Goal: Task Accomplishment & Management: Complete application form

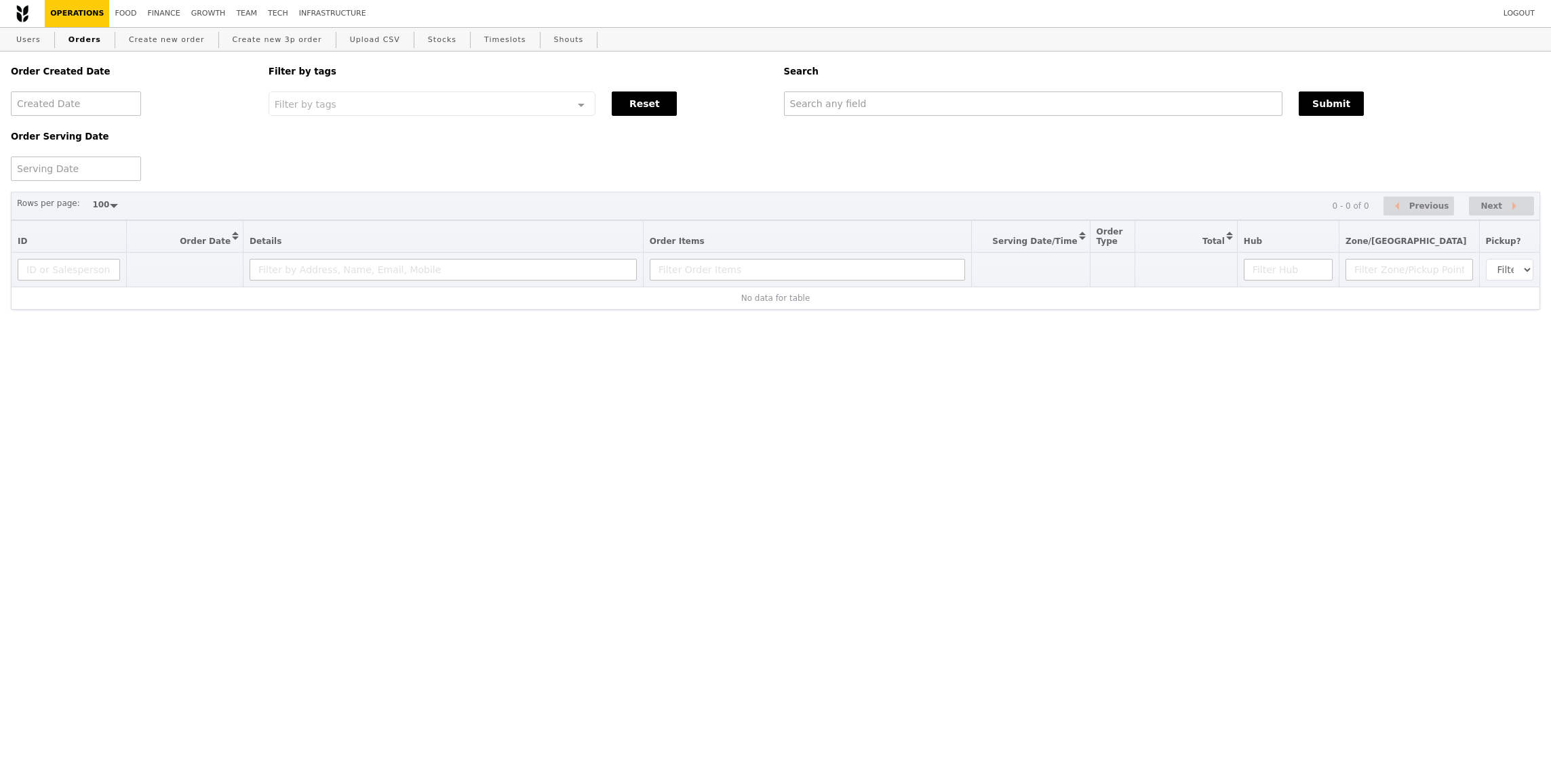
select select "100"
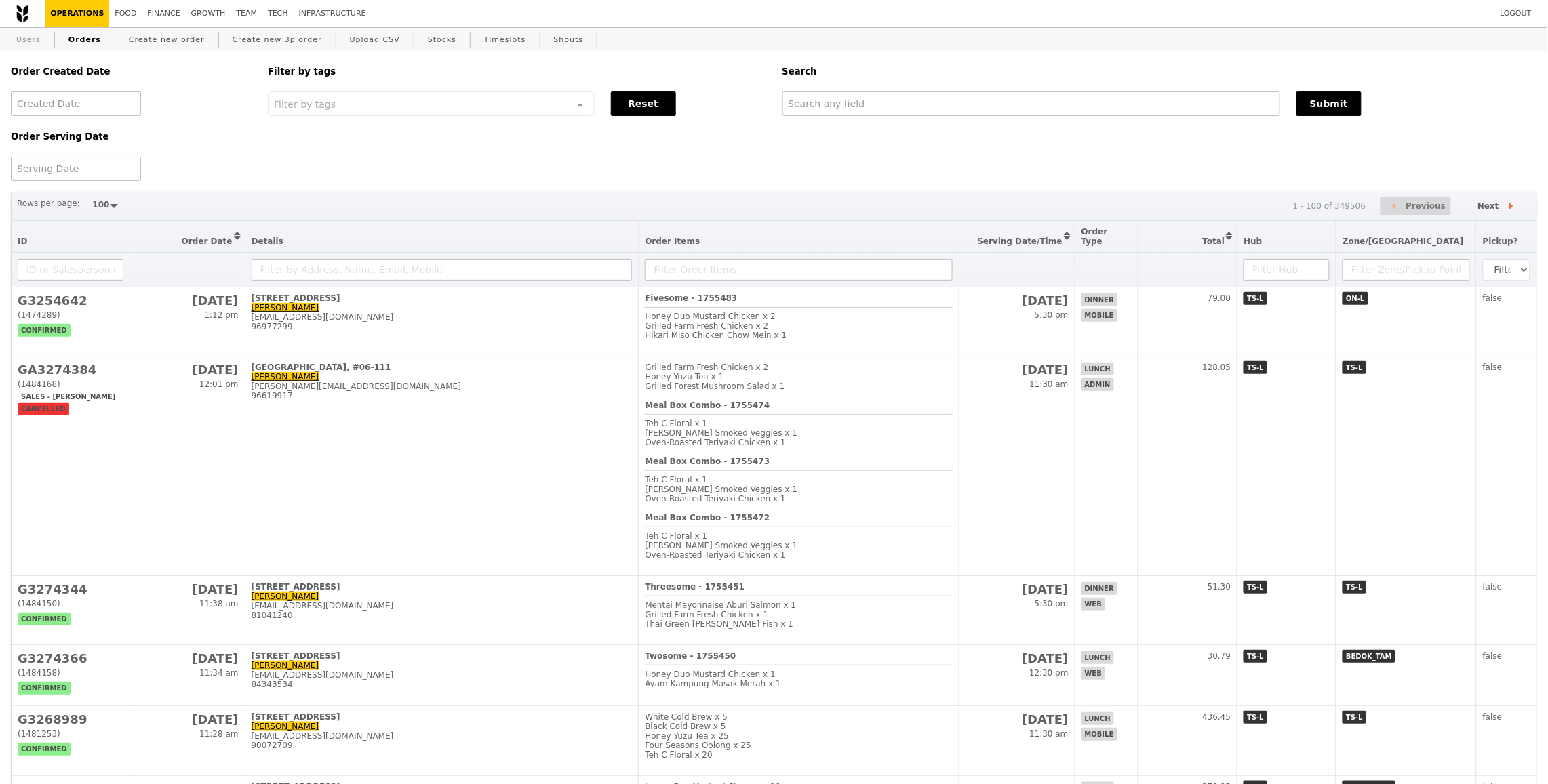
click at [14, 38] on link "Users" at bounding box center [29, 40] width 35 height 25
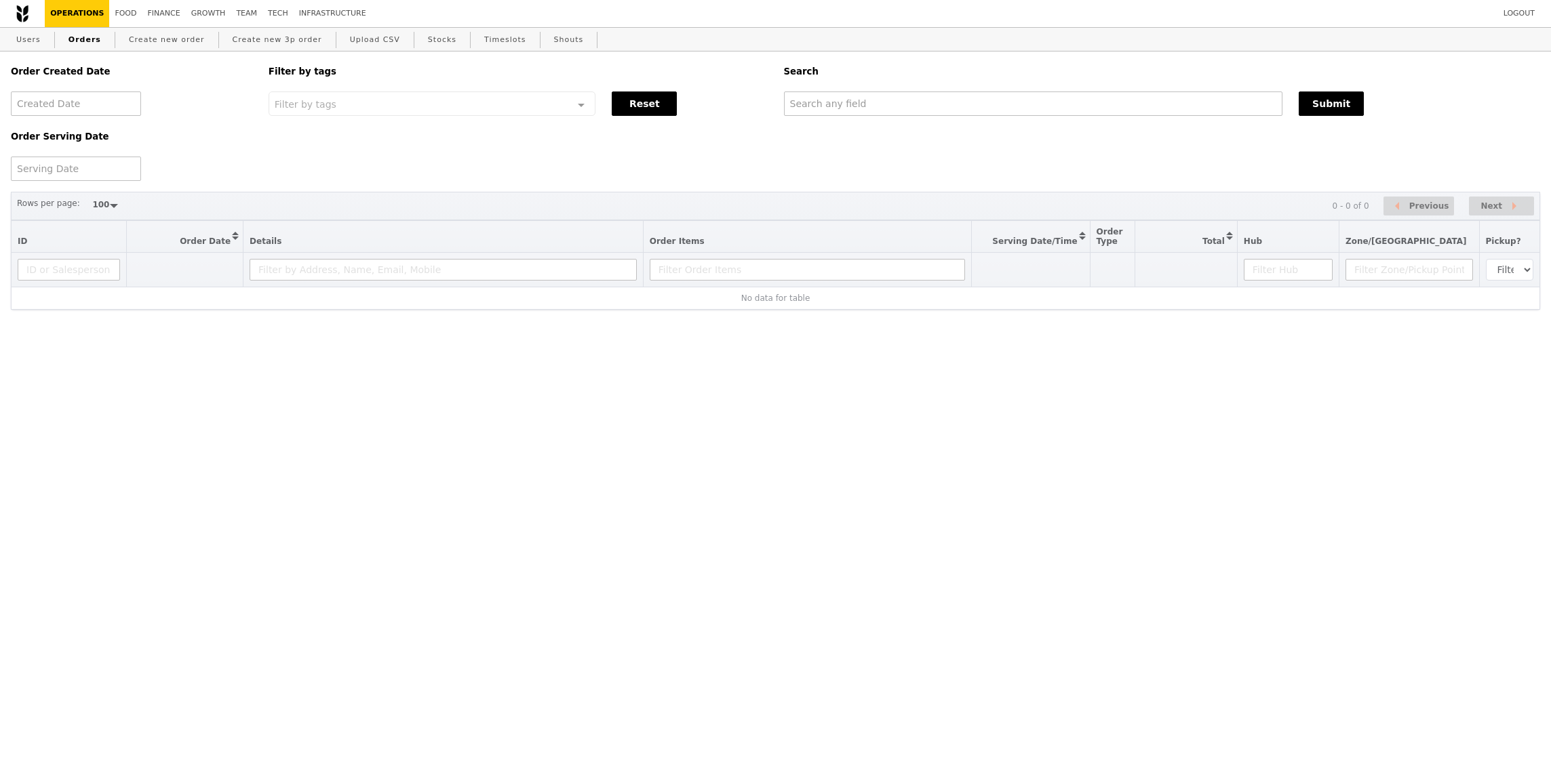
select select "100"
drag, startPoint x: 875, startPoint y: 87, endPoint x: 875, endPoint y: 105, distance: 18.0
click at [875, 88] on div "Search" at bounding box center [1162, 72] width 773 height 40
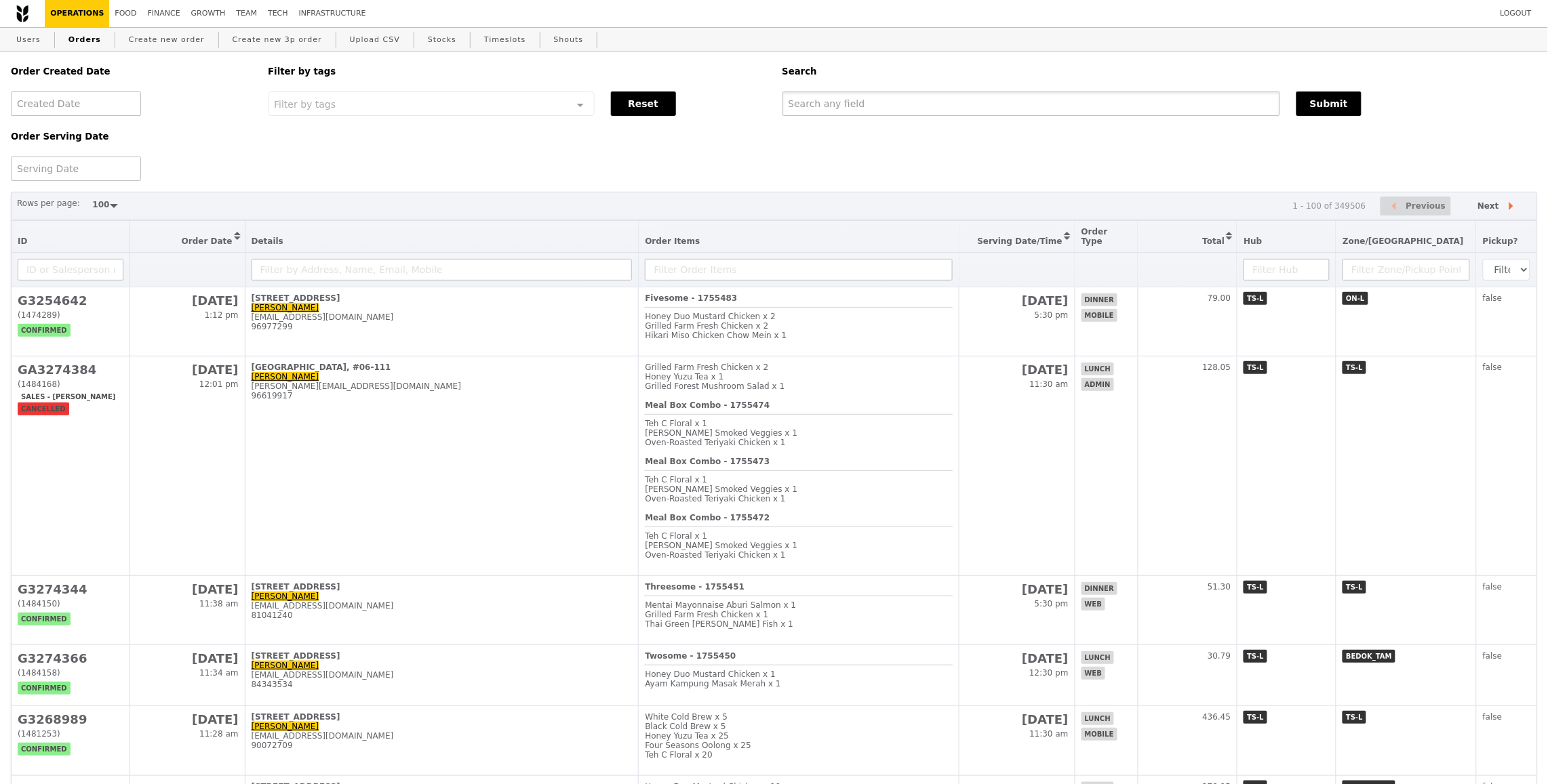
click at [875, 105] on input "text" at bounding box center [1031, 104] width 498 height 25
paste input "[EMAIL_ADDRESS][DOMAIN_NAME]"
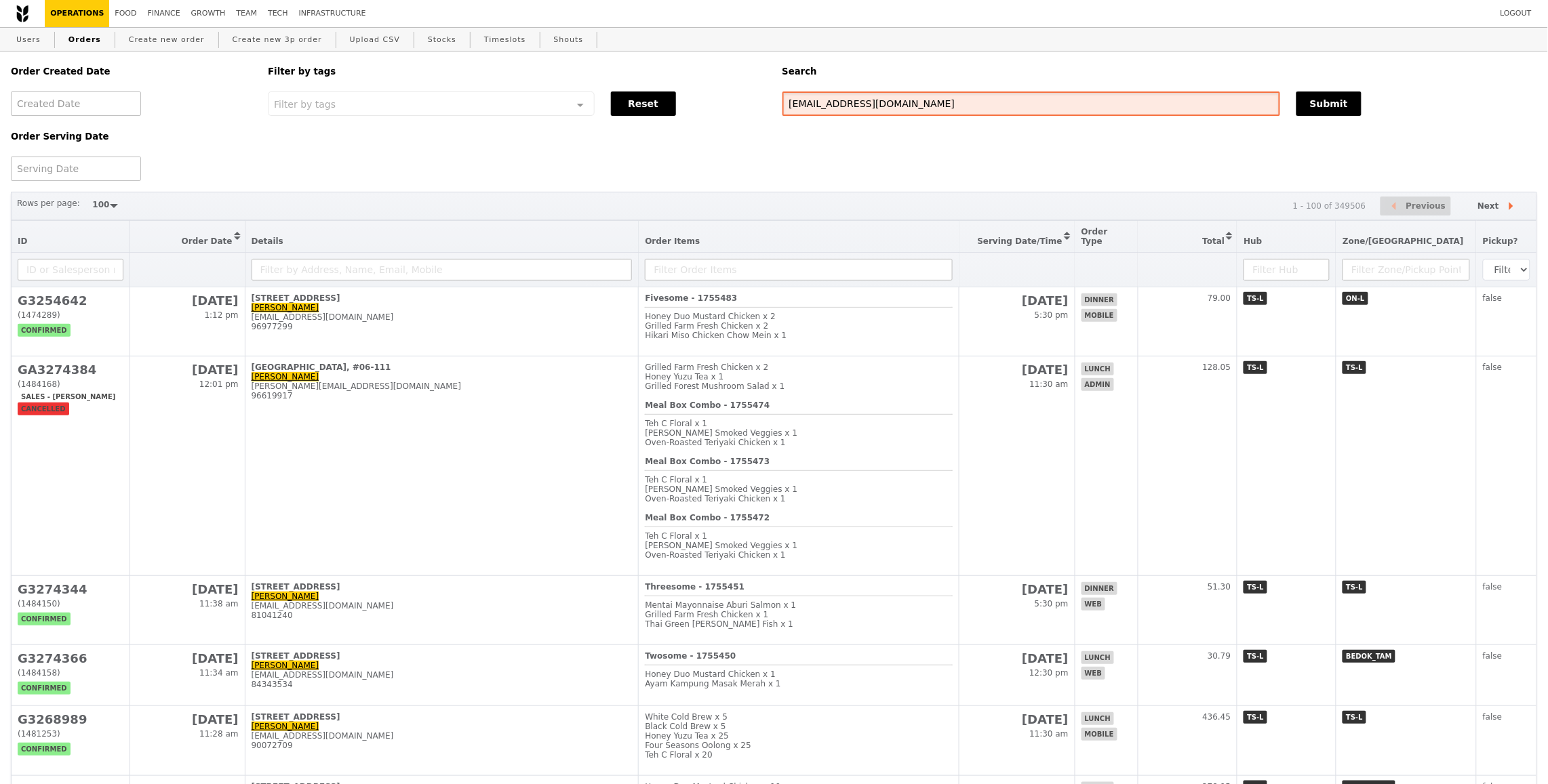
type input "[EMAIL_ADDRESS][DOMAIN_NAME]"
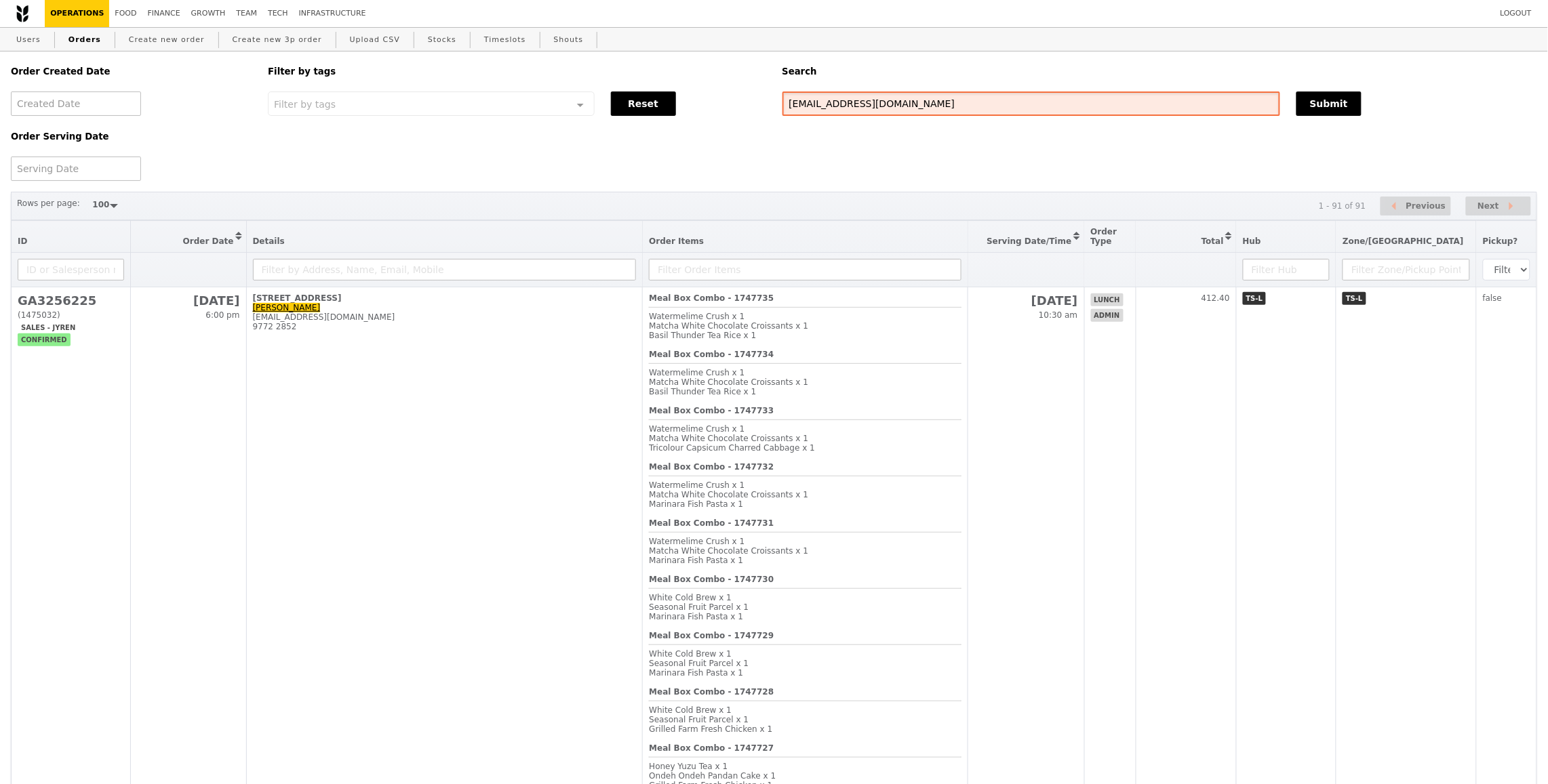
click at [916, 97] on input "accenture@sg.issworld.com" at bounding box center [1031, 104] width 498 height 25
click at [1317, 105] on button "Submit" at bounding box center [1329, 104] width 65 height 25
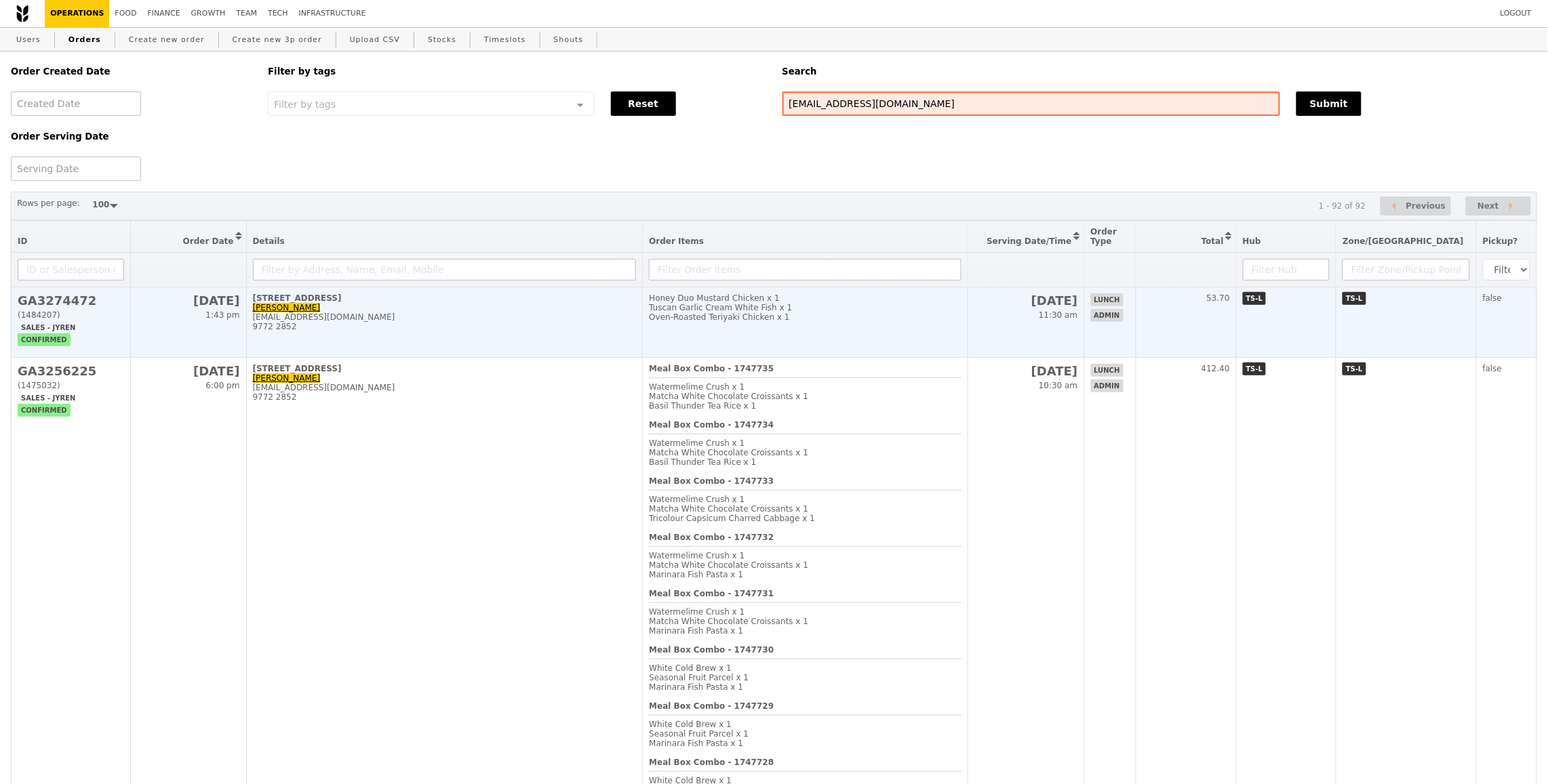
click at [1058, 303] on h2 "26 Aug" at bounding box center [1026, 301] width 104 height 14
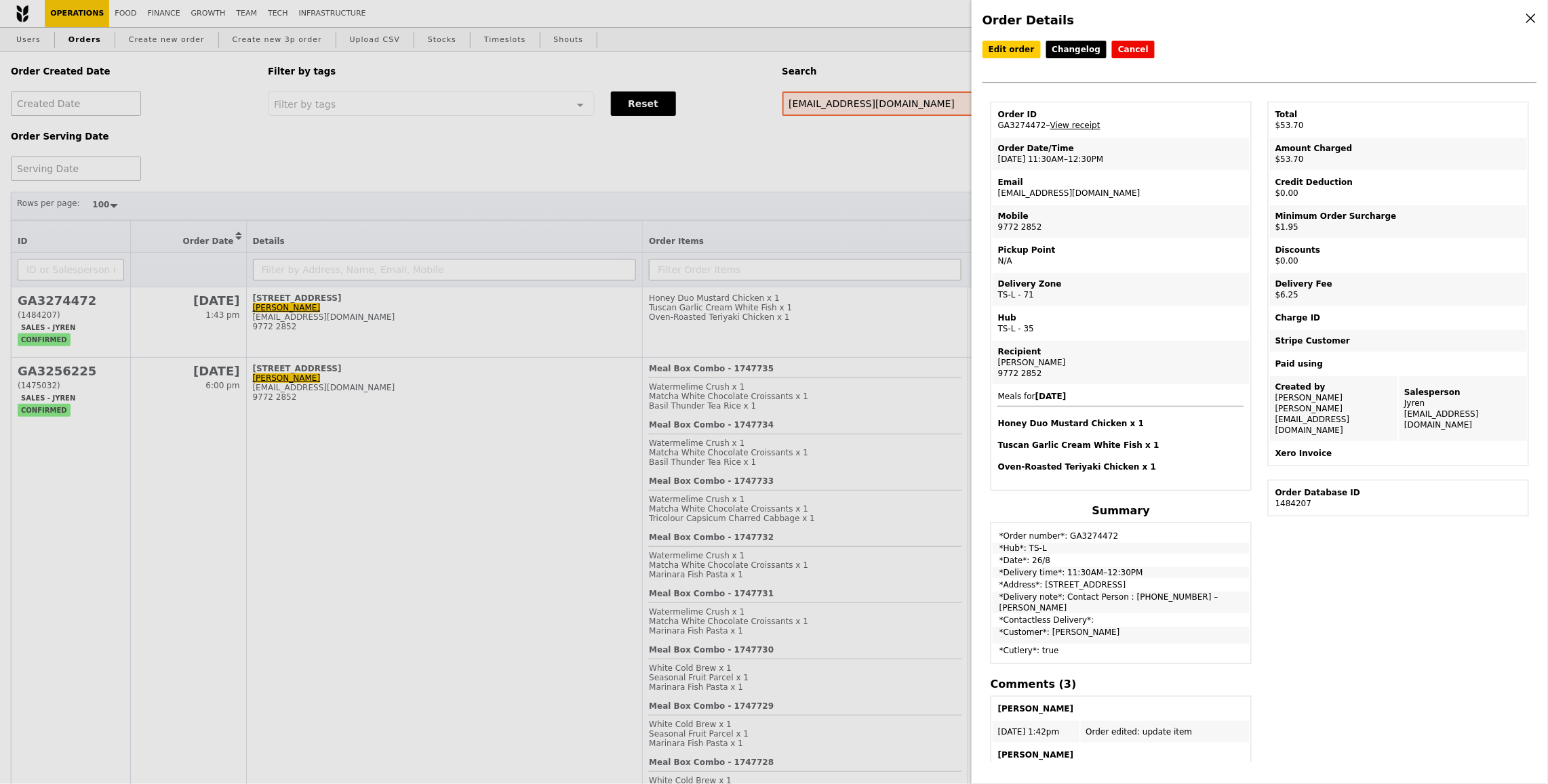
drag, startPoint x: 1065, startPoint y: 590, endPoint x: 1209, endPoint y: 586, distance: 144.1
click at [1209, 592] on td "*Delivery note*: Contact Person : 97722852 – Simon" at bounding box center [1121, 602] width 257 height 22
copy td "Contact Person : 97722852 – Simon"
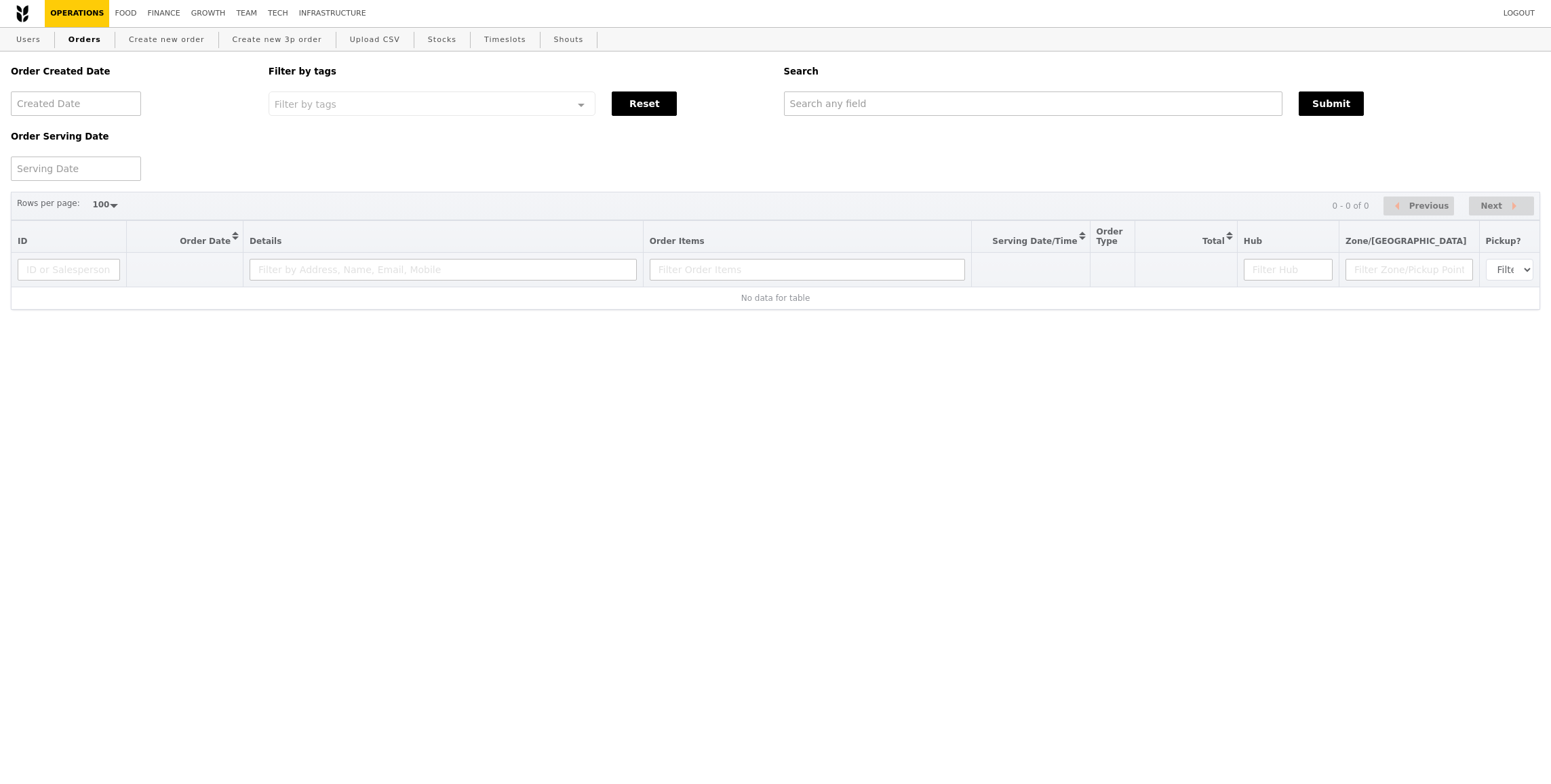
select select "100"
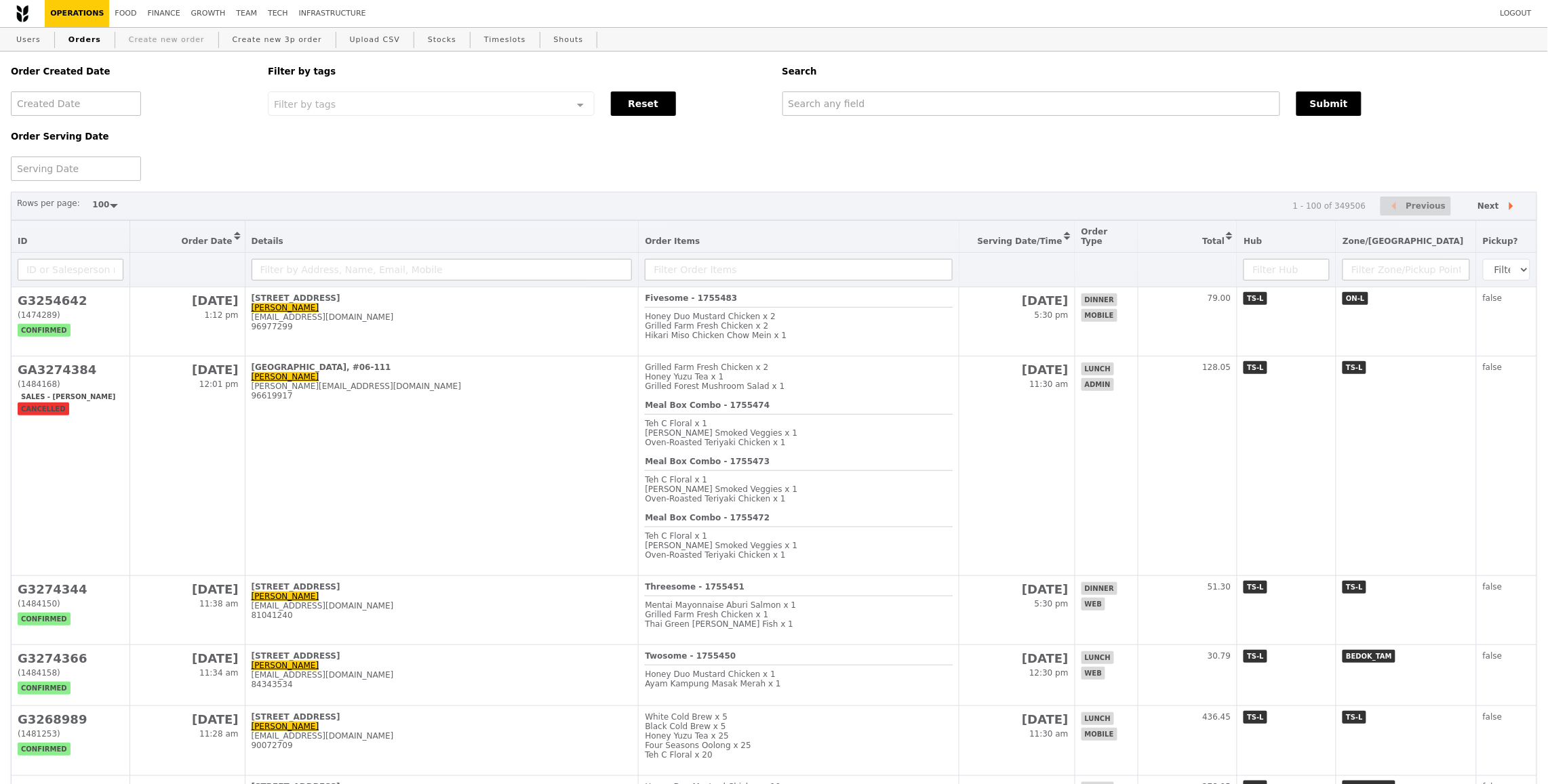
click at [162, 38] on link "Create new order" at bounding box center [167, 40] width 87 height 25
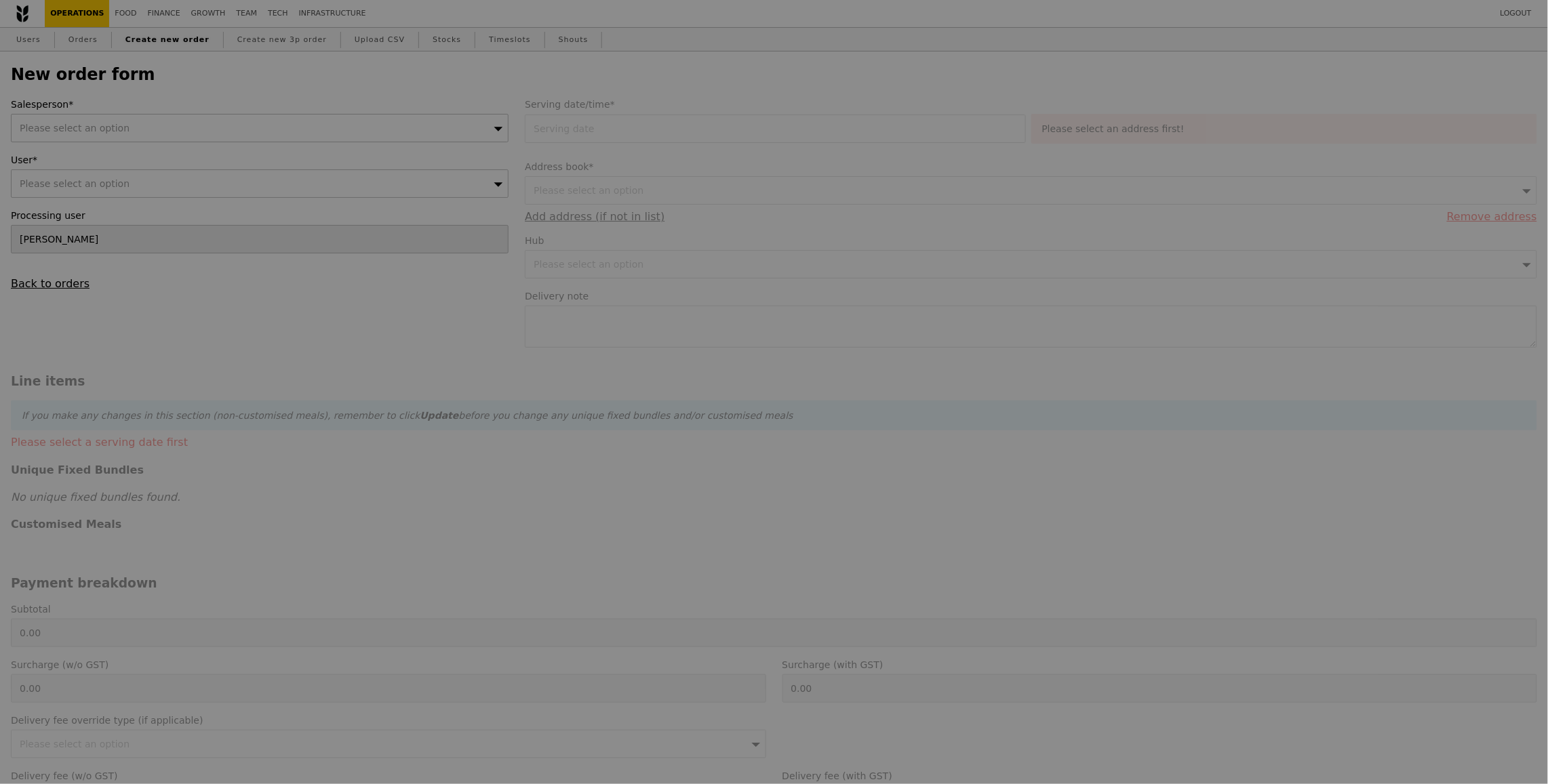
type input "Confirm"
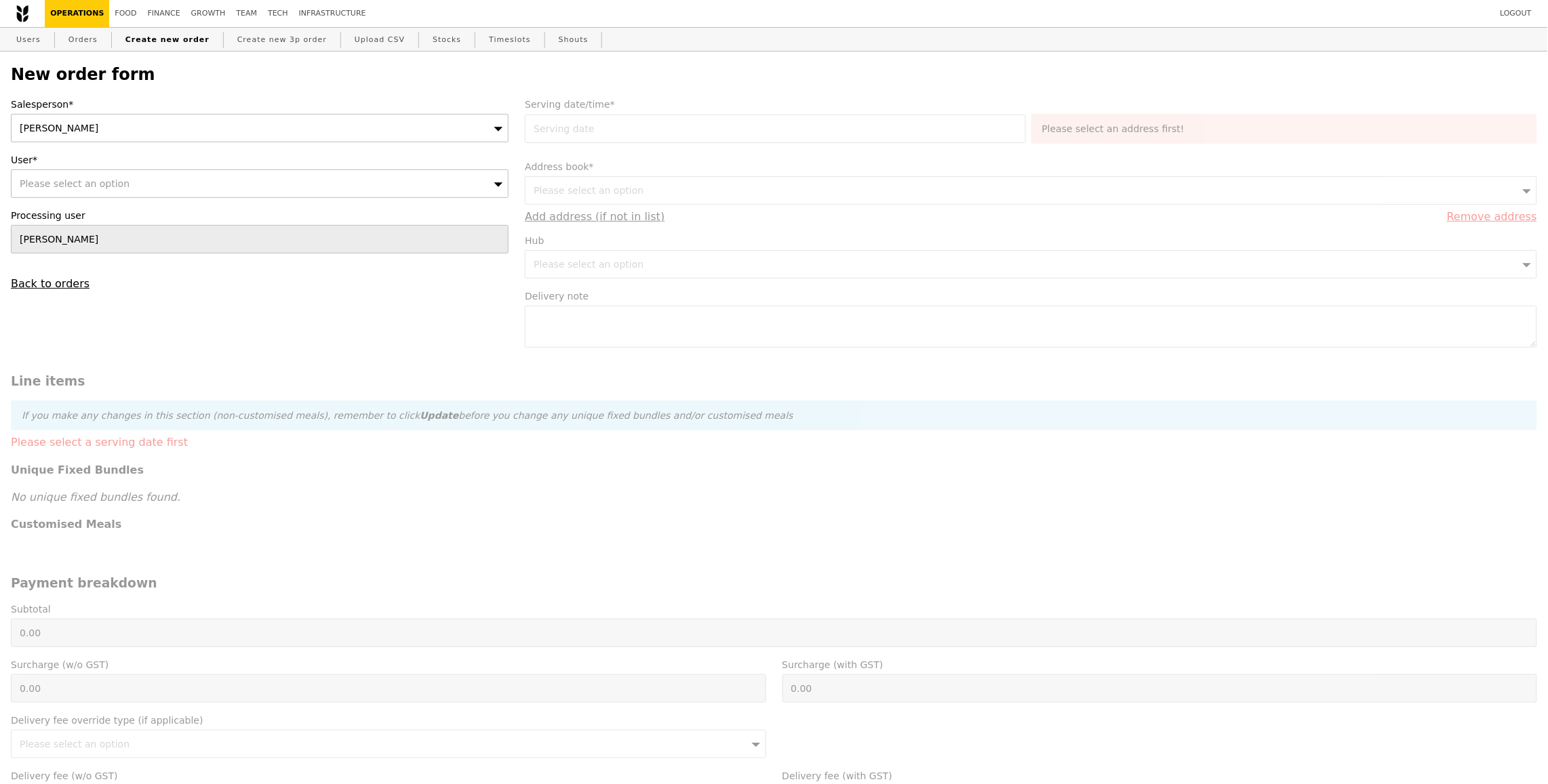
click at [197, 134] on div "[PERSON_NAME]" at bounding box center [260, 129] width 498 height 29
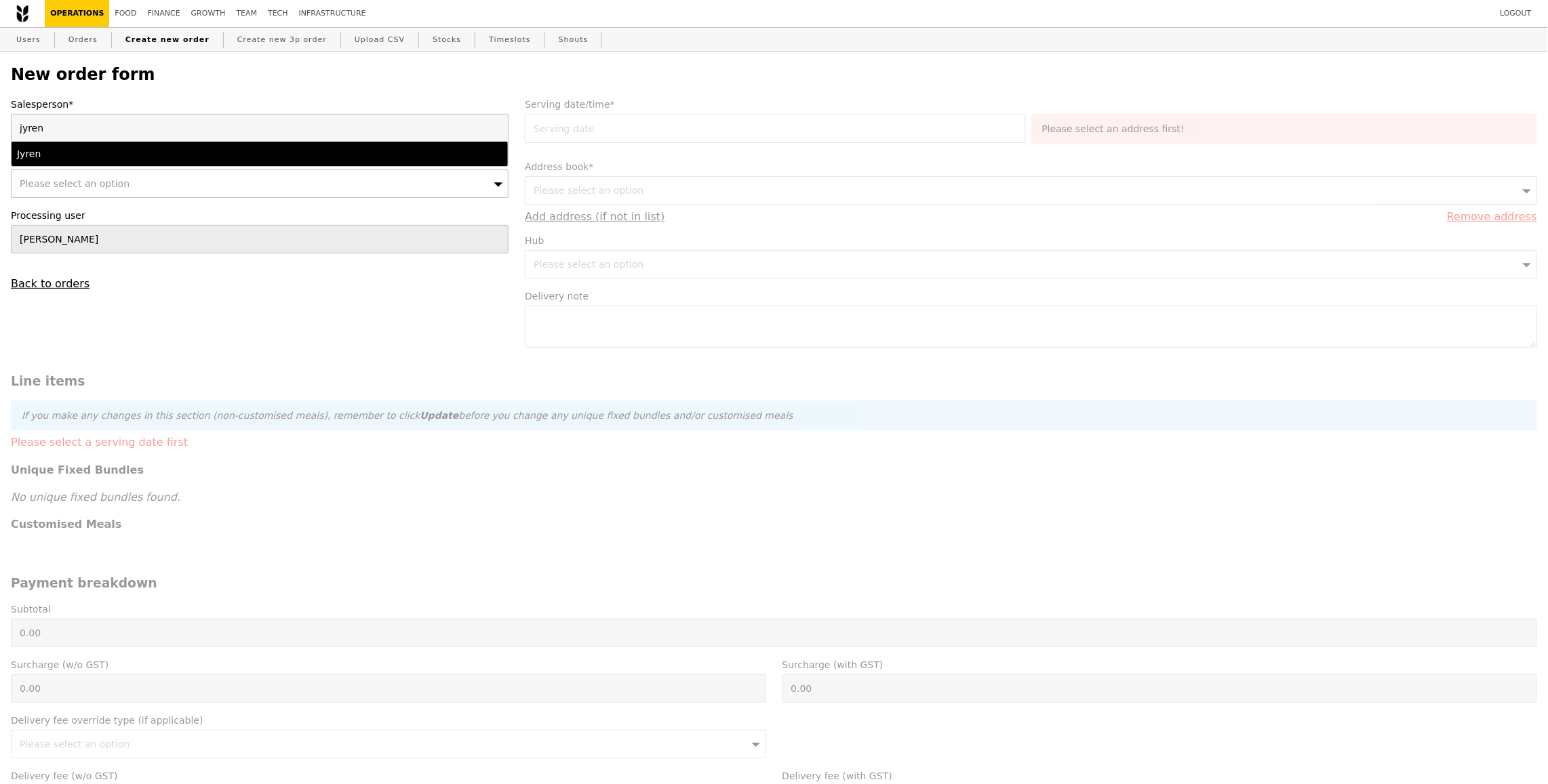
type input "jyren"
click at [193, 147] on div "Jyren" at bounding box center [199, 153] width 364 height 14
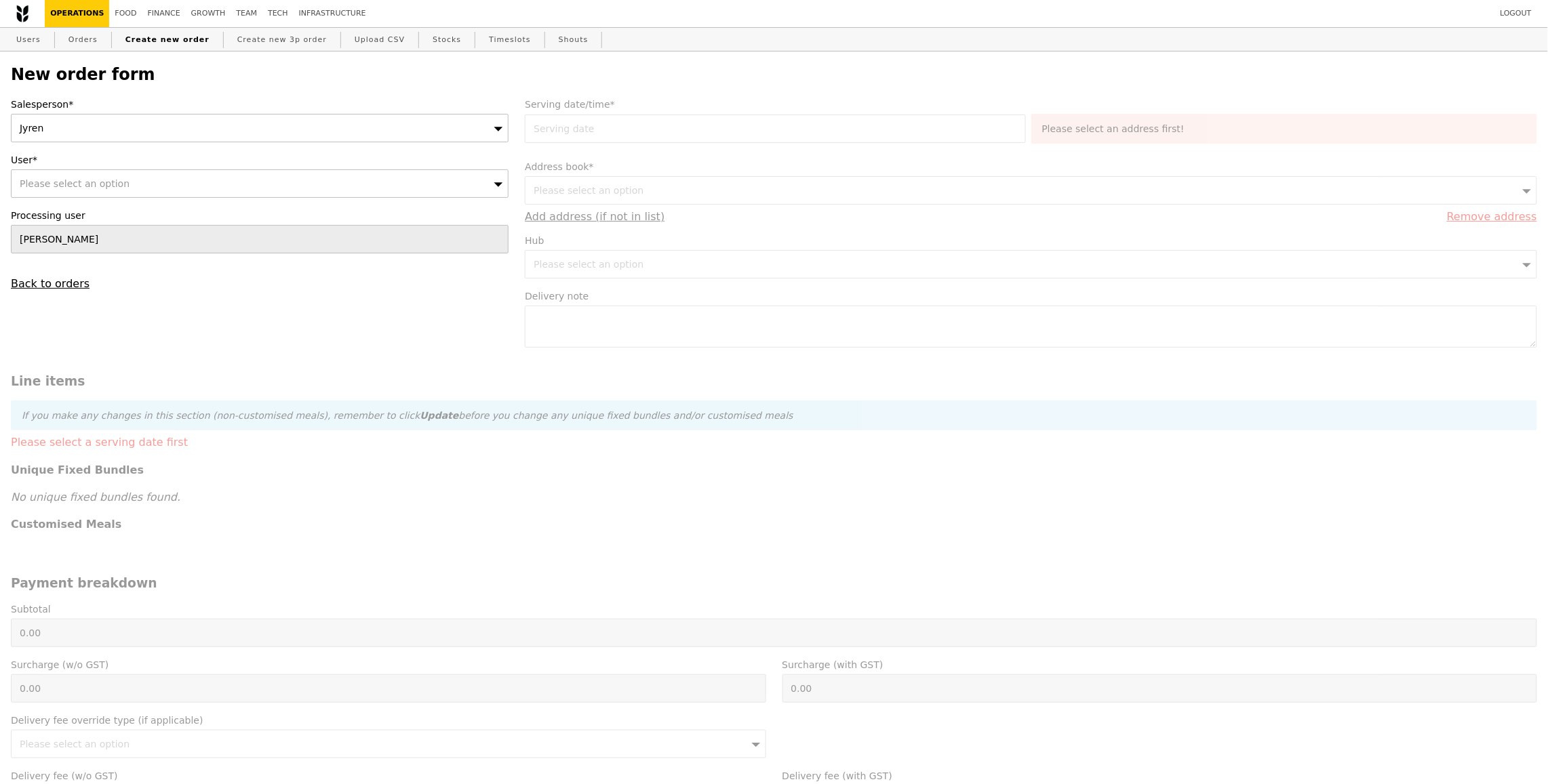
click at [128, 182] on div "Please select an option" at bounding box center [260, 184] width 498 height 29
type input "[EMAIL_ADDRESS][DOMAIN_NAME]"
type input "Confirm"
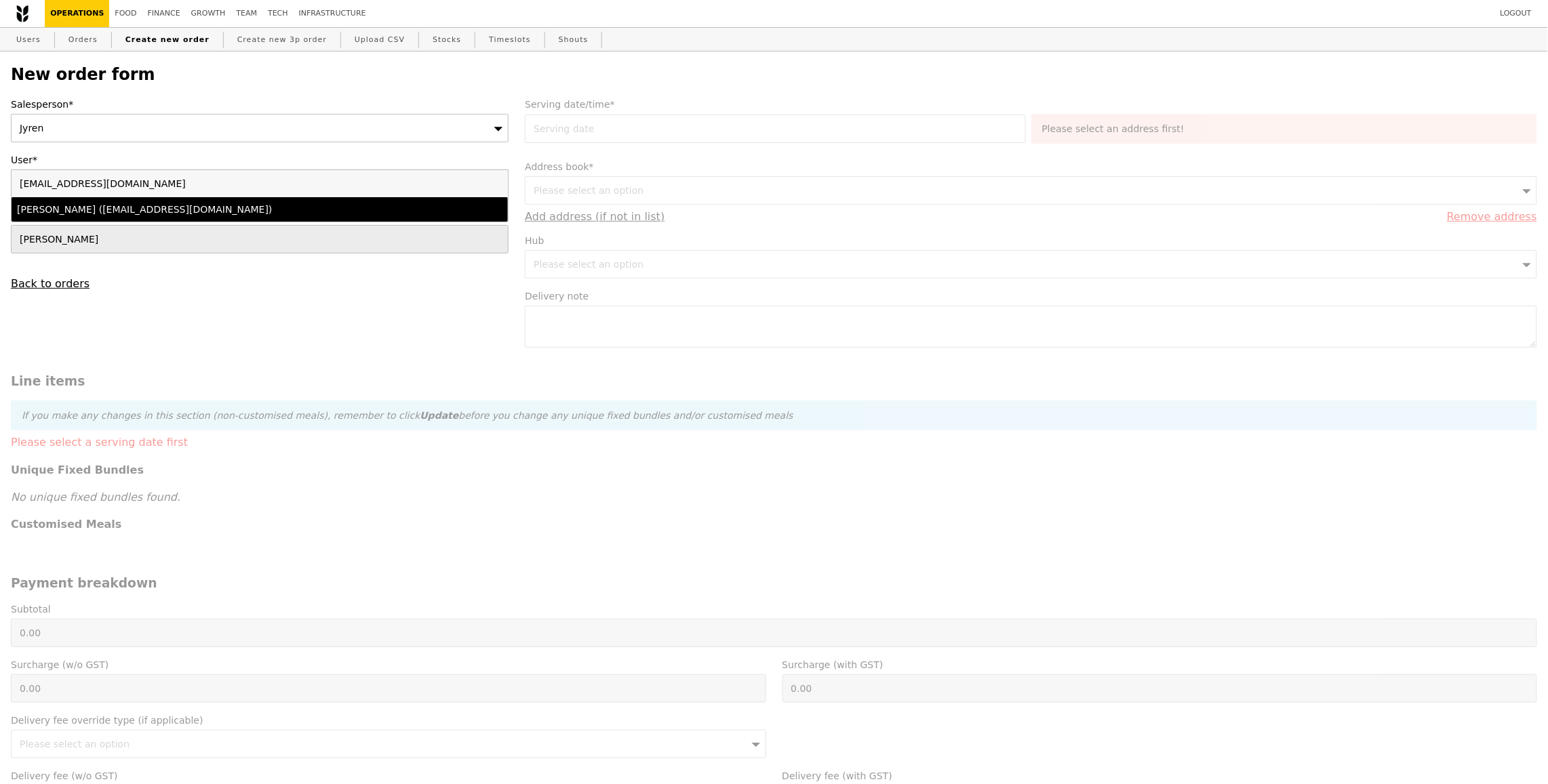
type input "[EMAIL_ADDRESS][DOMAIN_NAME]"
click at [129, 202] on li "Simon (accenture@sg.issworld.com)" at bounding box center [259, 209] width 496 height 25
type input "Loading..."
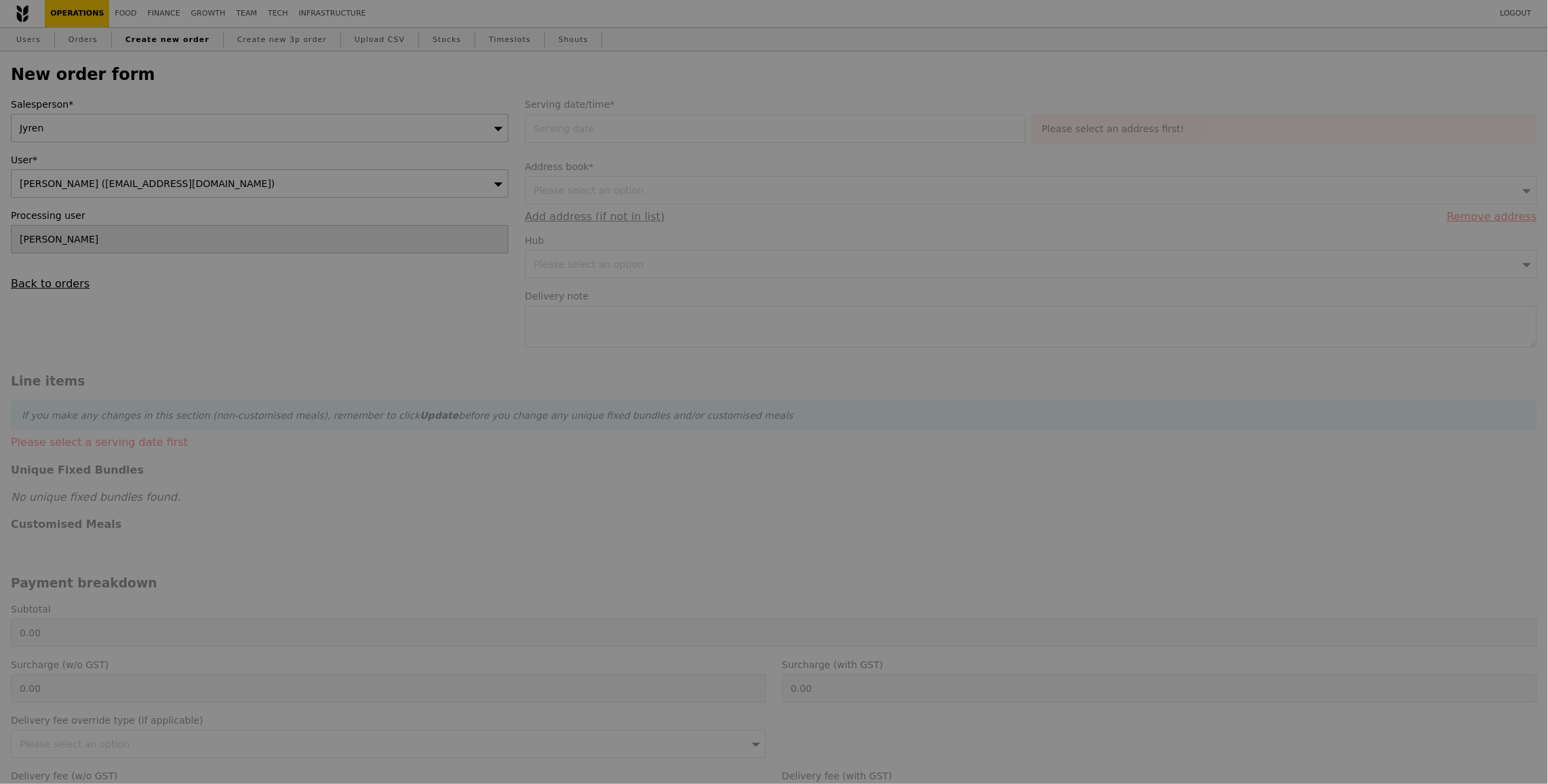
type input "1.79"
type input "1.95"
type input "9.91"
type input "10.80"
type input "12.75"
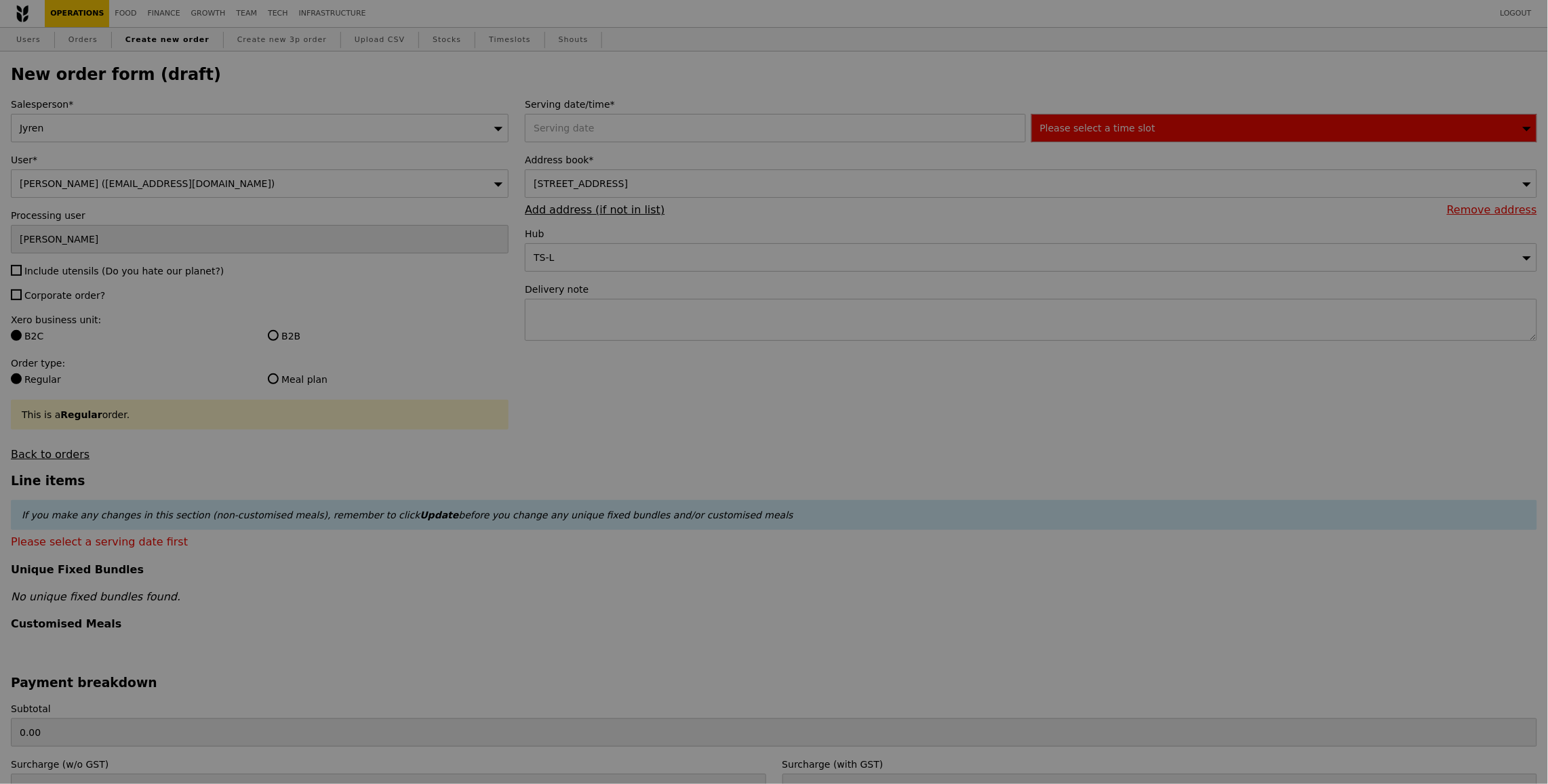
type input "Confirm"
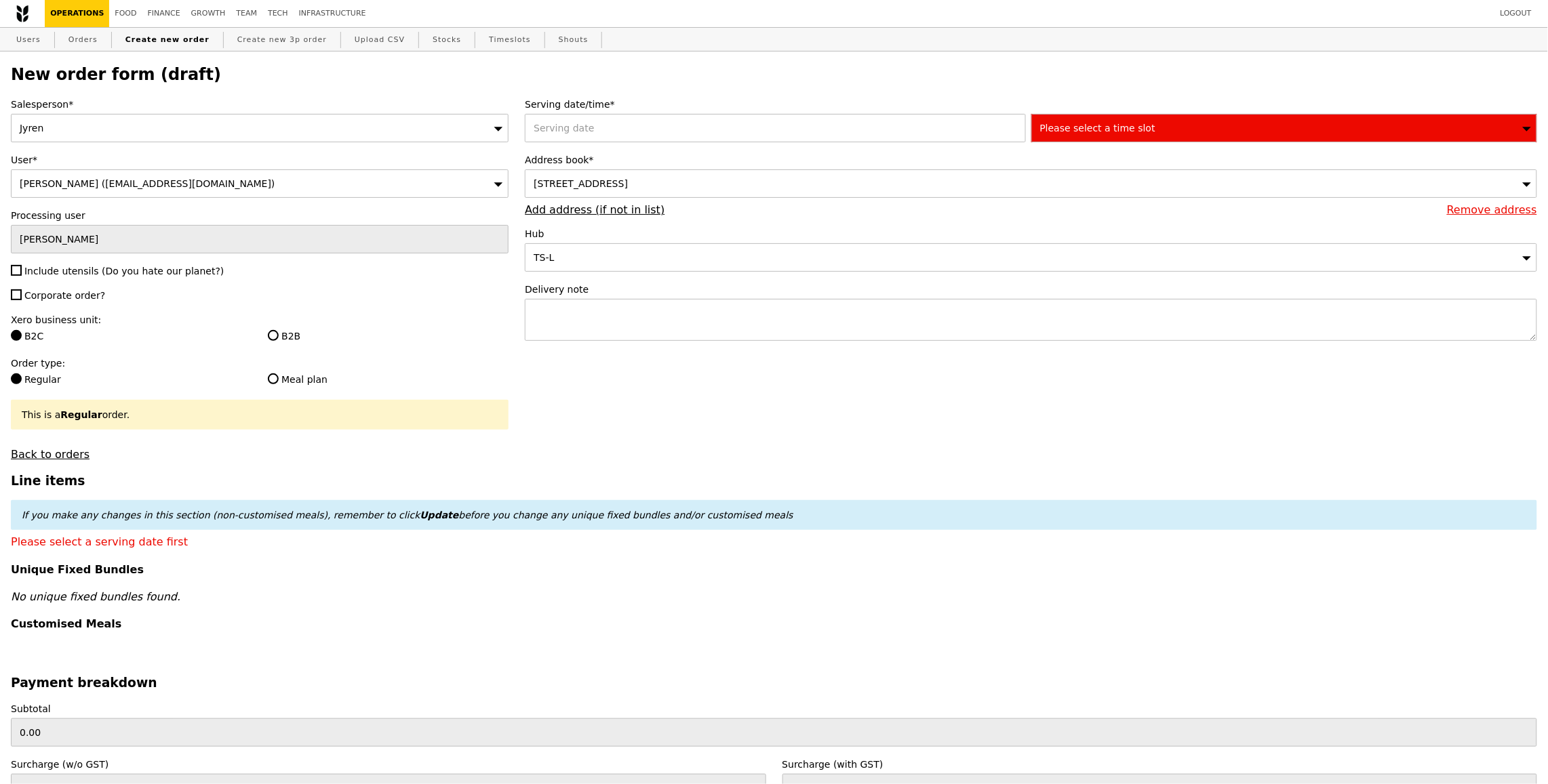
click at [96, 271] on span "Include utensils (Do you hate our planet?)" at bounding box center [125, 271] width 200 height 11
click at [22, 271] on input "Include utensils (Do you hate our planet?)" at bounding box center [17, 271] width 11 height 11
checkbox input "true"
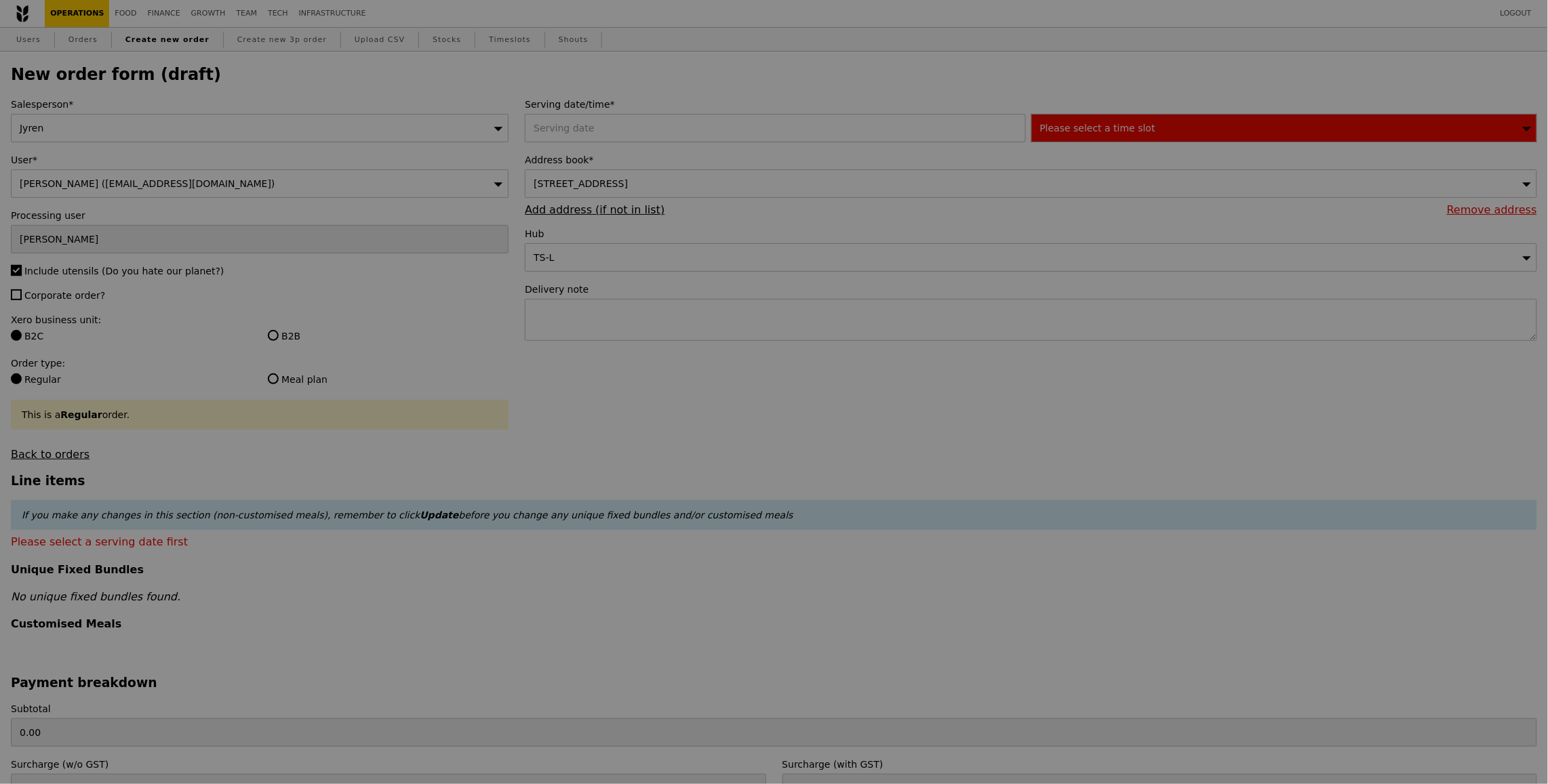
type input "Confirm"
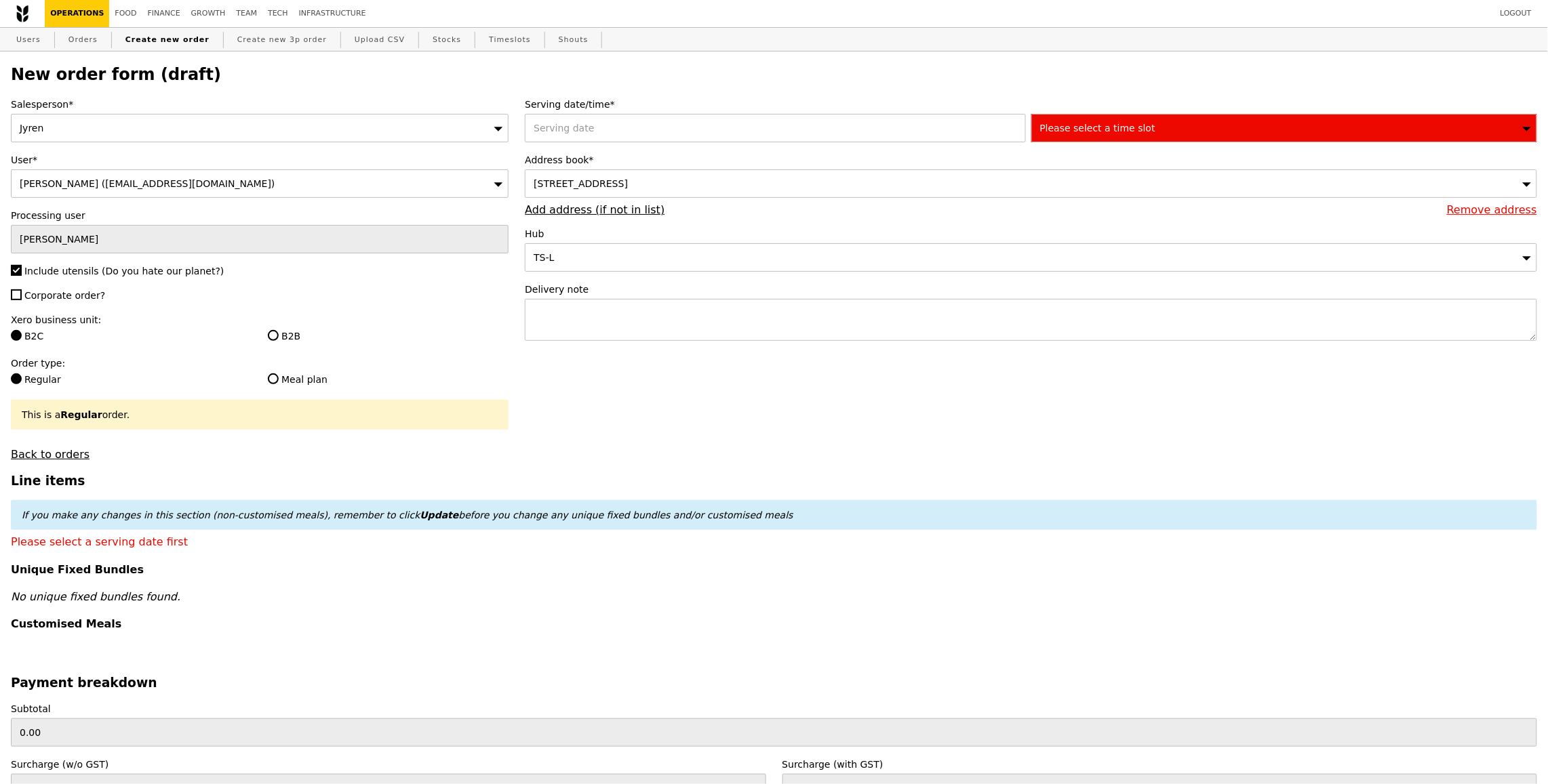
click at [89, 299] on span "Corporate order?" at bounding box center [65, 295] width 81 height 11
click at [22, 299] on input "Corporate order?" at bounding box center [17, 295] width 11 height 11
checkbox input "true"
click at [289, 330] on div "Xero business unit: B2C B2B" at bounding box center [260, 329] width 498 height 33
click at [284, 330] on label "B2B" at bounding box center [387, 336] width 240 height 14
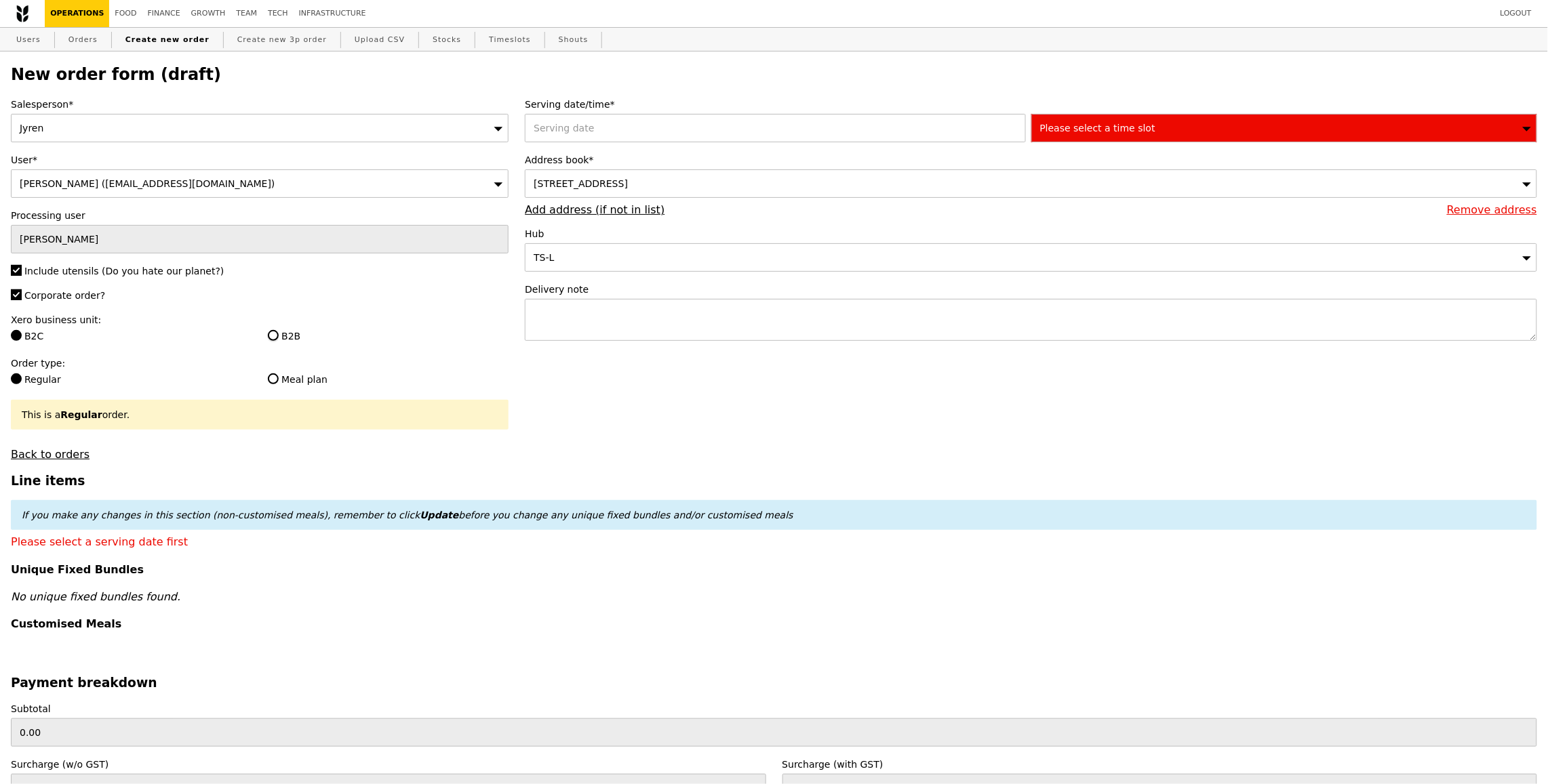
click at [279, 330] on input "B2B" at bounding box center [273, 335] width 11 height 11
radio input "true"
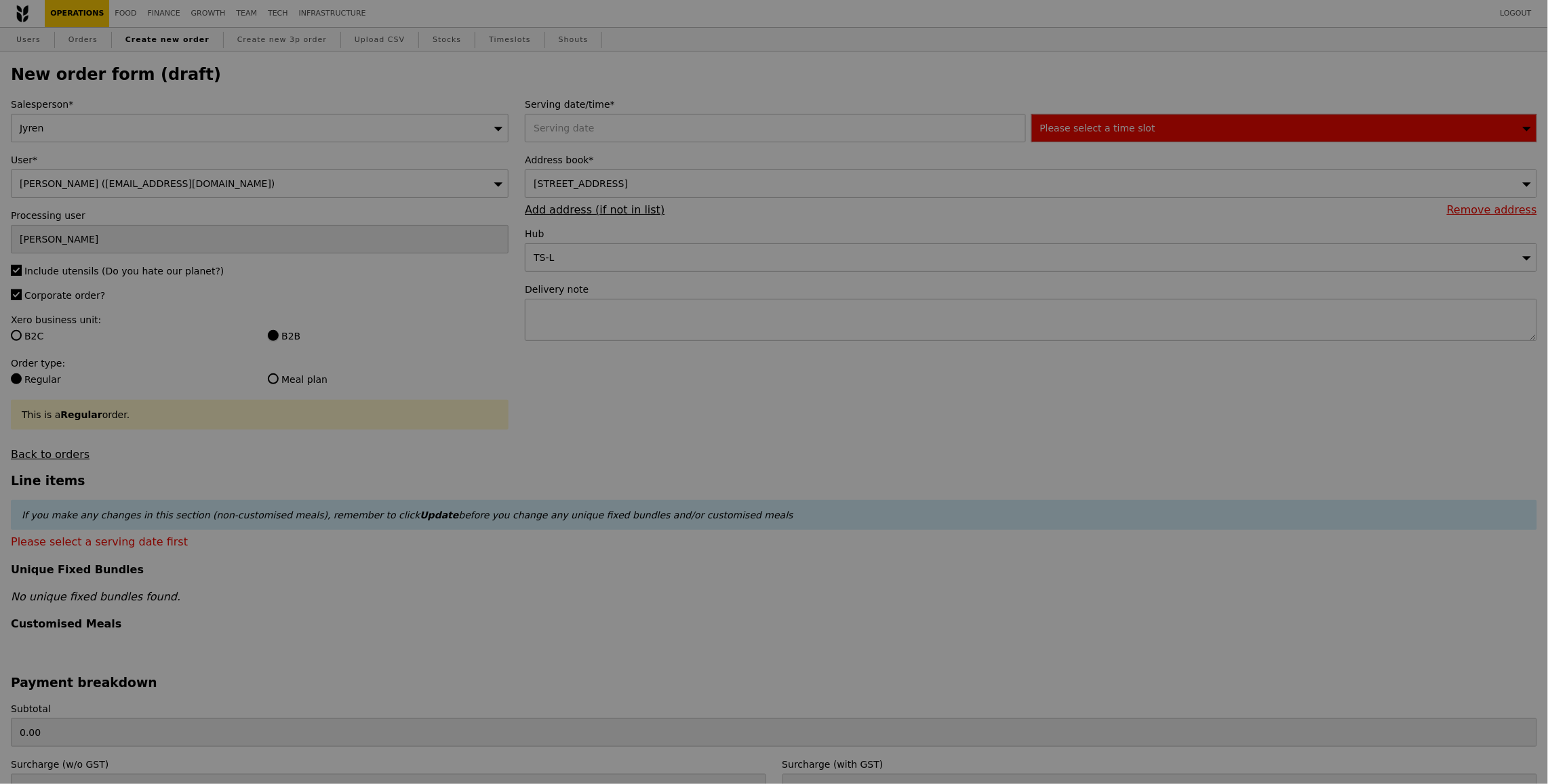
type input "Confirm"
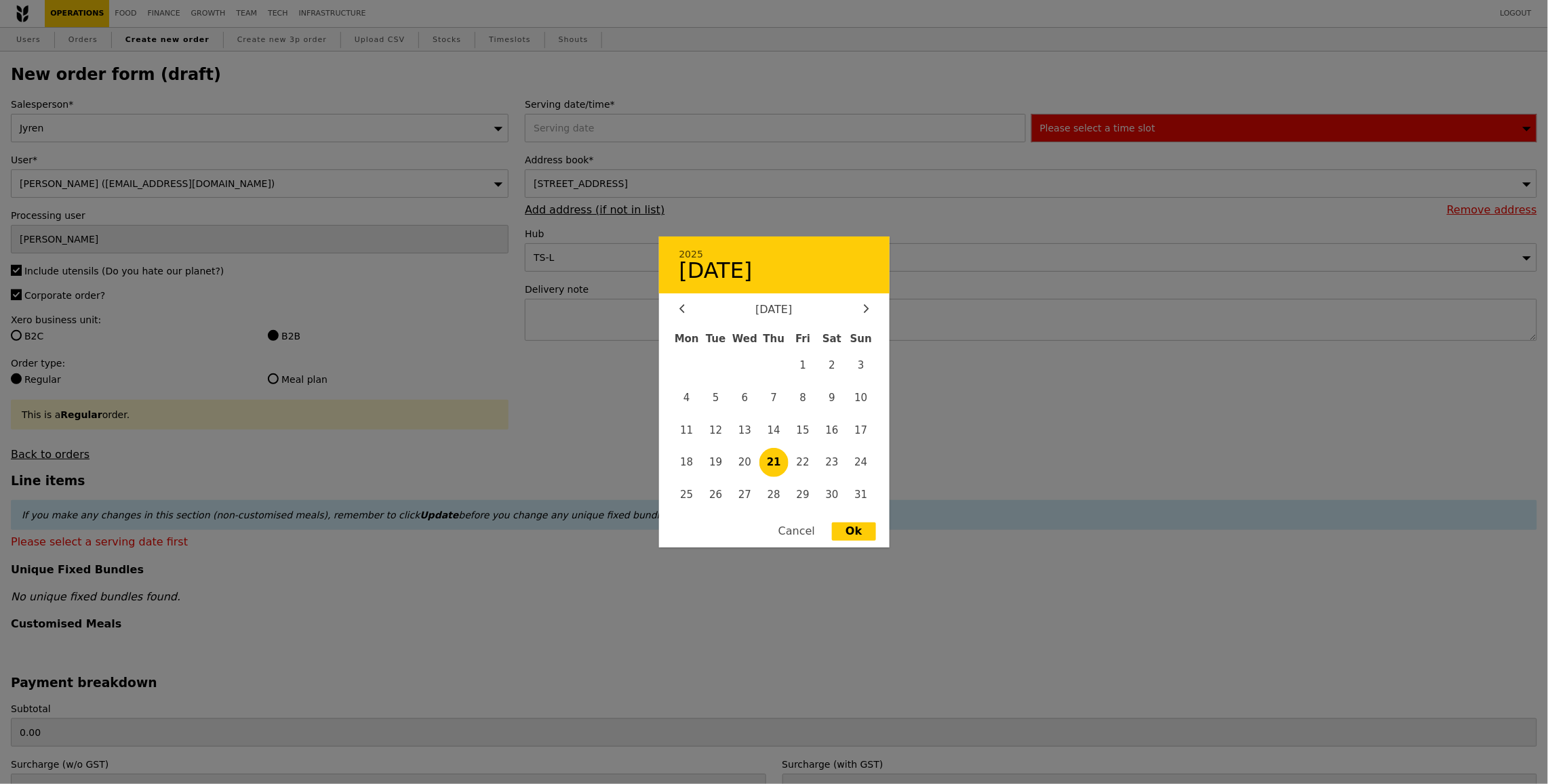
click at [744, 127] on div "2025 August 21 August 2025 Mon Tue Wed Thu Fri Sat Sun 1 2 3 4 5 6 7 8 9 10 11 …" at bounding box center [777, 129] width 506 height 29
click at [721, 498] on span "26" at bounding box center [716, 495] width 30 height 30
type input "26 Aug 2025"
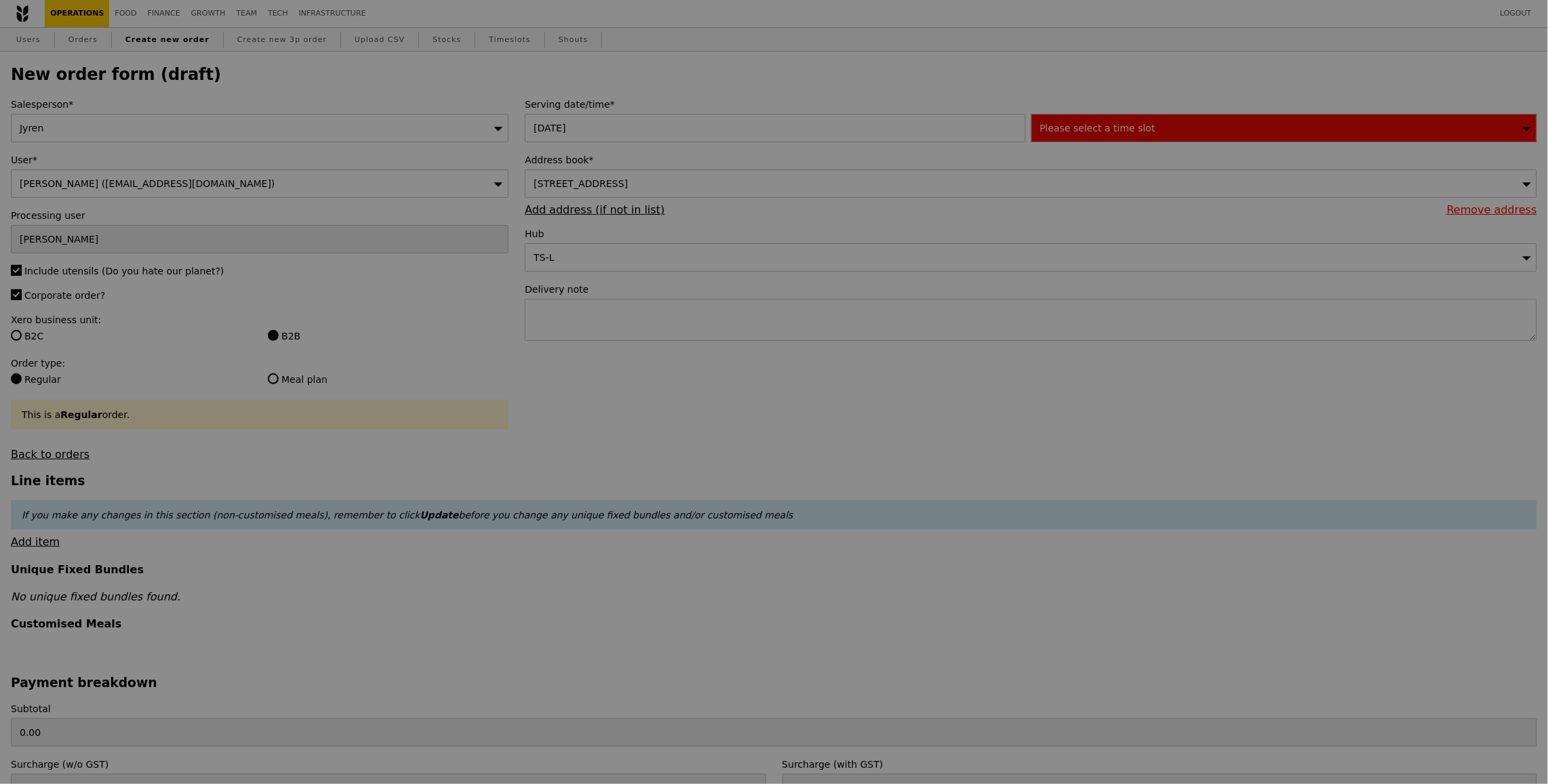
type input "Confirm"
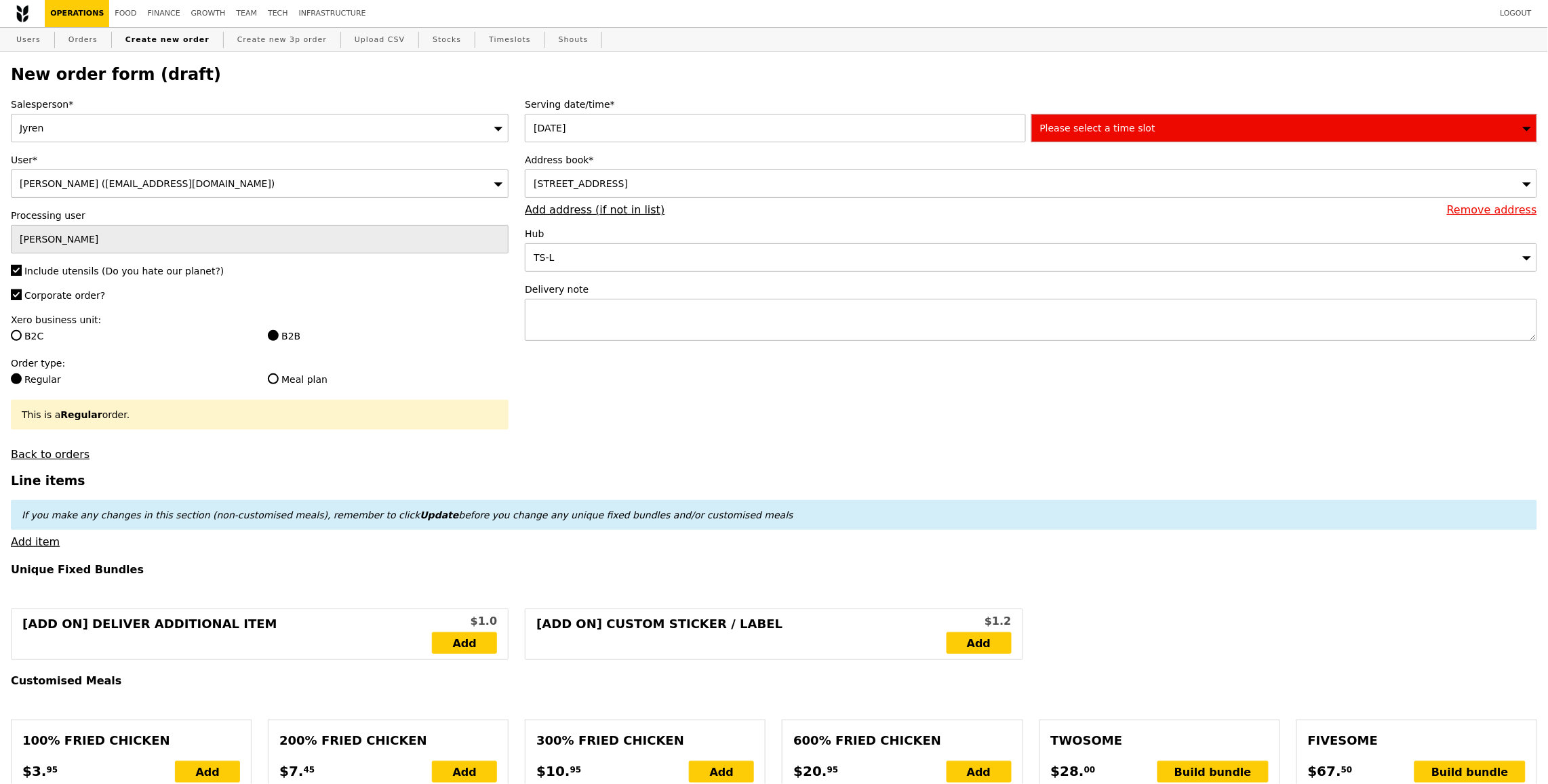
click at [1209, 119] on div "Please select a time slot" at bounding box center [1284, 129] width 506 height 29
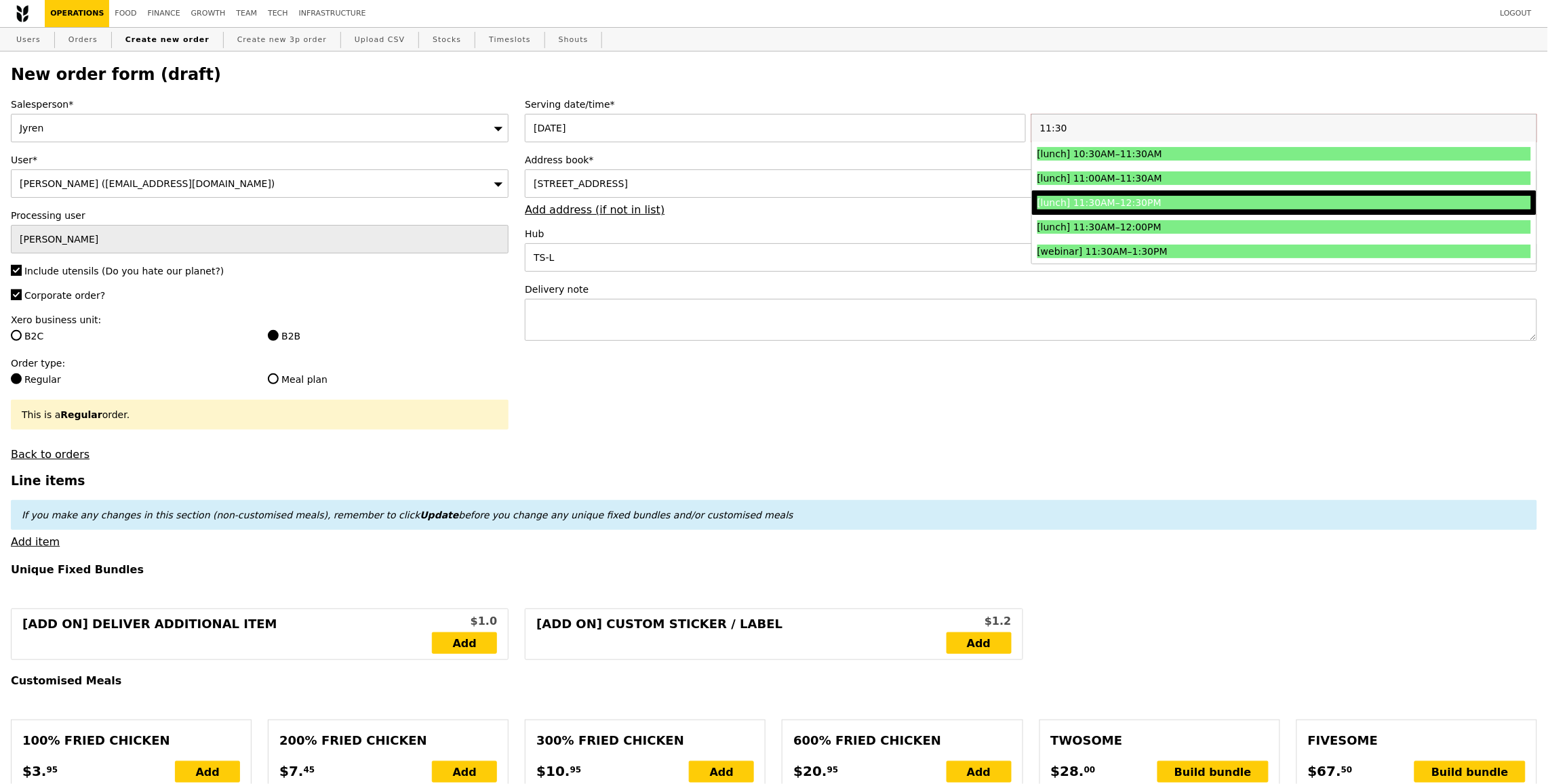
type input "11:30"
click at [1201, 198] on div "[lunch] 11:30AM–12:30PM" at bounding box center [1223, 202] width 371 height 14
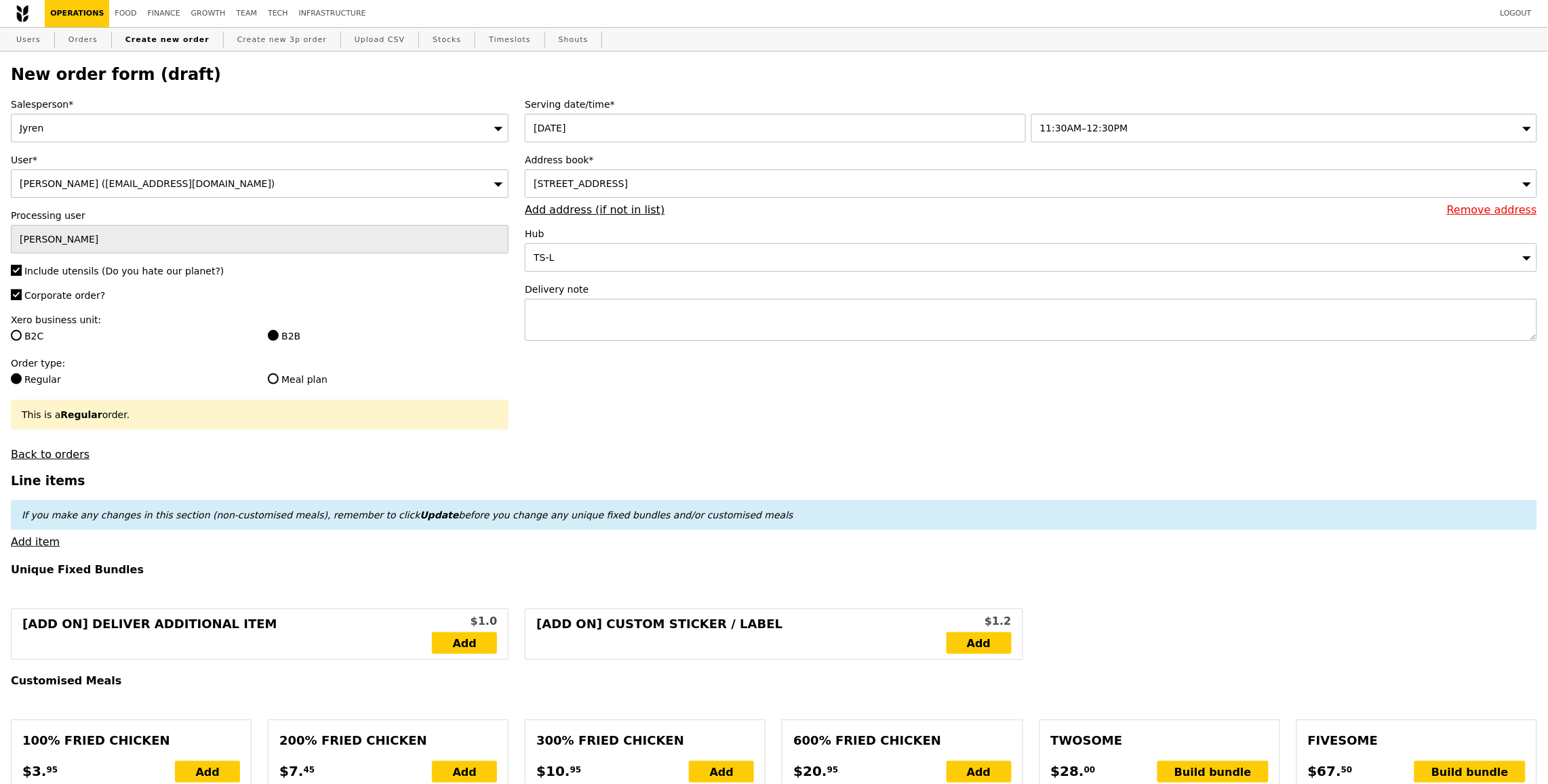
type input "Confirm"
click at [47, 541] on link "Add item" at bounding box center [35, 542] width 49 height 13
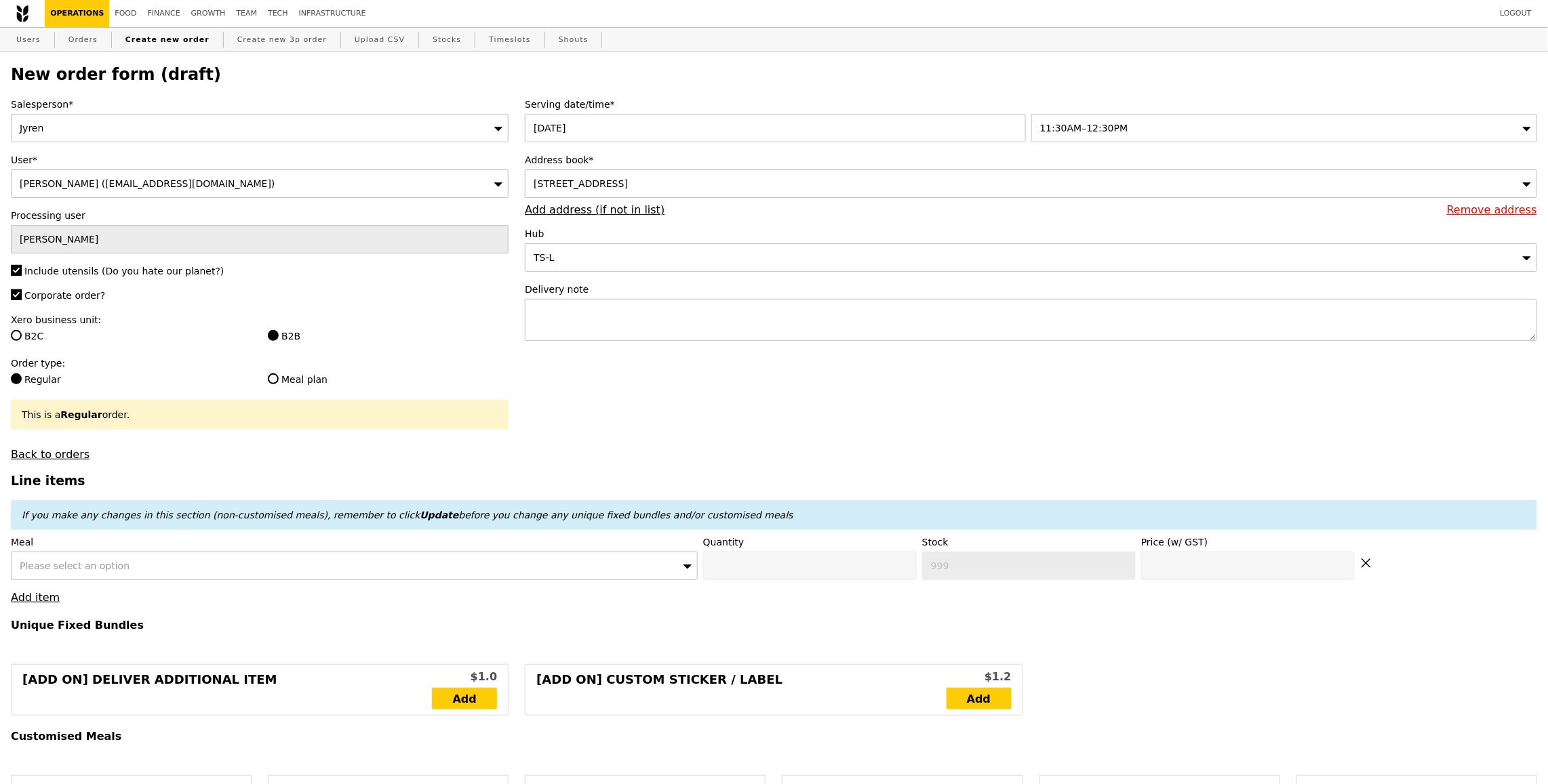
click at [407, 554] on div "Please select an option" at bounding box center [355, 566] width 687 height 29
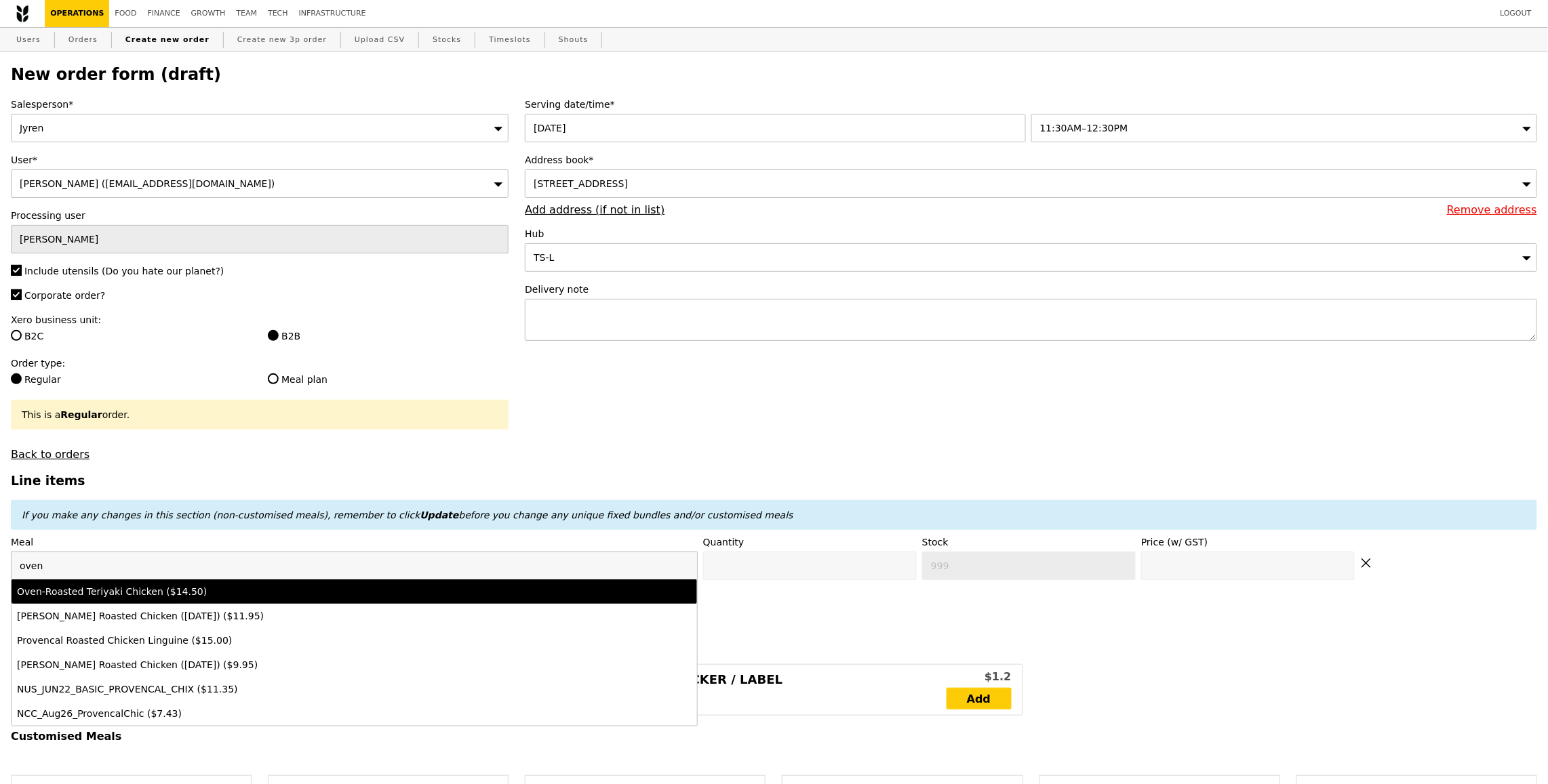
type input "oven"
click at [256, 595] on div "Oven‑Roasted Teriyaki Chicken ($14.50)" at bounding box center [269, 592] width 506 height 14
type input "Confirm anyway"
type input "0"
type input "490"
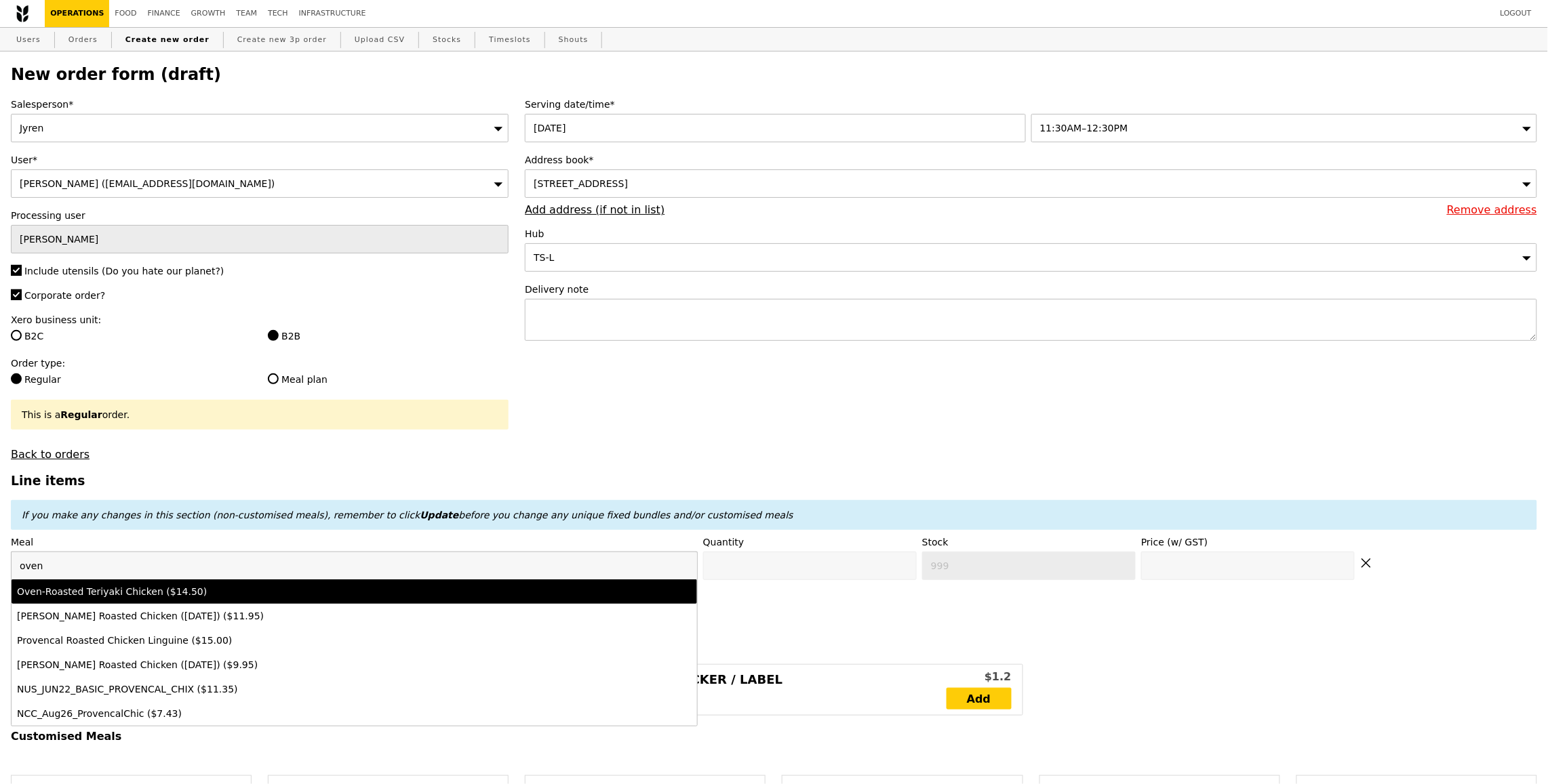
type input "14.5"
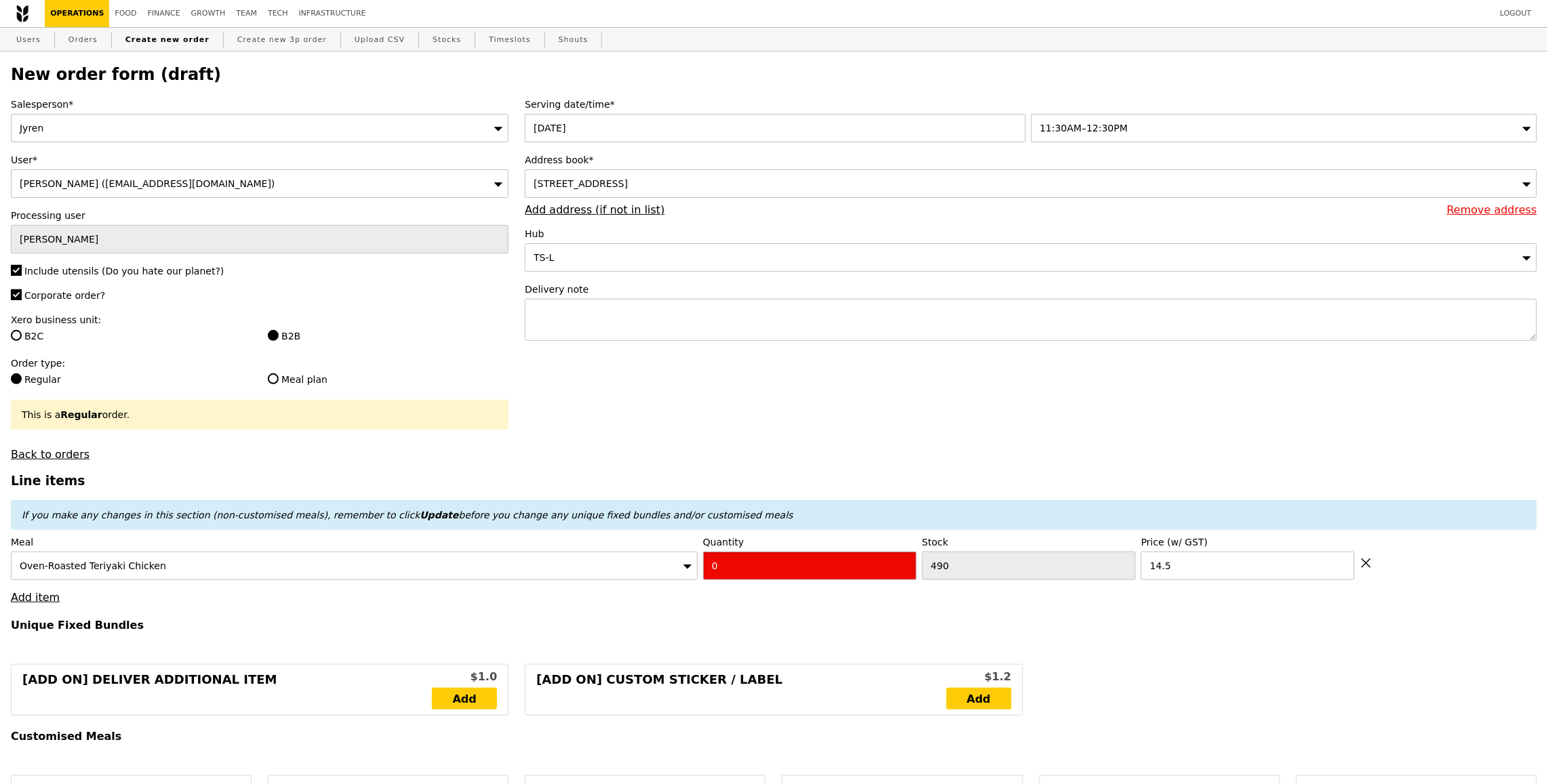
click at [747, 564] on input "0" at bounding box center [809, 566] width 213 height 29
type input "Confirm"
type input "1"
click at [33, 596] on link "Add item" at bounding box center [35, 597] width 49 height 13
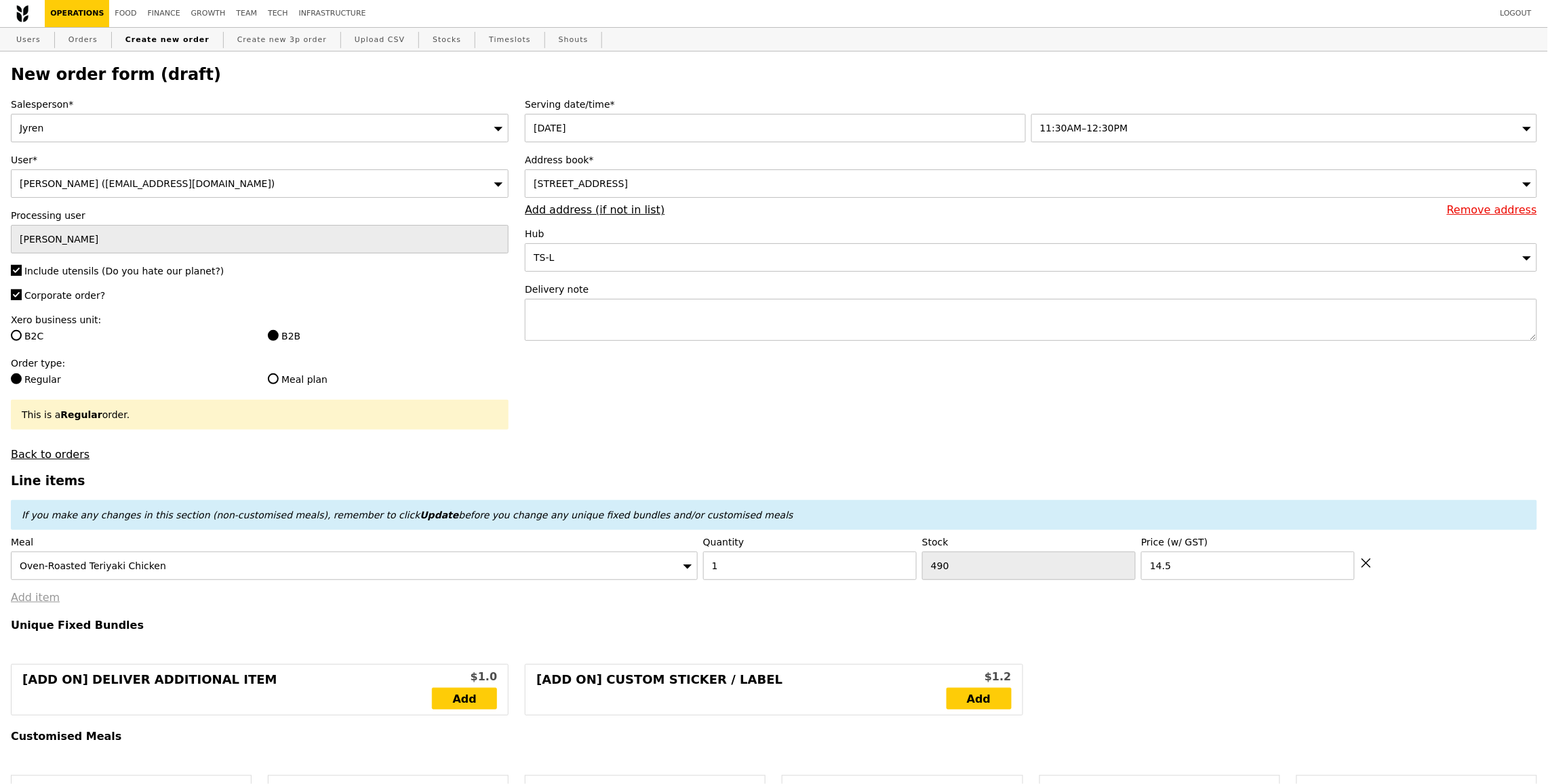
type input "Loading..."
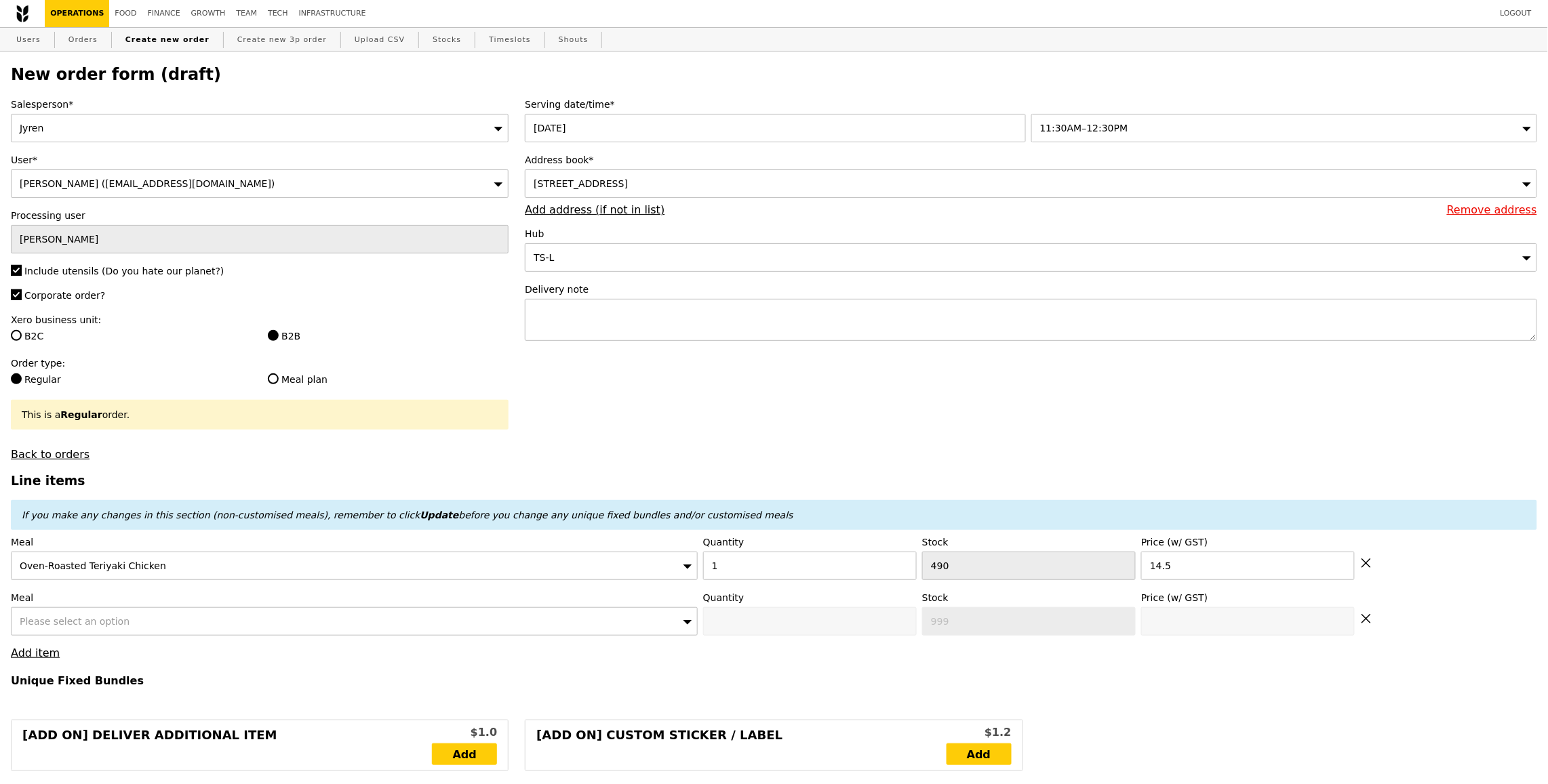
type input "14.50"
type input "8.58"
type input "9.35"
type input "25.80"
type input "Confirm"
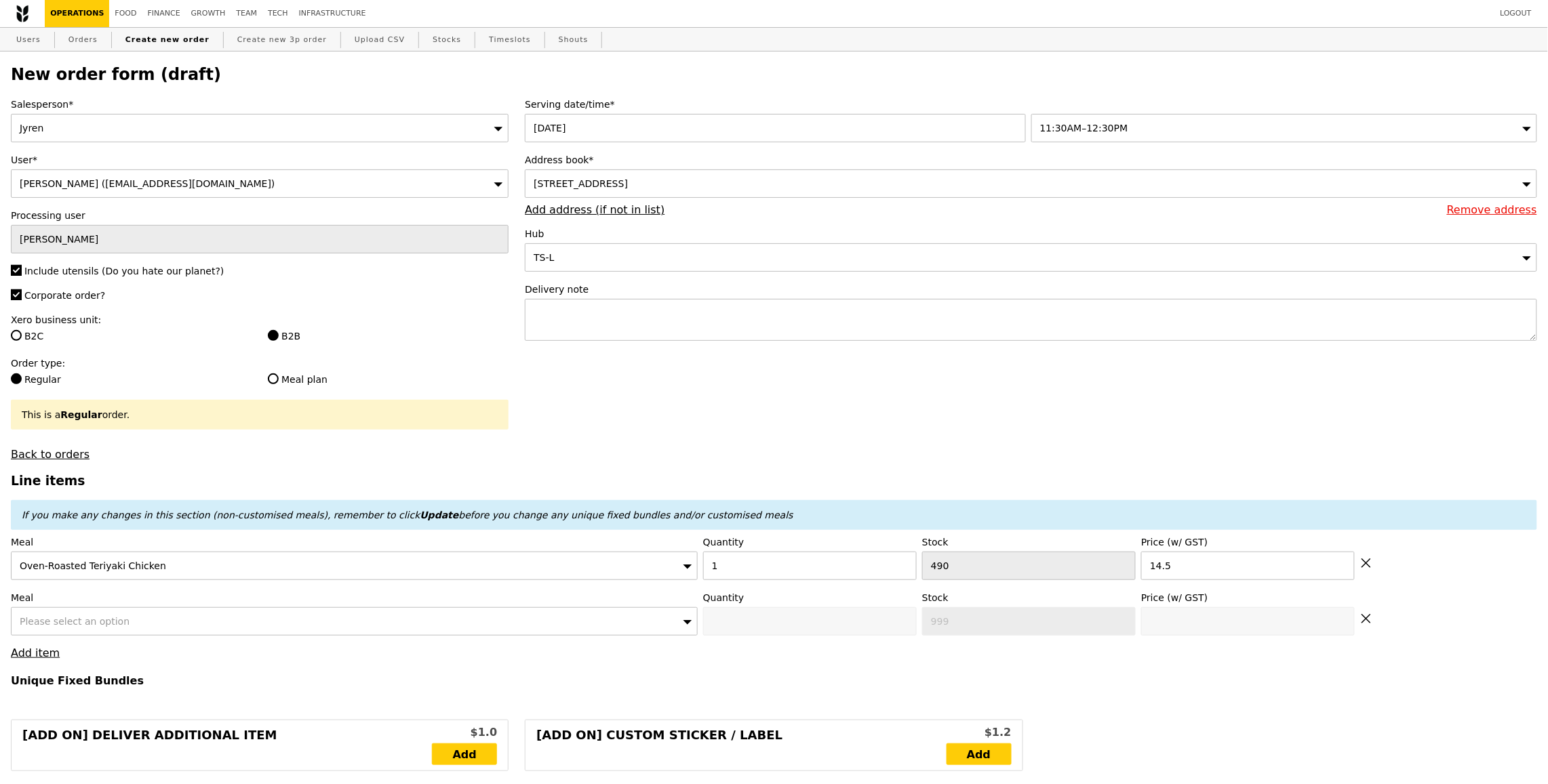
click at [144, 628] on div "Please select an option" at bounding box center [355, 622] width 687 height 29
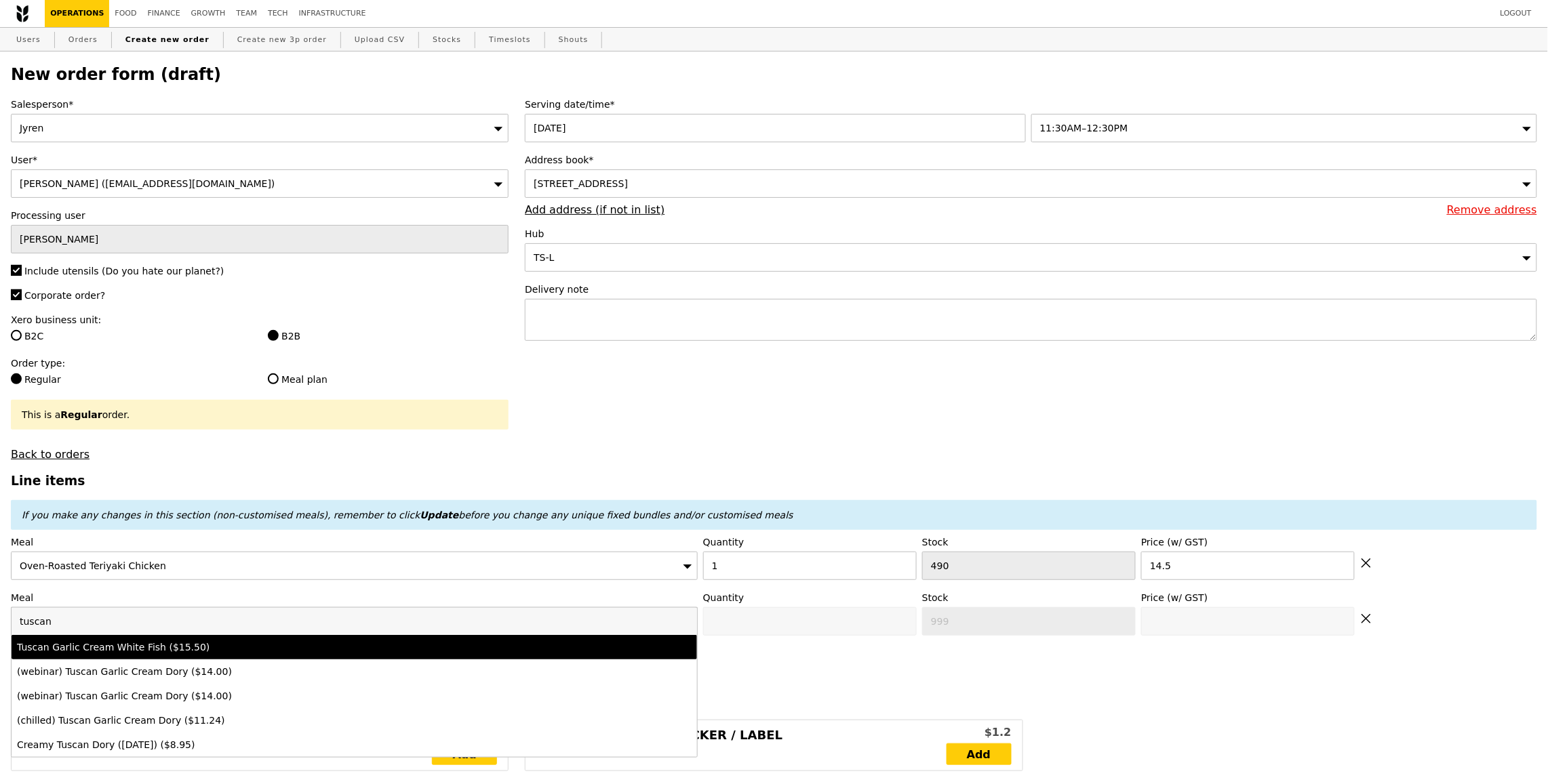
type input "tuscan"
click at [547, 650] on div "Tuscan Garlic Cream White Fish ($15.50)" at bounding box center [354, 647] width 675 height 14
type input "Confirm anyway"
type input "0"
type input "494"
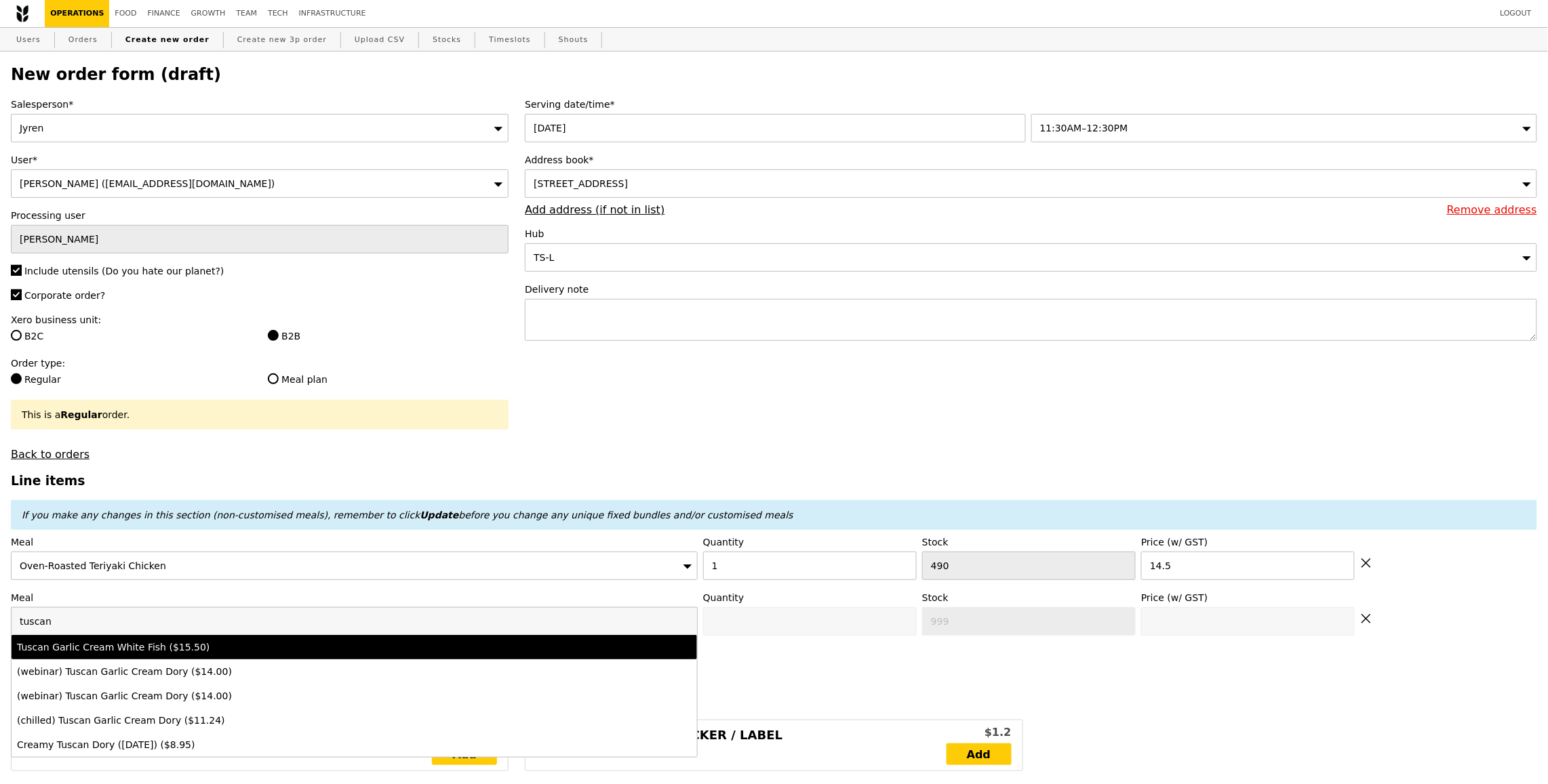
type input "15.5"
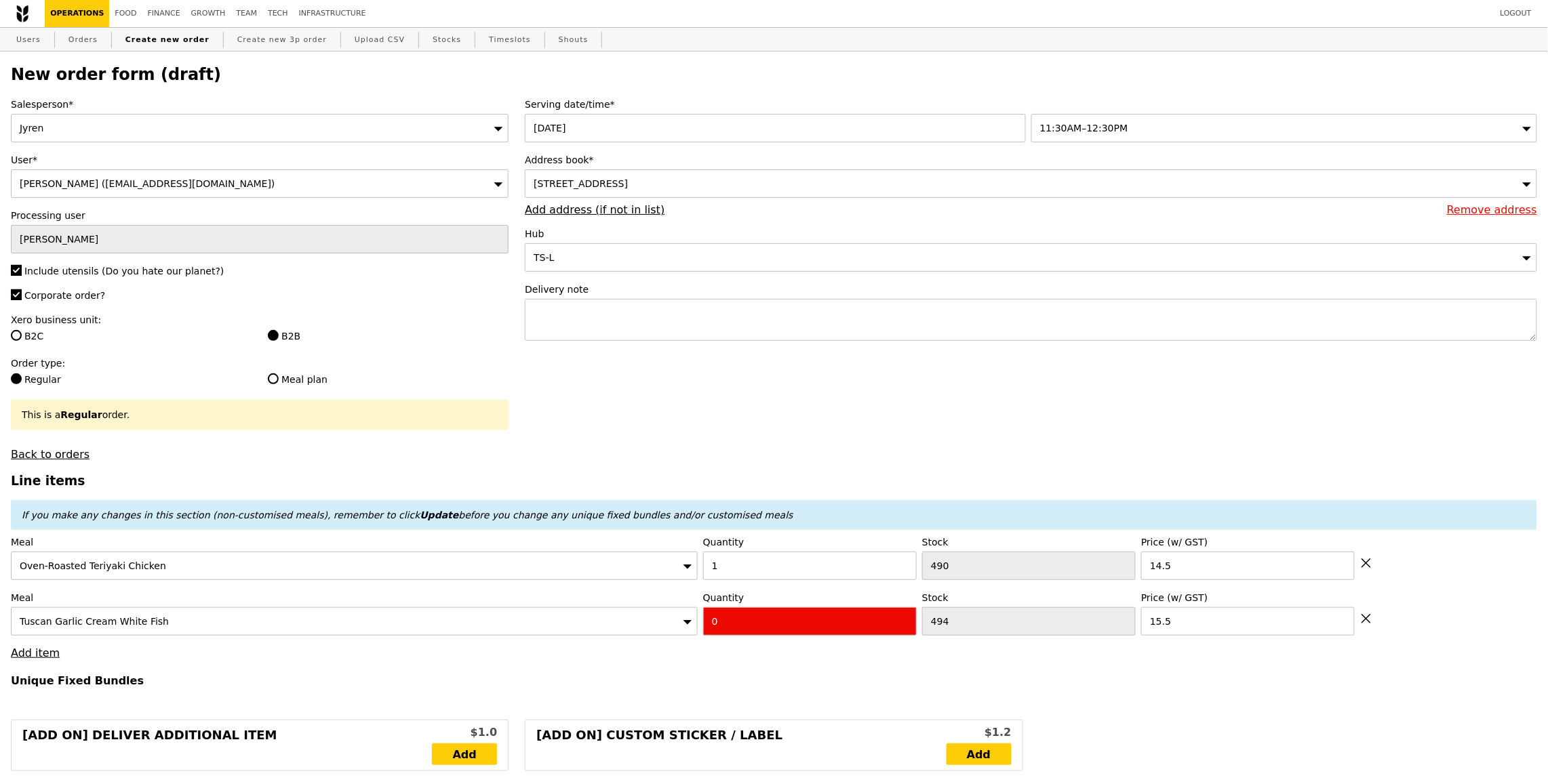
click at [773, 616] on div "Quantity 0" at bounding box center [809, 613] width 213 height 45
click at [775, 620] on input "0" at bounding box center [809, 622] width 213 height 29
type input "Confirm"
type input "1"
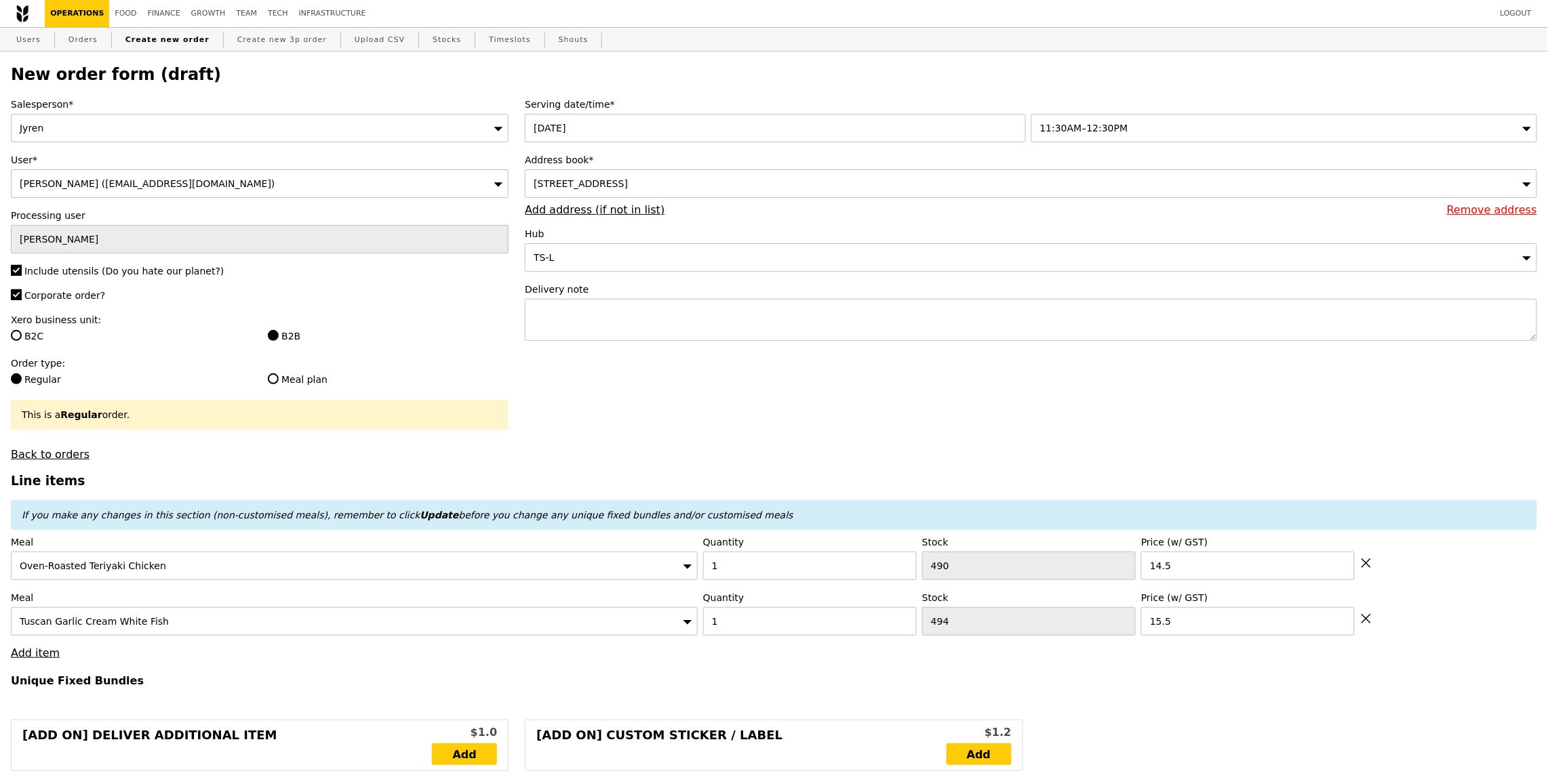
type input "Loading..."
click at [34, 659] on link "Add item" at bounding box center [35, 653] width 49 height 13
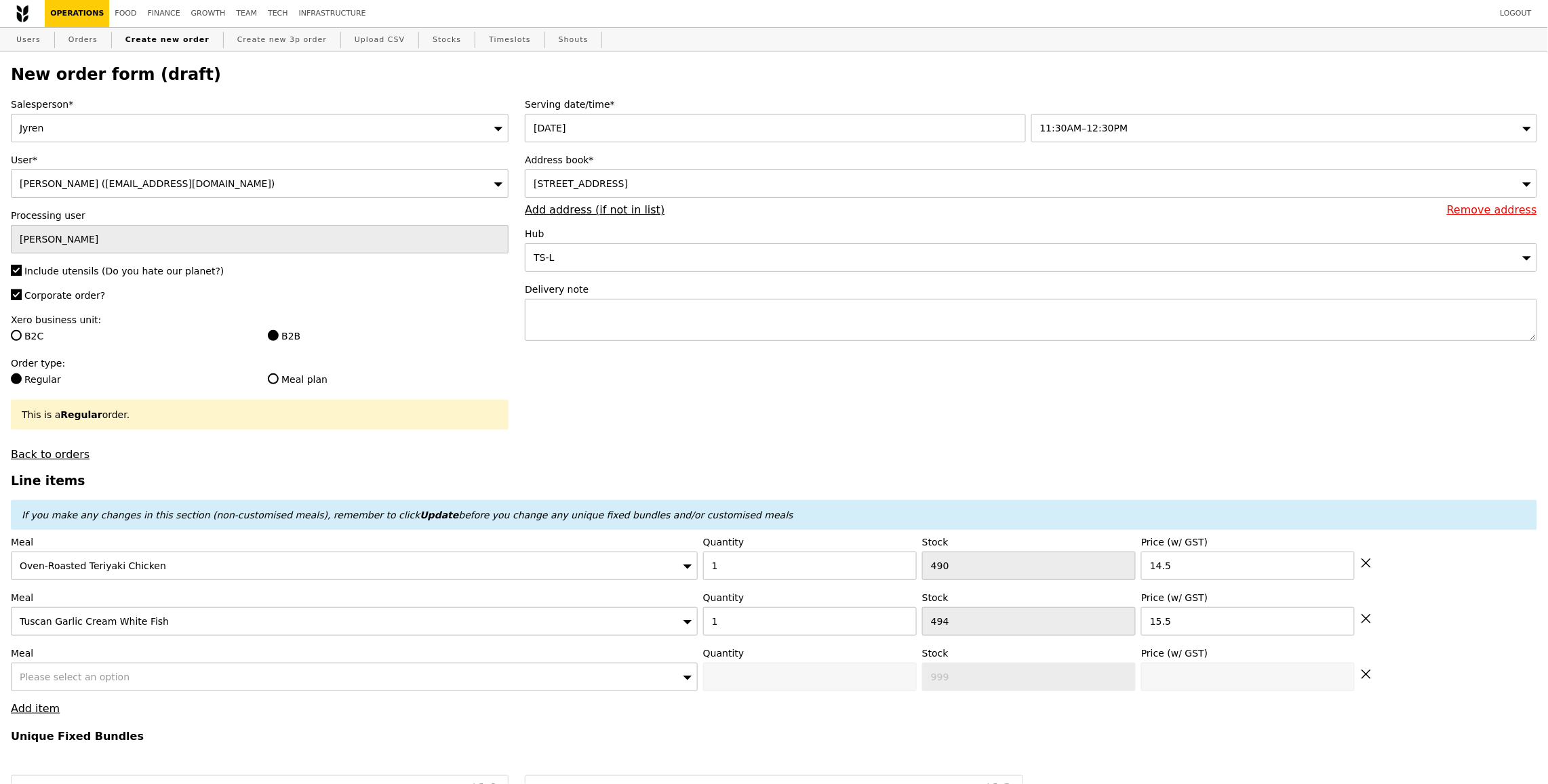
click at [189, 655] on label "Meal" at bounding box center [355, 653] width 687 height 14
type input "30.00"
type input "7.16"
type input "7.80"
type input "39.75"
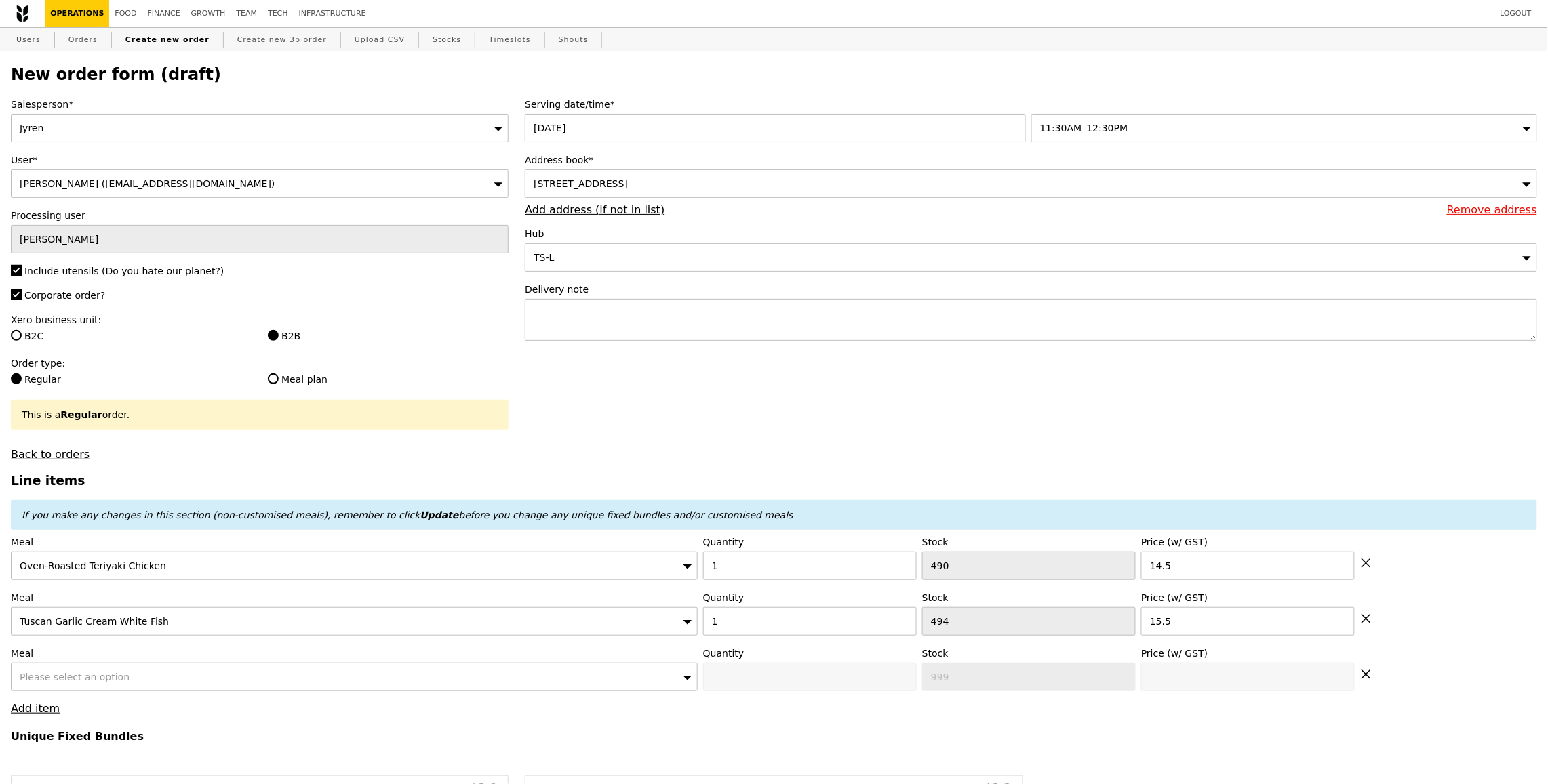
click at [197, 663] on div "Meal Please select an option" at bounding box center [355, 669] width 687 height 45
type input "Confirm"
click at [200, 679] on div "Please select an option" at bounding box center [355, 677] width 687 height 29
type input "honey"
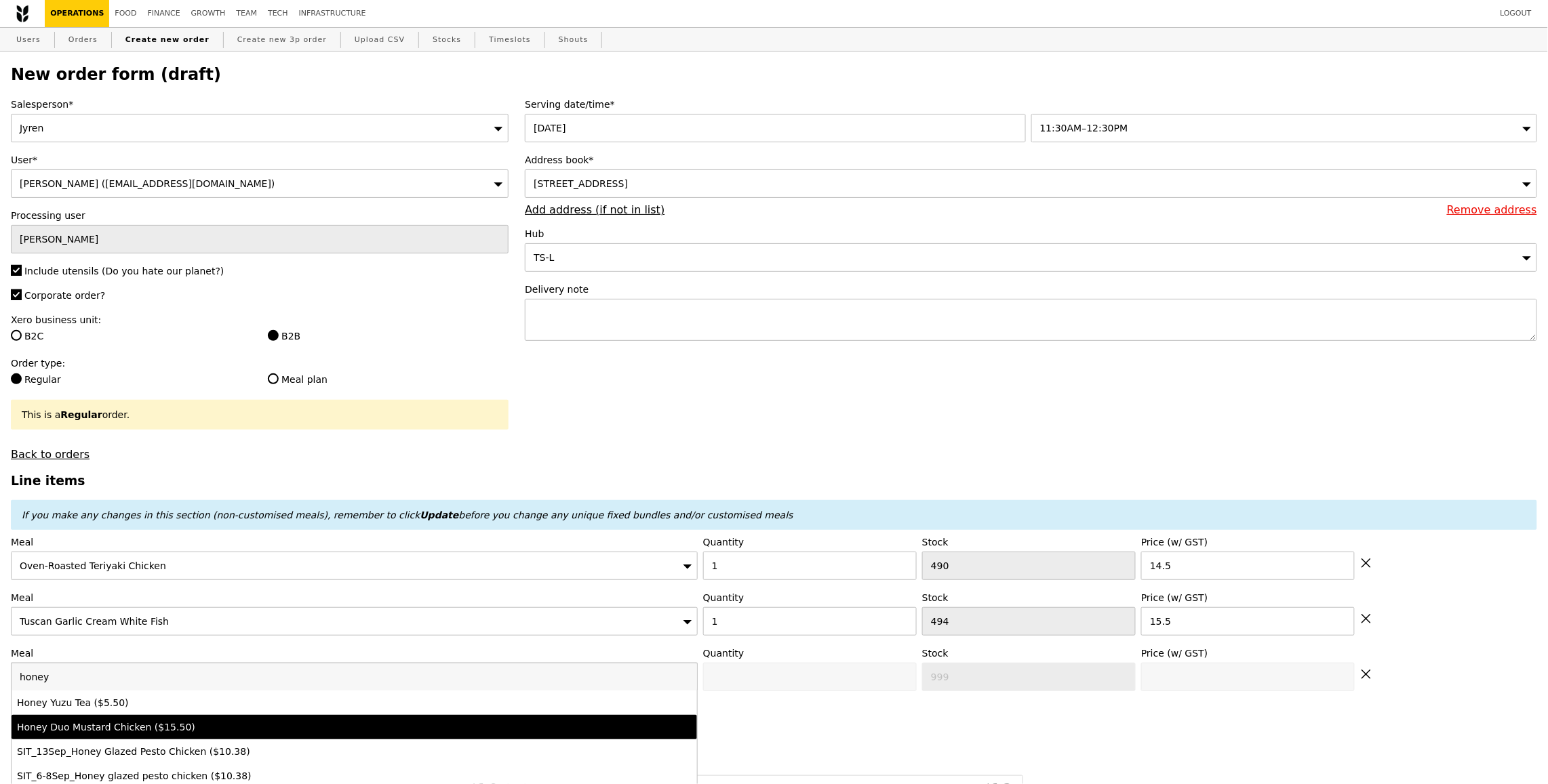
type input "Confirm anyway"
type input "0"
type input "492"
type input "15.5"
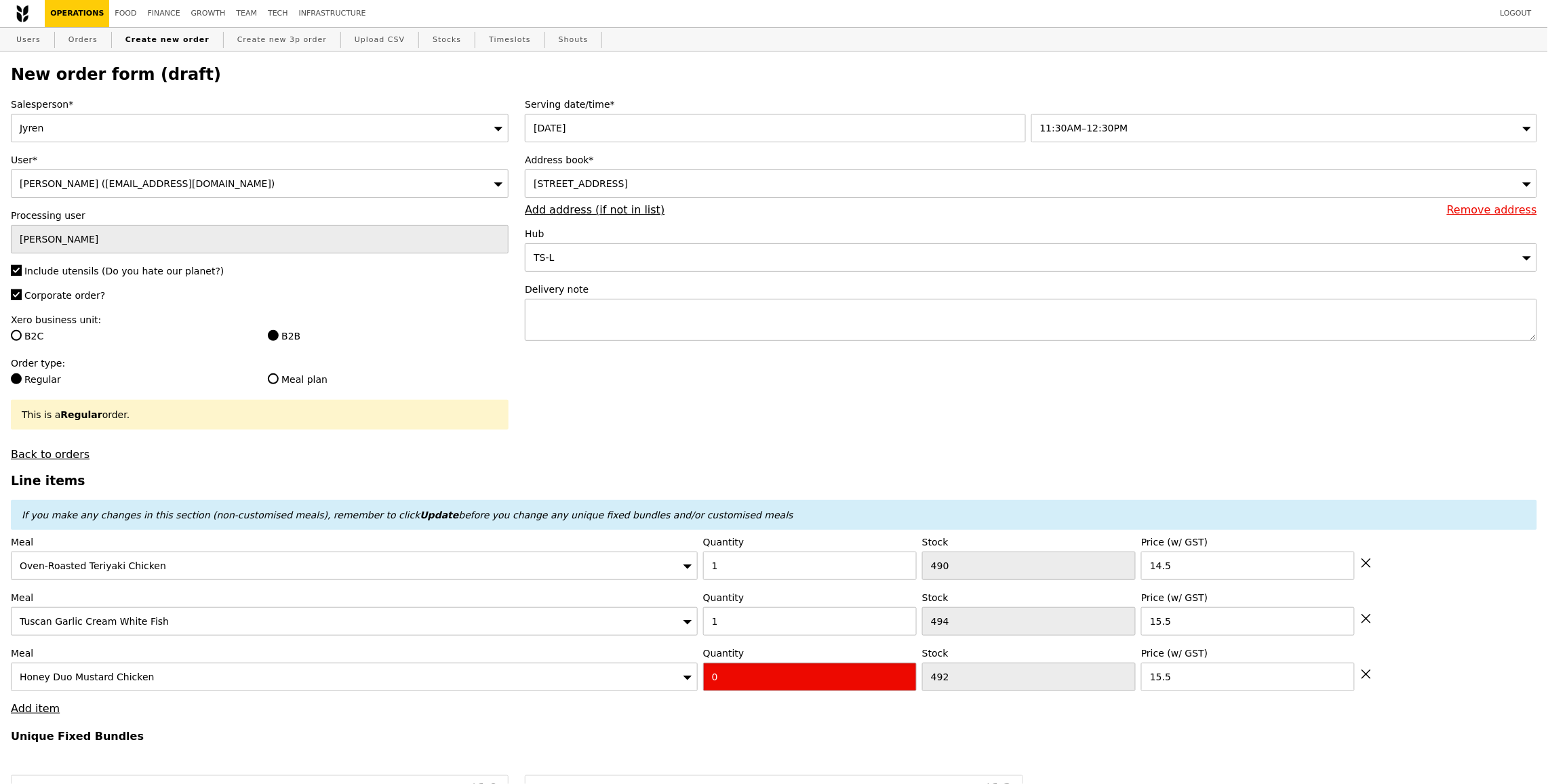
click at [756, 671] on input "0" at bounding box center [809, 677] width 213 height 29
type input "Confirm"
type input "1"
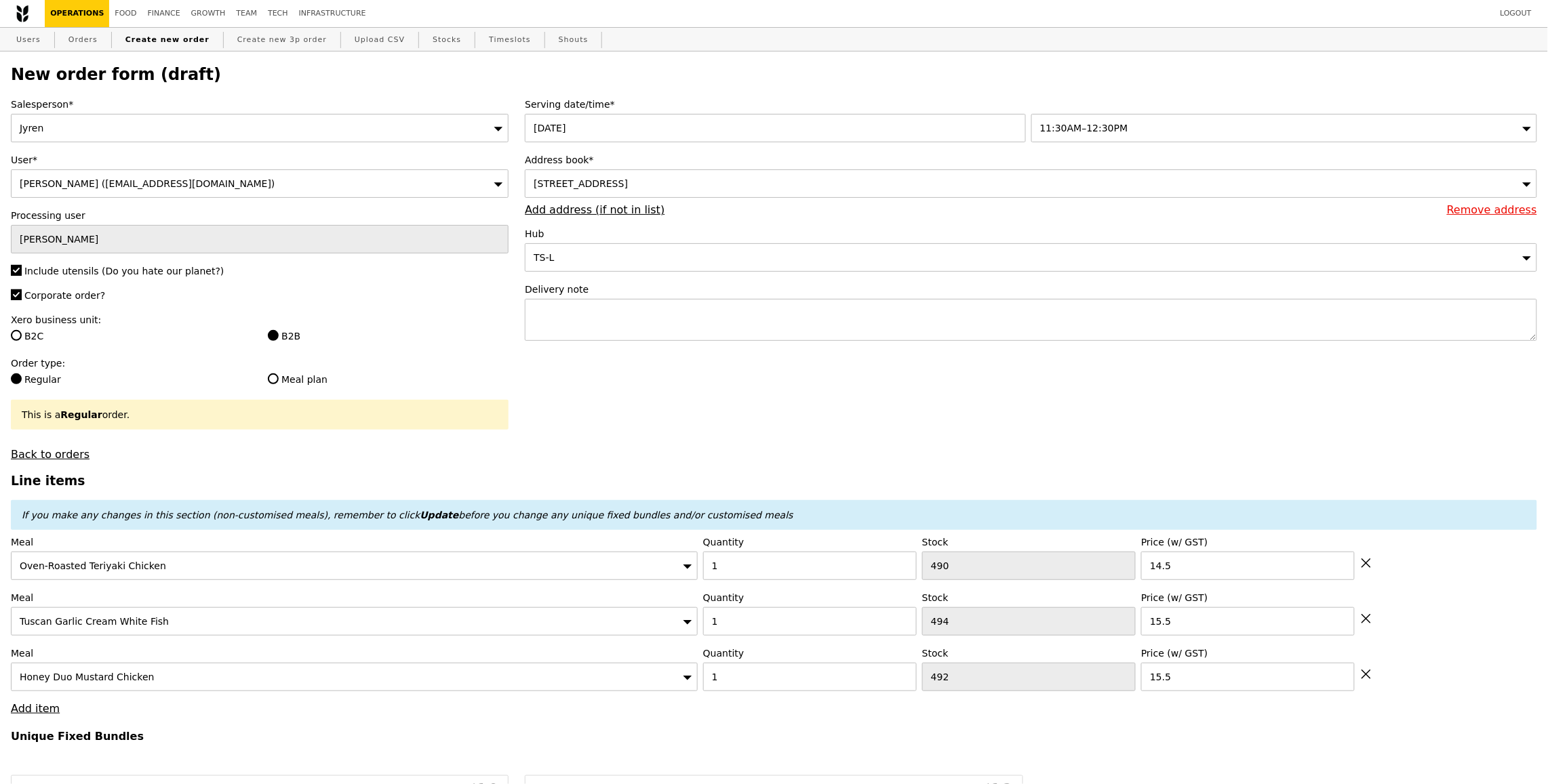
type input "Loading..."
type input "45.50"
type input "5.73"
type input "6.25"
type input "53.70"
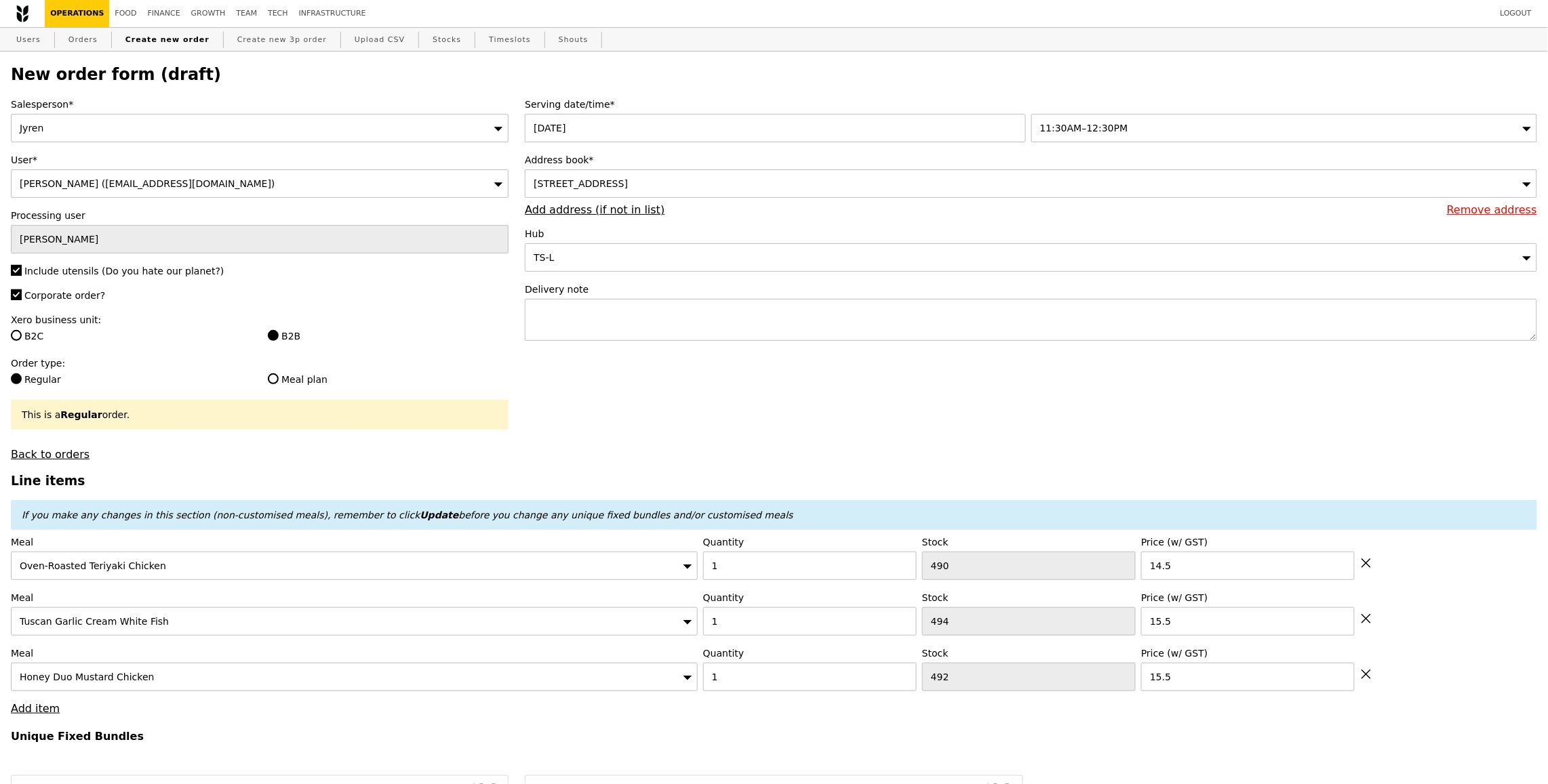
type input "Confirm"
click at [656, 323] on textarea at bounding box center [1031, 319] width 1013 height 42
paste textarea "Contact Person : 97722852 – Simon"
type textarea "Contact Person : 97722852 – Simon"
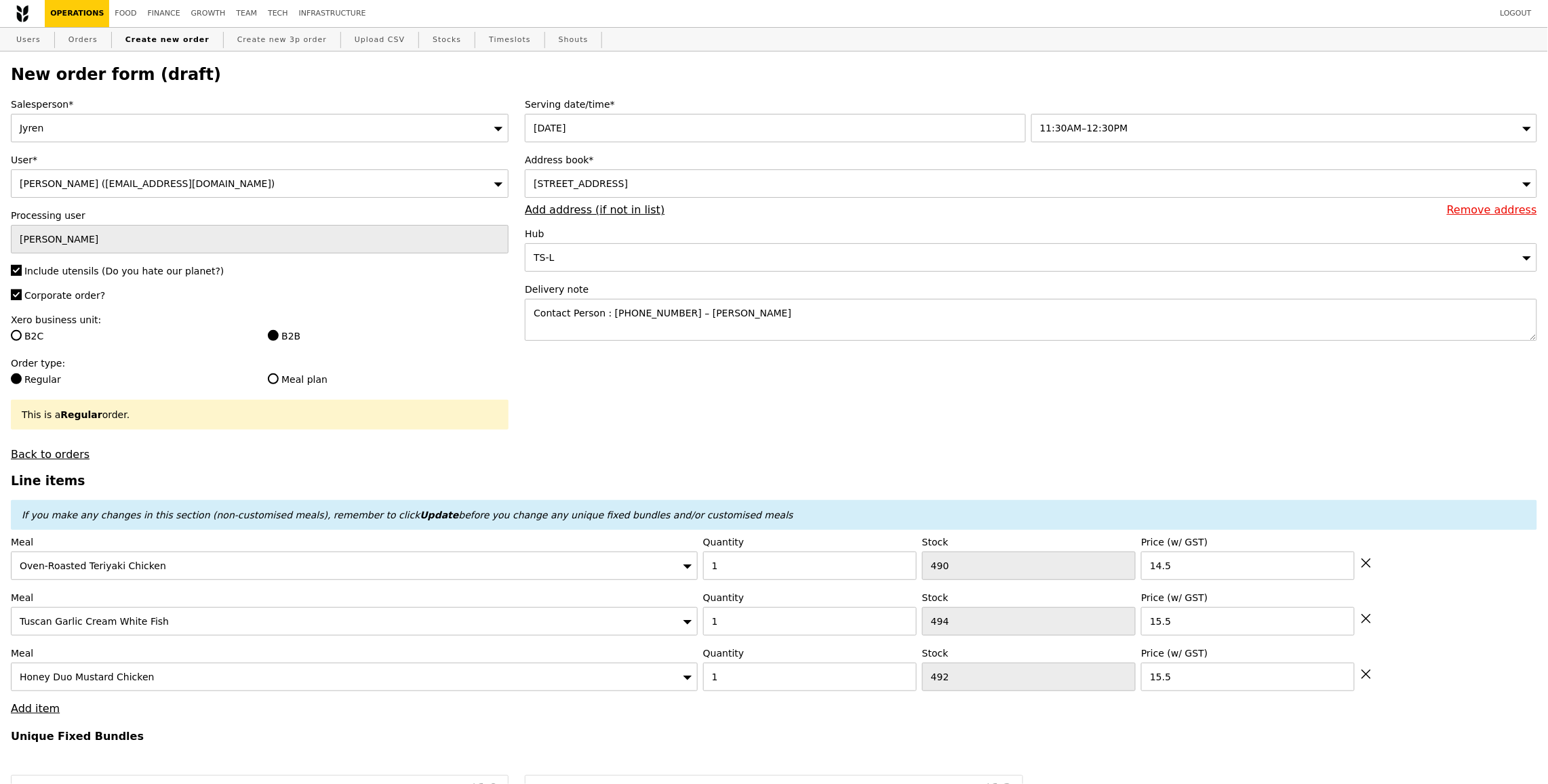
type input "Confirm"
click at [542, 313] on textarea "Contact Person : 97722852 – Simon" at bounding box center [1031, 319] width 1013 height 42
type textarea "Contact Person : 97722852 – Simon"
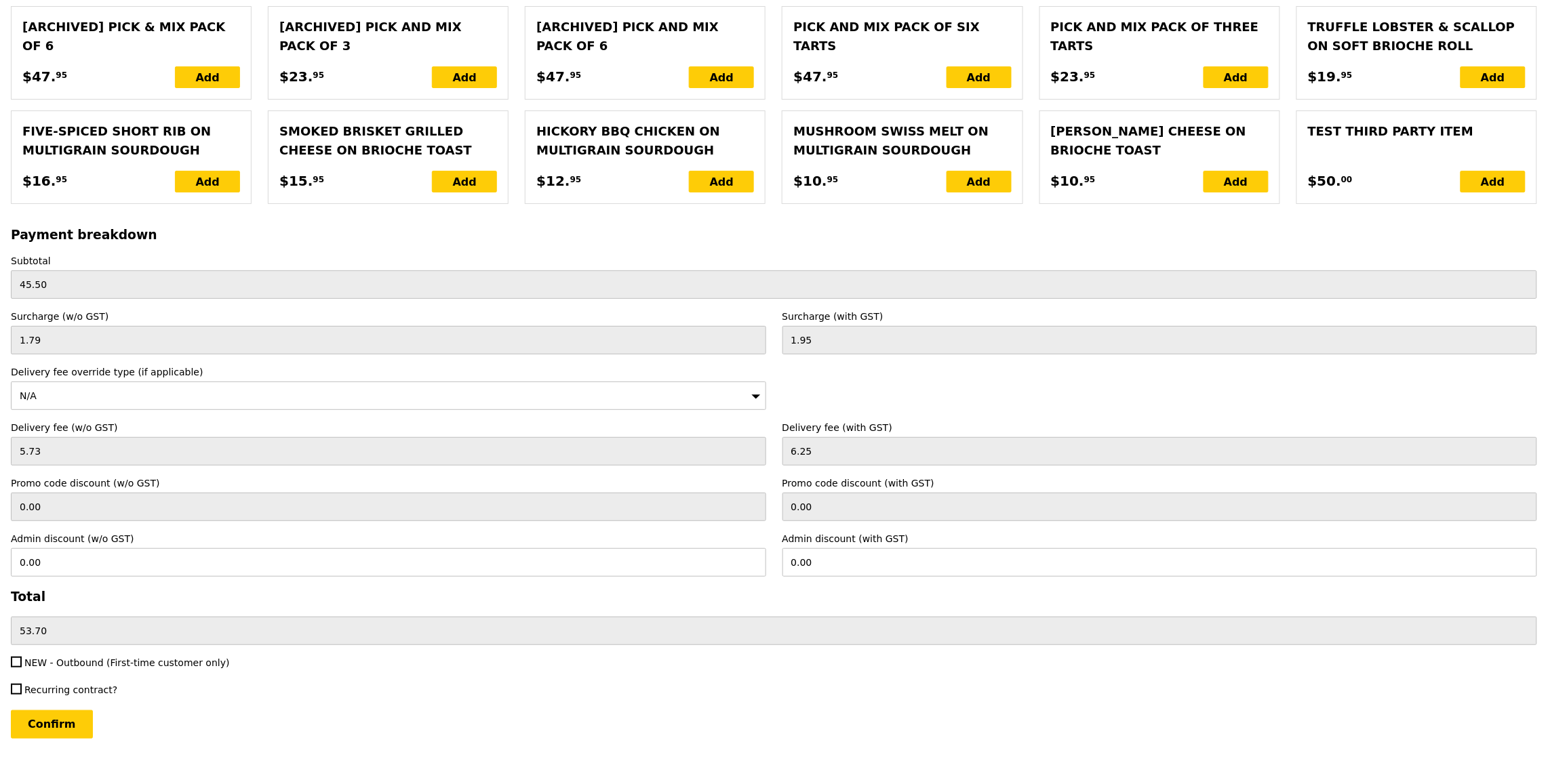
scroll to position [2790, 0]
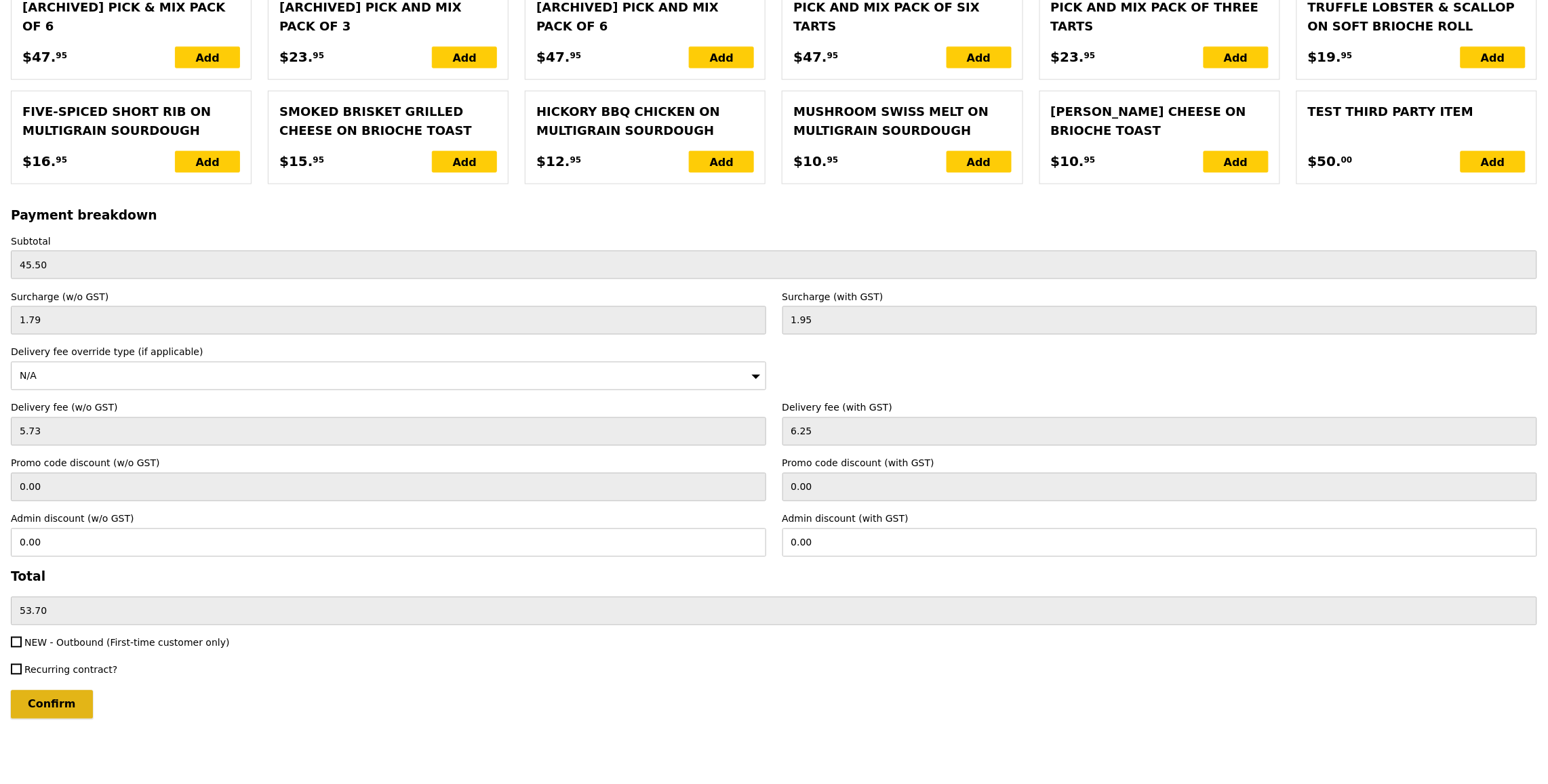
click at [61, 710] on input "Confirm" at bounding box center [52, 705] width 82 height 29
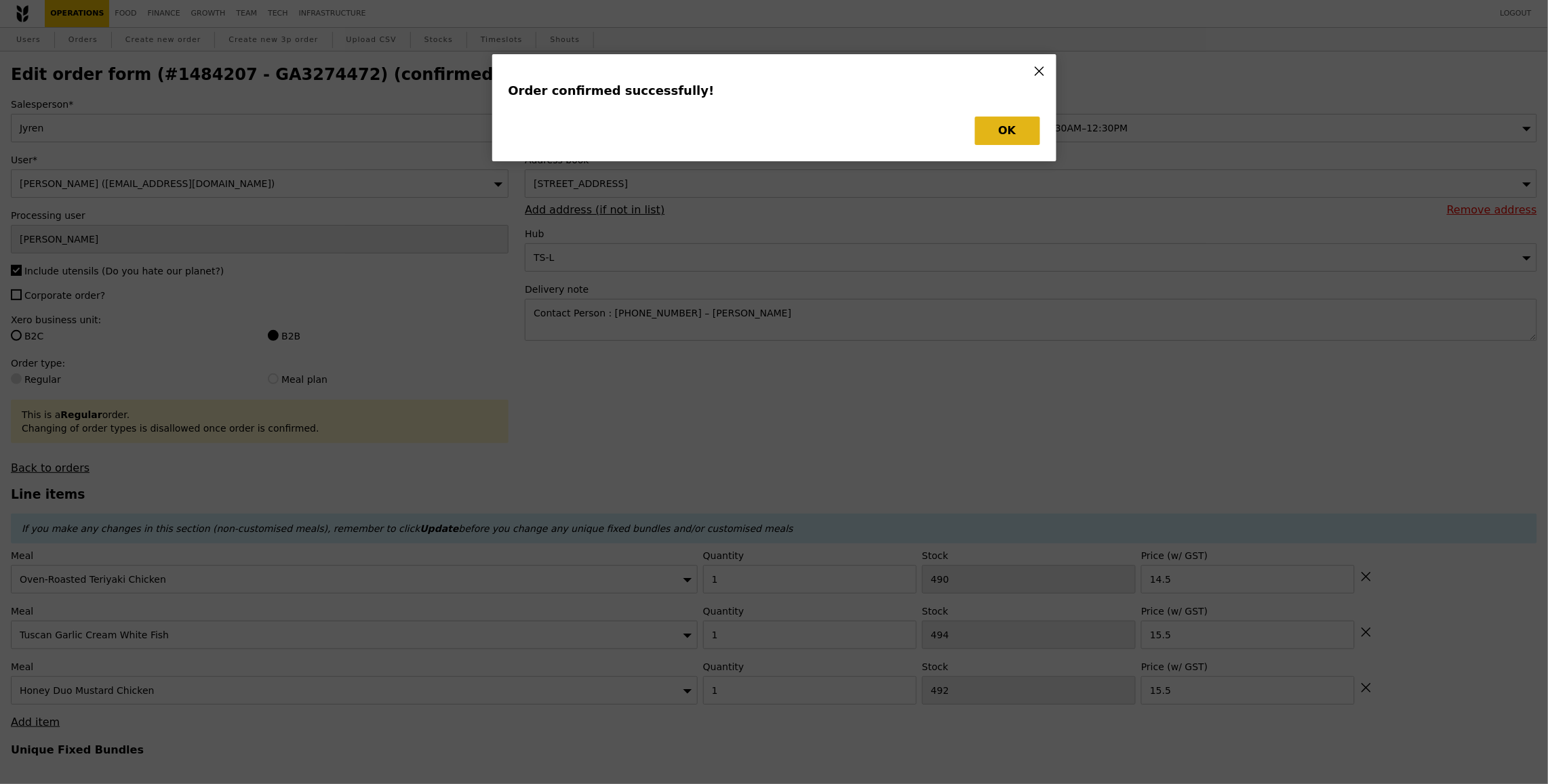
type input "Loading..."
checkbox input "false"
type input "492"
type input "15.50"
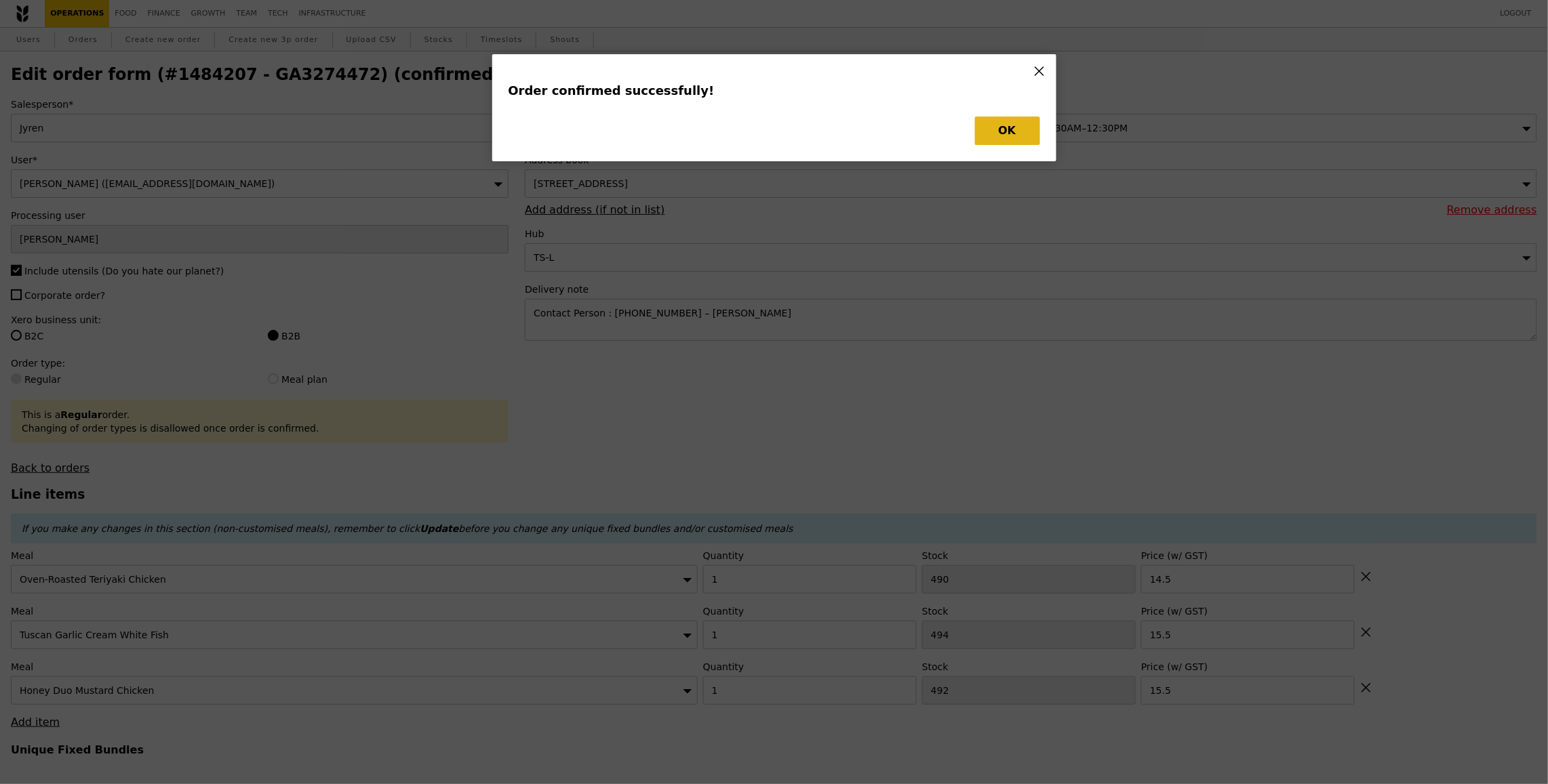
type input "490"
type input "14.50"
click at [992, 135] on button "OK" at bounding box center [1008, 131] width 65 height 29
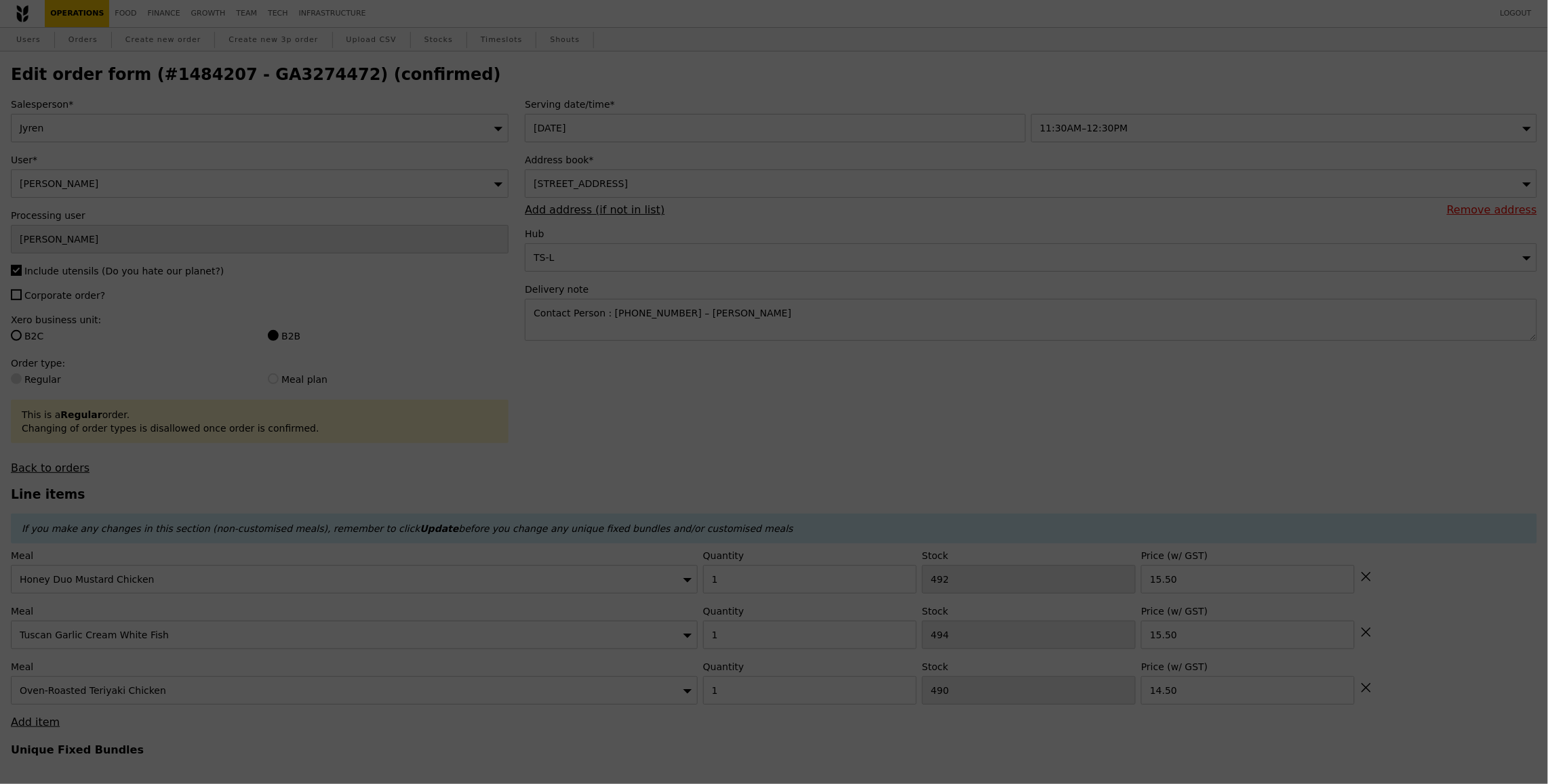
type input "491"
type input "493"
type input "489"
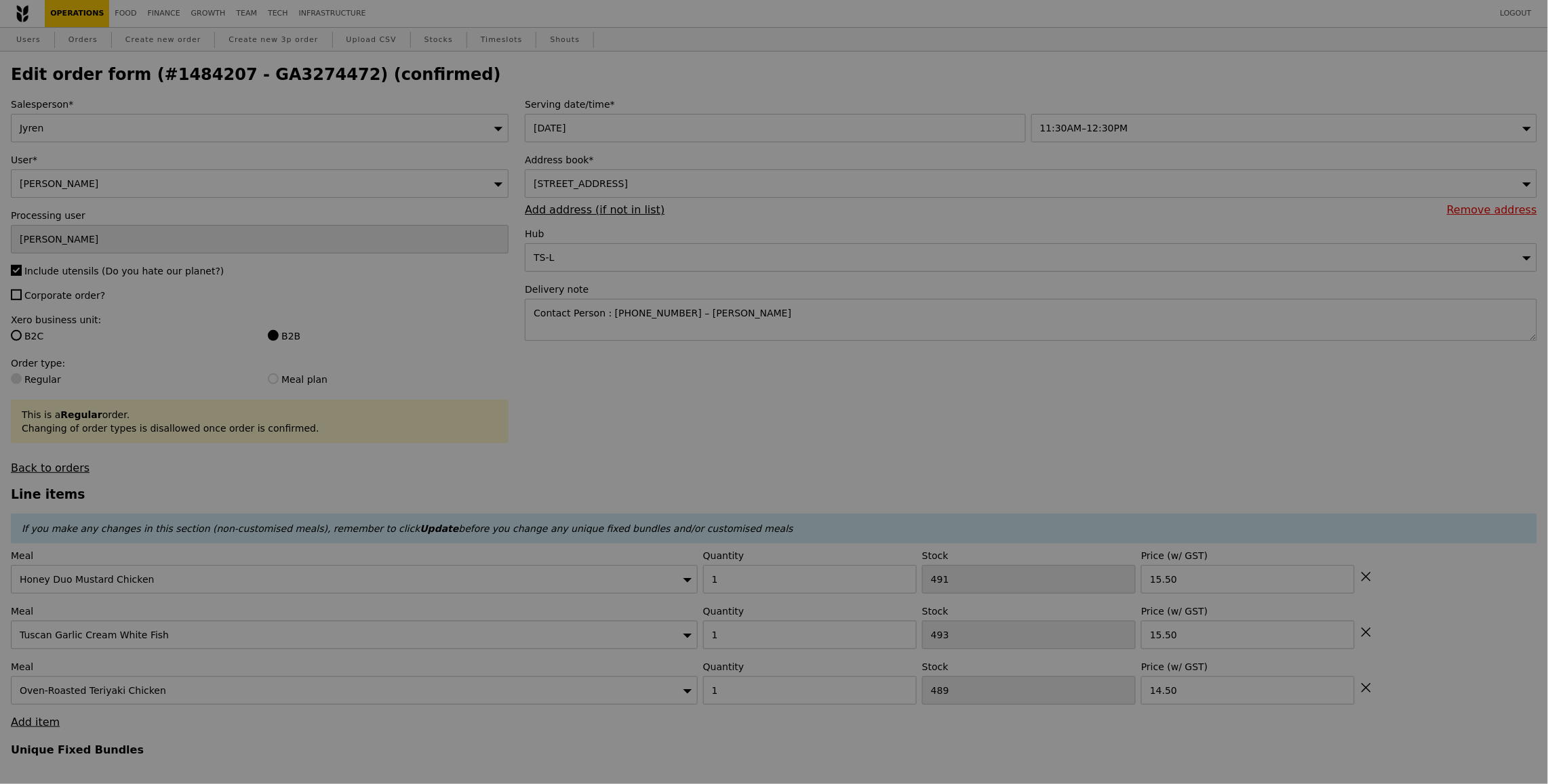
type input "Update"
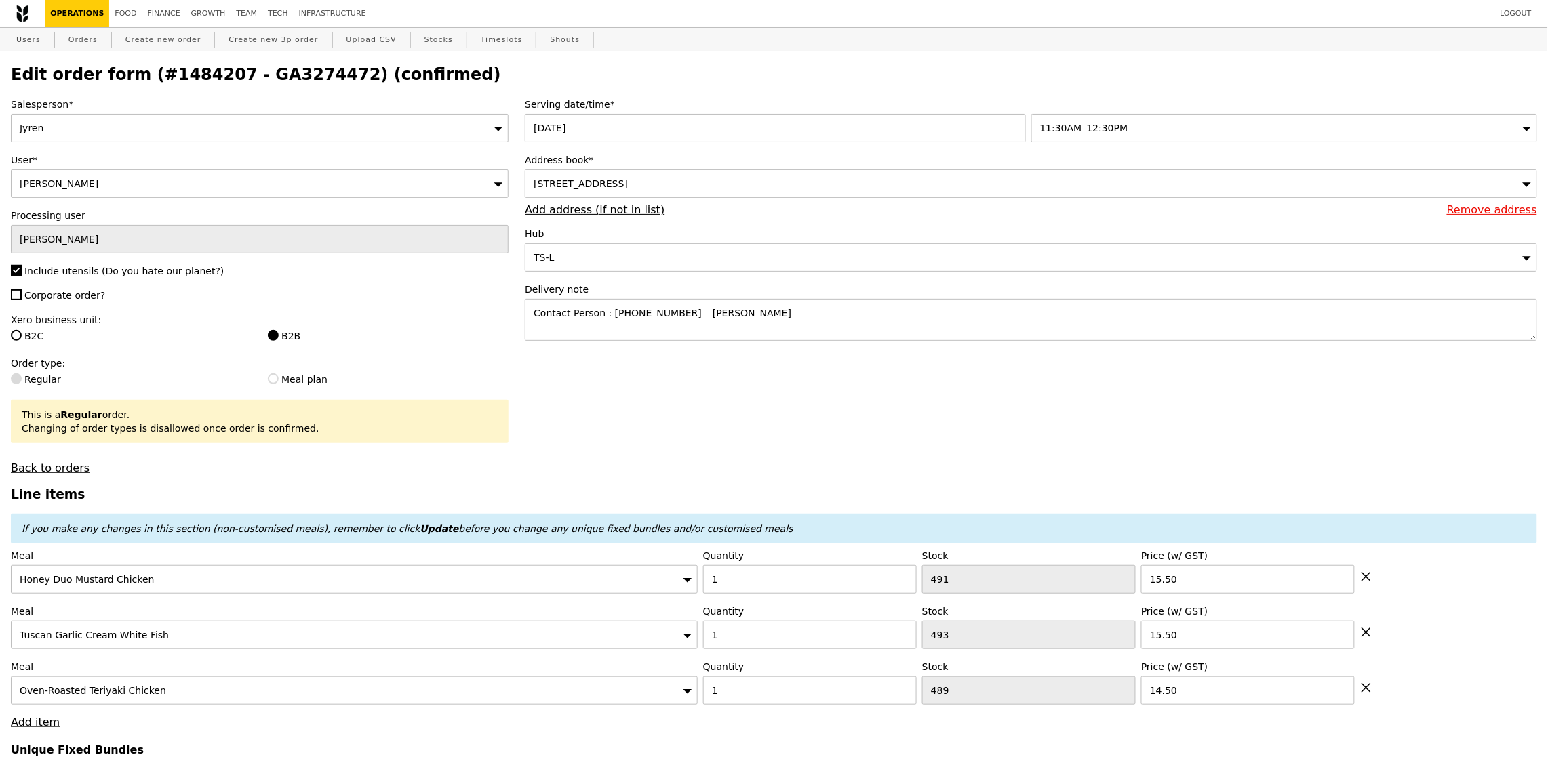
click at [281, 65] on h2 "Edit order form (#1484207 - GA3274472) (confirmed)" at bounding box center [774, 75] width 1526 height 19
click at [281, 71] on h2 "Edit order form (#1484207 - GA3274472) (confirmed)" at bounding box center [774, 75] width 1526 height 19
click at [268, 70] on h2 "Edit order form (#1484207 - GA3274472) (confirmed)" at bounding box center [774, 75] width 1526 height 19
copy h2 "GA3274472"
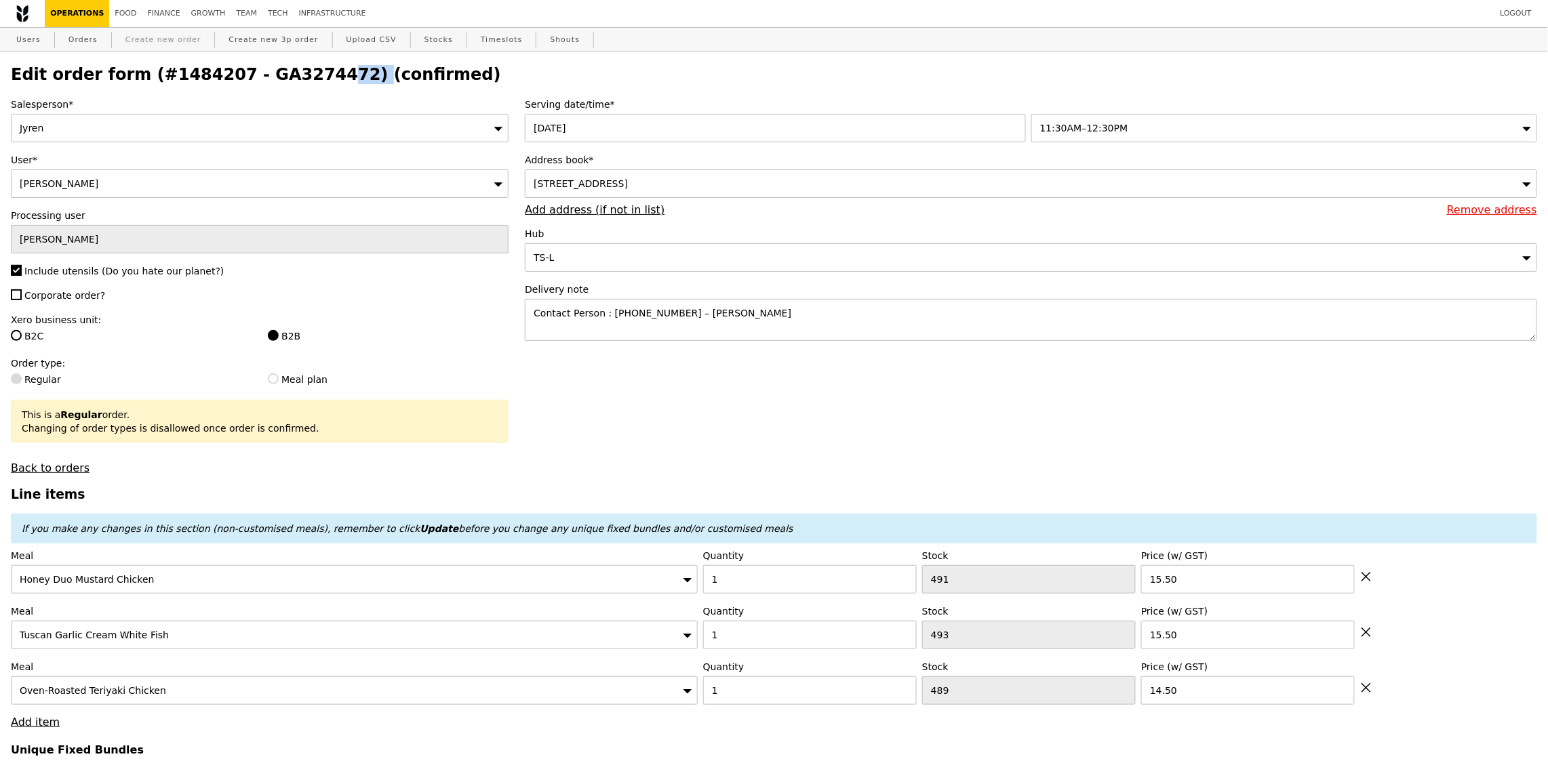
click at [169, 44] on link "Create new order" at bounding box center [163, 40] width 87 height 25
type input "0.00"
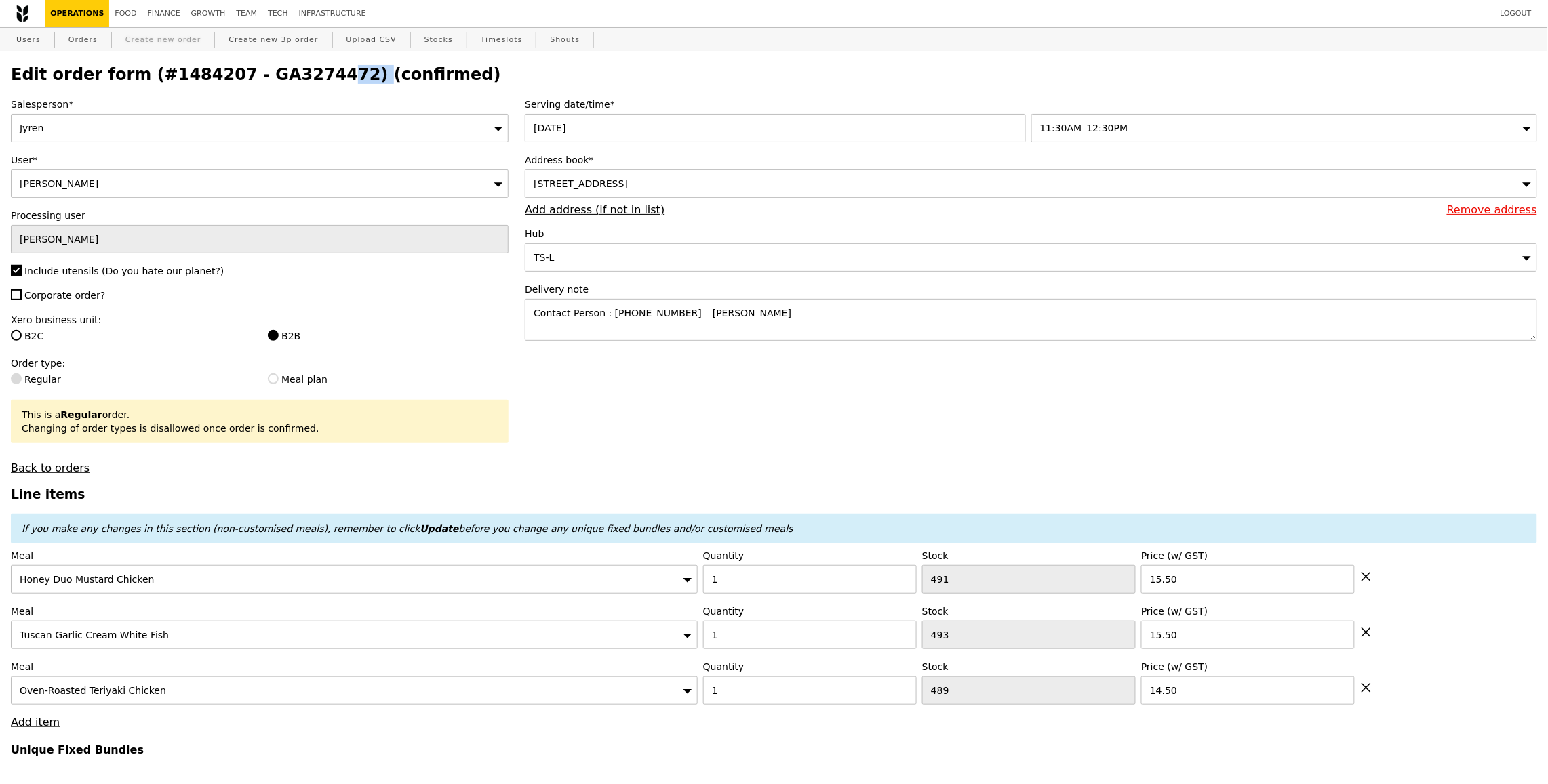
type input "0.00"
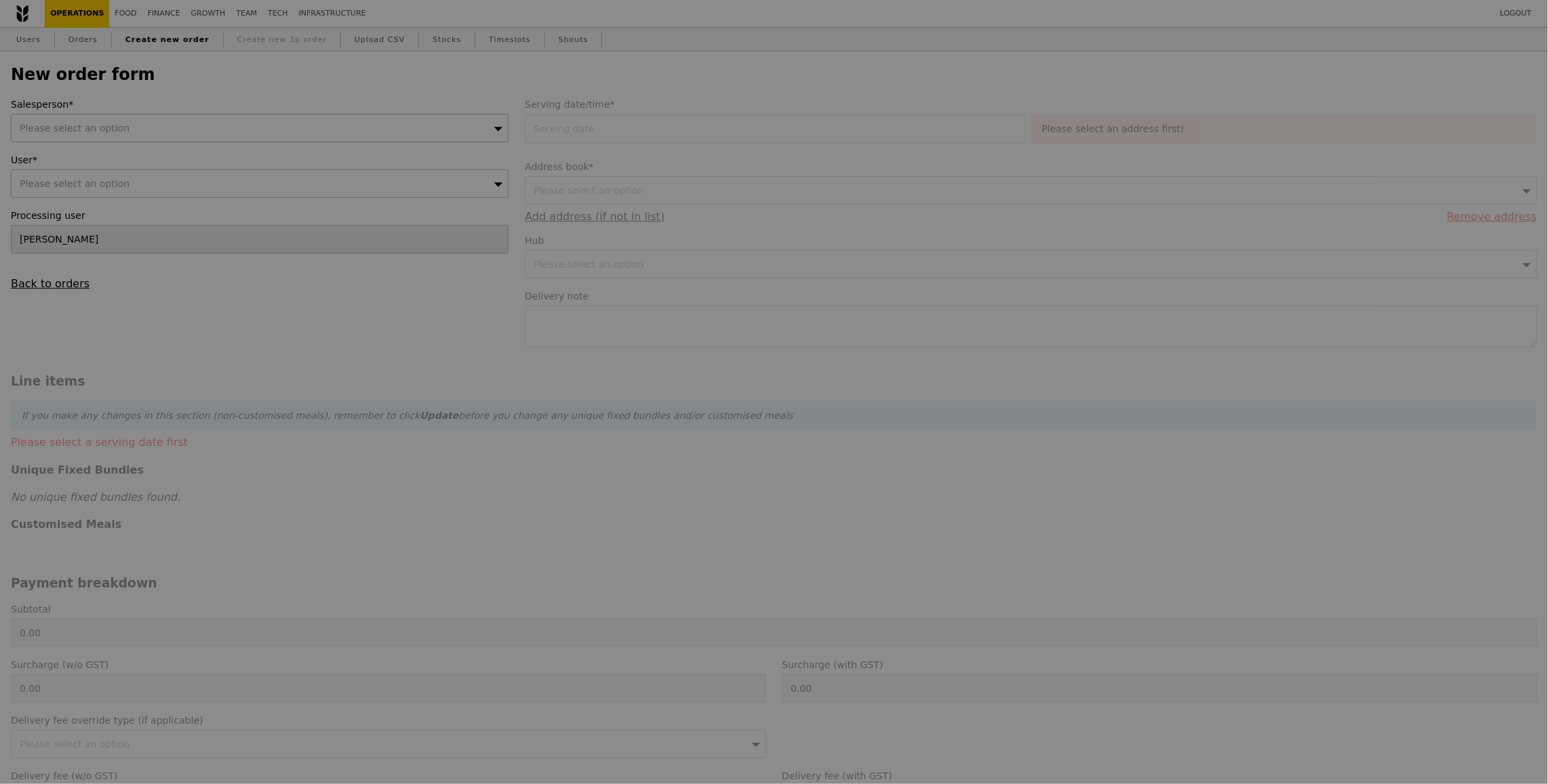
type input "Confirm"
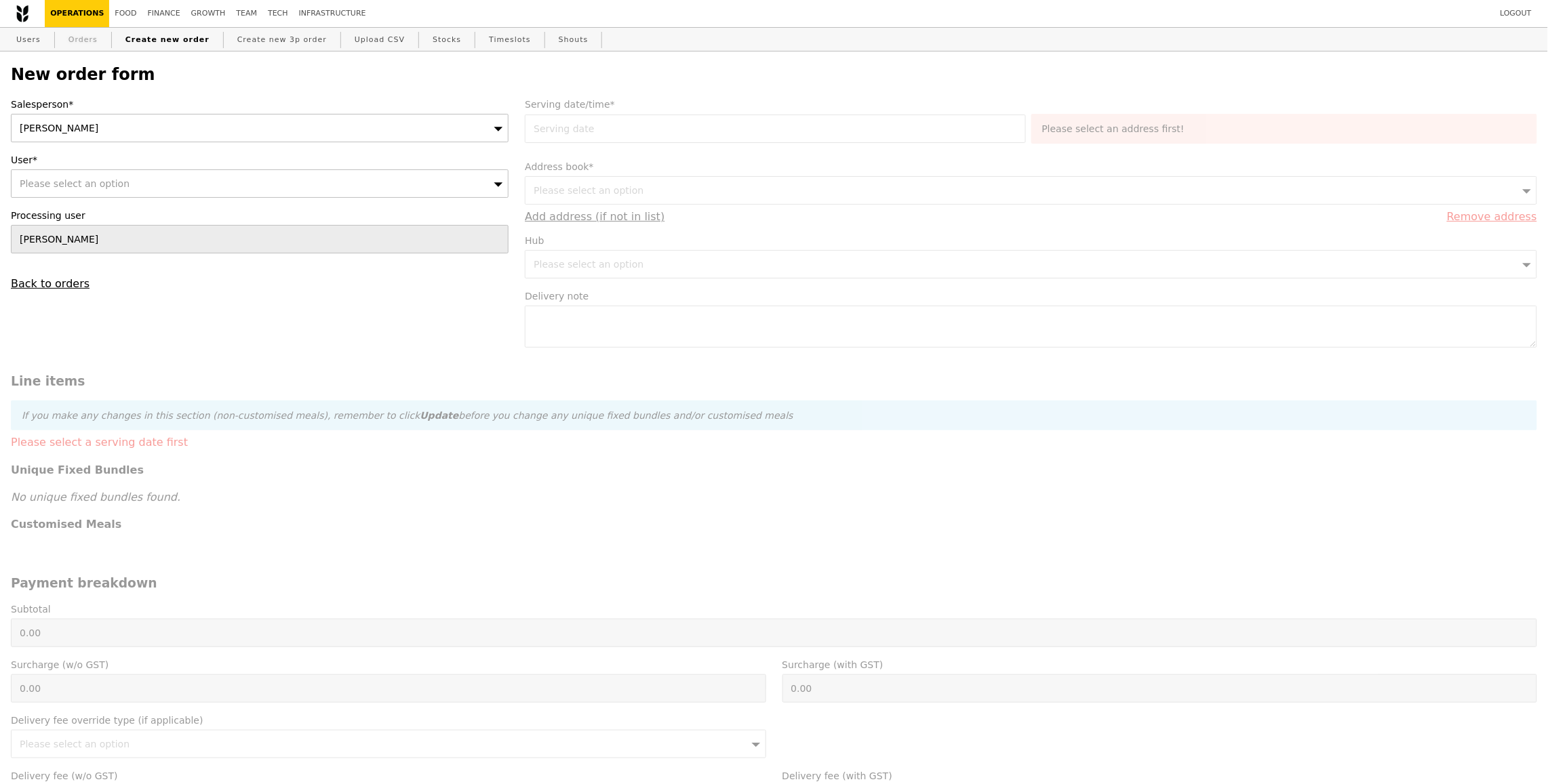
click at [78, 49] on link "Orders" at bounding box center [83, 40] width 40 height 25
select select "100"
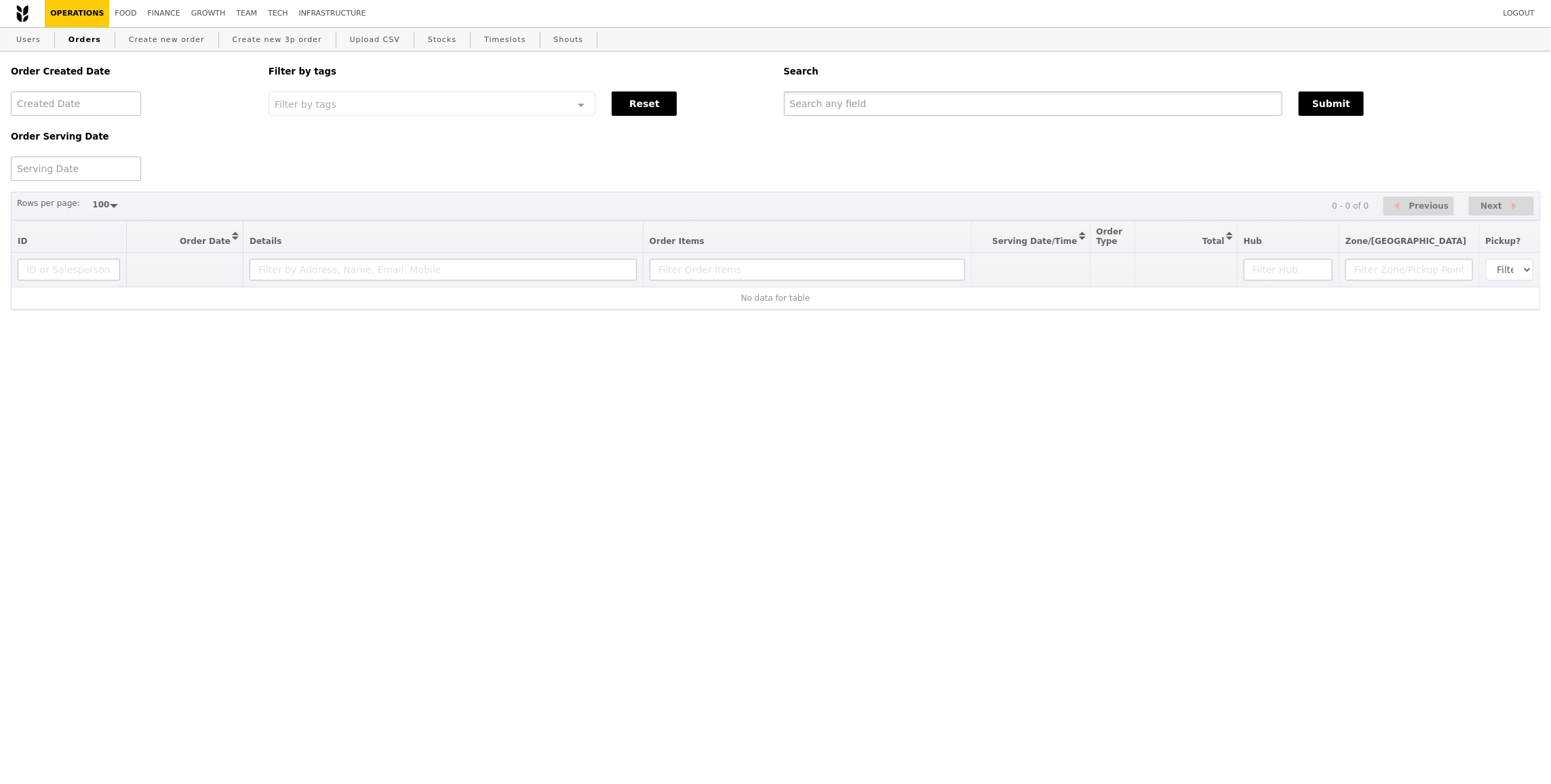
click at [830, 101] on input "text" at bounding box center [1033, 104] width 499 height 25
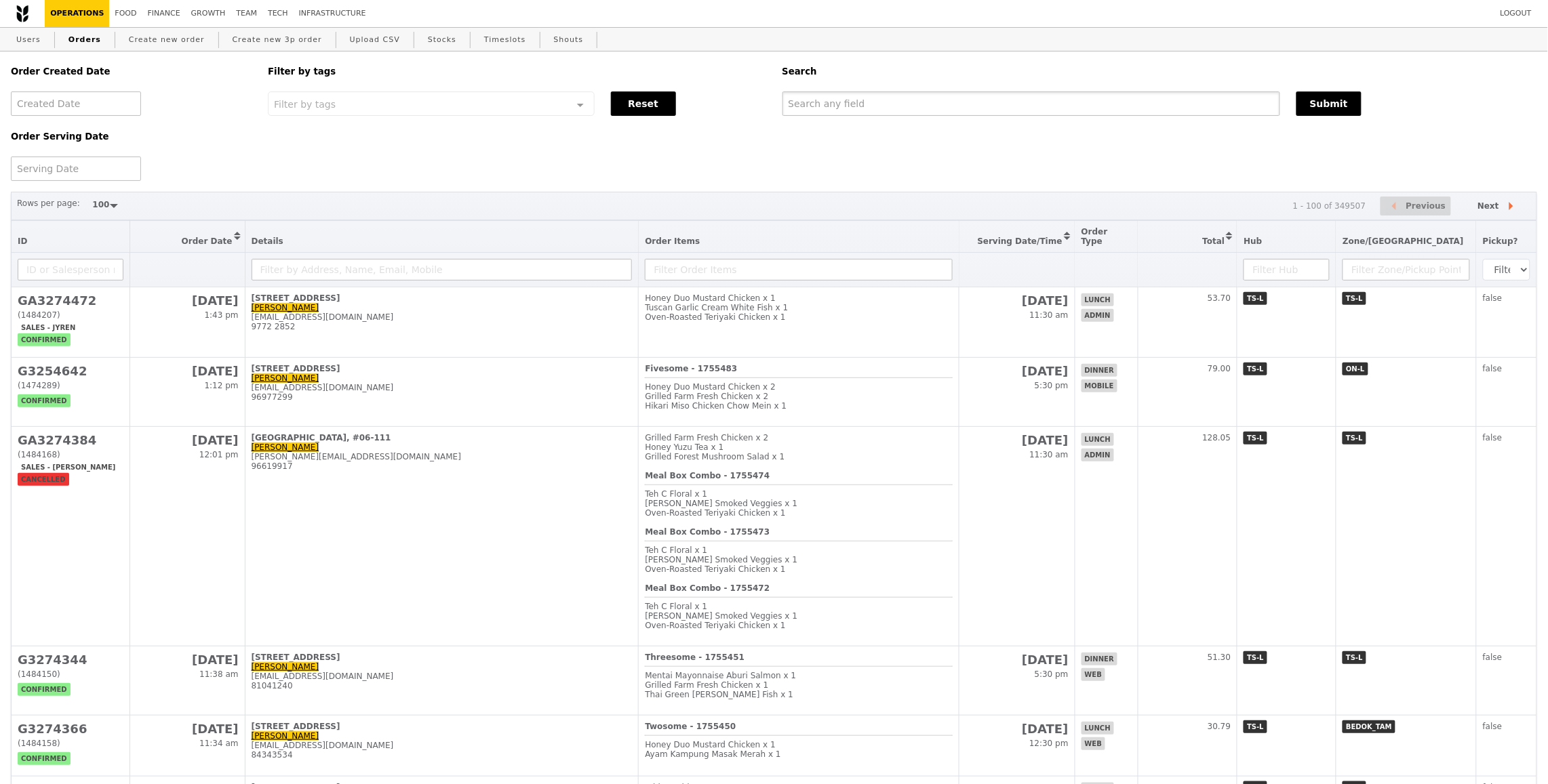
paste input "GA3274472"
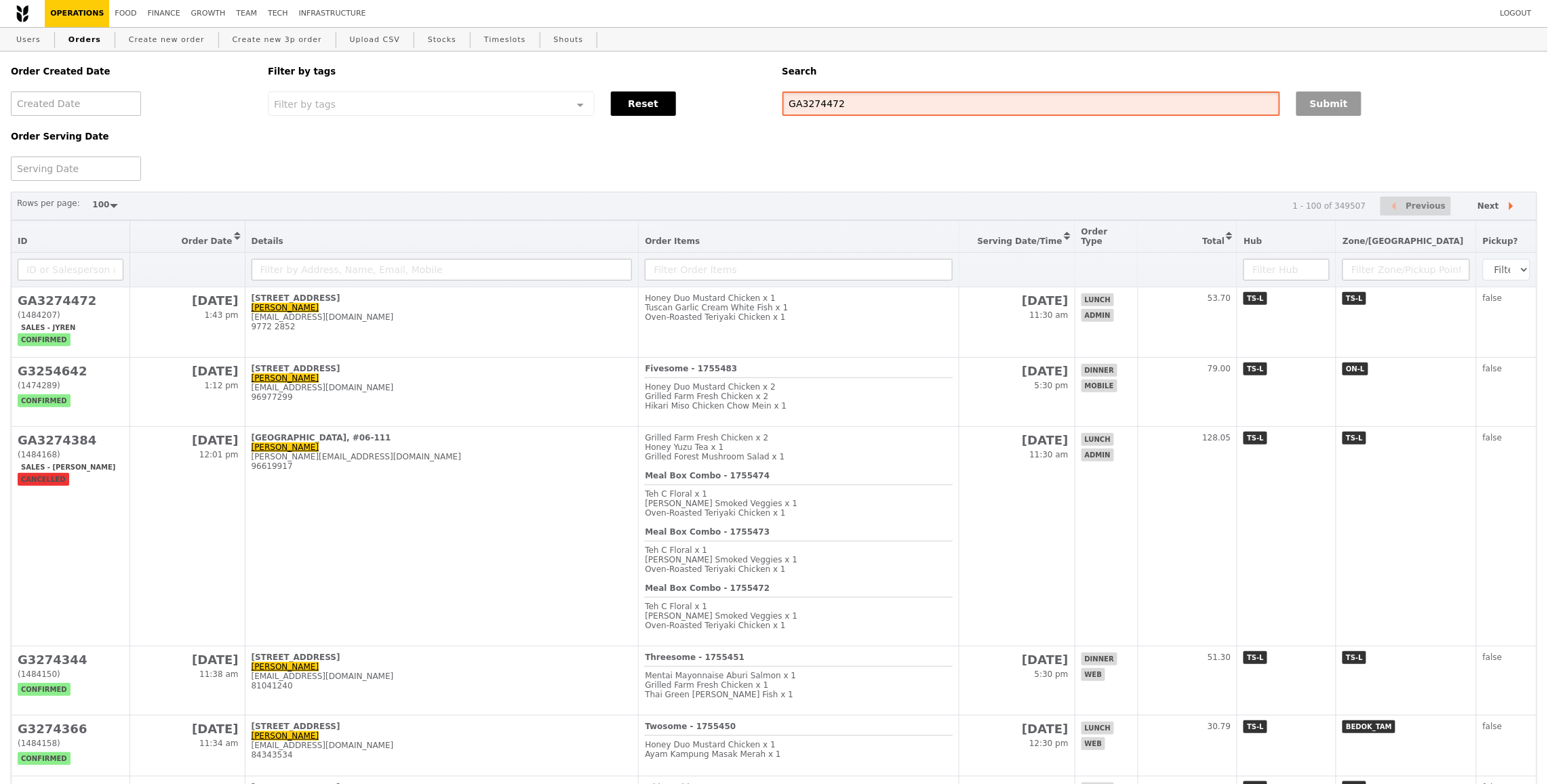
type input "GA3274472"
click at [1338, 101] on button "Submit" at bounding box center [1329, 104] width 65 height 25
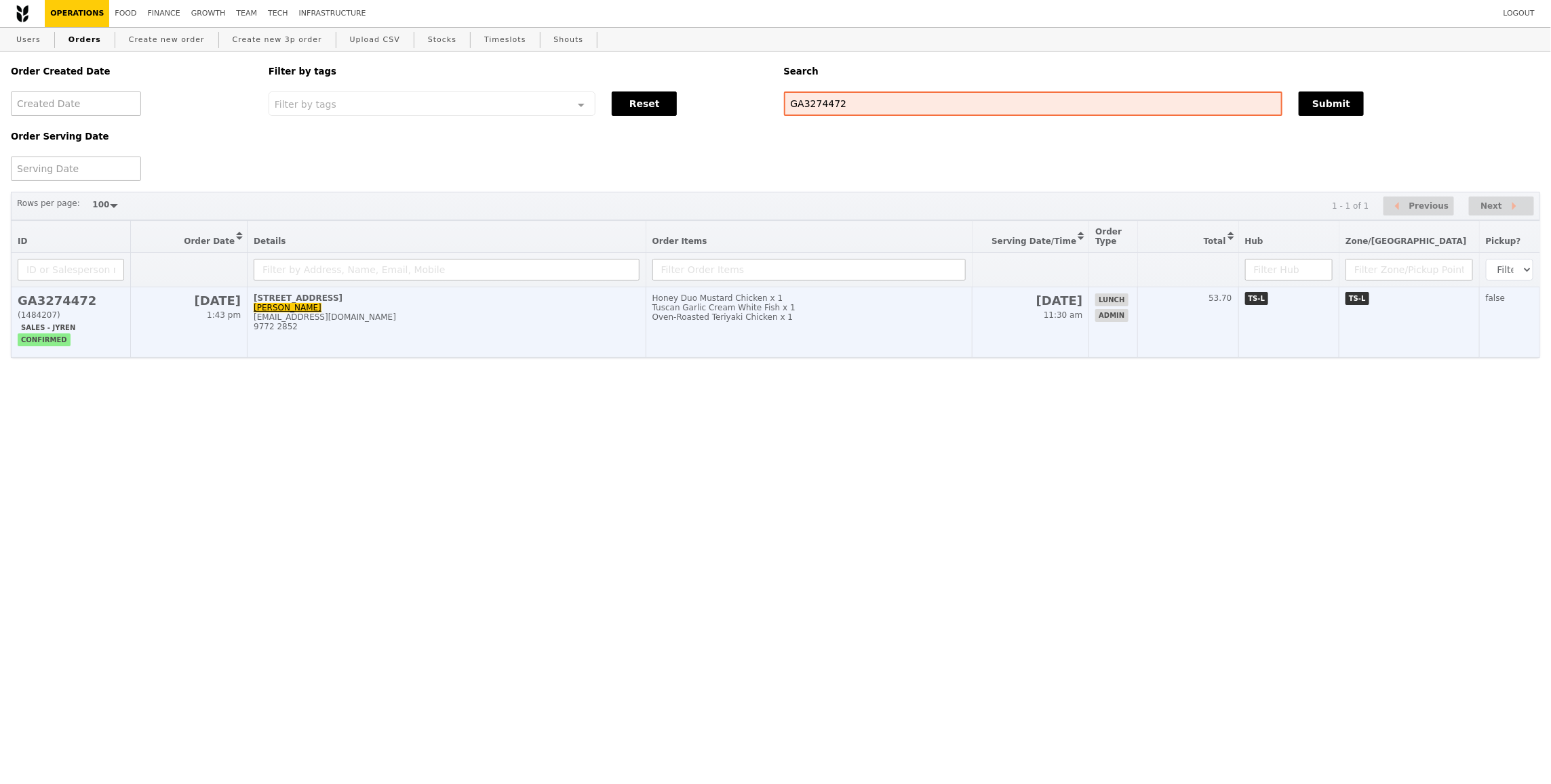
click at [719, 305] on div "Tuscan Garlic Cream White Fish x 1" at bounding box center [809, 307] width 313 height 10
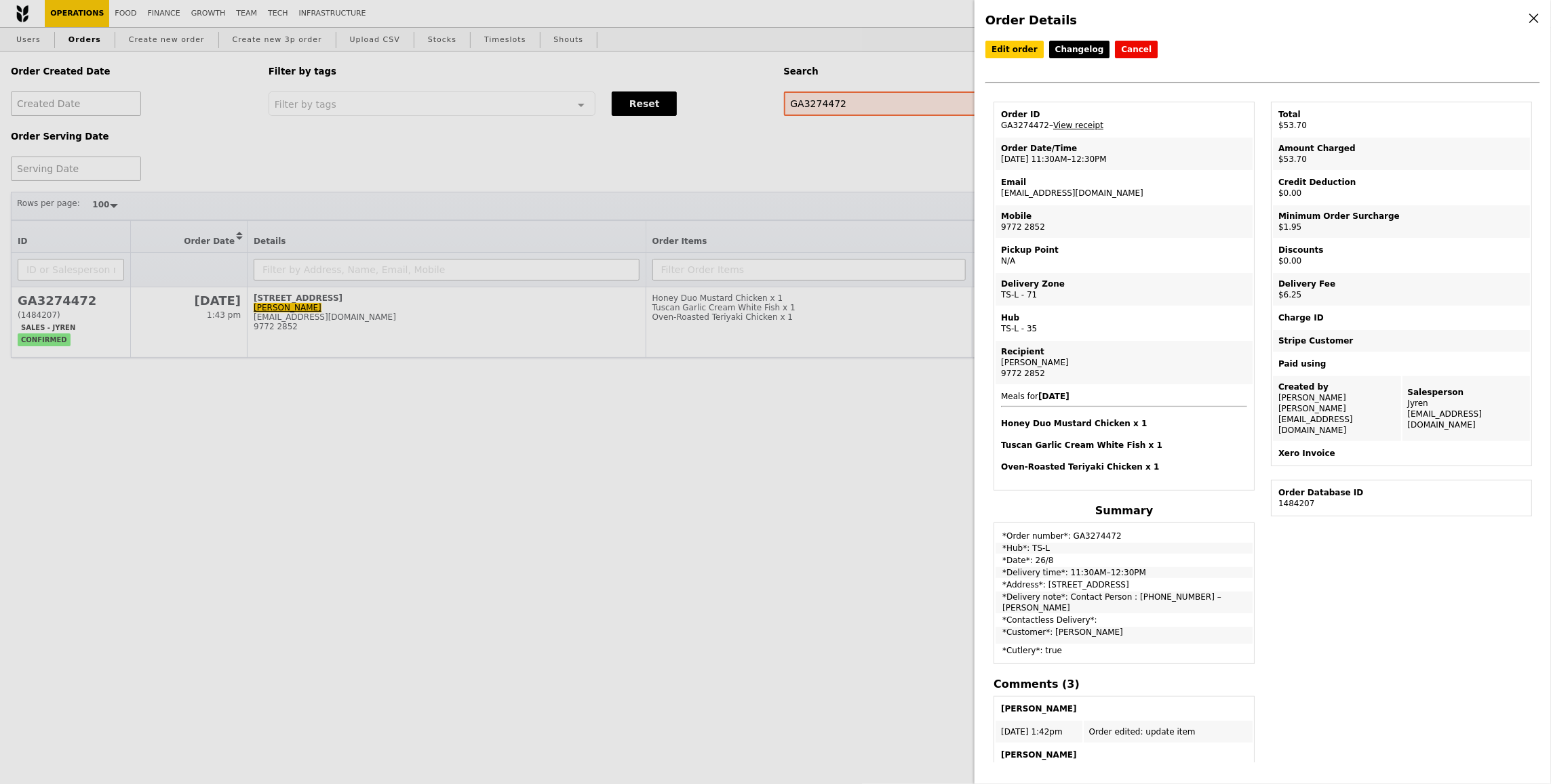
click at [384, 458] on div "Order Details Edit order Changelog Cancel Order ID GA3274472 – View receipt Ord…" at bounding box center [776, 392] width 1551 height 784
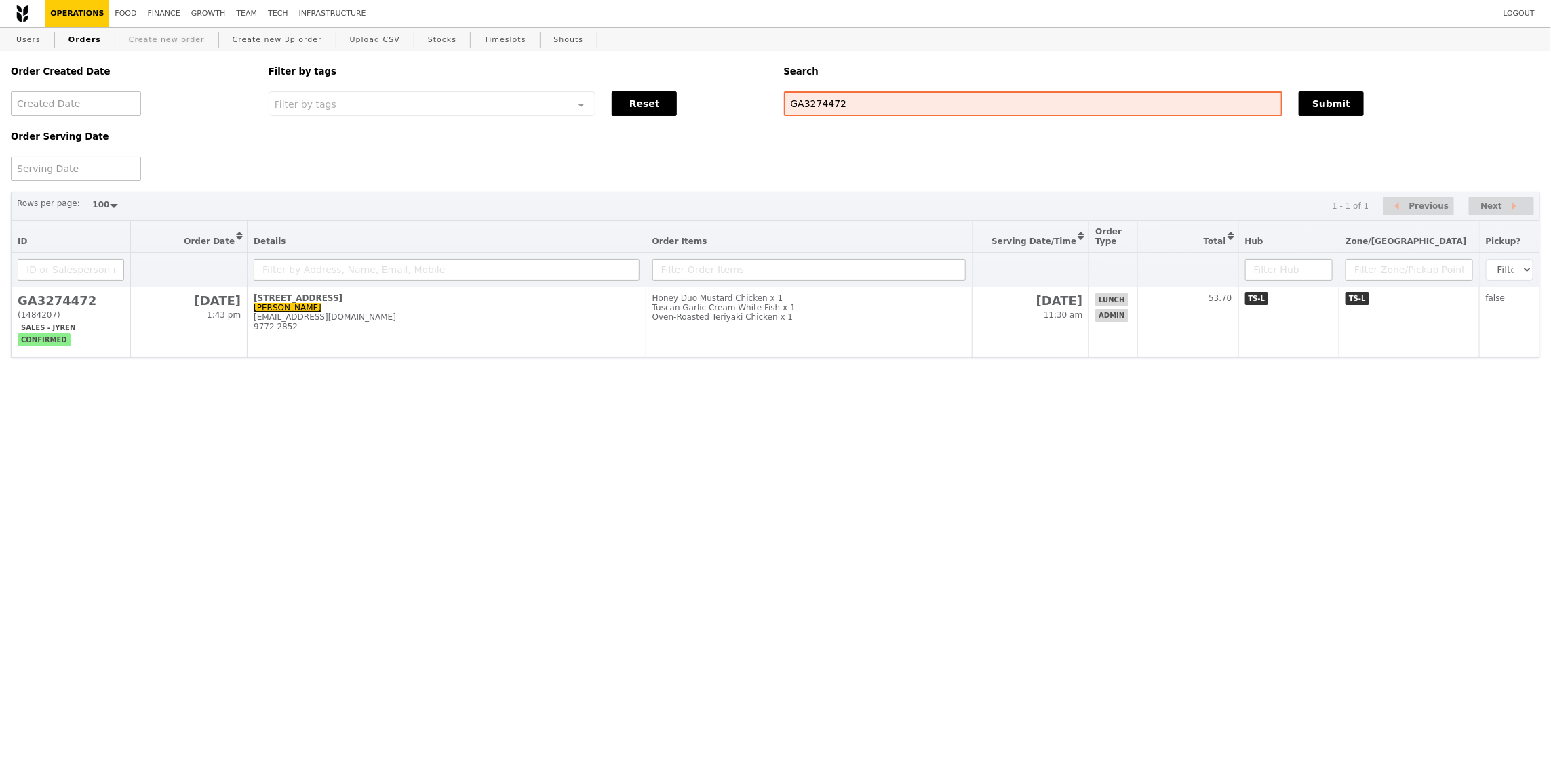
click at [185, 37] on link "Create new order" at bounding box center [167, 40] width 87 height 25
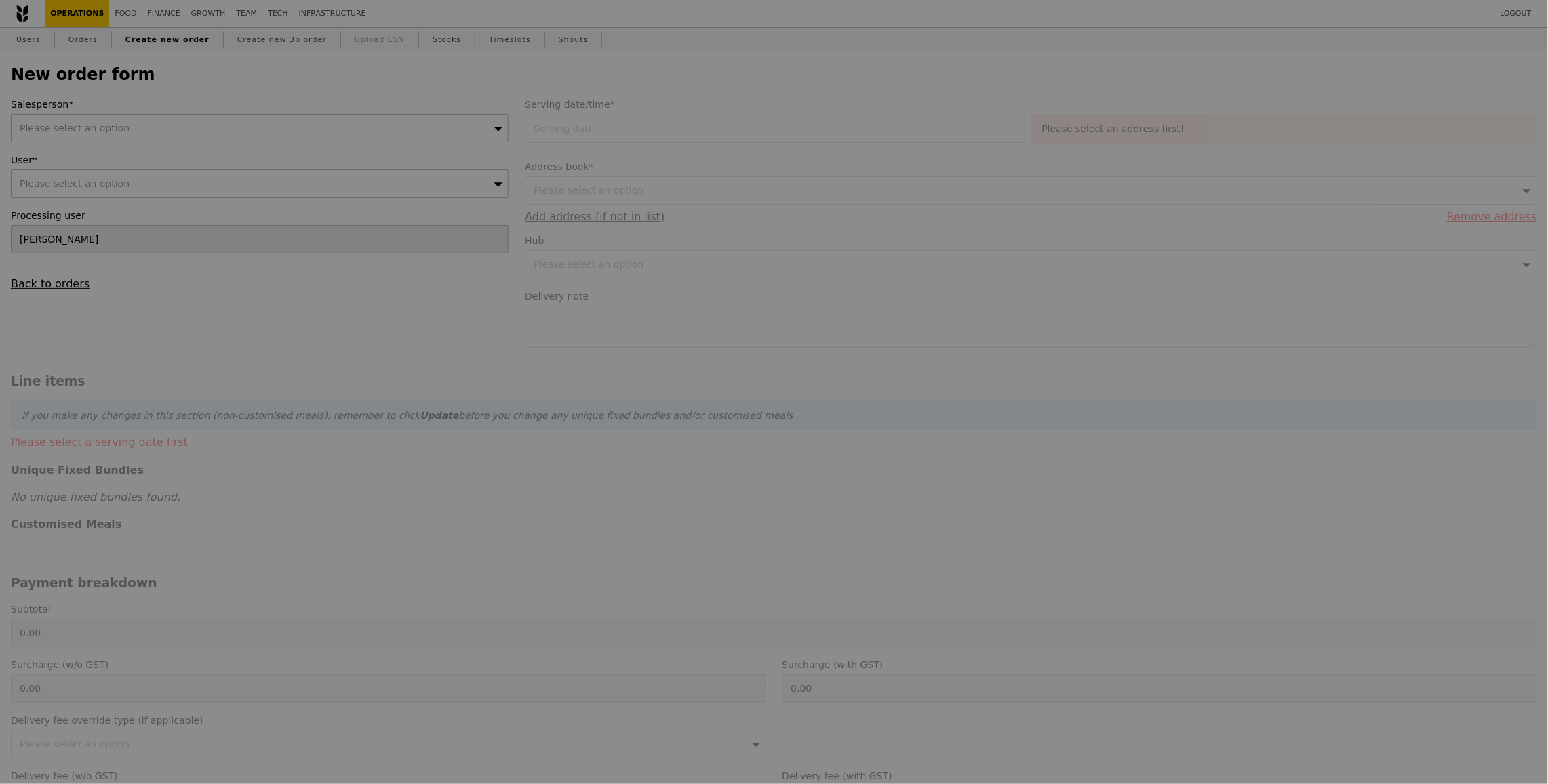
type input "Confirm"
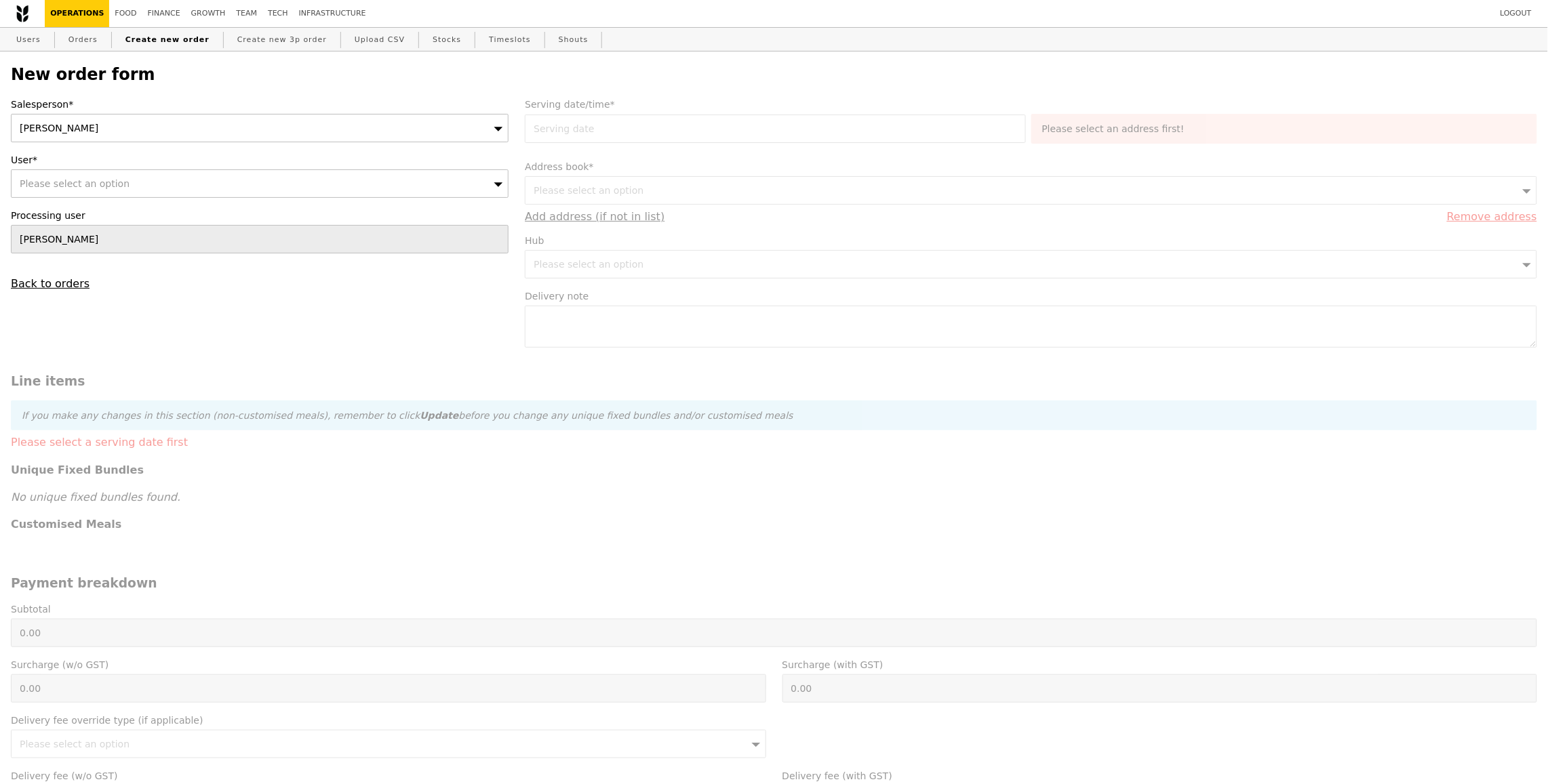
click at [383, 137] on div "Sandy" at bounding box center [260, 129] width 498 height 29
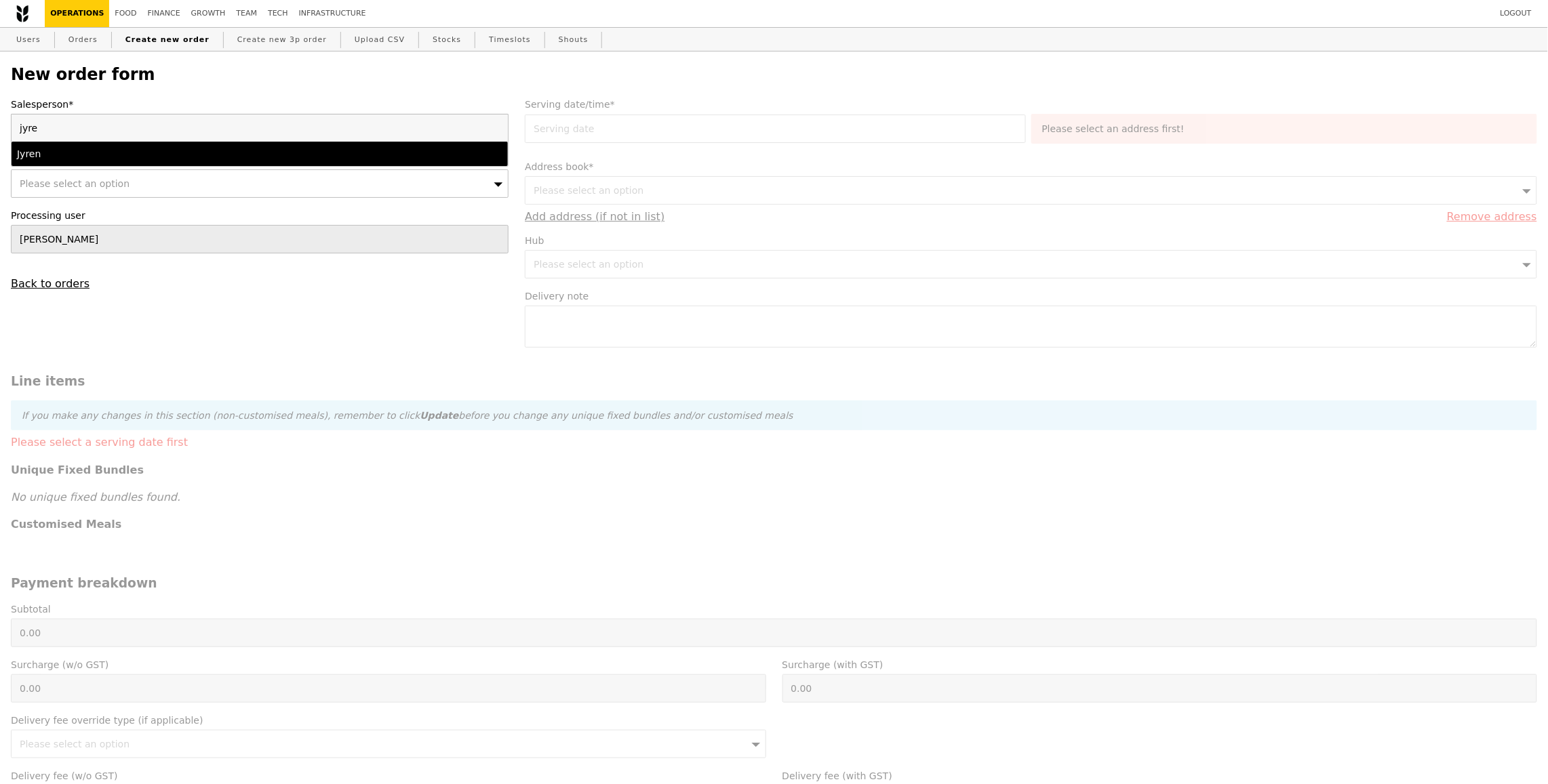
type input "jyre"
click at [355, 163] on li "Jyren" at bounding box center [259, 153] width 496 height 25
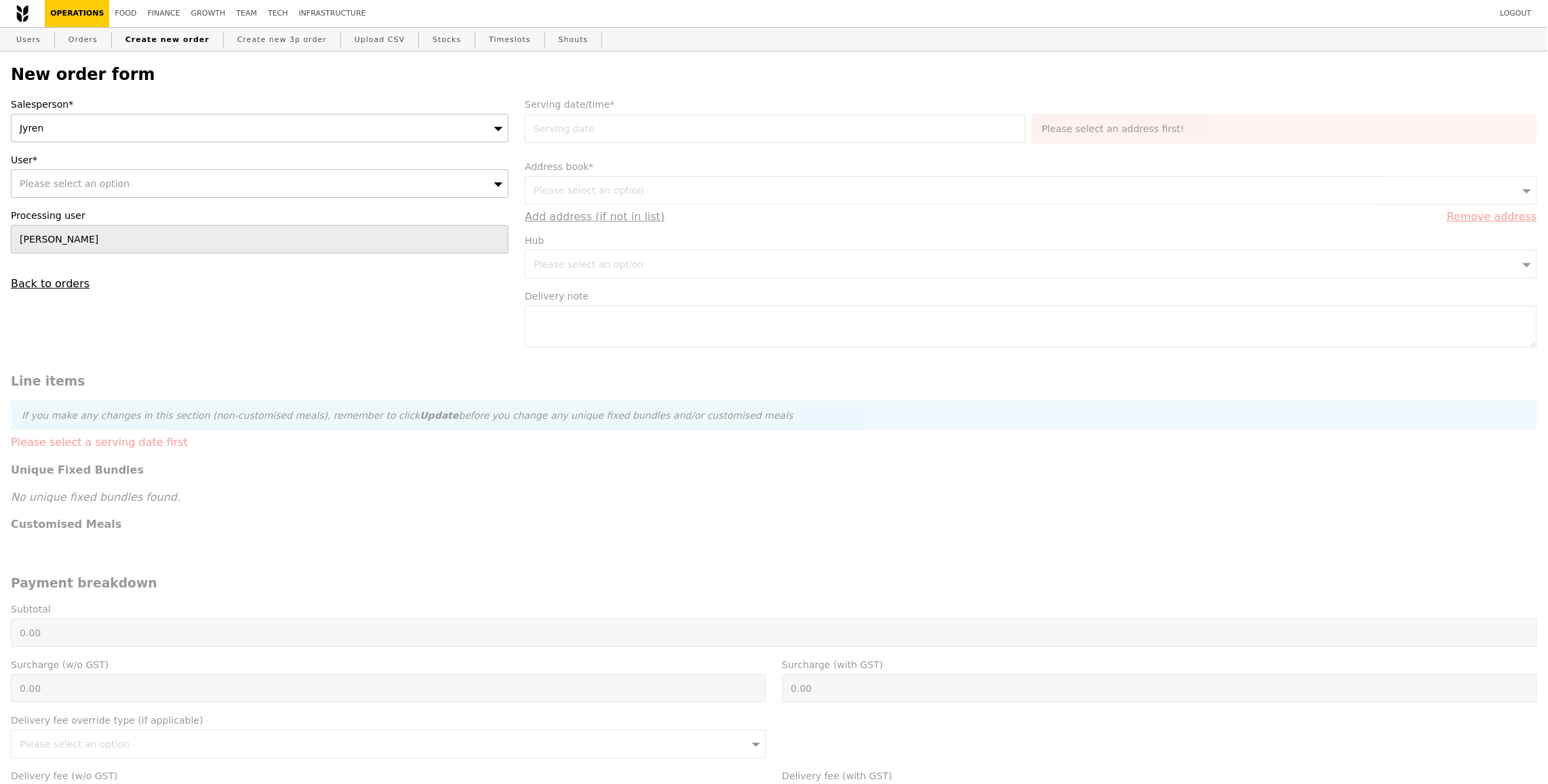
click at [351, 183] on div "Please select an option" at bounding box center [260, 184] width 498 height 29
paste input "accenture@sg.issworld.com"
type input "accenture@sg.issworld.com"
type input "Confirm"
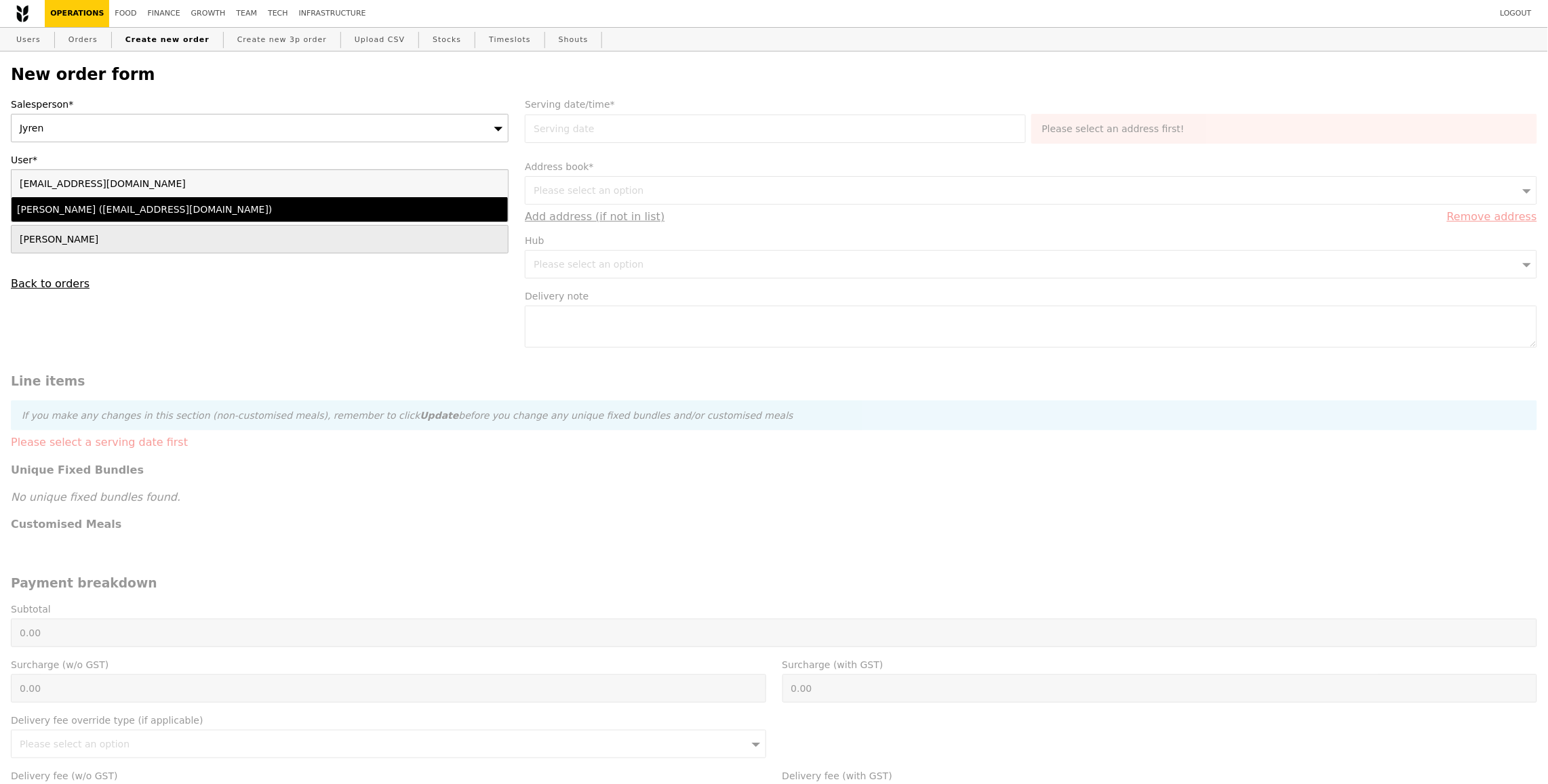
type input "accenture@sg.issworld.com"
click at [246, 208] on div "Simon (accenture@sg.issworld.com)" at bounding box center [199, 209] width 364 height 14
type input "Loading..."
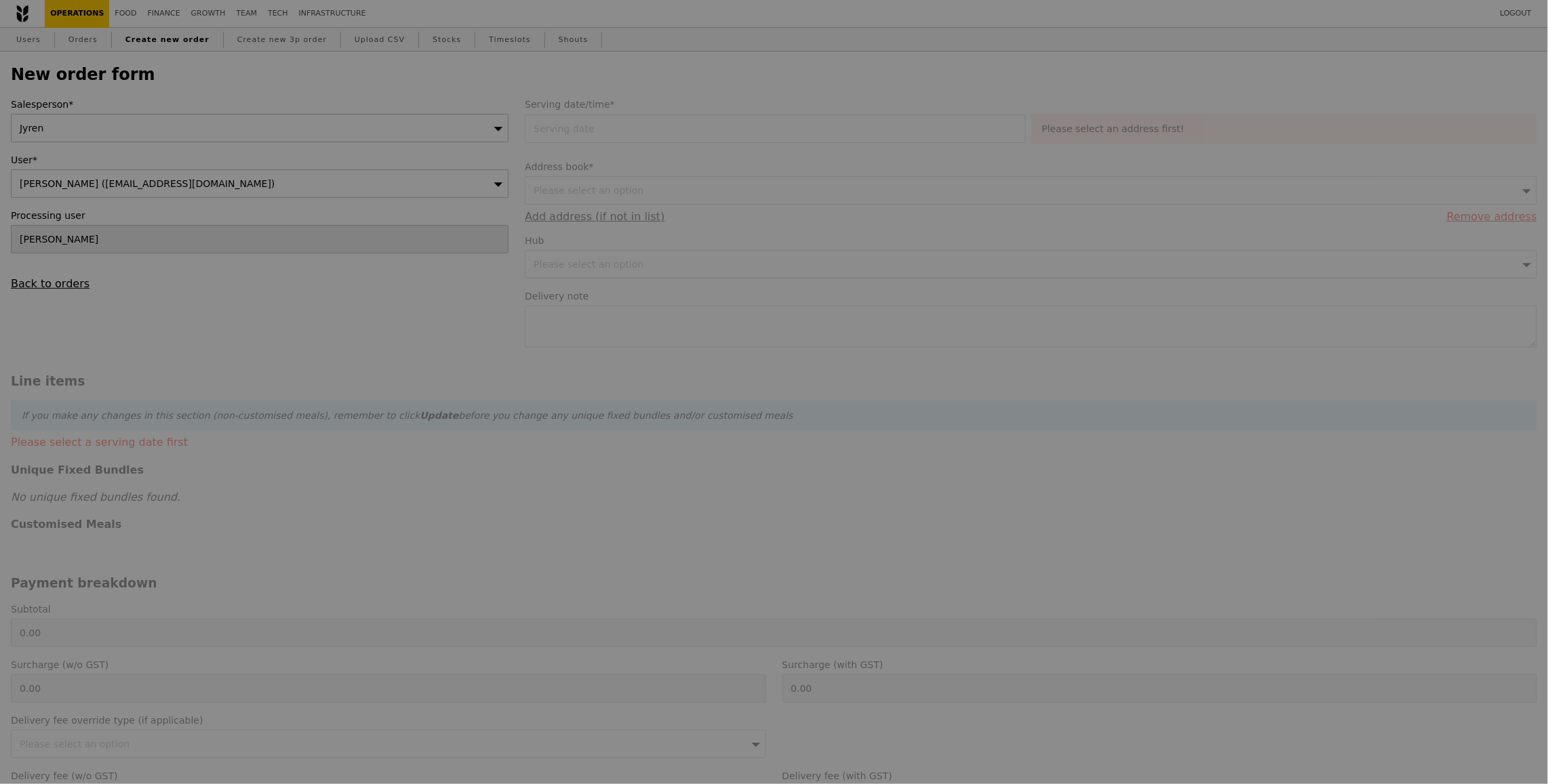
type input "1.79"
type input "1.95"
type input "9.91"
type input "10.80"
type input "12.75"
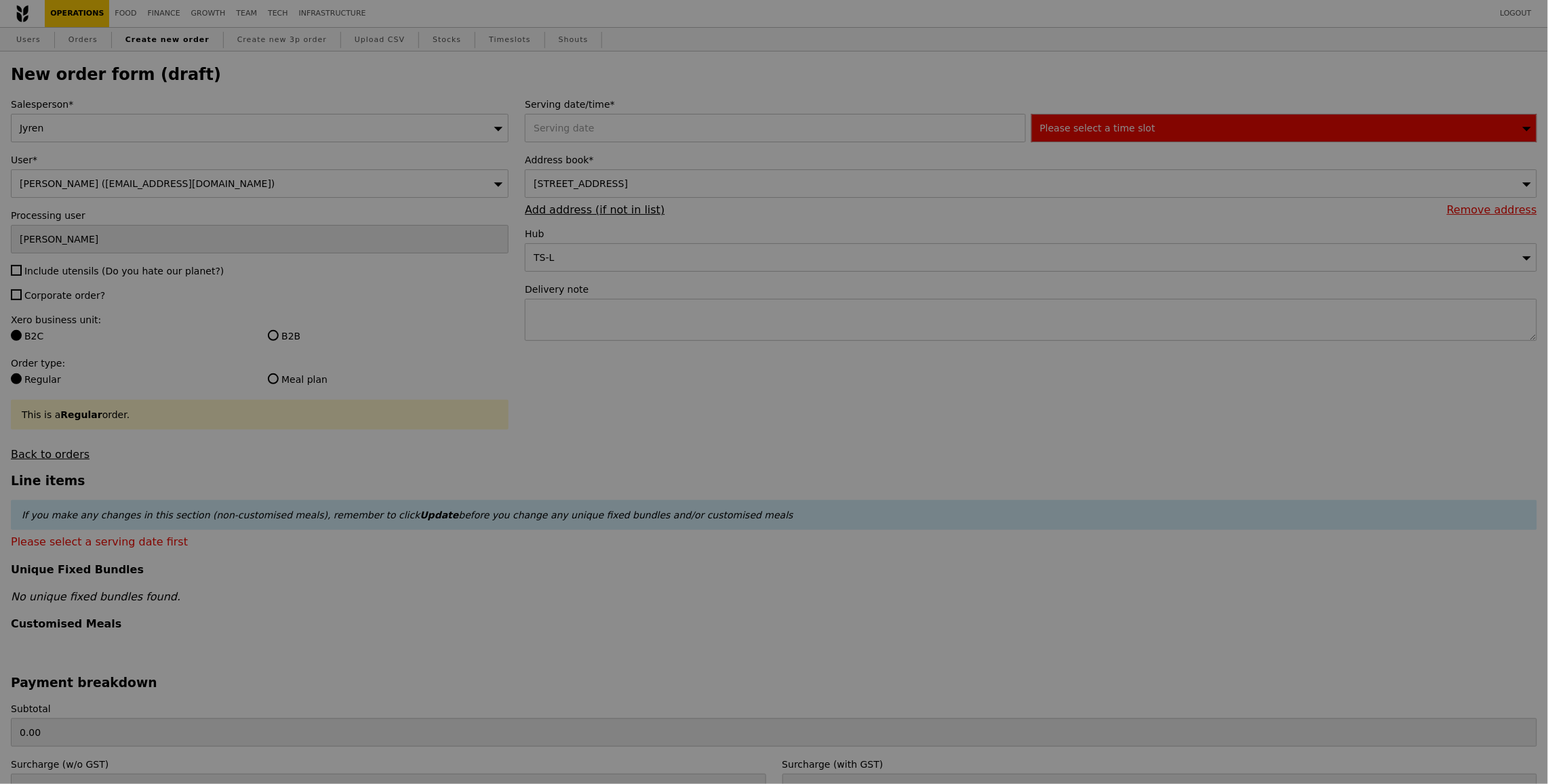
type input "Confirm"
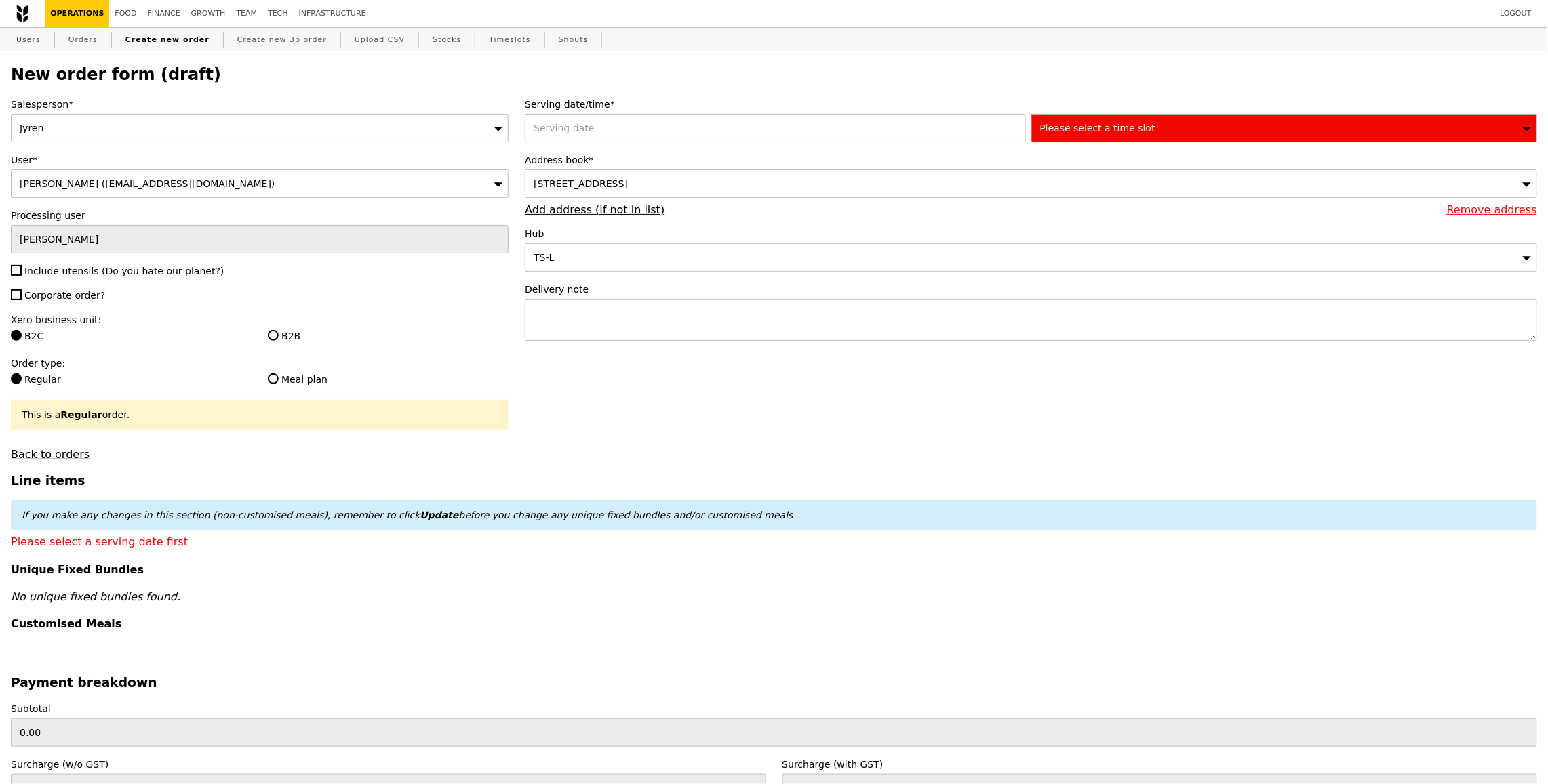
click at [141, 283] on div "Salesperson* Jyren User* Simon (accenture@sg.issworld.com) Processing user Sand…" at bounding box center [260, 279] width 514 height 363
click at [111, 271] on span "Include utensils (Do you hate our planet?)" at bounding box center [125, 271] width 200 height 11
click at [22, 271] on input "Include utensils (Do you hate our planet?)" at bounding box center [17, 271] width 11 height 11
checkbox input "true"
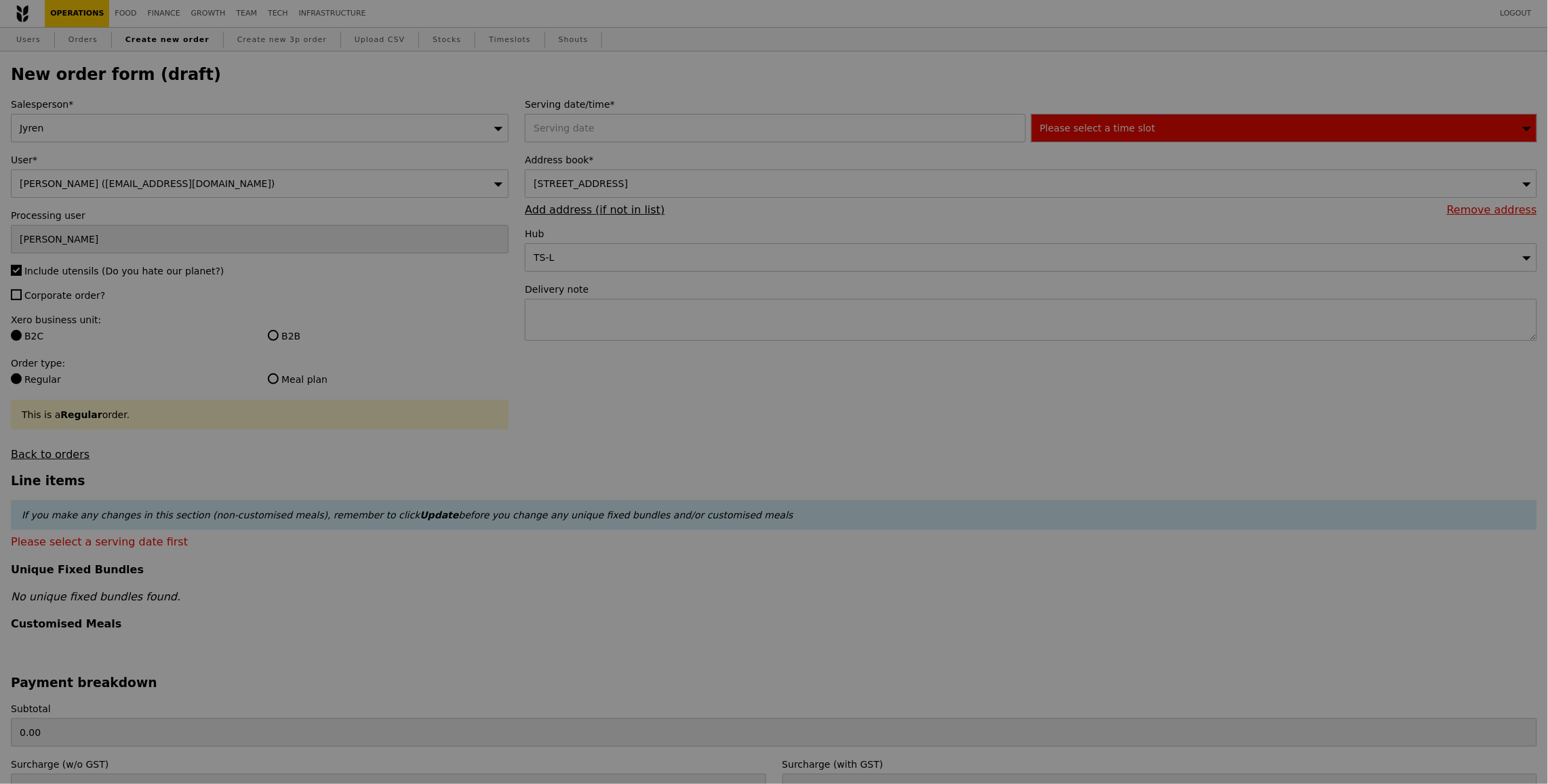
click at [96, 303] on div at bounding box center [774, 392] width 1548 height 784
type input "Confirm"
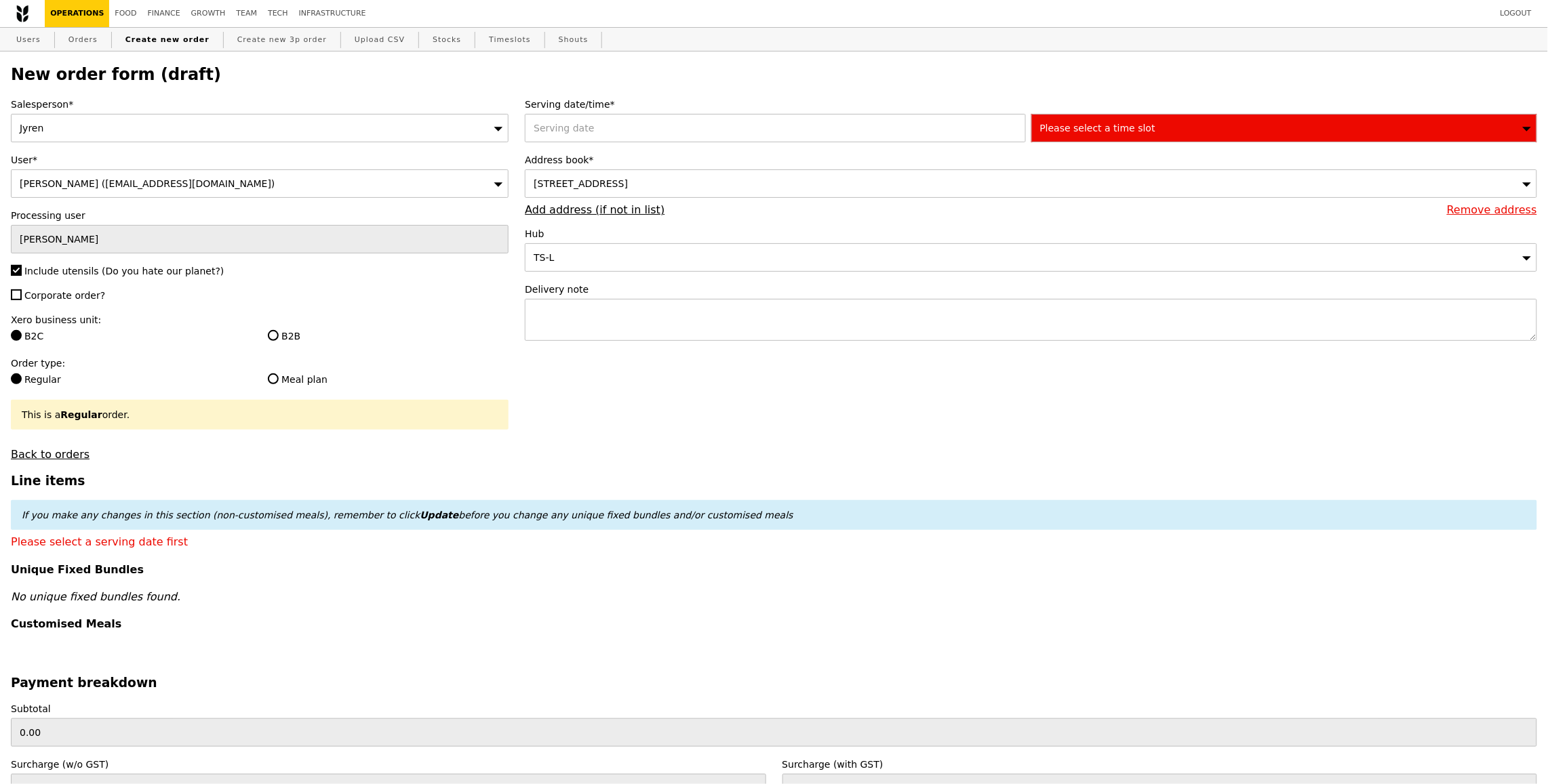
click at [92, 301] on span "Corporate order?" at bounding box center [65, 295] width 81 height 11
click at [22, 300] on input "Corporate order?" at bounding box center [17, 295] width 11 height 11
checkbox input "true"
click at [285, 342] on label "B2B" at bounding box center [387, 336] width 240 height 14
click at [279, 341] on input "B2B" at bounding box center [273, 335] width 11 height 11
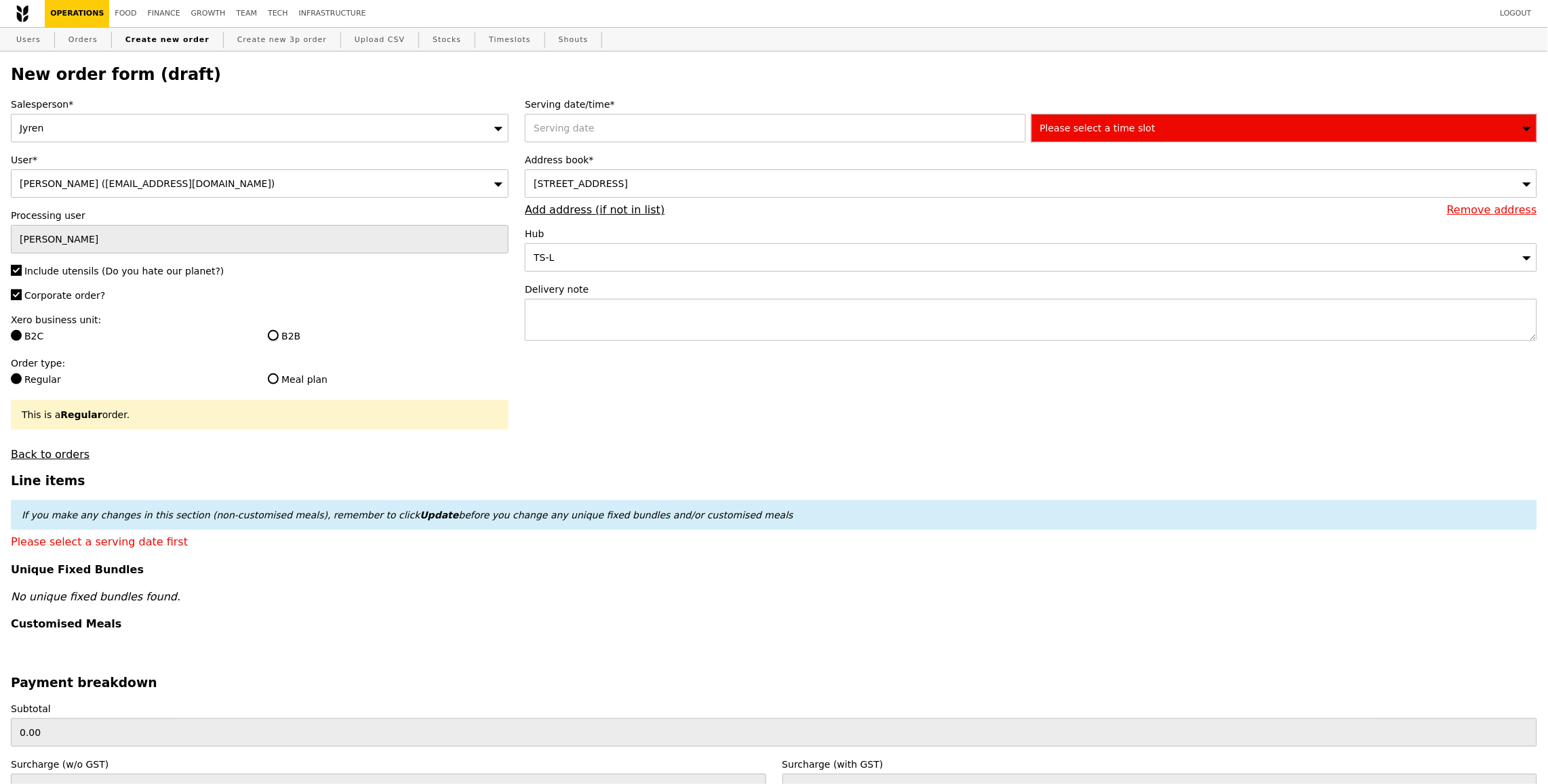
radio input "true"
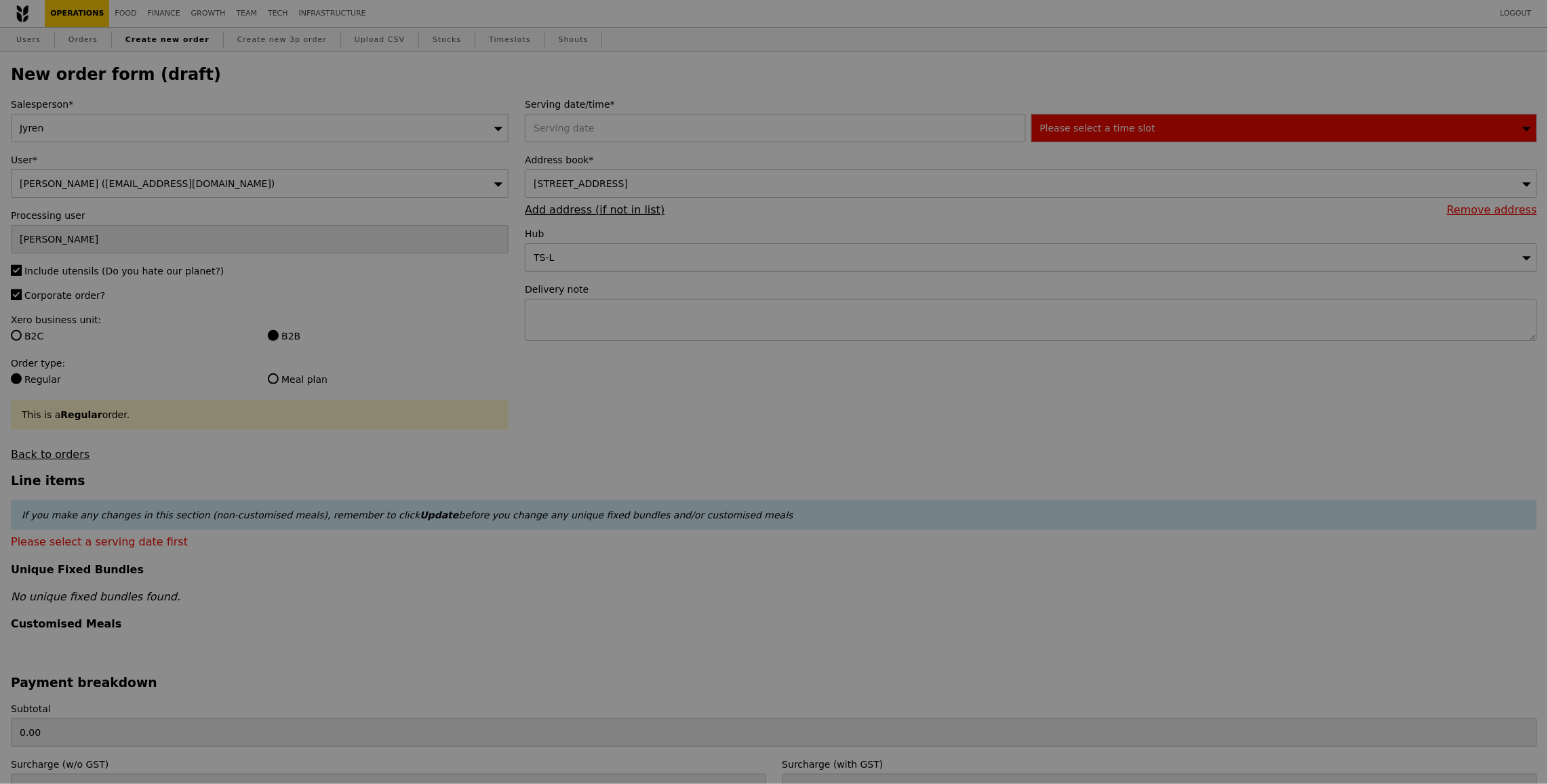
type input "Confirm"
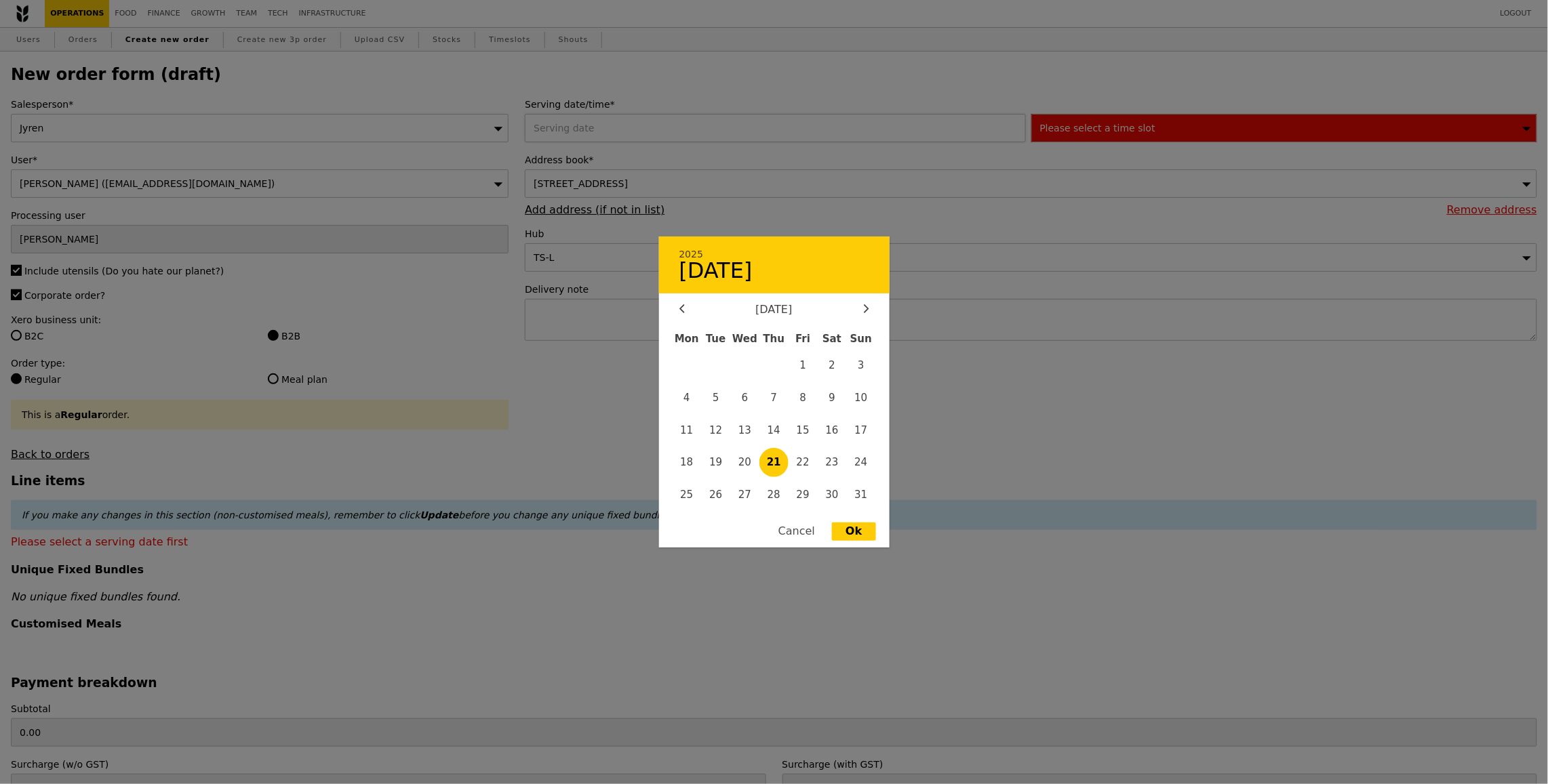
click at [570, 133] on div "2025 August 21 August 2025 Mon Tue Wed Thu Fri Sat Sun 1 2 3 4 5 6 7 8 9 10 11 …" at bounding box center [777, 129] width 506 height 29
click at [743, 492] on span "27" at bounding box center [744, 495] width 30 height 30
type input "27 Aug 2025"
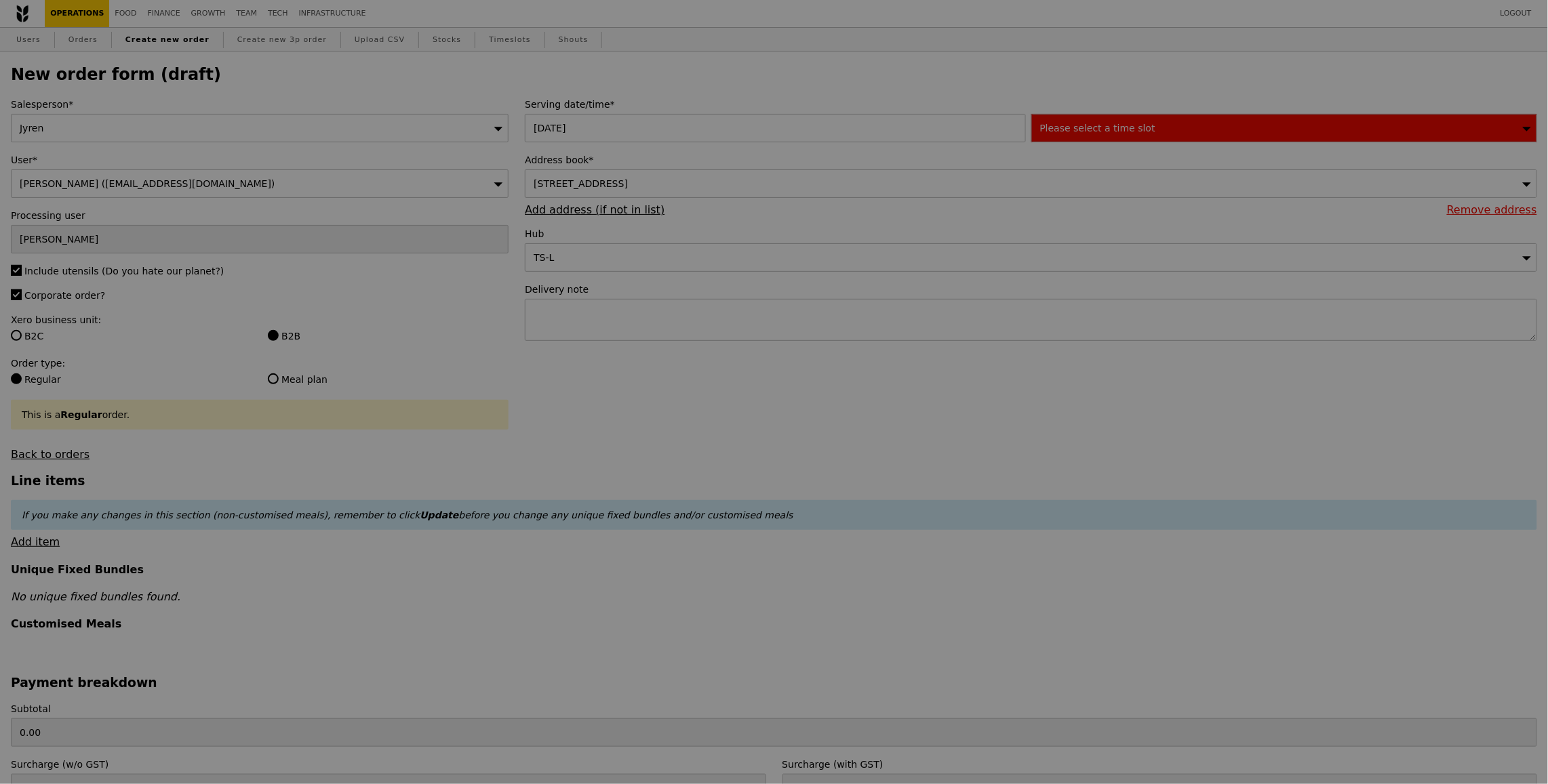
type input "Confirm"
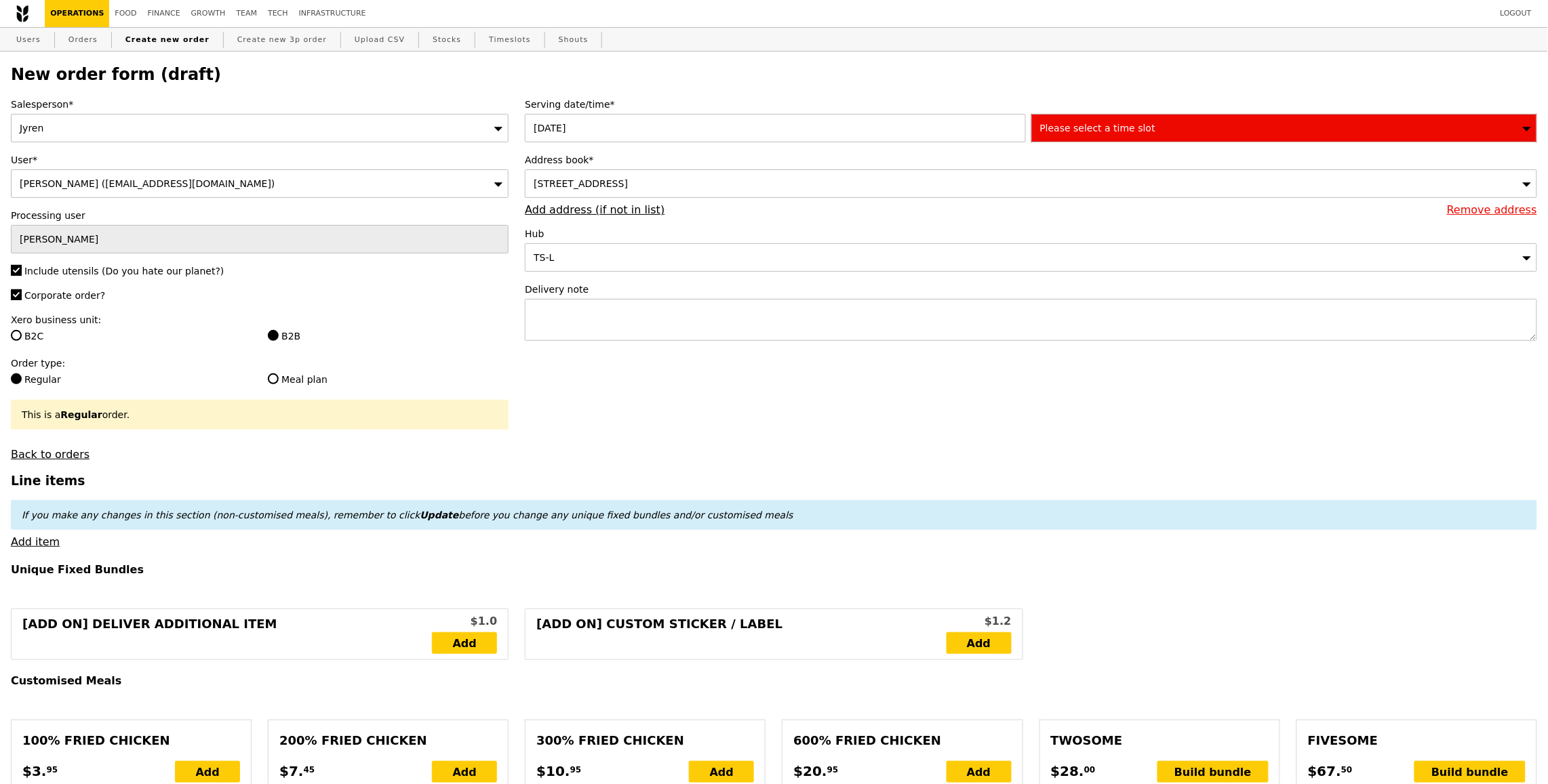
click at [1042, 134] on div "Please select a time slot" at bounding box center [1284, 129] width 506 height 29
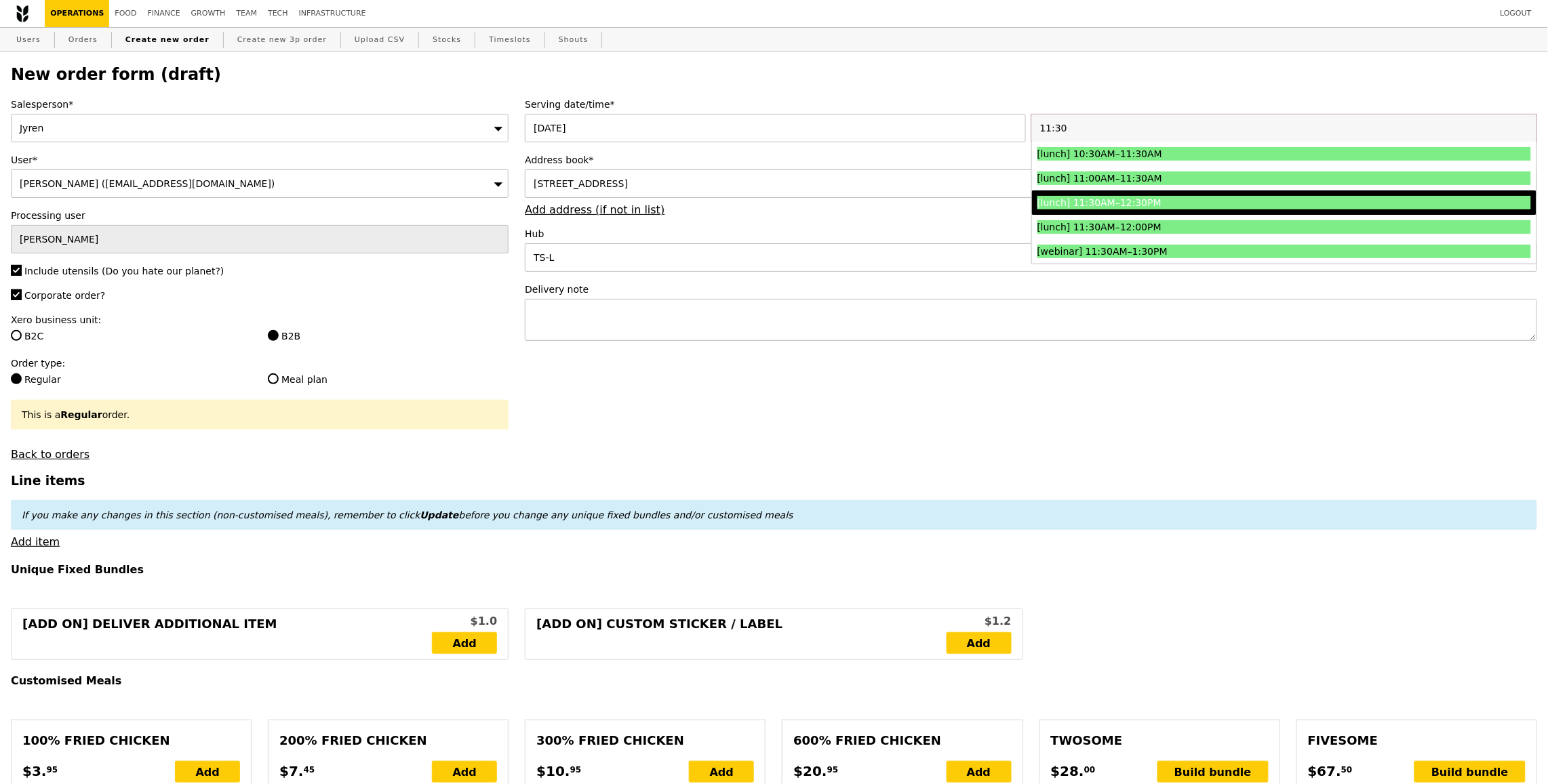
type input "11:30"
click at [1090, 200] on div "[lunch] 11:30AM–12:30PM" at bounding box center [1223, 202] width 371 height 14
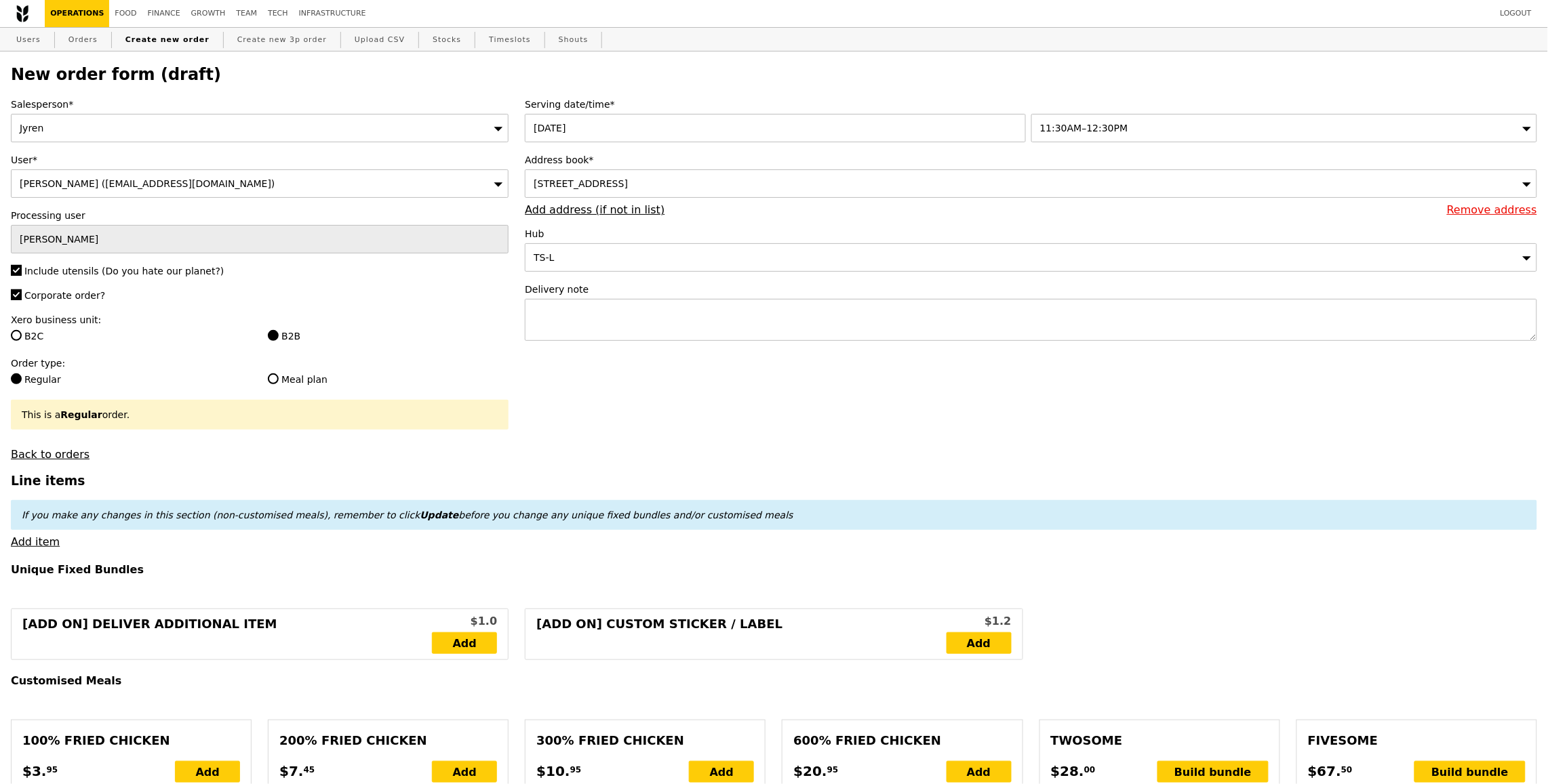
type input "Confirm"
click at [661, 322] on textarea at bounding box center [1031, 319] width 1013 height 42
paste textarea "Contact Person : 97722852 – Simon"
type textarea "Contact Person : 97722852 – Simon"
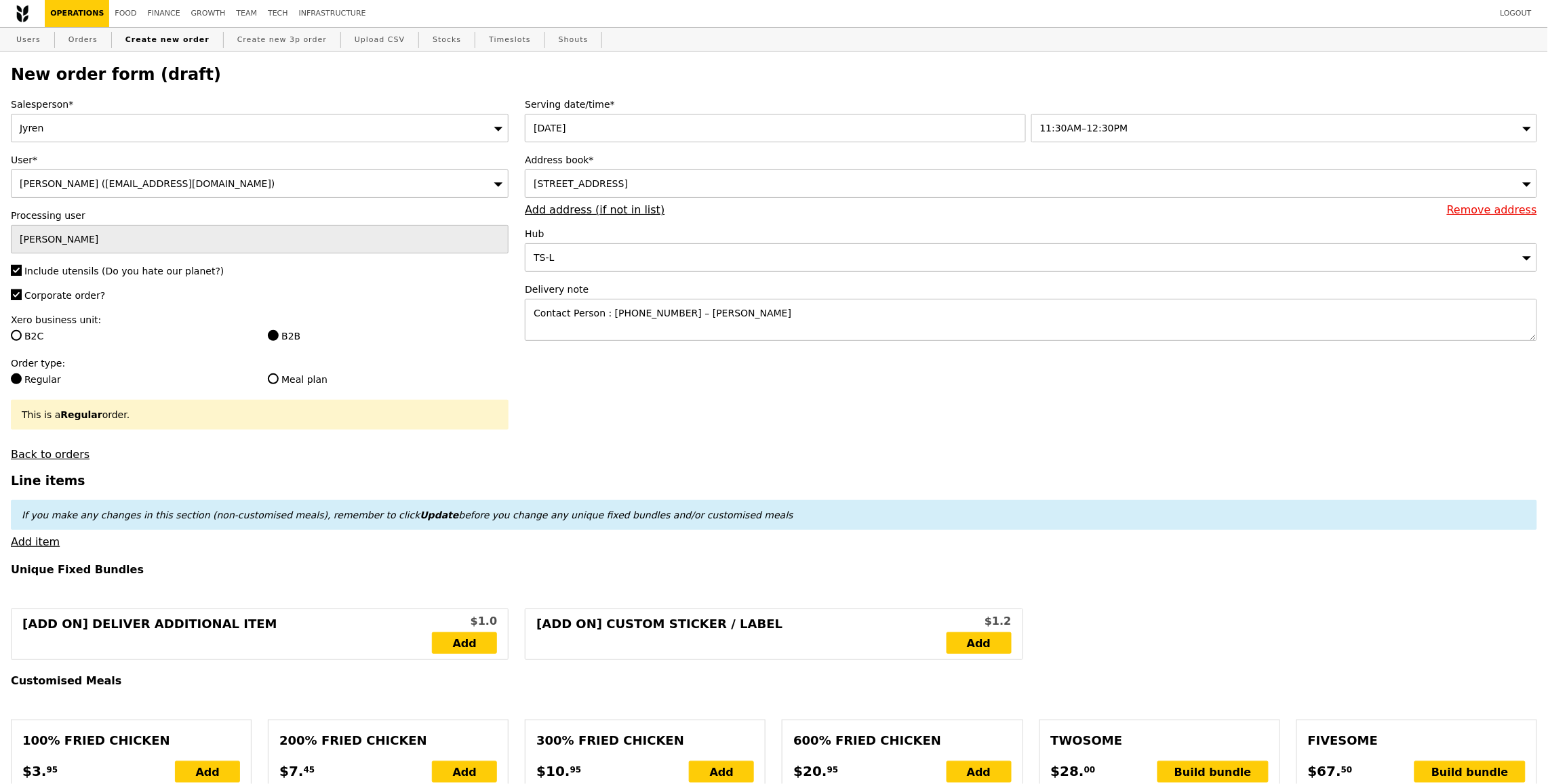
type input "Confirm"
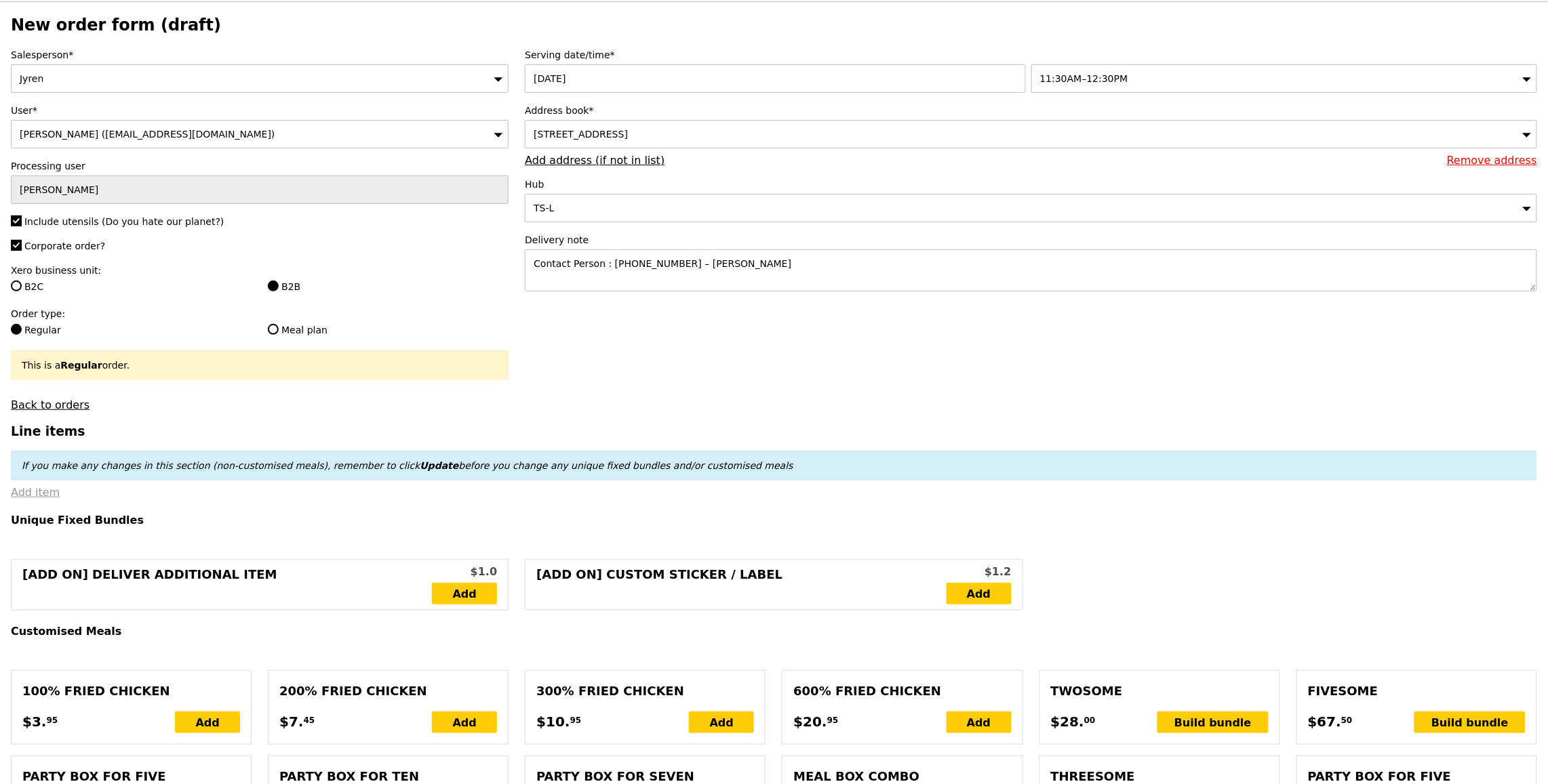
click at [37, 490] on link "Add item" at bounding box center [35, 493] width 49 height 13
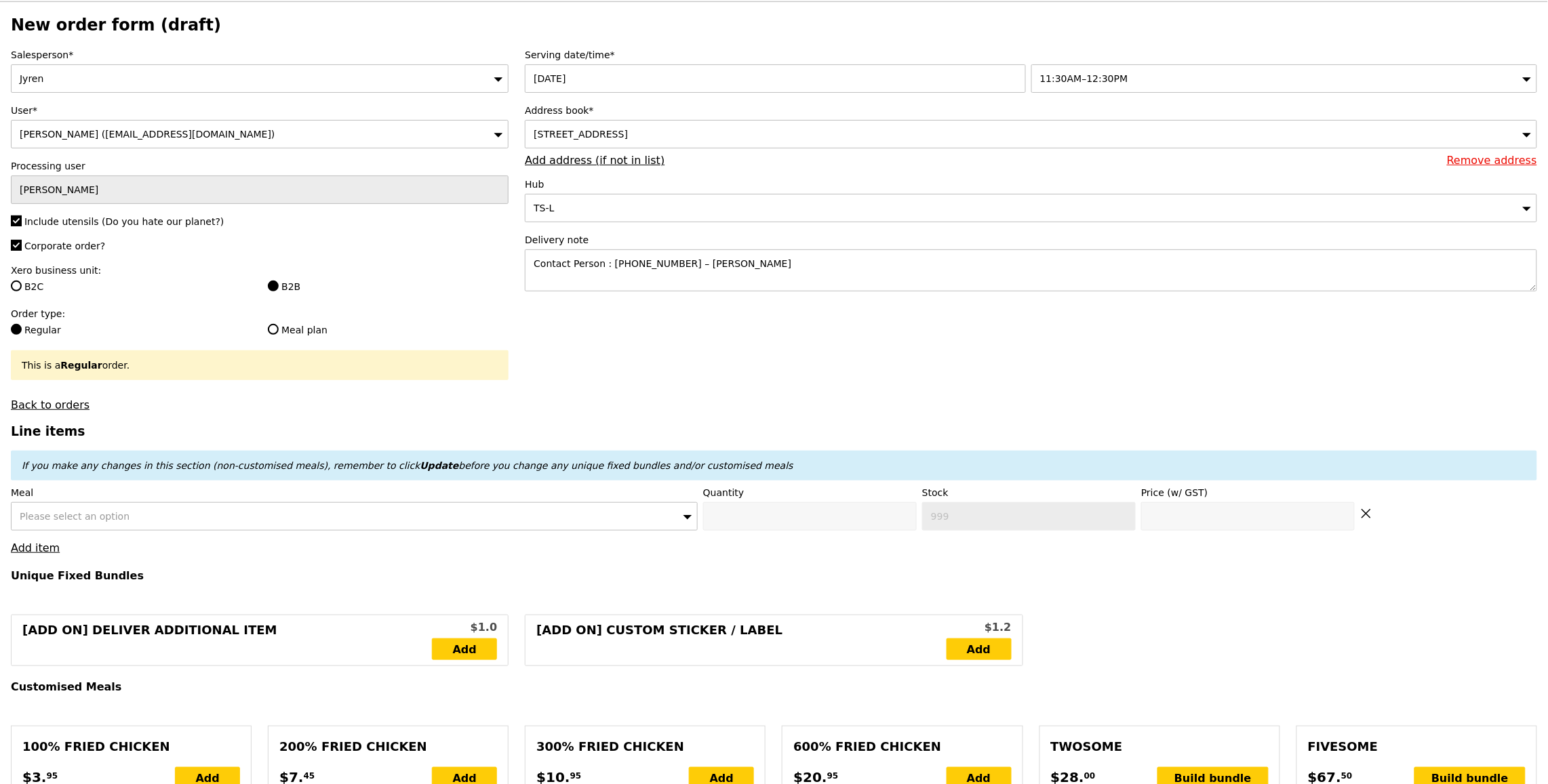
click at [46, 521] on span "Please select an option" at bounding box center [75, 517] width 110 height 11
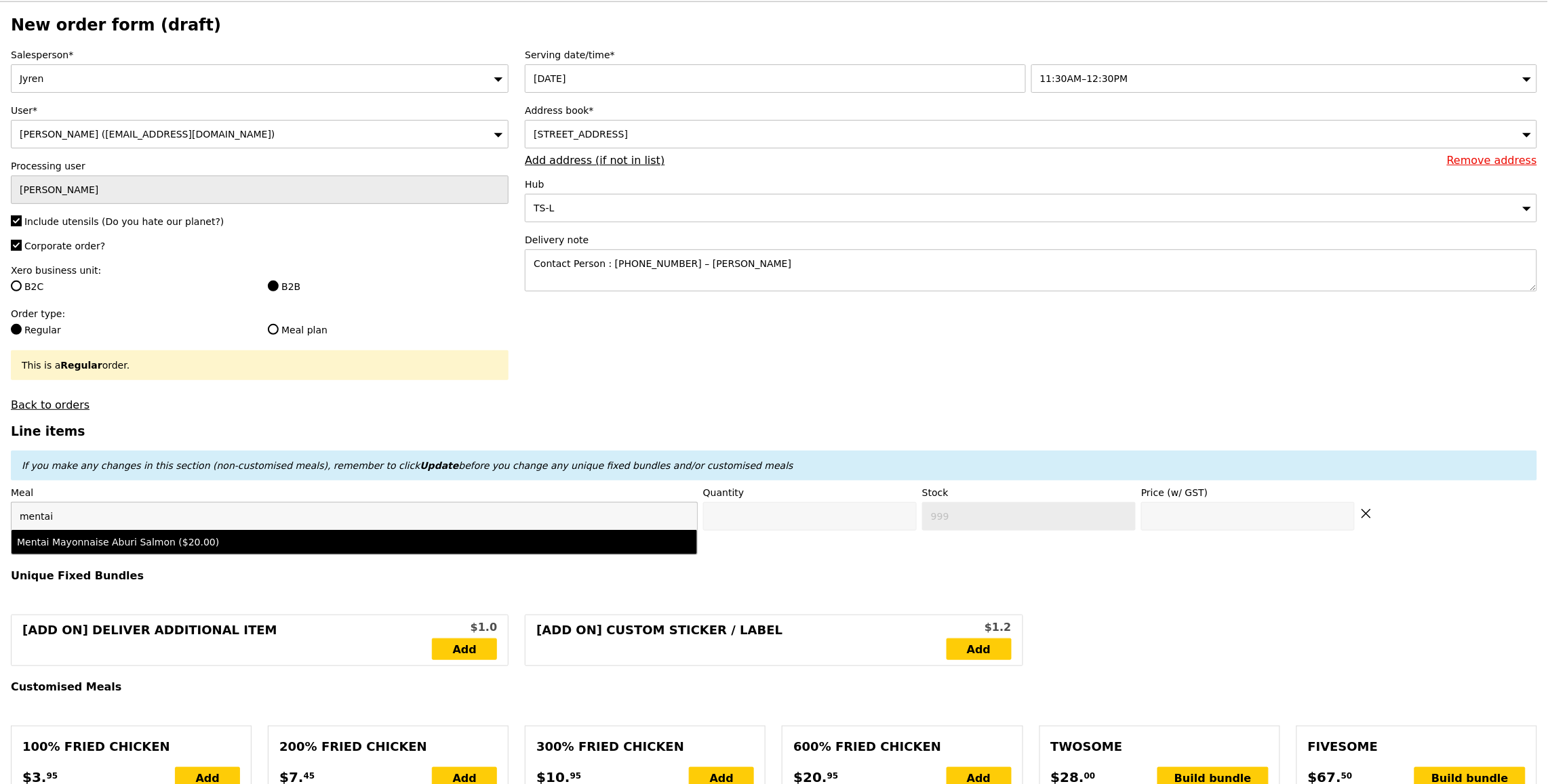
type input "mentai"
click at [160, 549] on div "Mentai Mayonnaise Aburi Salmon ($20.00)" at bounding box center [269, 542] width 506 height 14
type input "Confirm anyway"
type input "0"
type input "497"
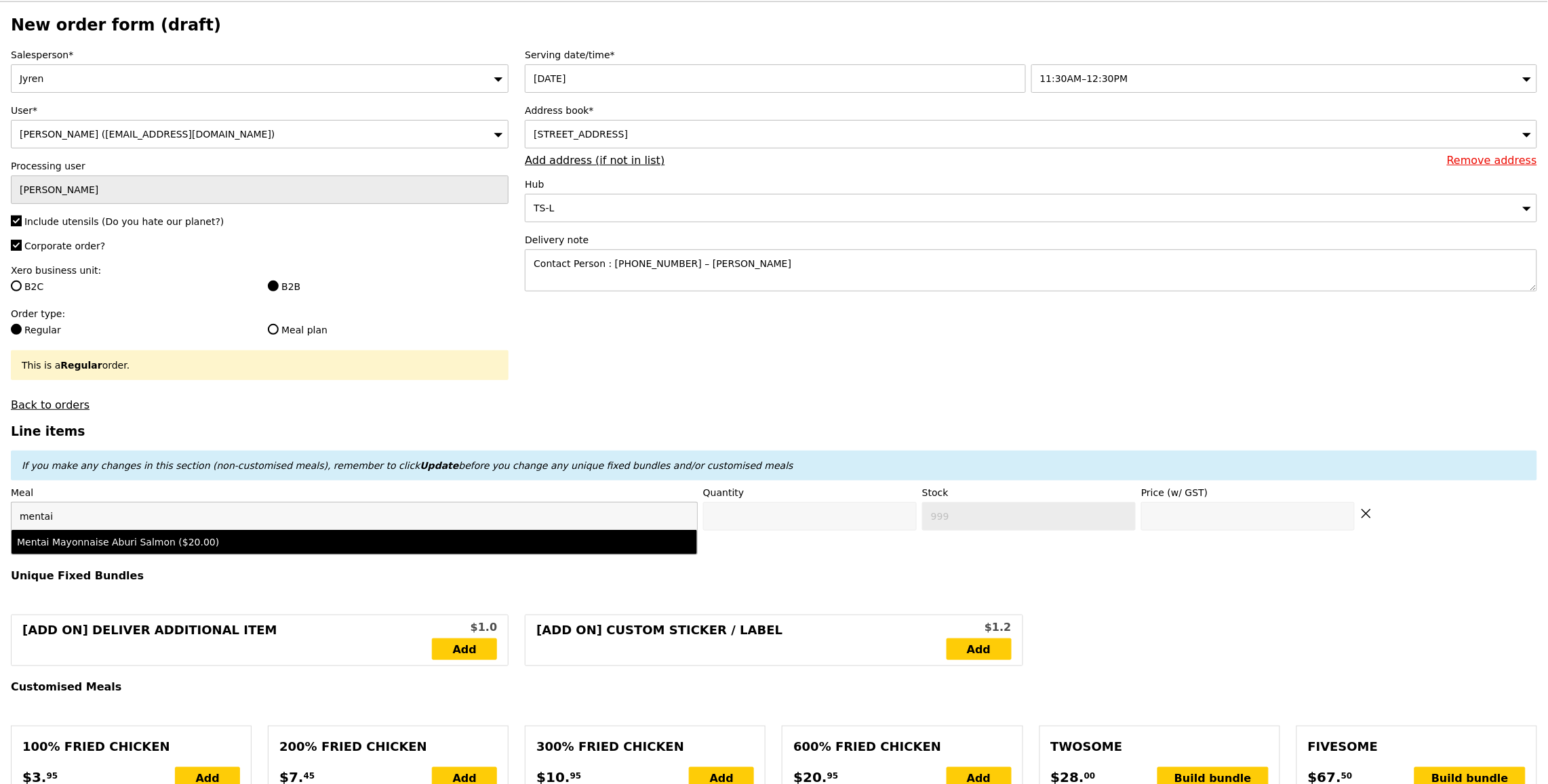
type input "20.0"
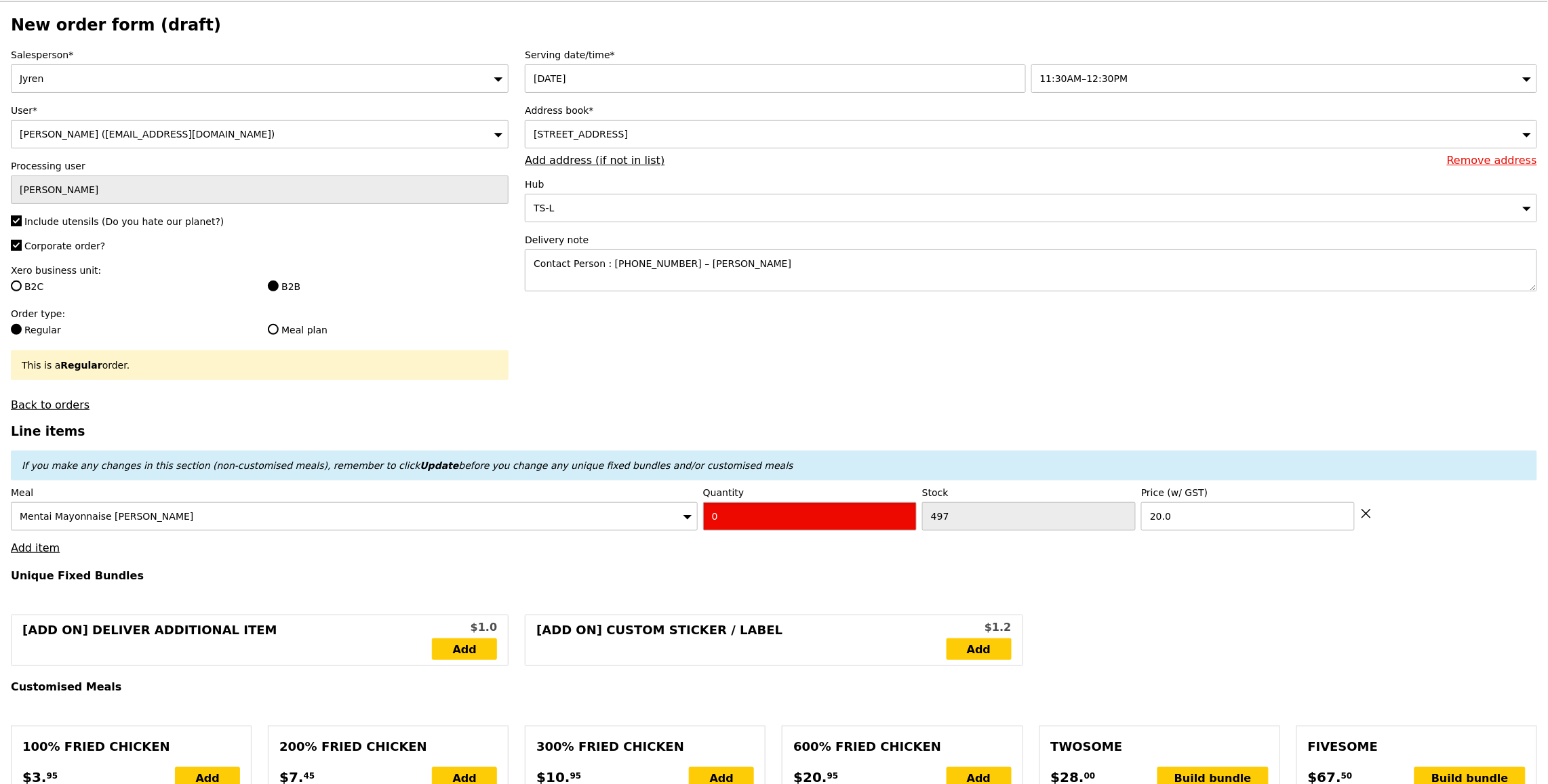
click at [720, 524] on input "0" at bounding box center [809, 517] width 213 height 29
type input "Confirm"
type input "1"
click at [52, 550] on link "Add item" at bounding box center [35, 548] width 49 height 13
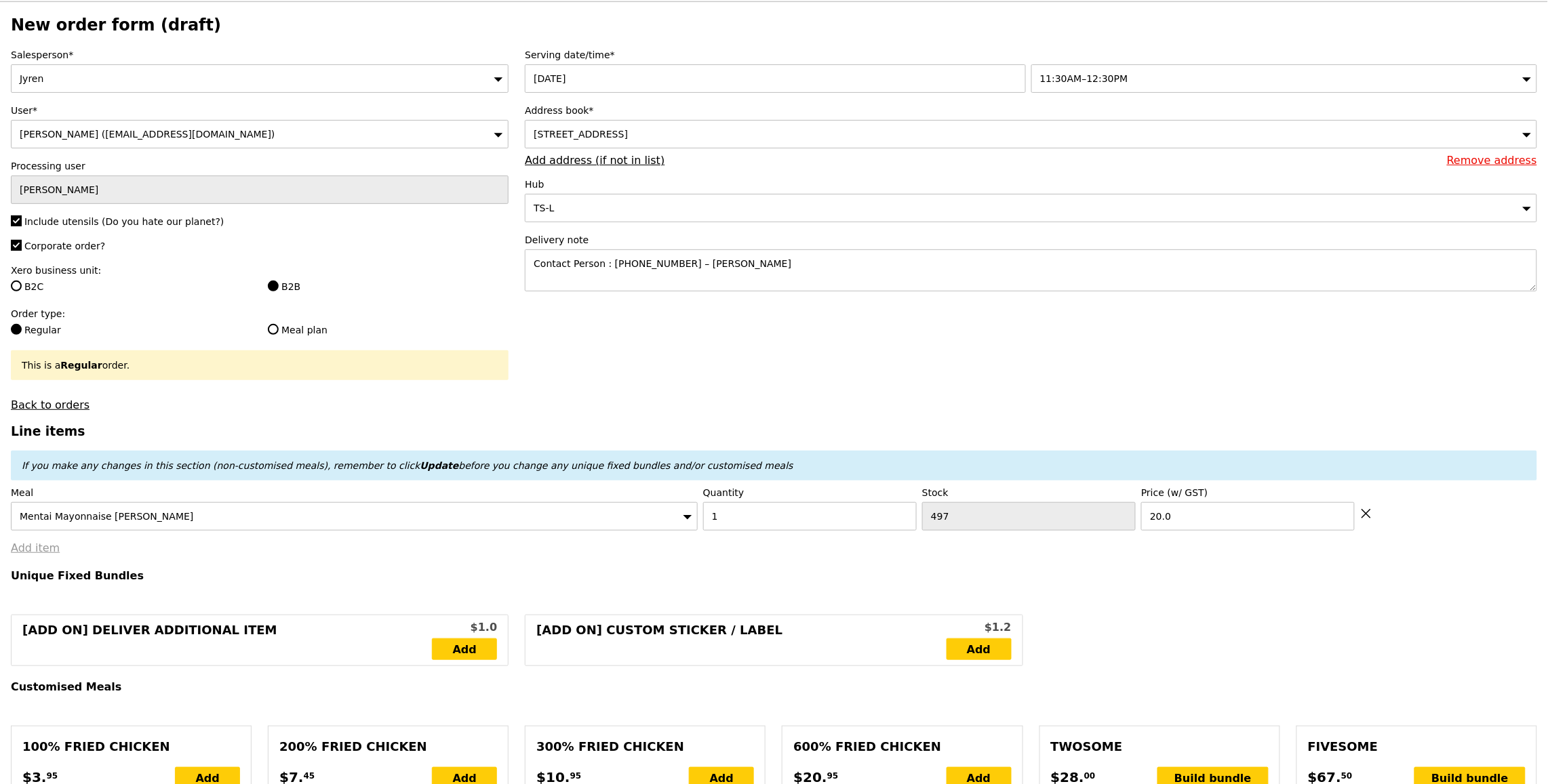
type input "Loading..."
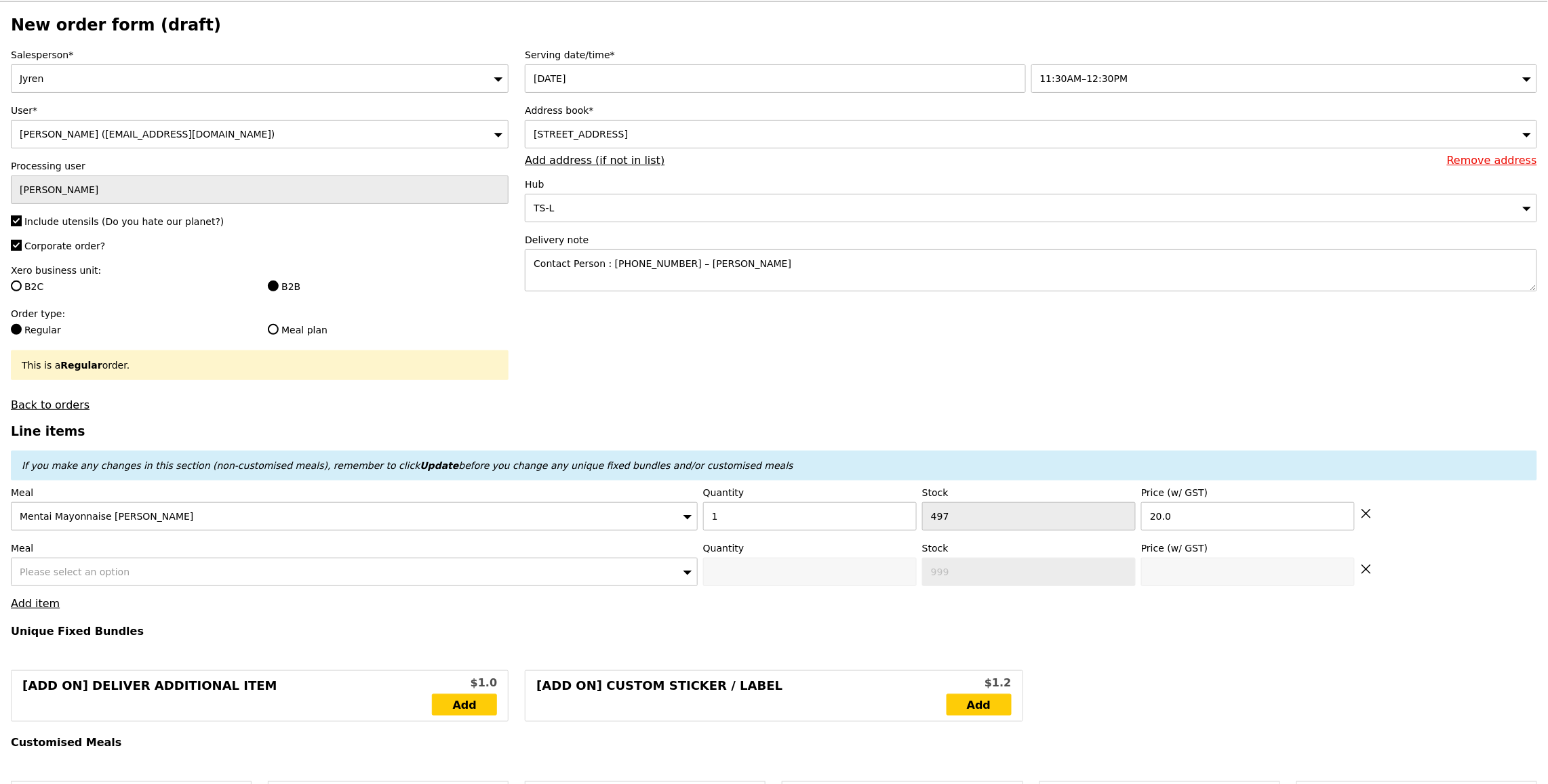
type input "20.00"
type input "8.07"
type input "8.80"
type input "30.75"
click at [110, 567] on span "Please select an option" at bounding box center [75, 572] width 110 height 11
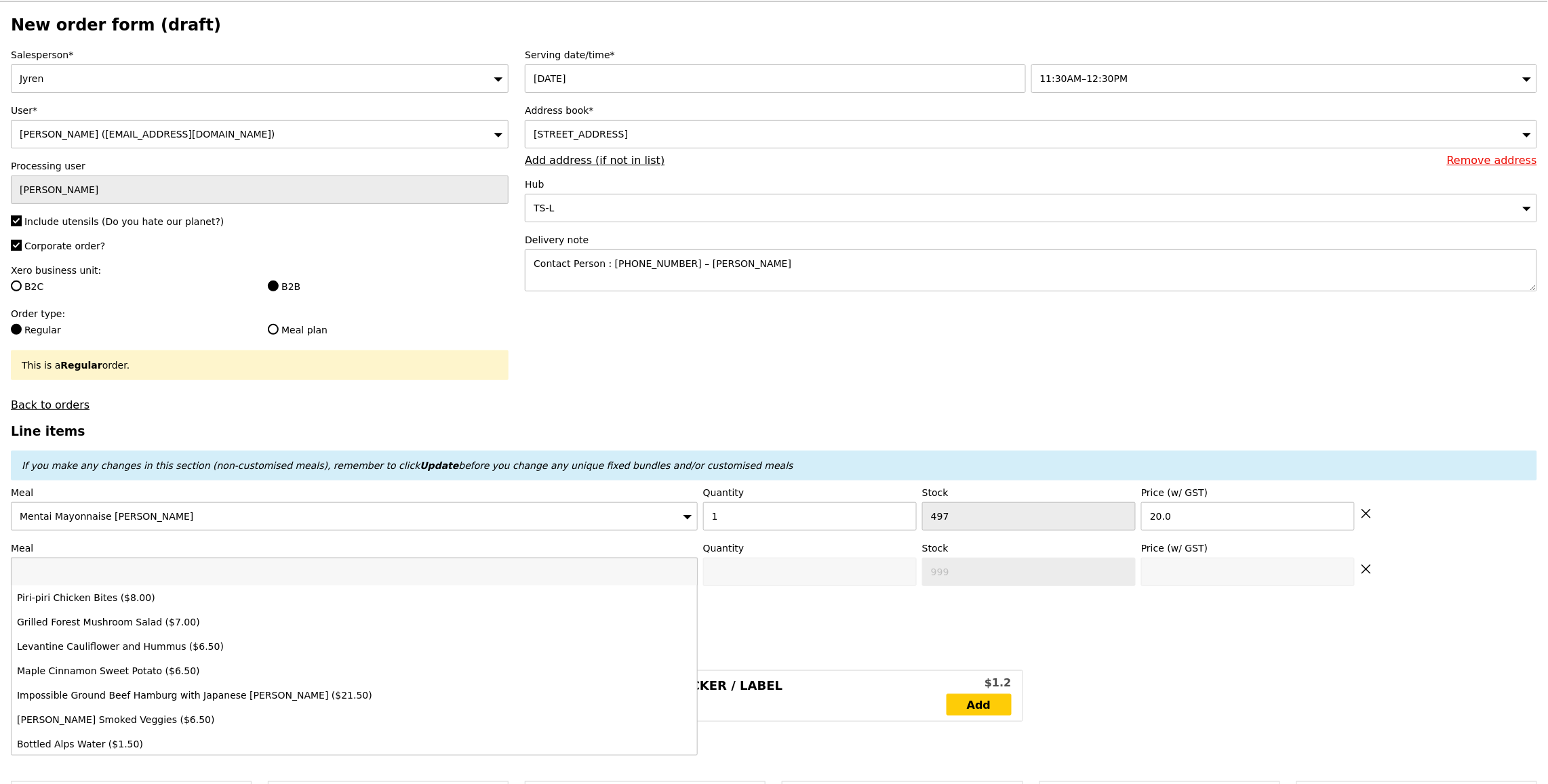
type input "Confirm"
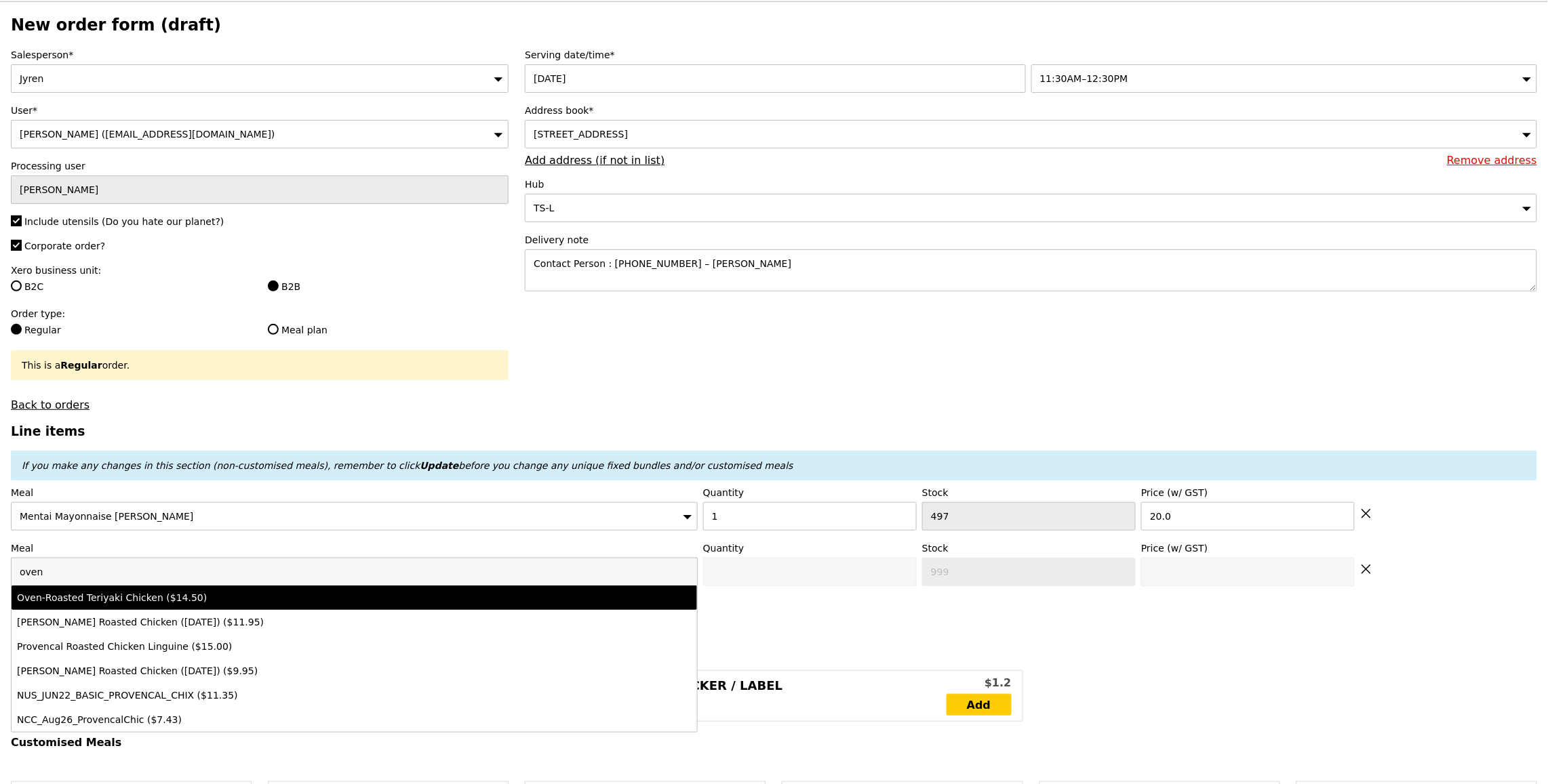
type input "oven"
click at [141, 600] on div "Oven‑Roasted Teriyaki Chicken ($14.50)" at bounding box center [269, 597] width 506 height 14
type input "Confirm anyway"
type input "0"
type input "497"
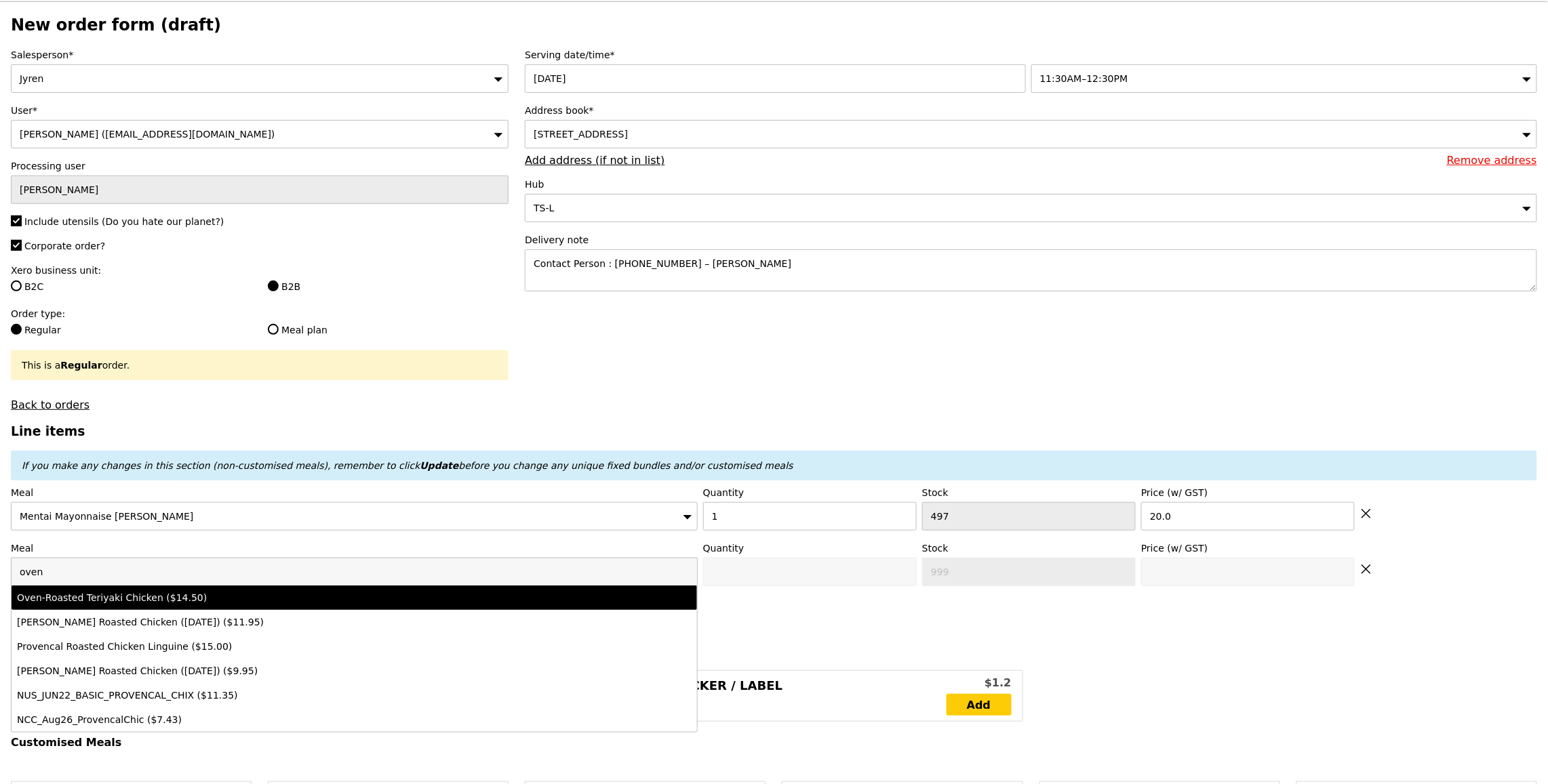
type input "14.5"
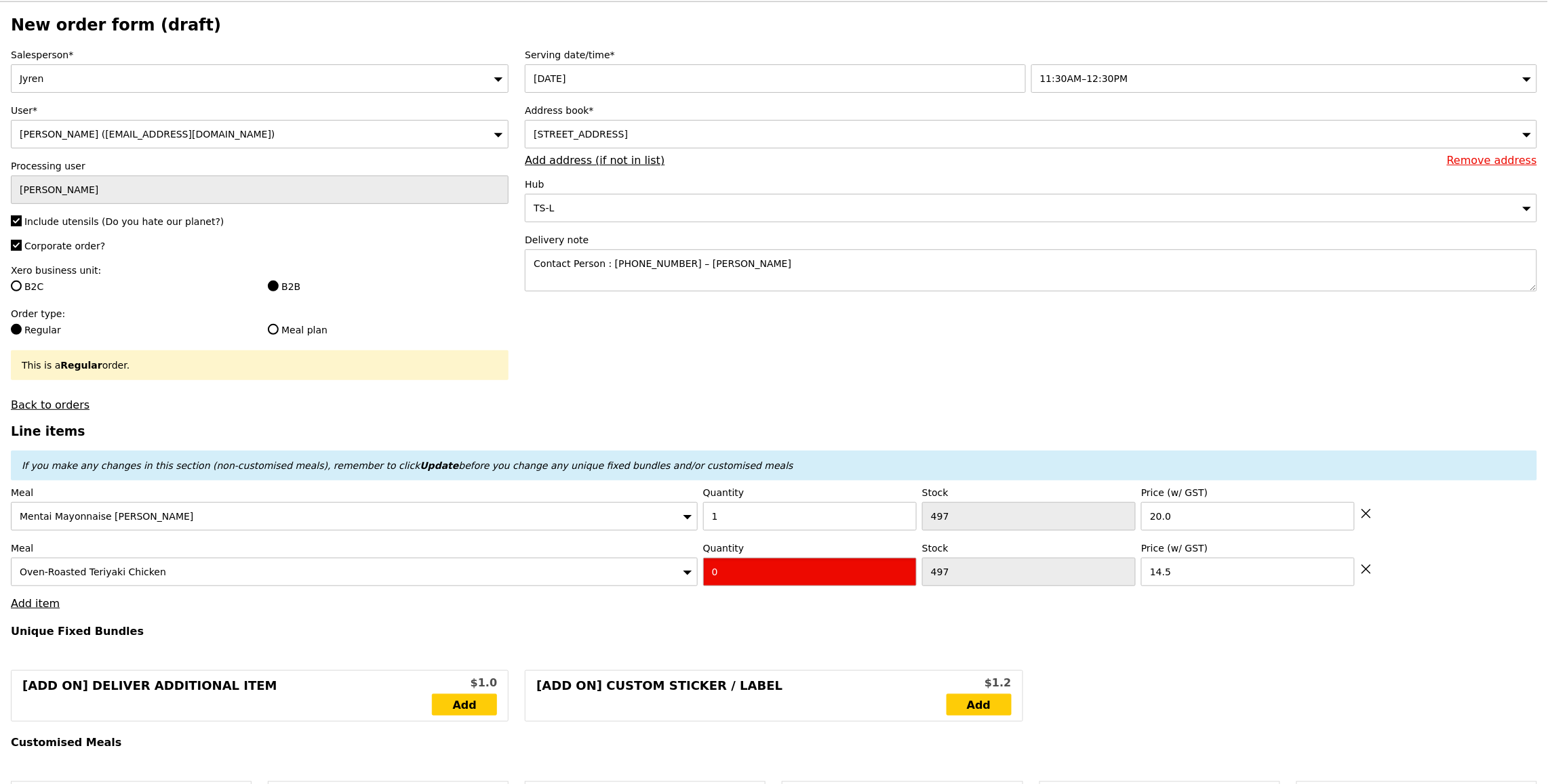
click at [794, 570] on input "0" at bounding box center [809, 572] width 213 height 29
click at [794, 571] on input "0" at bounding box center [809, 572] width 213 height 29
type input "Confirm"
click at [798, 568] on input "01" at bounding box center [809, 572] width 213 height 29
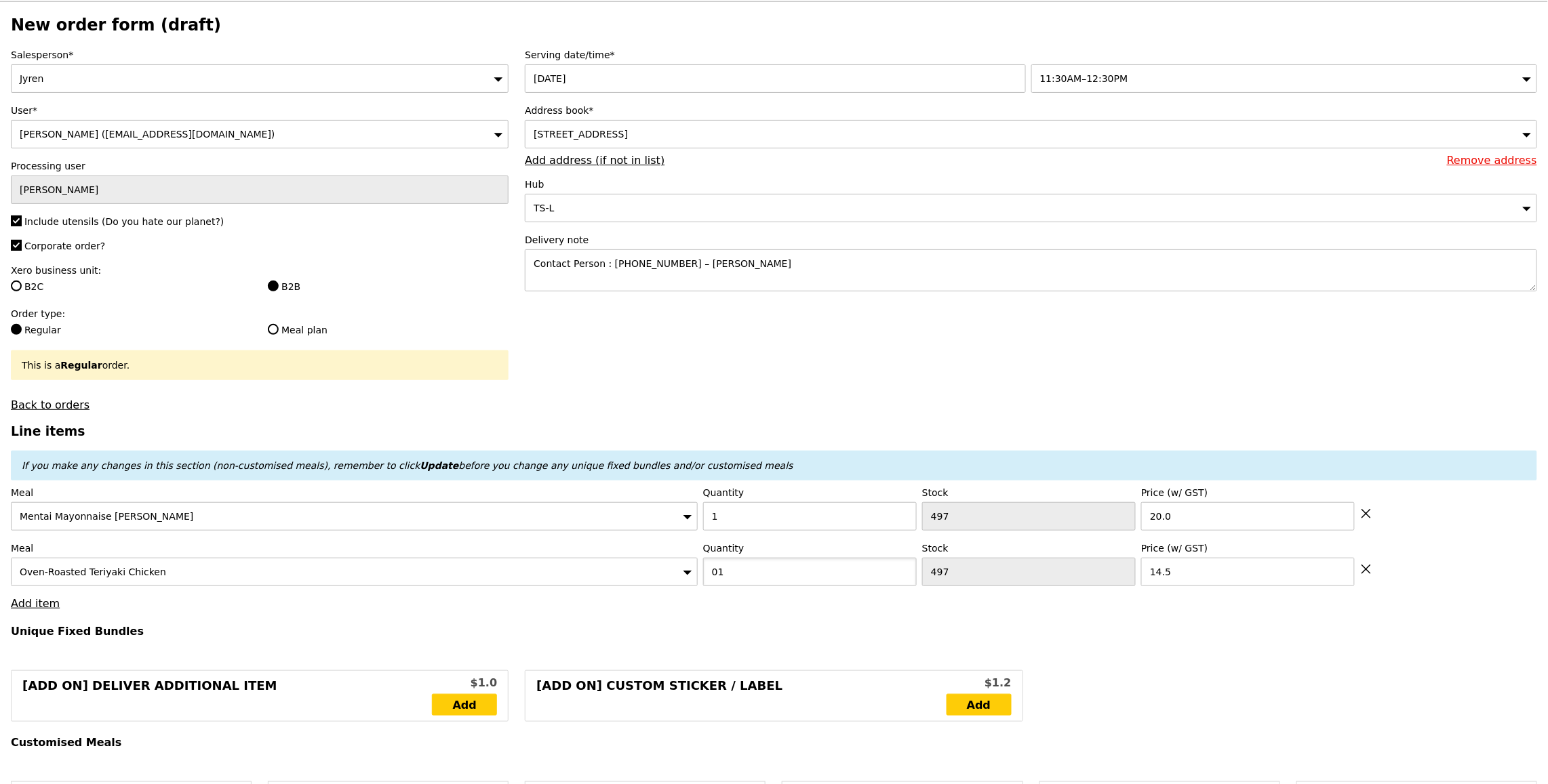
click at [797, 568] on input "01" at bounding box center [809, 572] width 213 height 29
type input "1"
type input "Loading..."
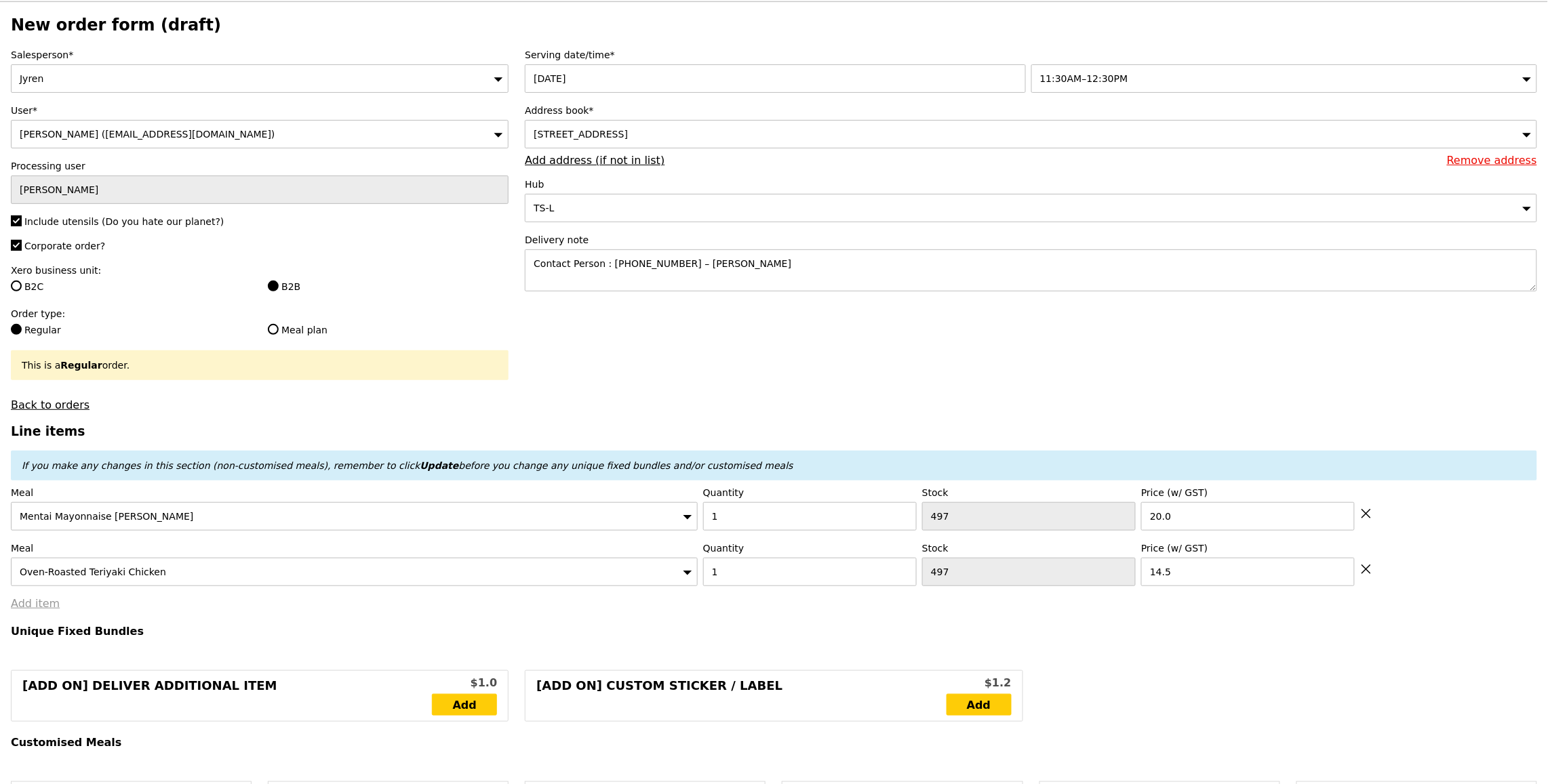
click at [42, 610] on link "Add item" at bounding box center [35, 604] width 49 height 13
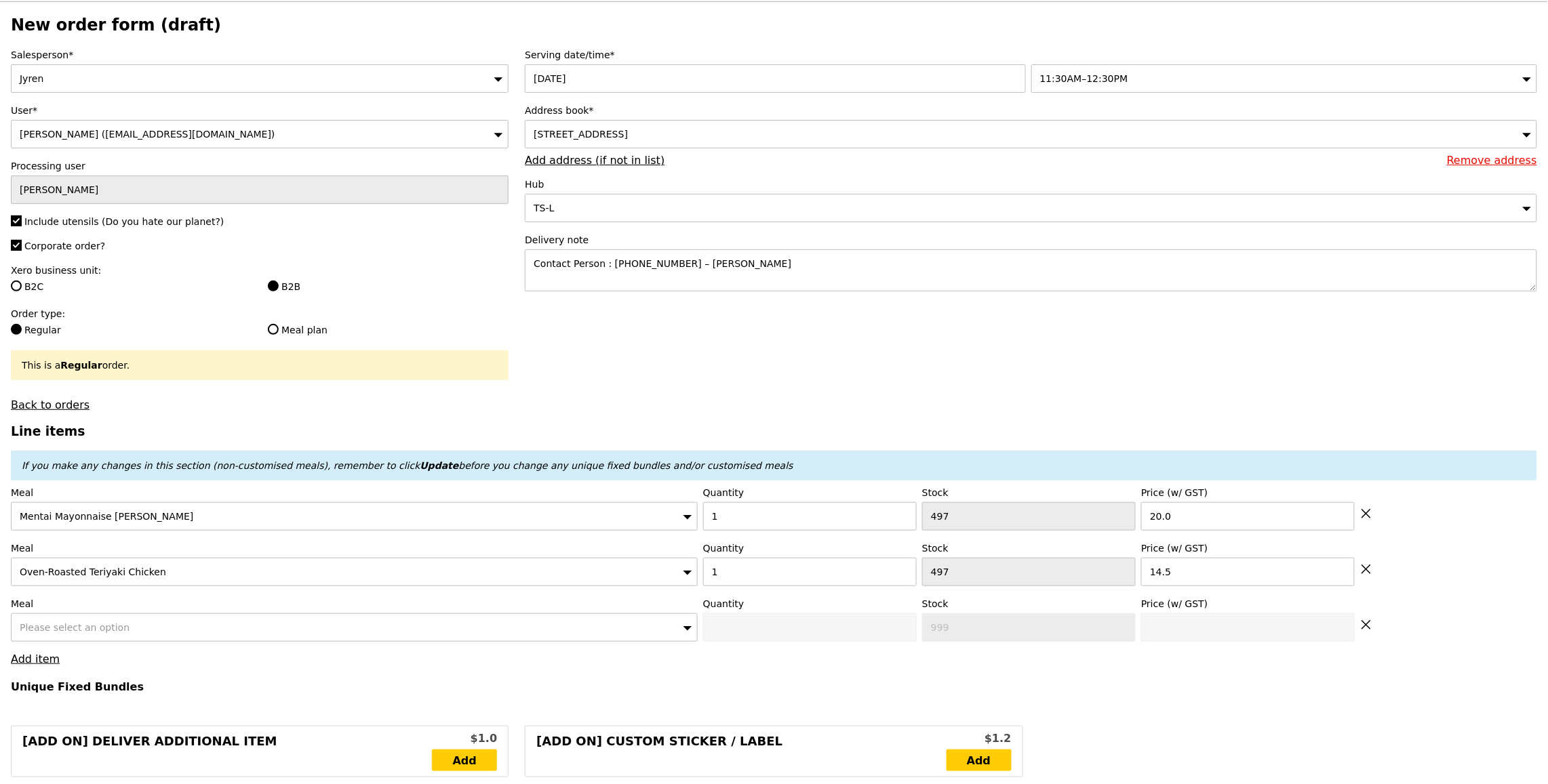
type input "34.50"
type input "6.74"
type input "7.35"
type input "43.80"
drag, startPoint x: 173, startPoint y: 608, endPoint x: 204, endPoint y: 622, distance: 34.0
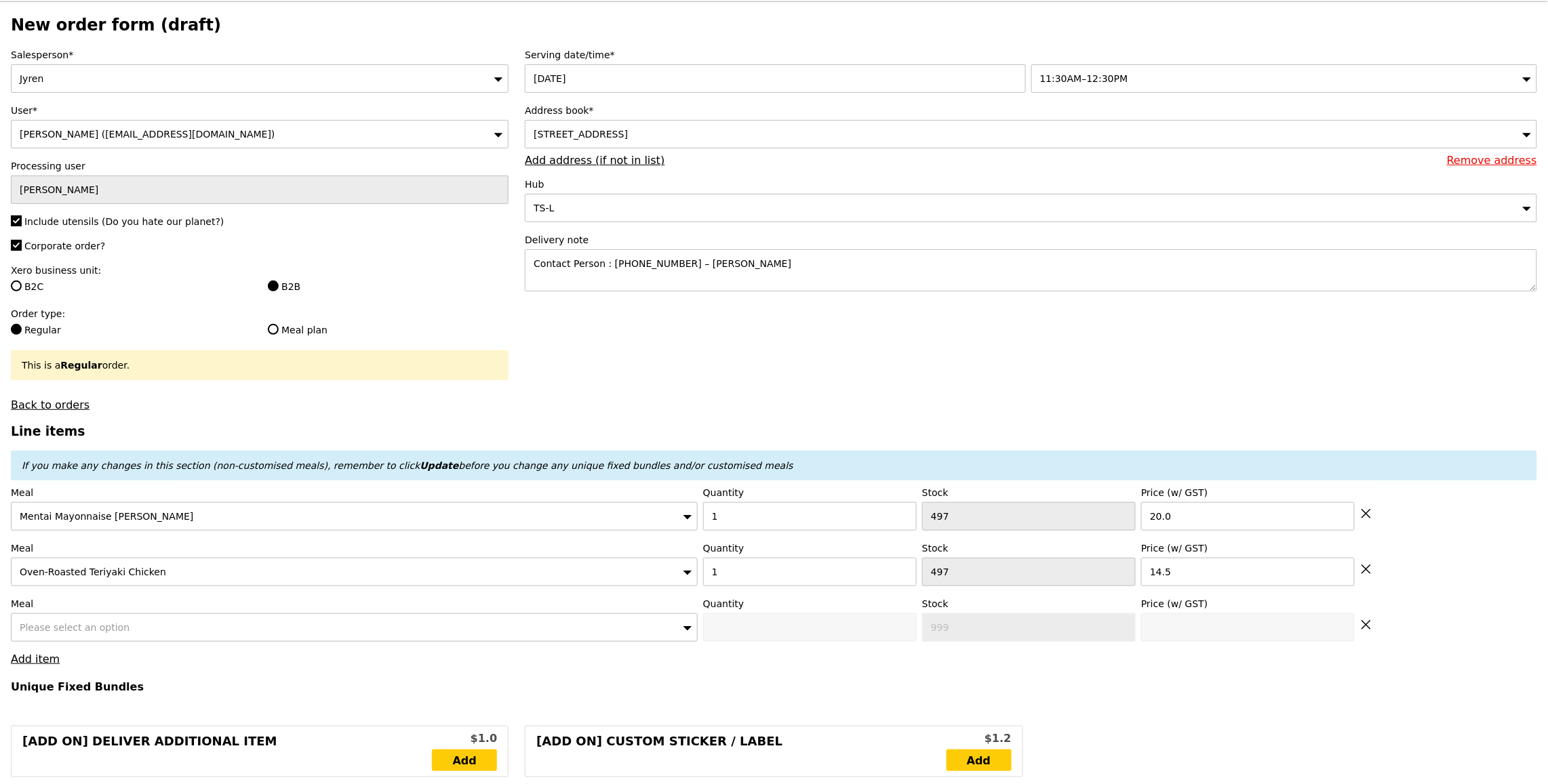
click at [173, 608] on label "Meal" at bounding box center [355, 604] width 687 height 14
type input "Confirm"
click at [204, 622] on div "Please select an option" at bounding box center [355, 628] width 687 height 29
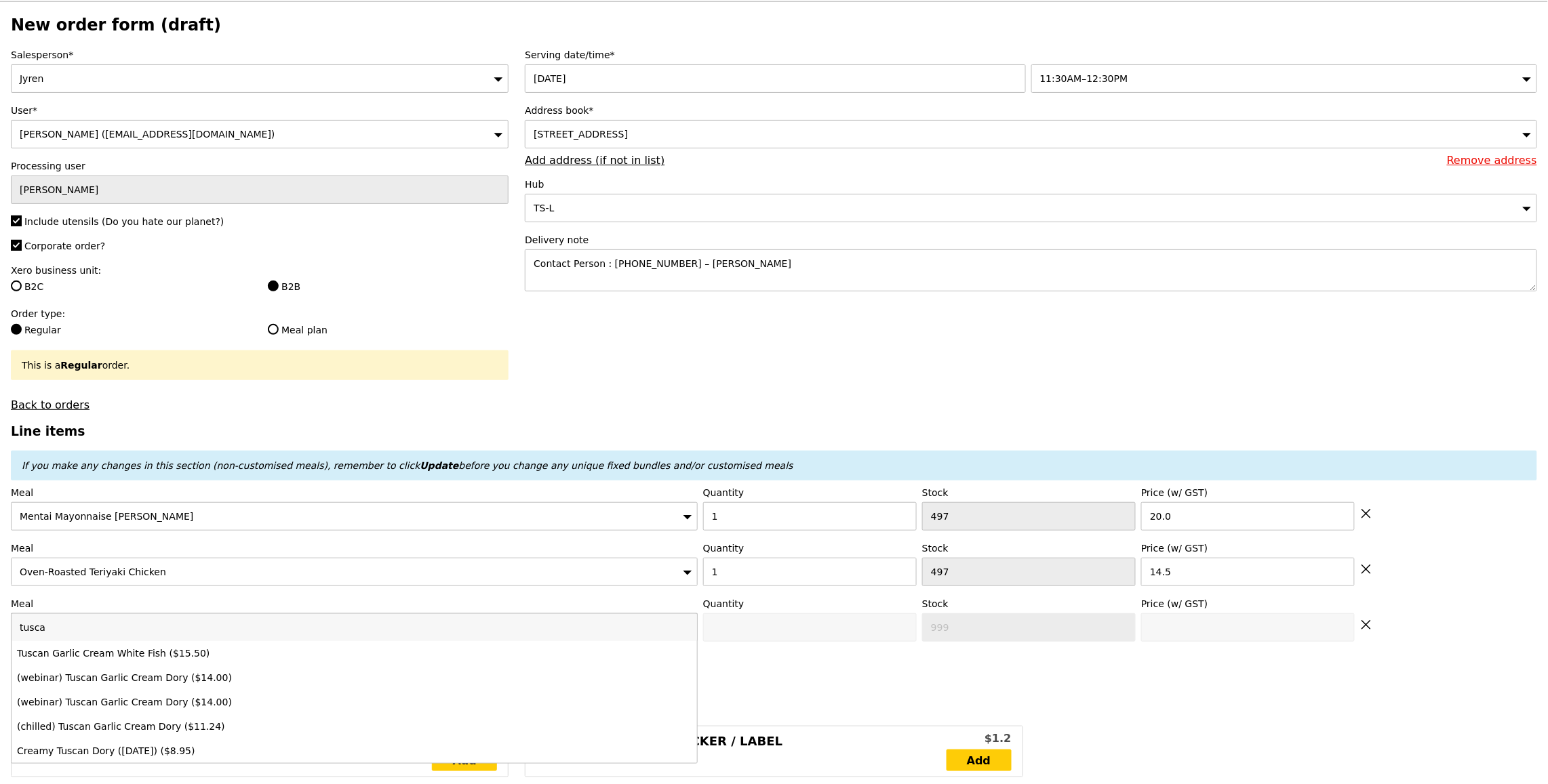
type input "tusca"
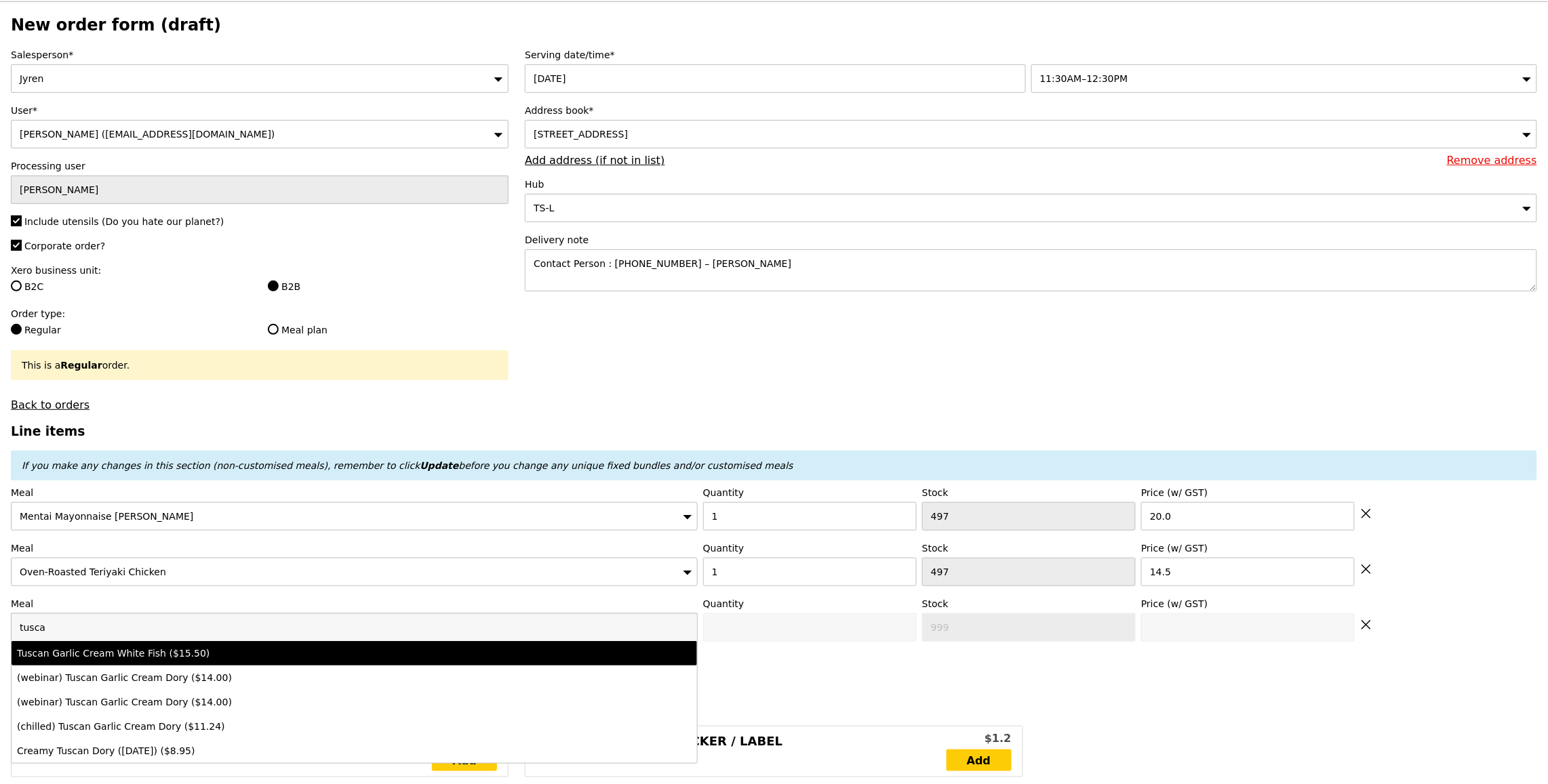
drag, startPoint x: 280, startPoint y: 651, endPoint x: 280, endPoint y: 631, distance: 20.0
click at [280, 651] on div "Tuscan Garlic Cream White Fish ($15.50)" at bounding box center [269, 653] width 506 height 14
type input "Confirm anyway"
type input "0"
type input "498"
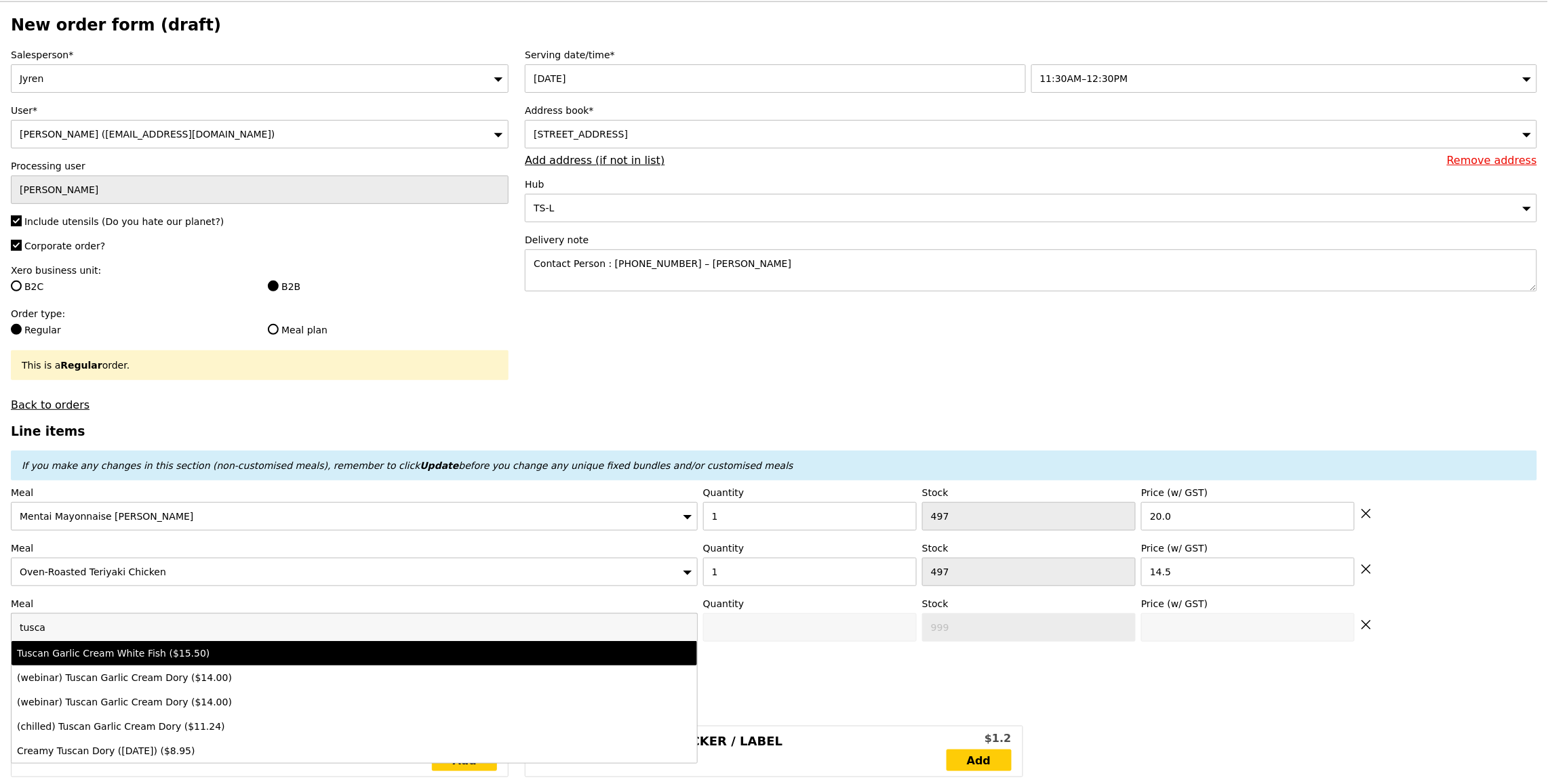
type input "15.5"
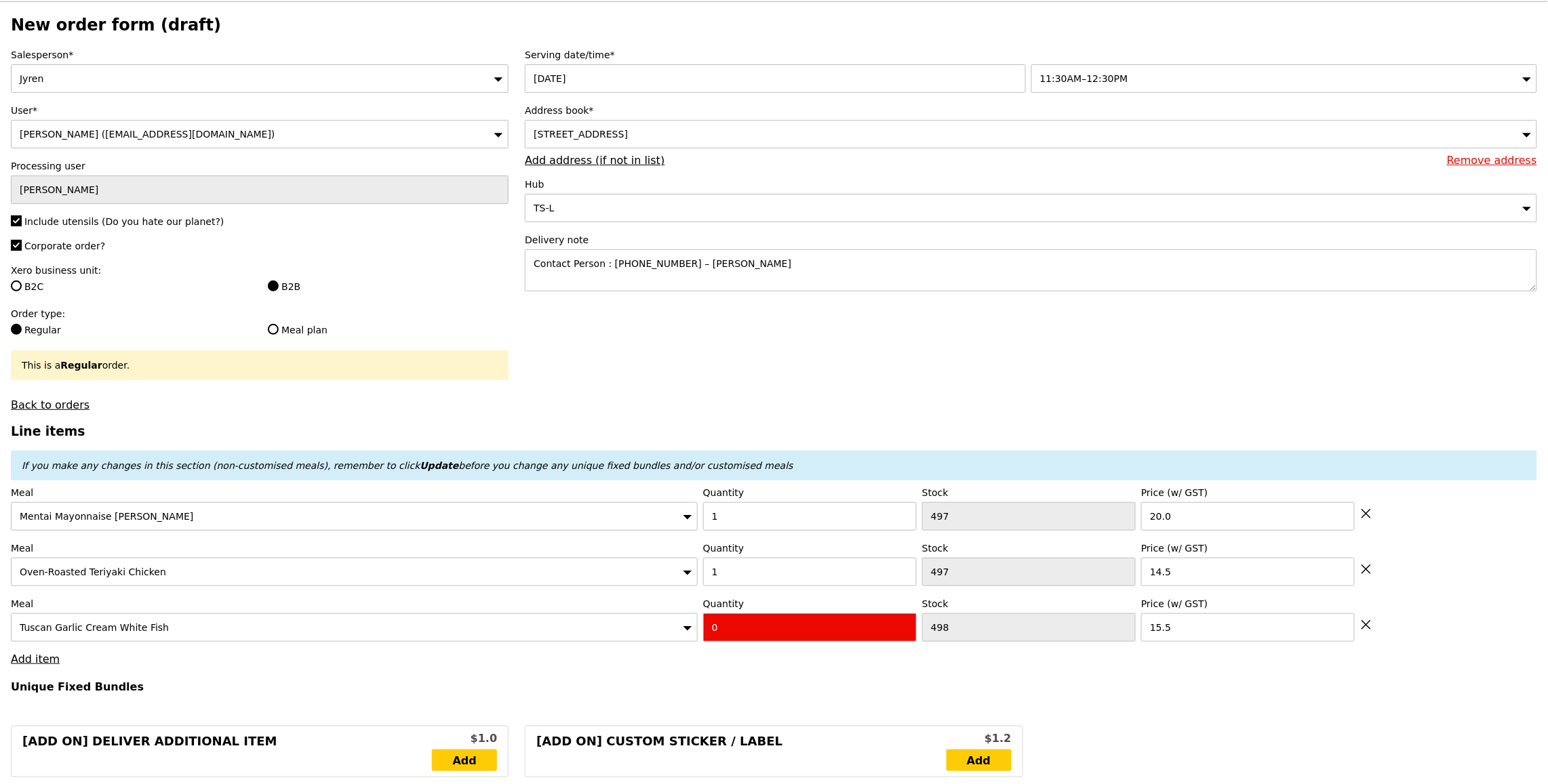
click at [784, 618] on input "0" at bounding box center [809, 628] width 213 height 29
click at [784, 619] on input "0" at bounding box center [809, 628] width 213 height 29
type input "Confirm"
type input "1"
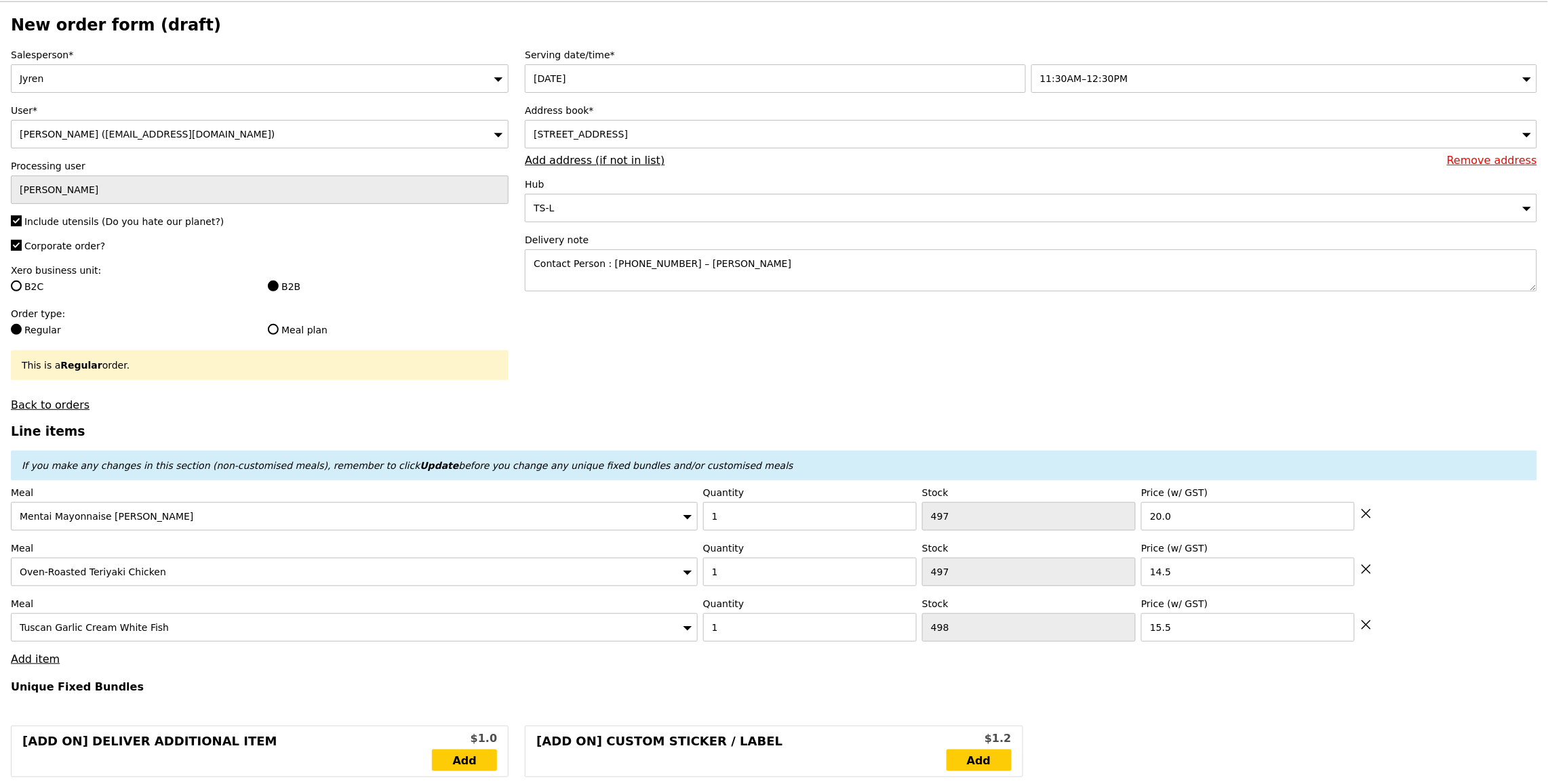
type input "Loading..."
click at [41, 659] on link "Add item" at bounding box center [35, 659] width 49 height 13
type input "50.00"
type input "5.32"
type input "5.80"
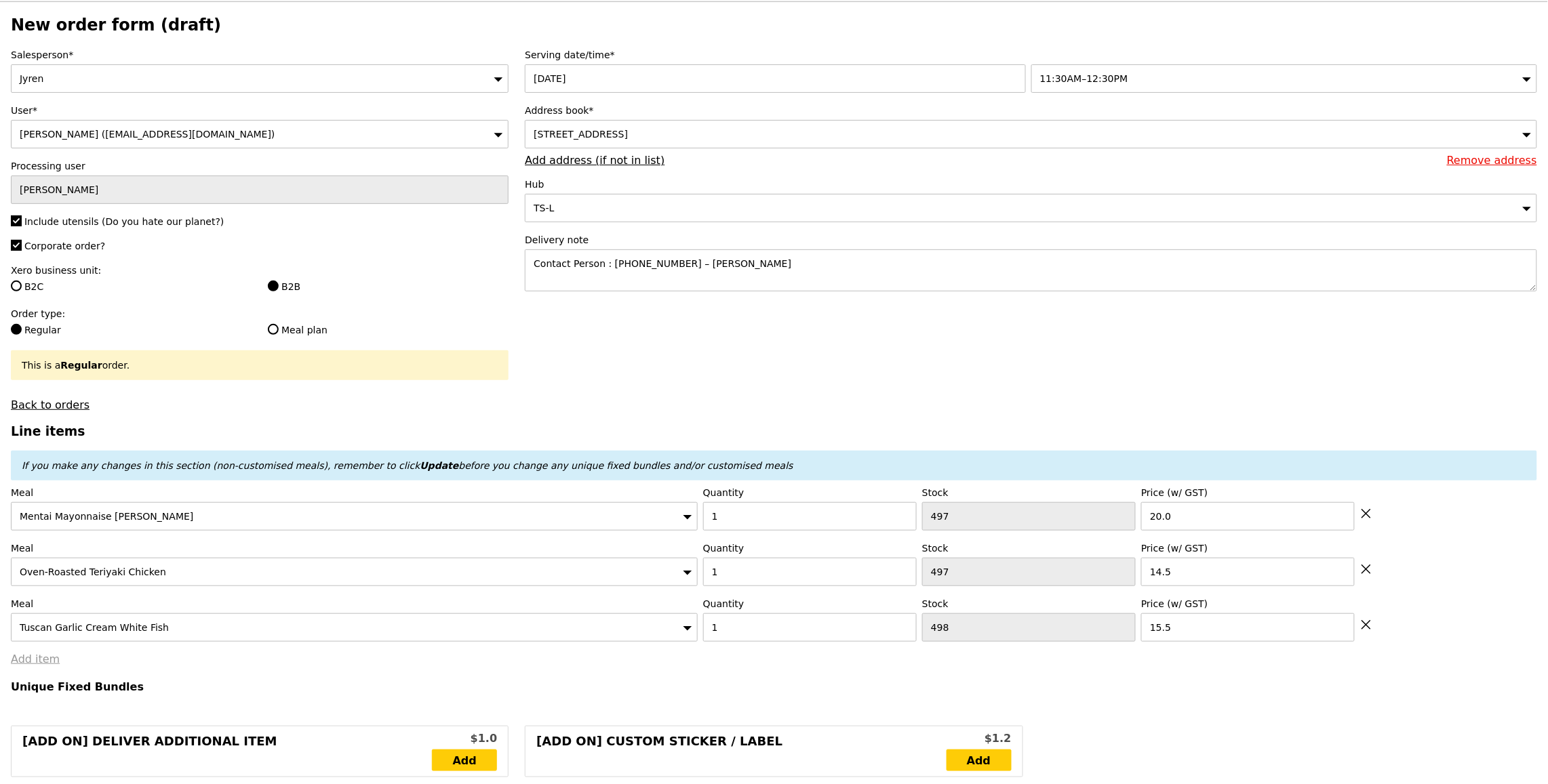
type input "57.75"
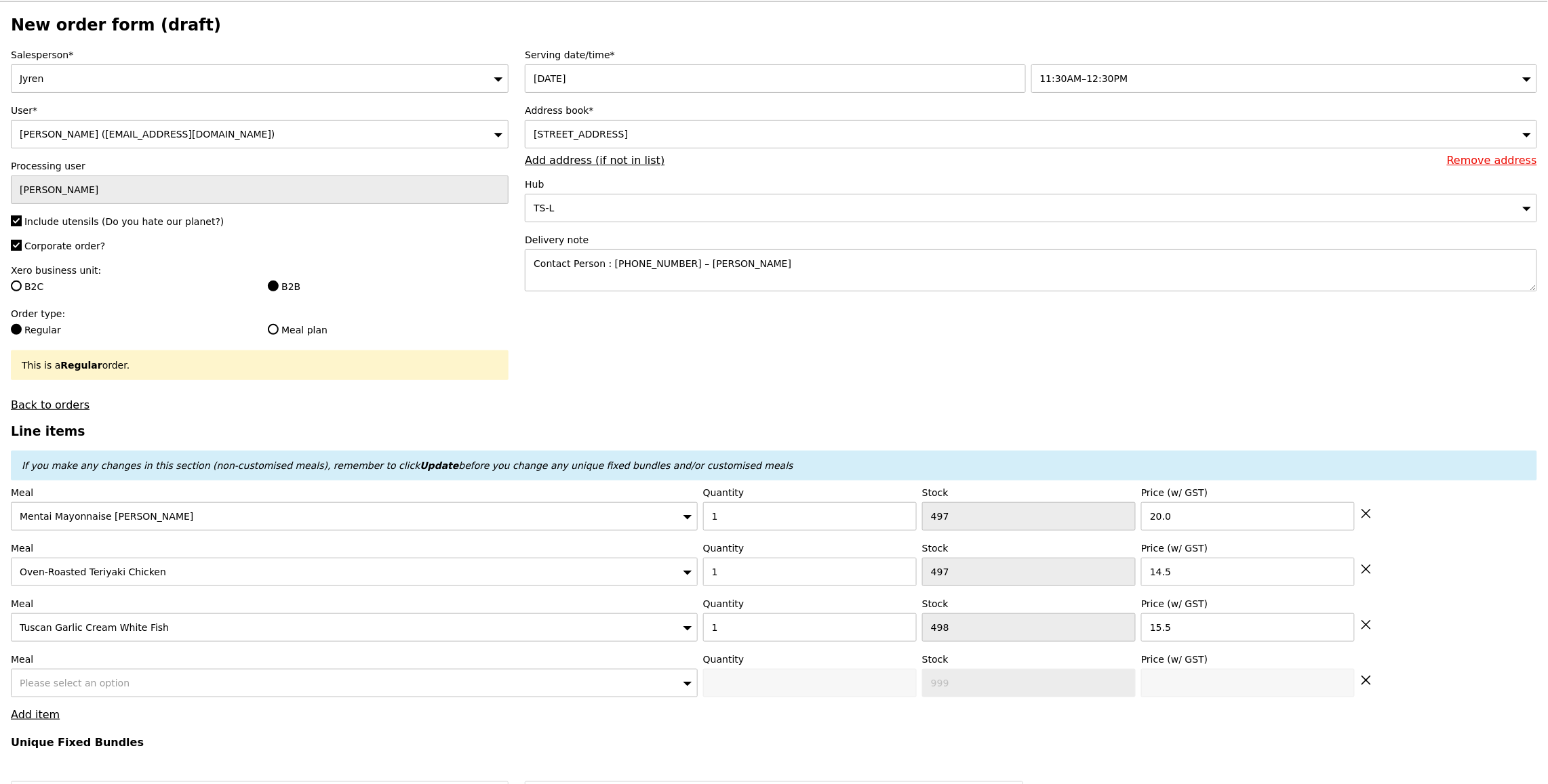
type input "Confirm"
click at [137, 689] on div "Please select an option" at bounding box center [355, 683] width 687 height 29
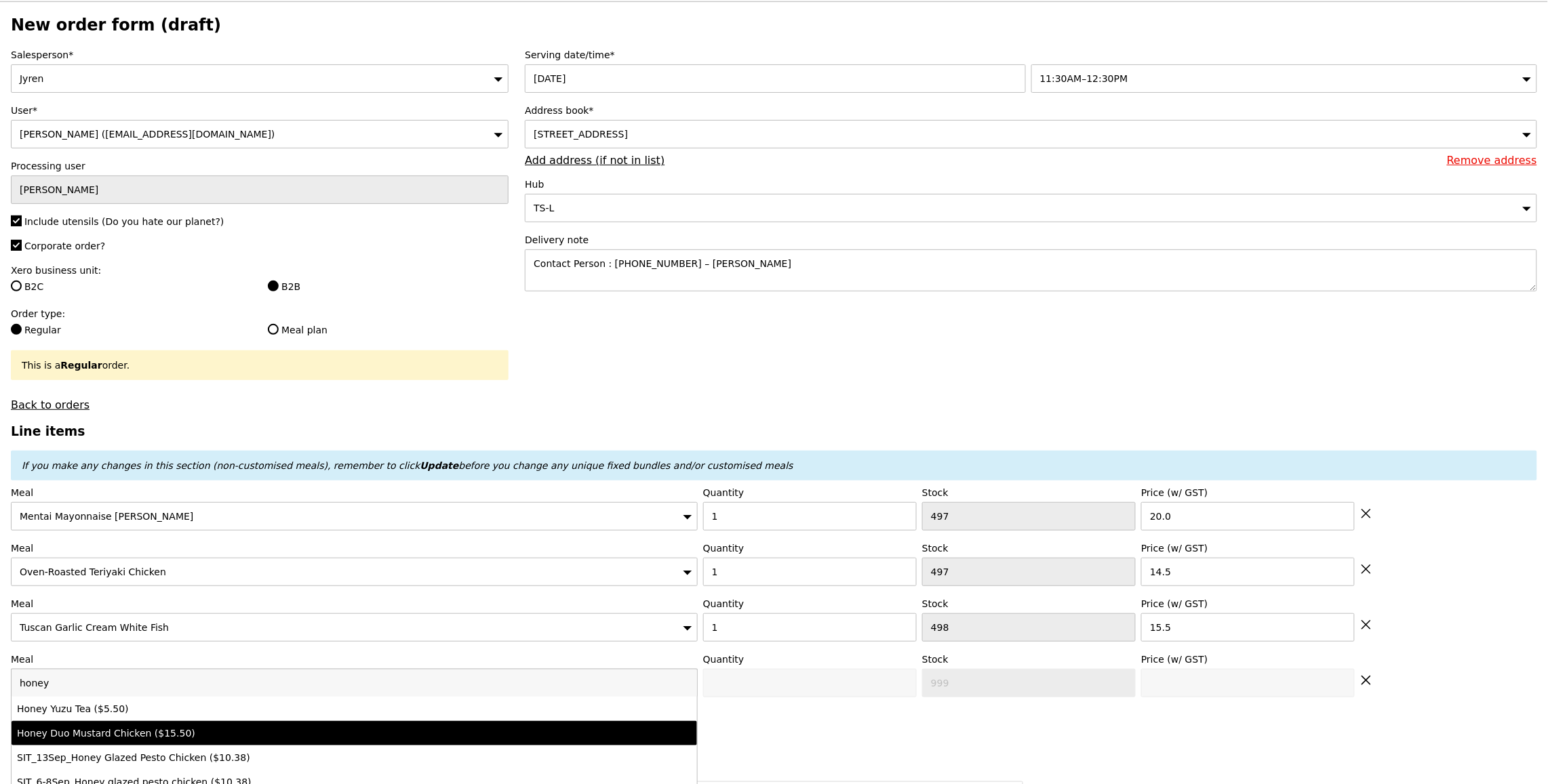
type input "honey"
click at [258, 736] on div "Honey Duo Mustard Chicken ($15.50)" at bounding box center [269, 733] width 506 height 14
type input "Confirm anyway"
type input "0"
type input "499"
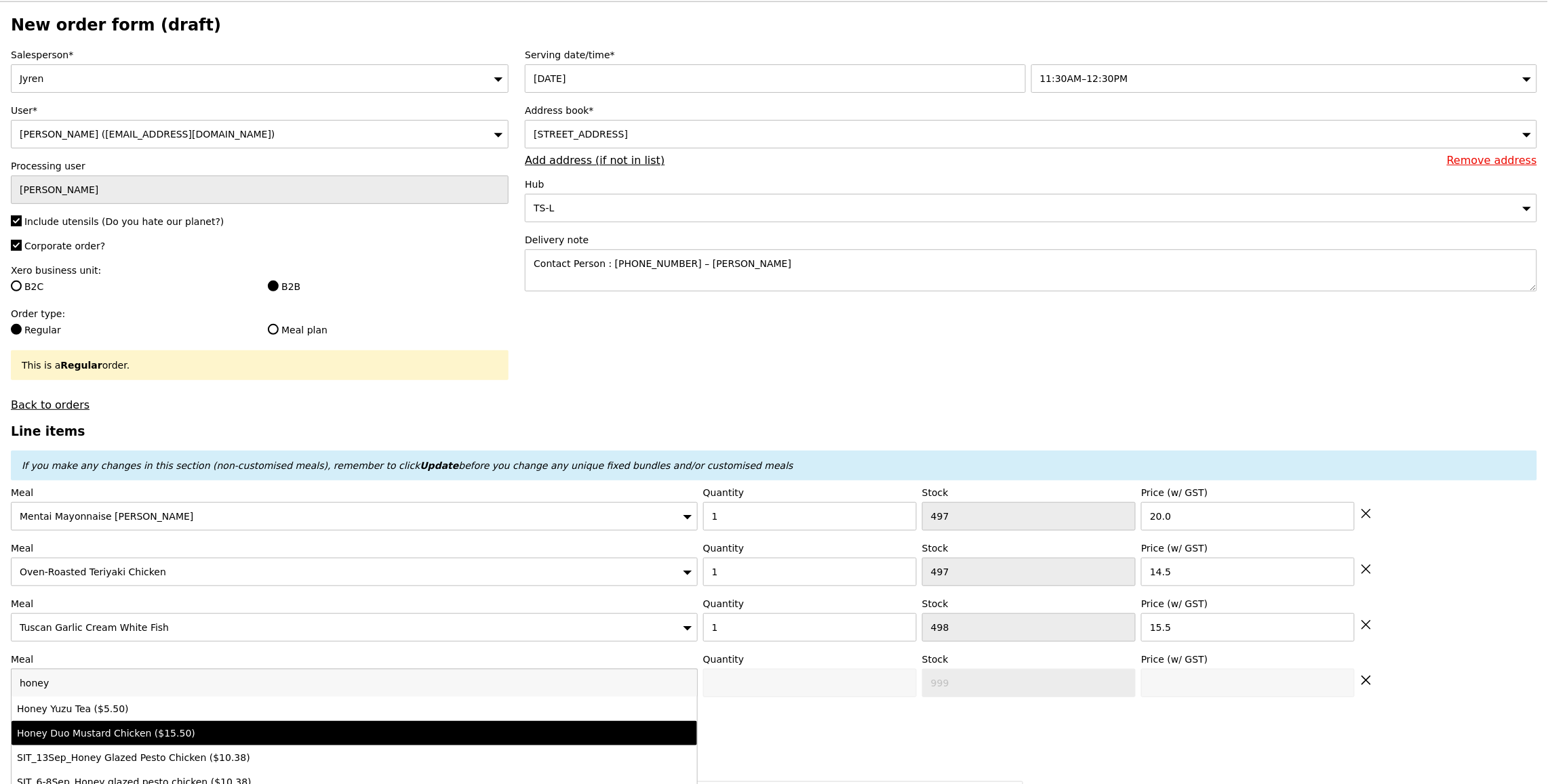
type input "15.5"
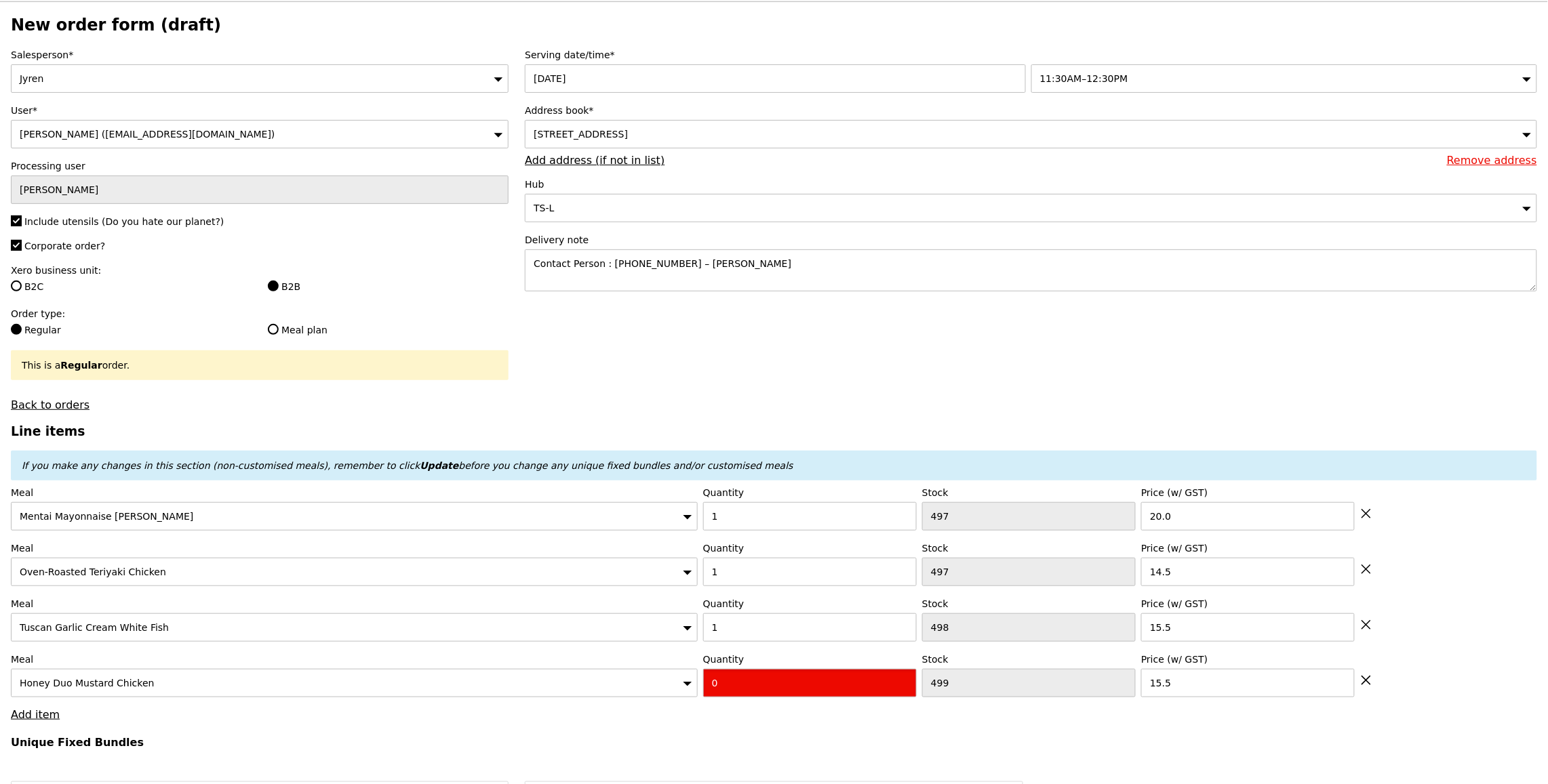
click at [752, 694] on input "0" at bounding box center [809, 683] width 213 height 29
type input "Confirm"
type input "1"
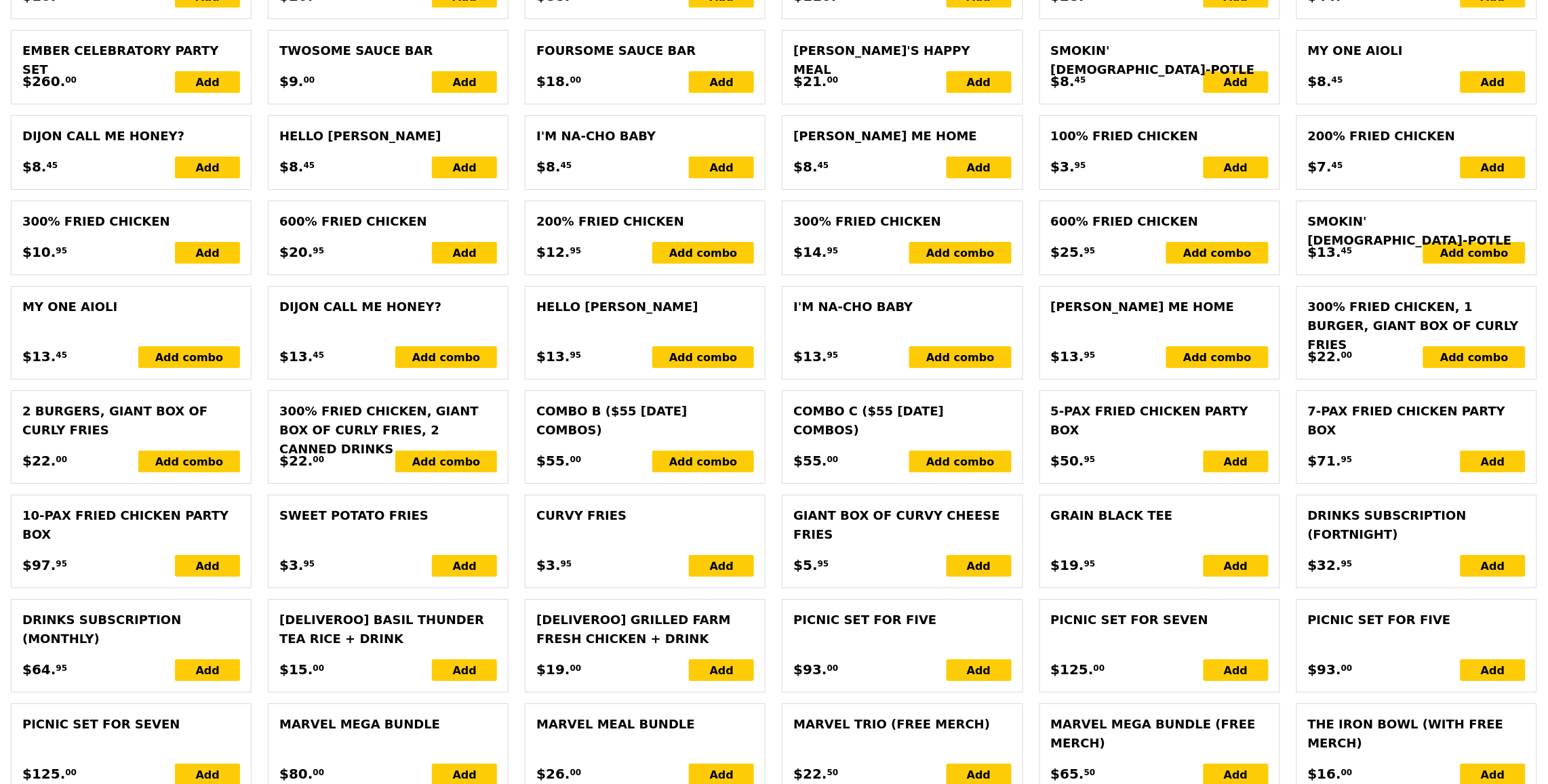
type input "Loading..."
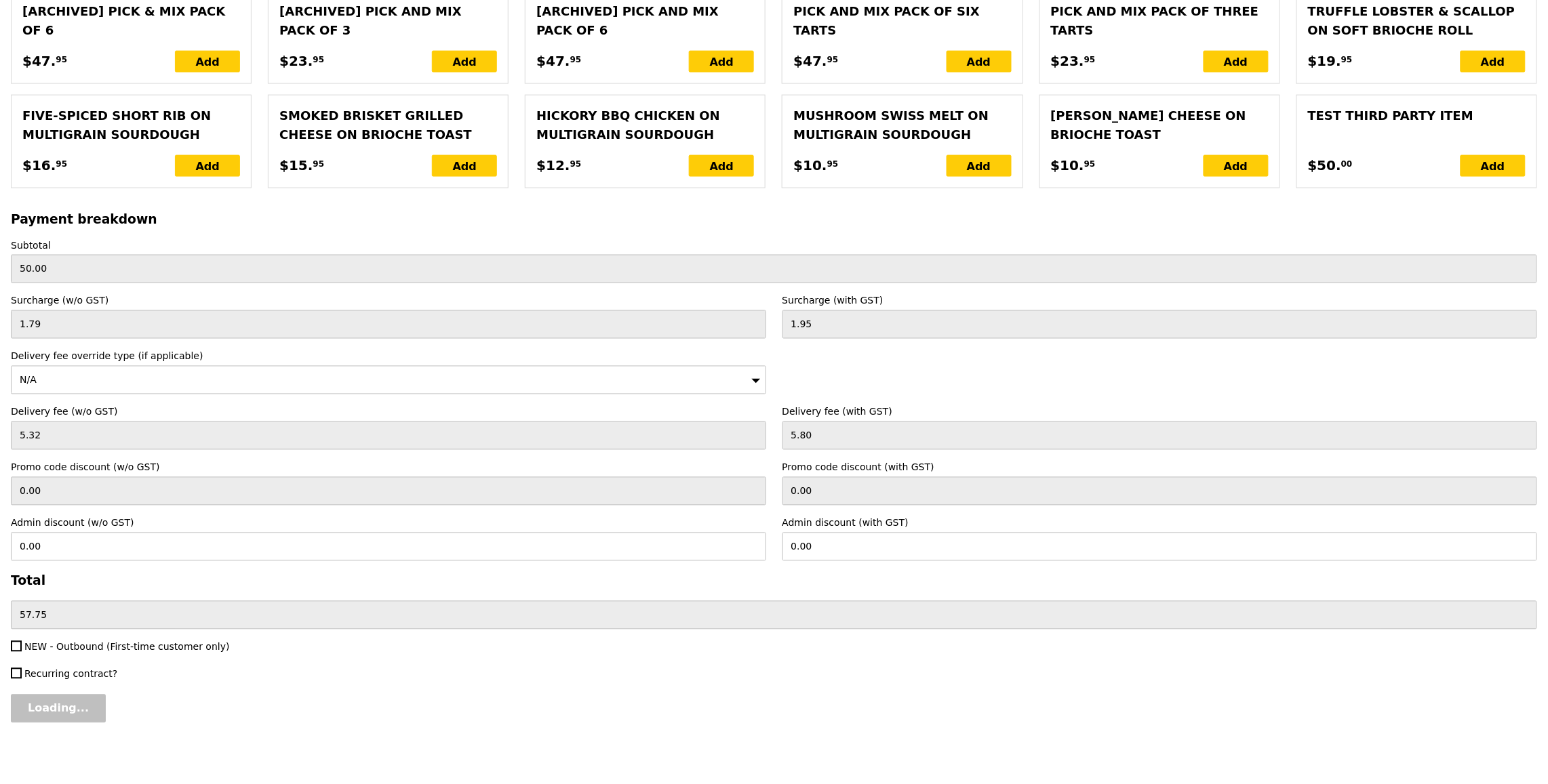
type input "65.50"
type input "3.90"
type input "4.25"
type input "71.70"
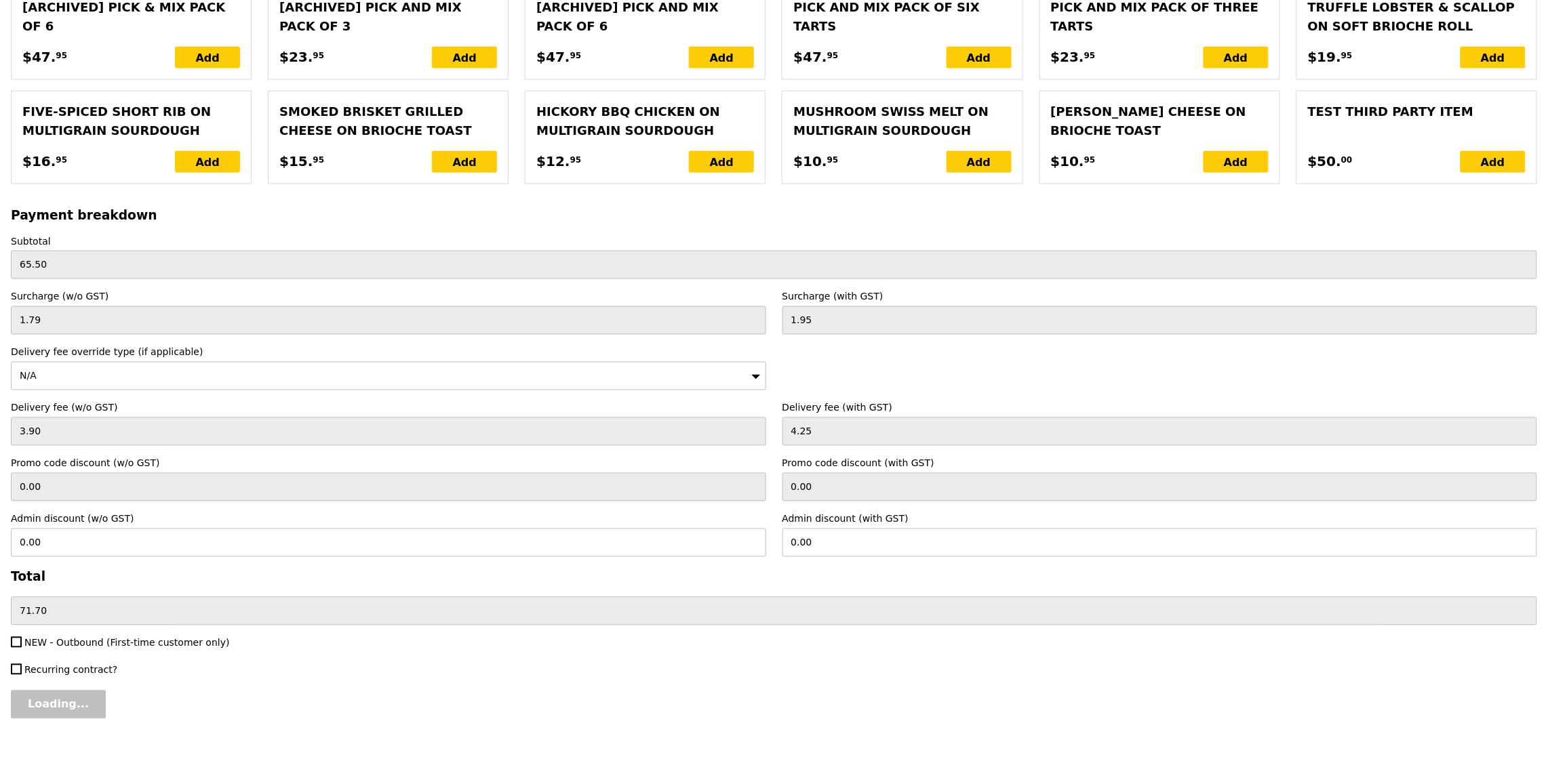
scroll to position [2845, 0]
click at [61, 714] on input "Confirm" at bounding box center [52, 705] width 82 height 29
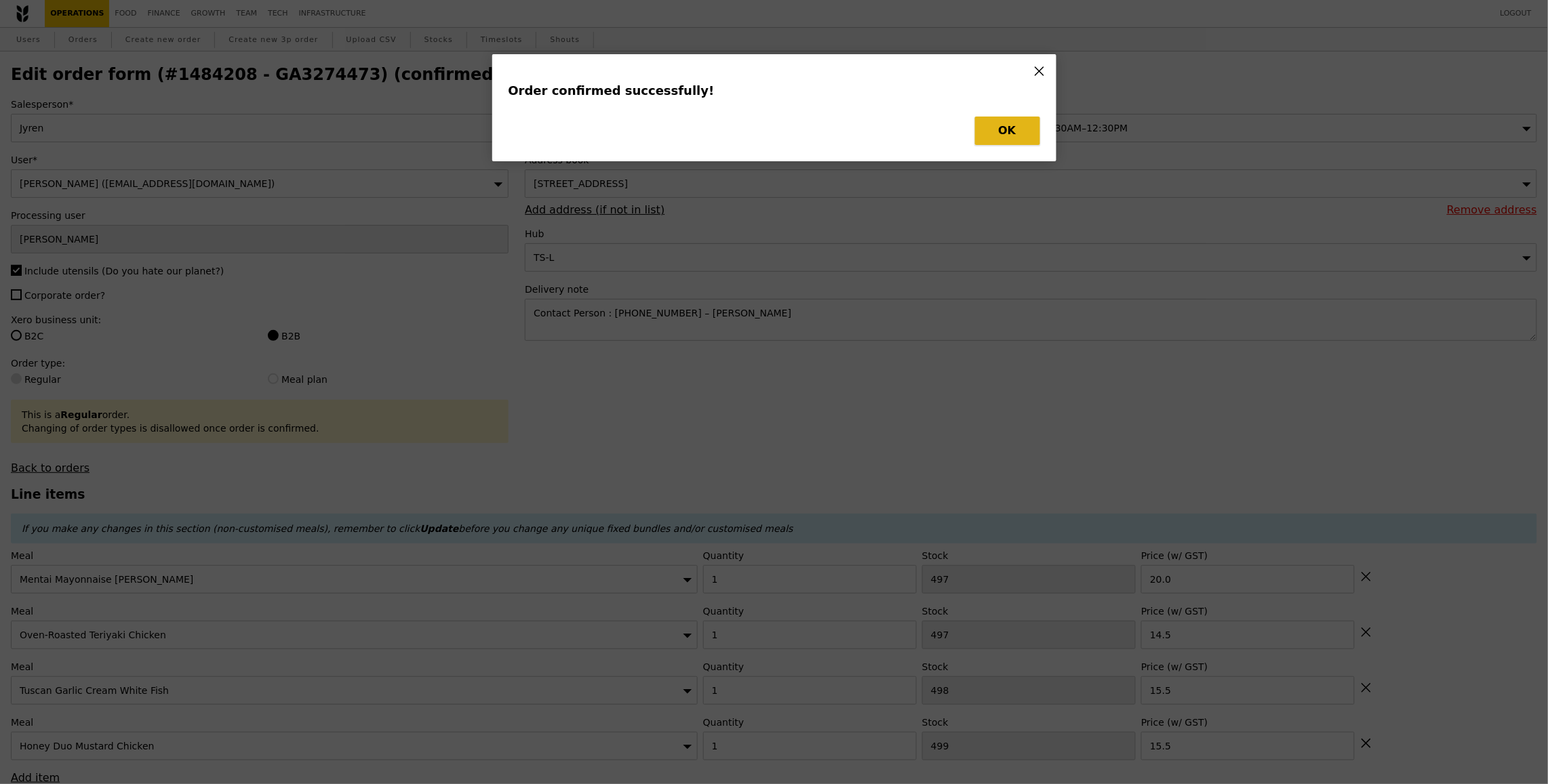
type input "Loading..."
checkbox input "false"
type input "499"
type input "15.50"
type input "498"
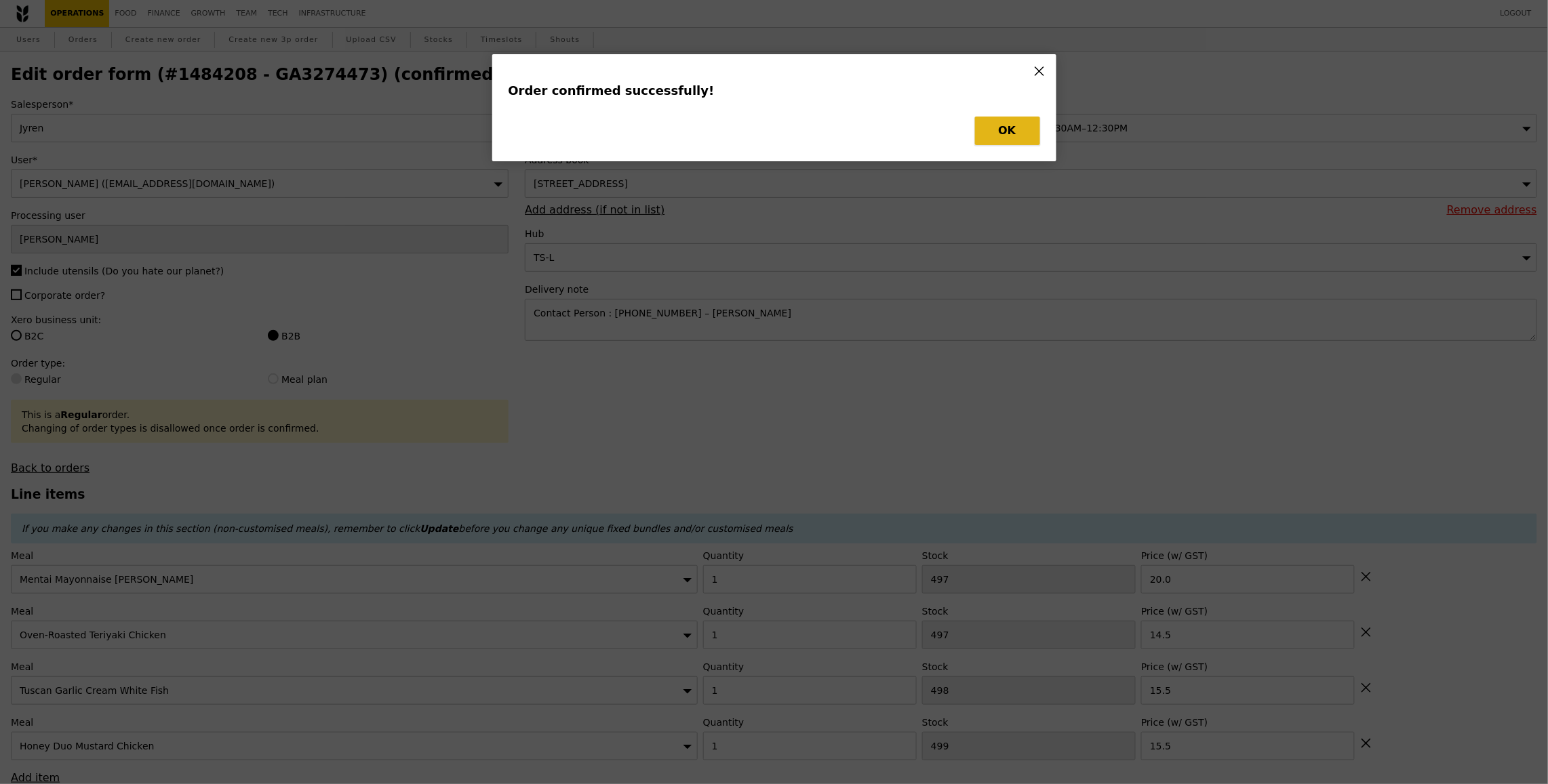
type input "15.50"
type input "497"
type input "14.50"
type input "497"
type input "20.00"
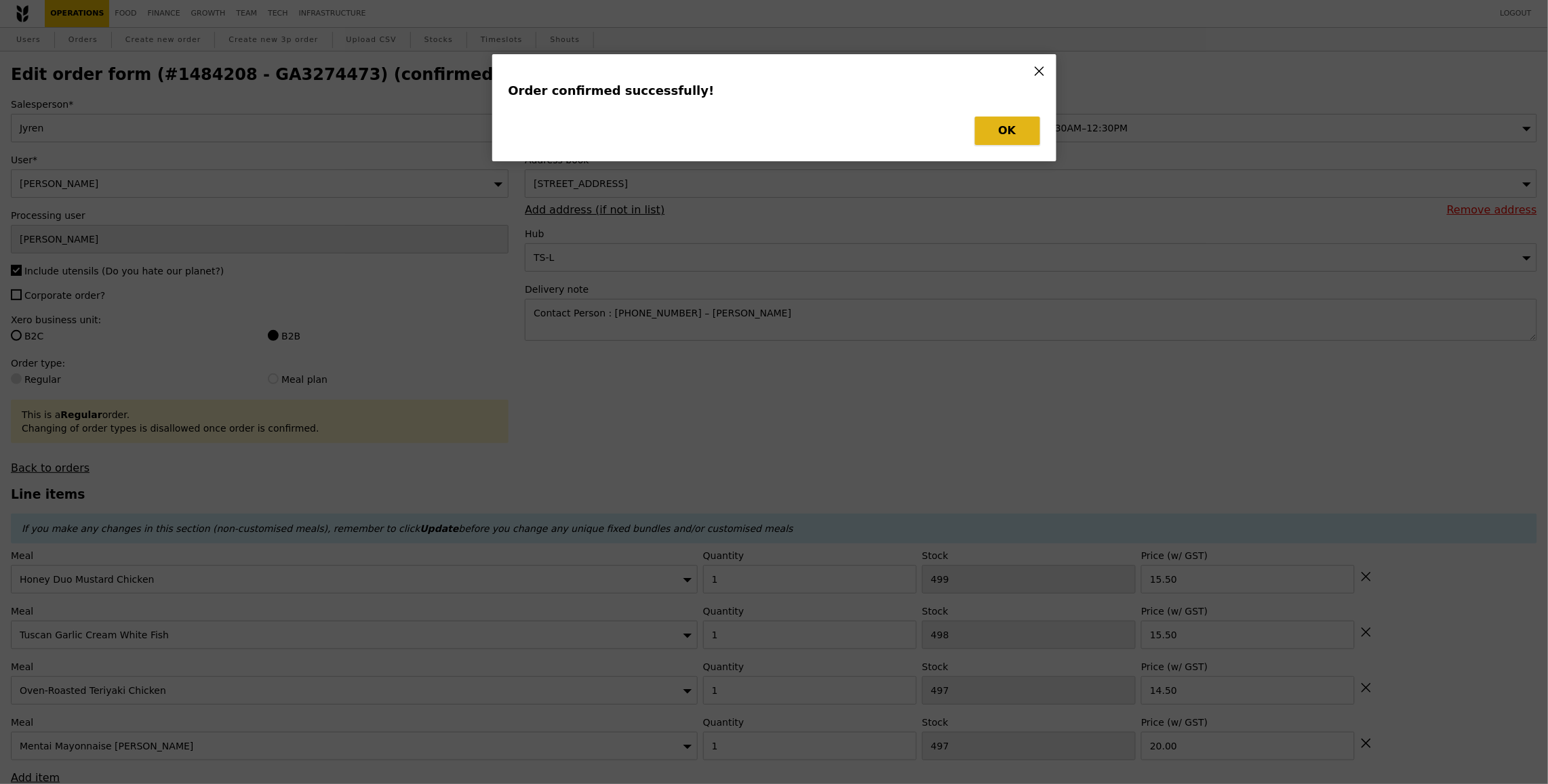
click at [1011, 136] on button "OK" at bounding box center [1008, 131] width 65 height 29
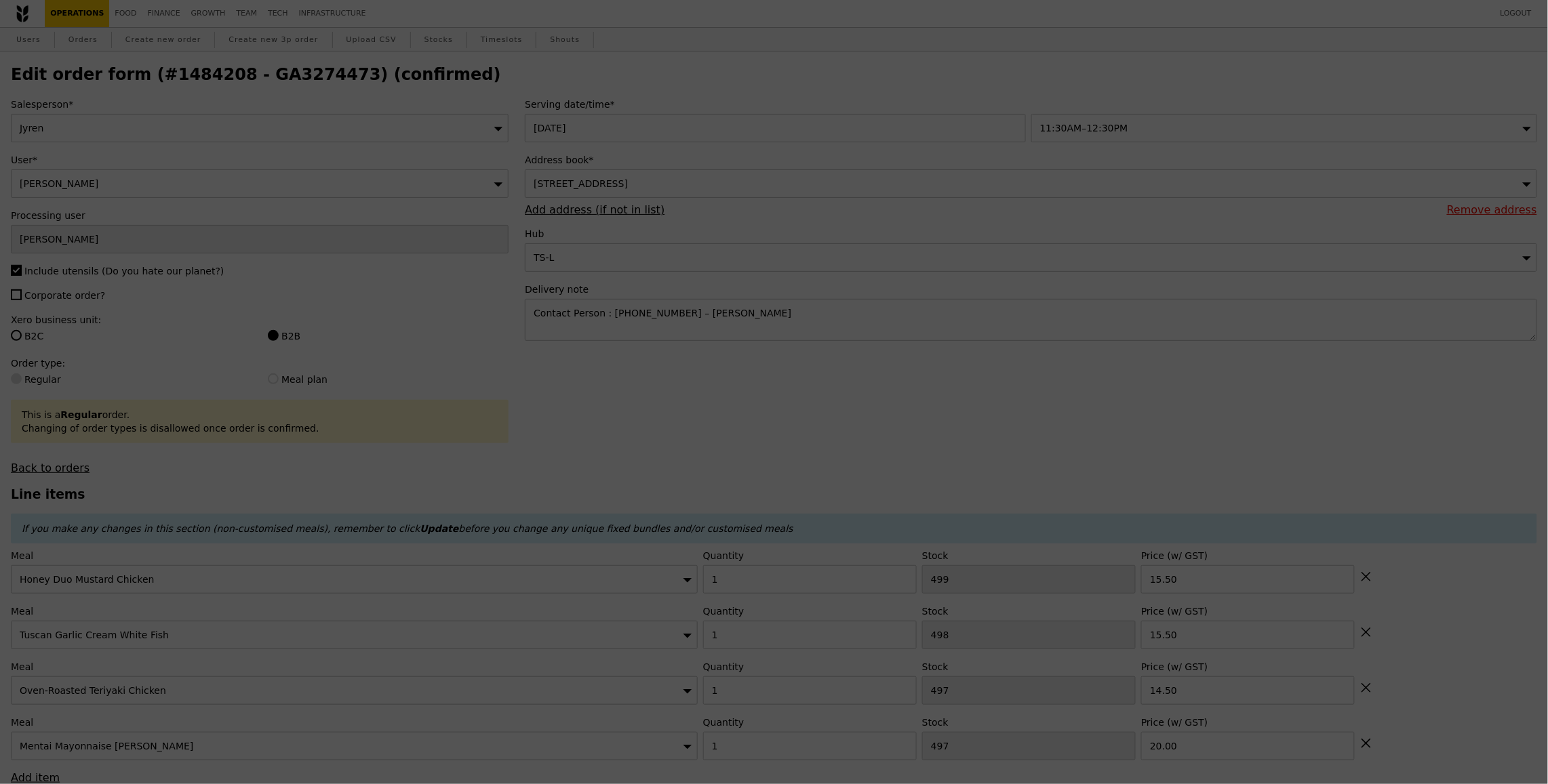
type input "498"
type input "497"
type input "496"
click at [995, 135] on div at bounding box center [774, 392] width 1548 height 784
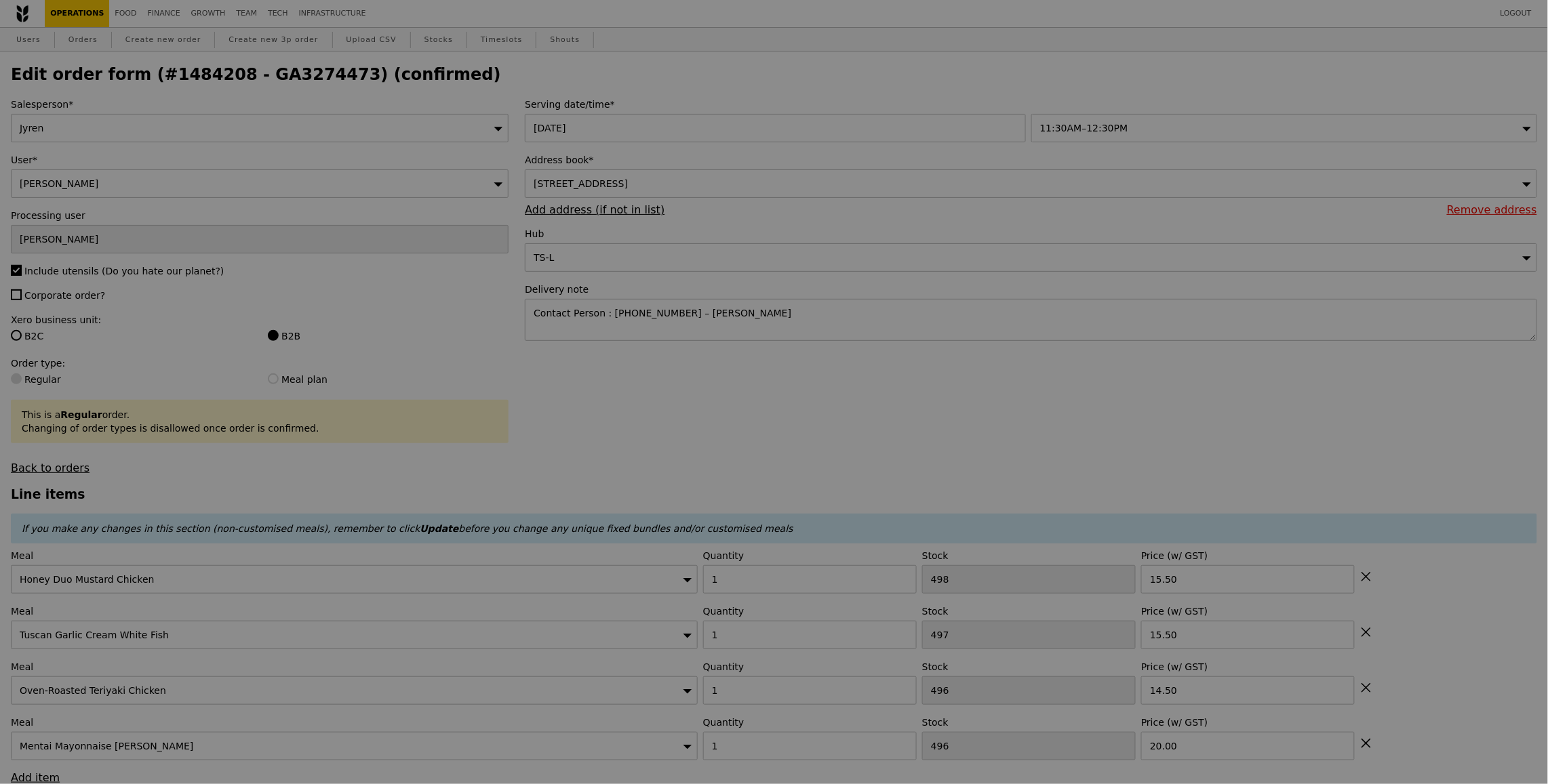
type input "Update"
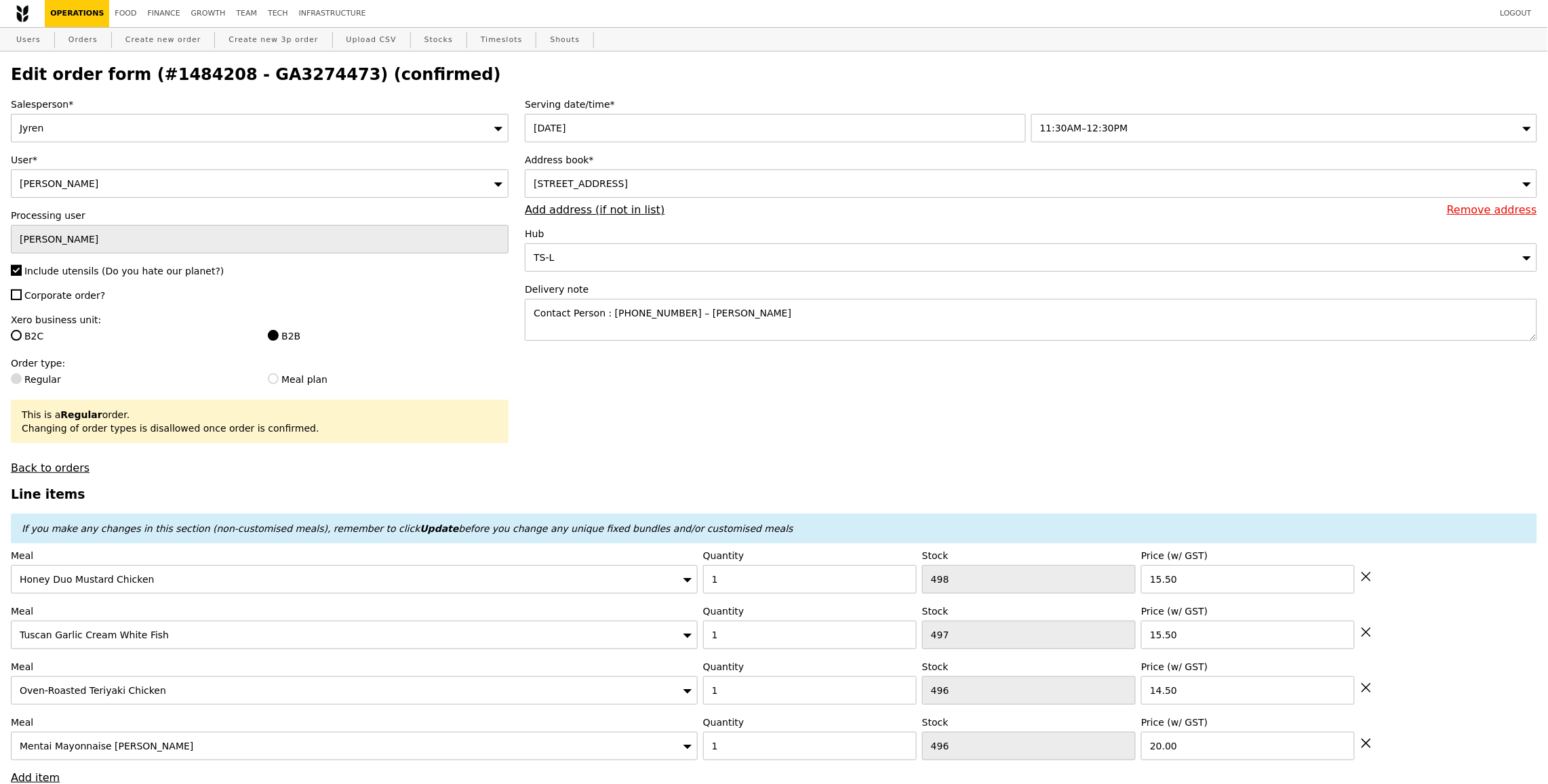
click at [298, 81] on h2 "Edit order form (#1484208 - GA3274473) (confirmed)" at bounding box center [774, 75] width 1526 height 19
copy h2 "GA3274473"
click at [87, 41] on link "Orders" at bounding box center [83, 40] width 40 height 25
select select "100"
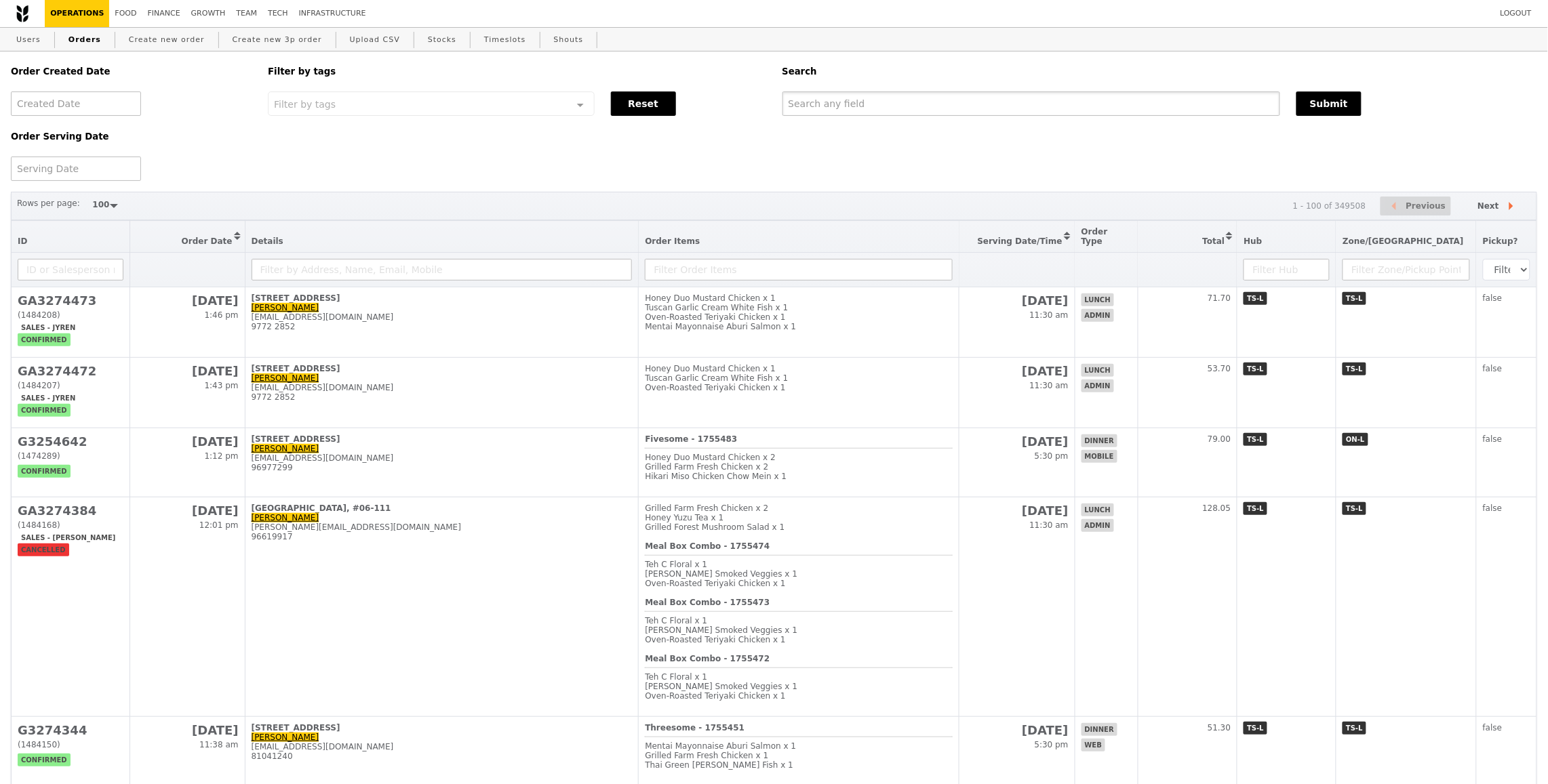
click at [828, 105] on input "text" at bounding box center [1031, 104] width 498 height 25
paste input "GA3274473"
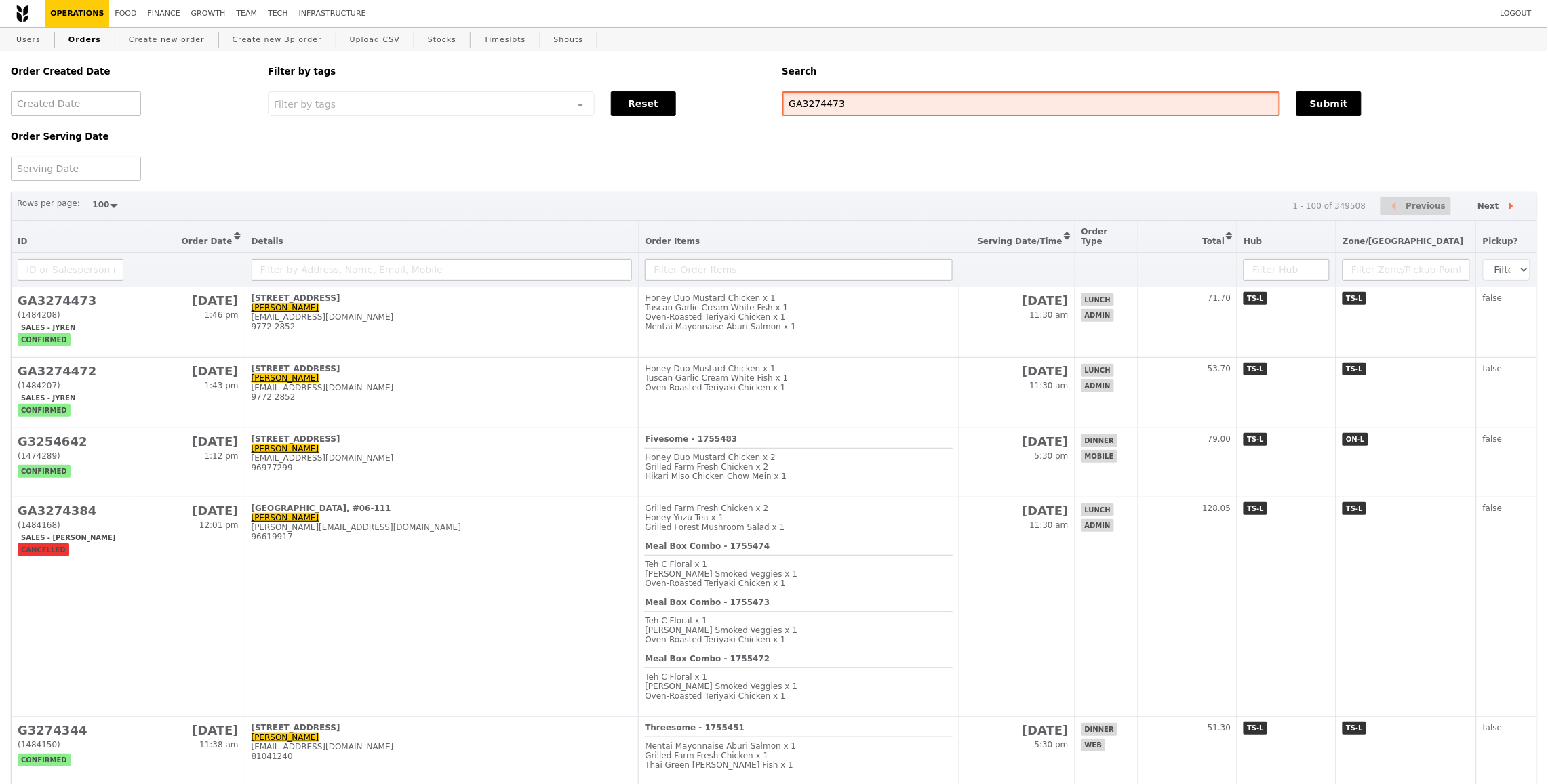
type input "GA3274473"
click at [1292, 110] on div "Submit" at bounding box center [1417, 104] width 257 height 25
click at [1304, 106] on button "Submit" at bounding box center [1329, 104] width 65 height 25
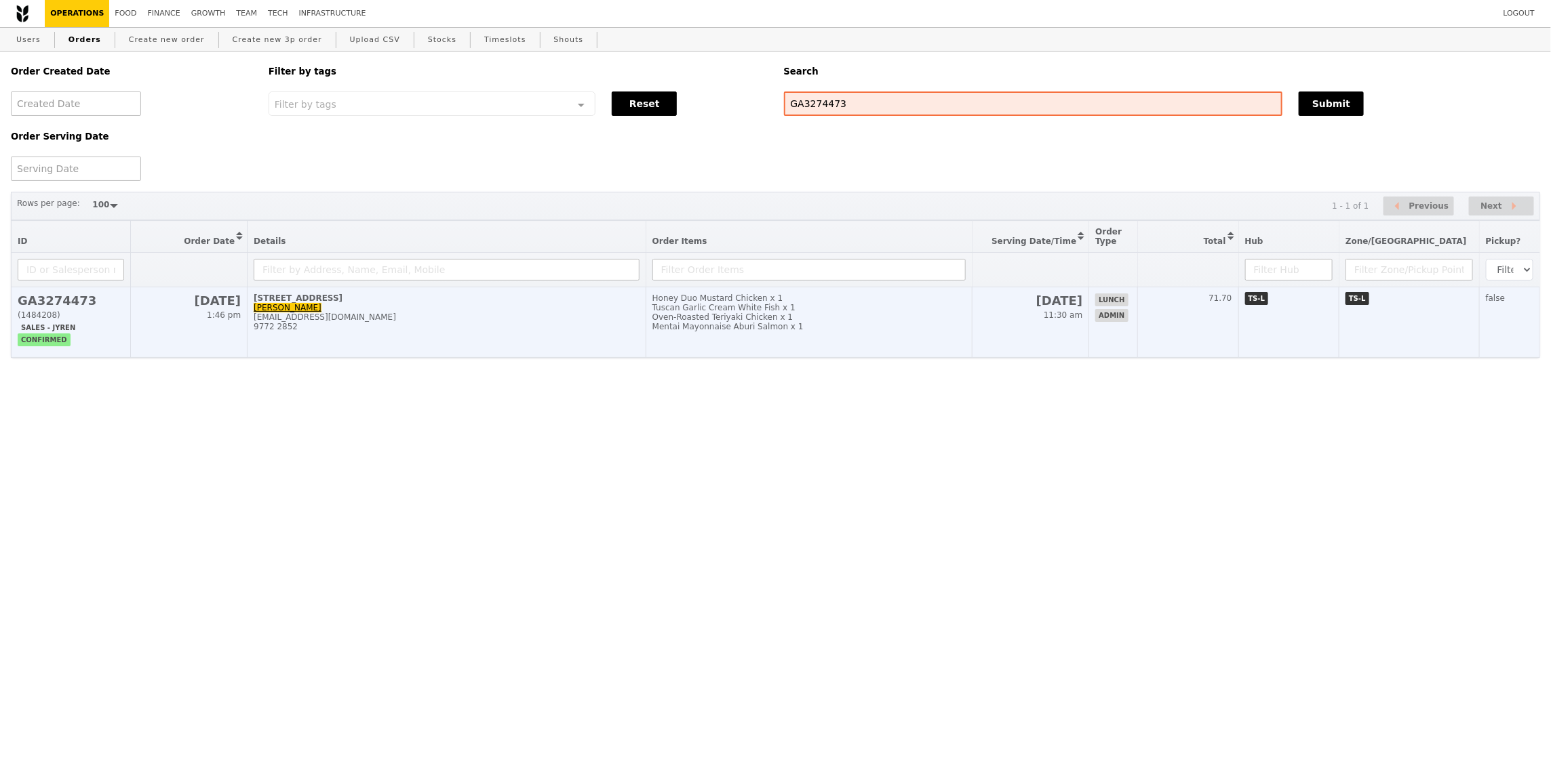
click at [936, 294] on div "Honey Duo Mustard Chicken x 1" at bounding box center [809, 299] width 313 height 10
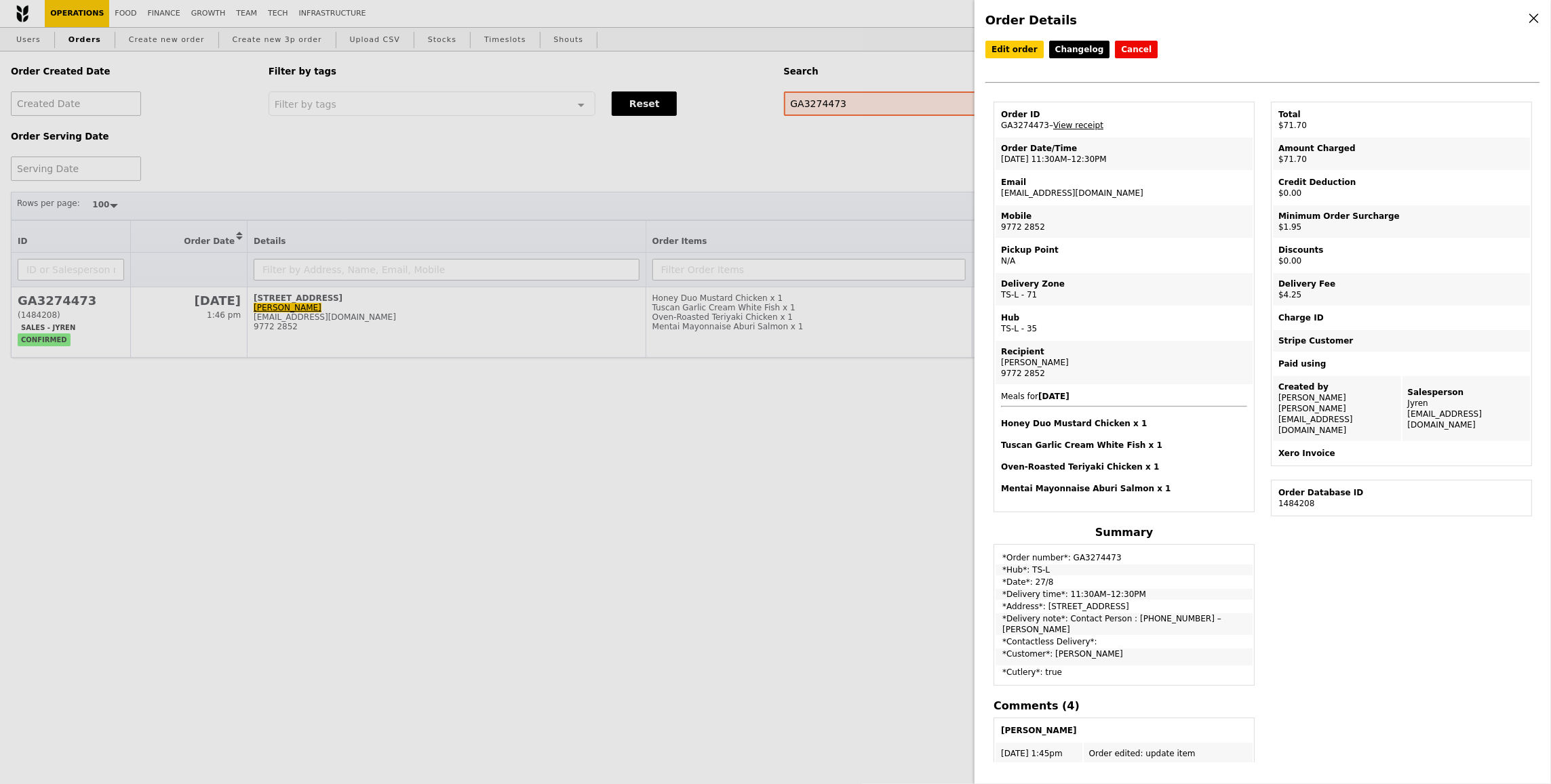
click at [1340, 595] on div "Edit order Changelog Cancel Order ID GA3274473 – View receipt Order Date/Time 2…" at bounding box center [1263, 402] width 554 height 722
drag, startPoint x: 684, startPoint y: 410, endPoint x: 673, endPoint y: 419, distance: 14.2
click at [671, 420] on div "Order Details Edit order Changelog Cancel Order ID GA3274473 – View receipt Ord…" at bounding box center [776, 392] width 1551 height 784
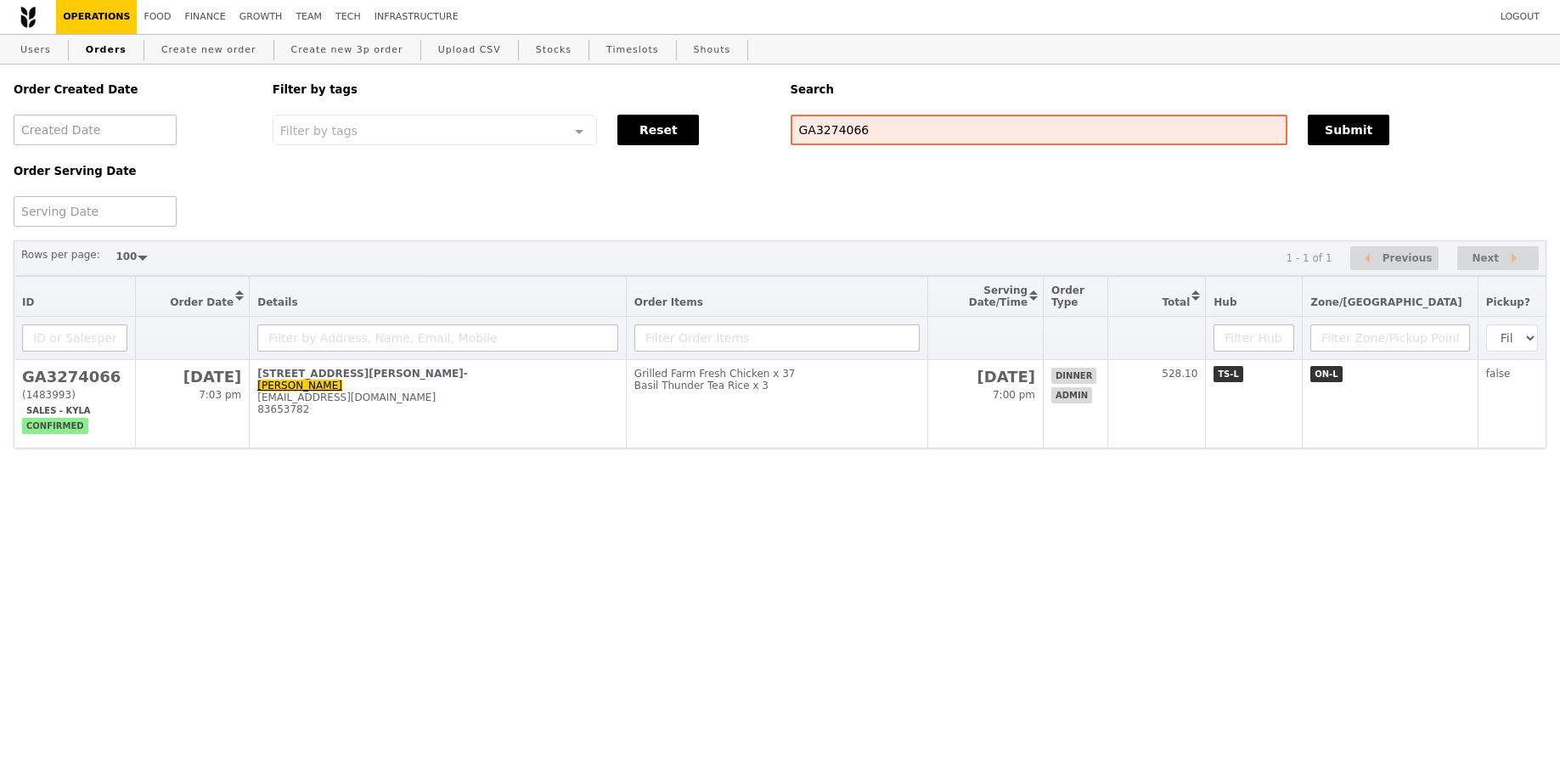
select select "100"
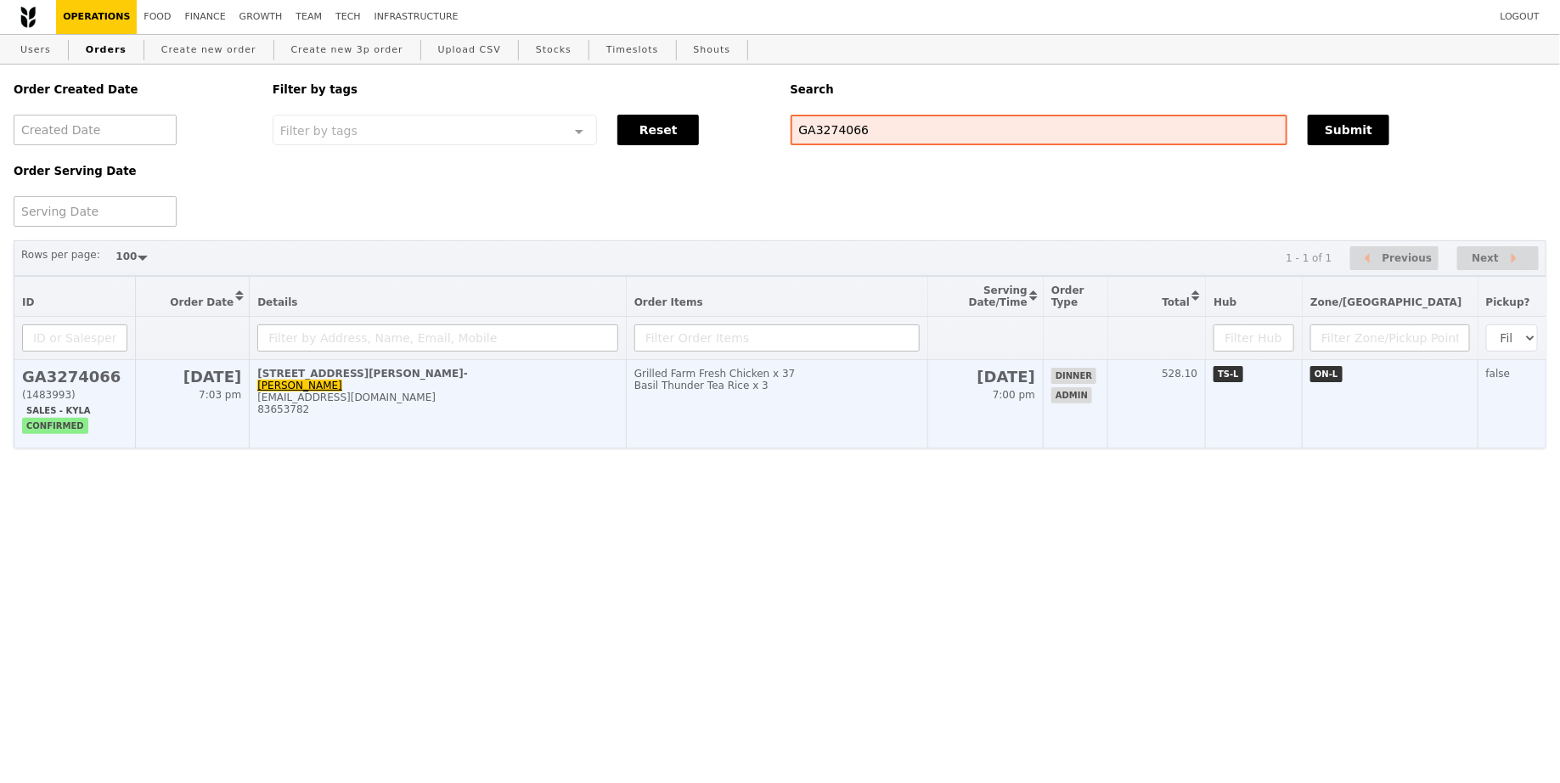
click at [743, 406] on td "Grilled Farm Fresh Chicken x 37 Basil Thunder Tea Rice x 3" at bounding box center [776, 404] width 301 height 88
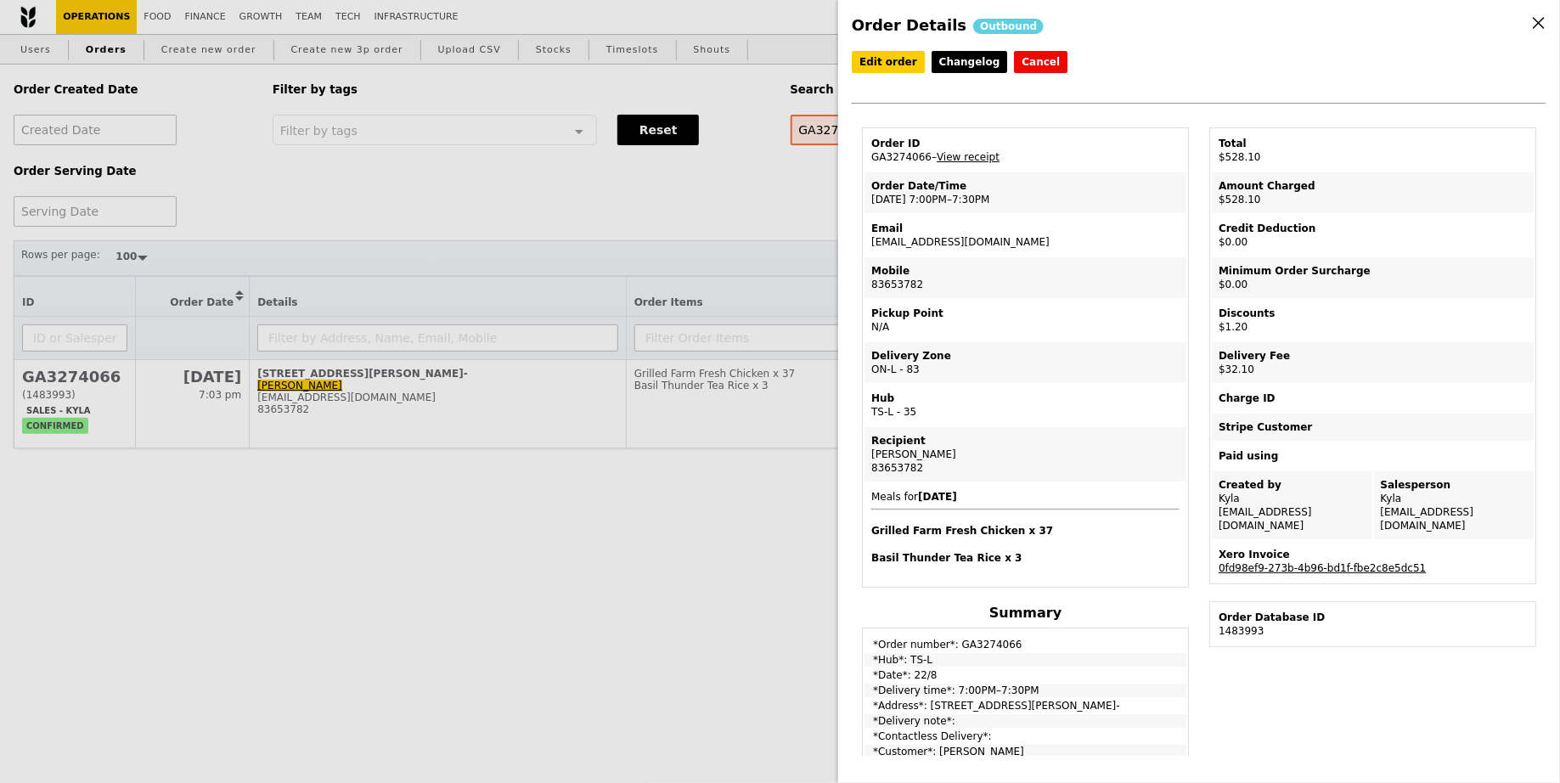
click at [1287, 562] on link "0fd98ef9-273b-4b96-bd1f-fbe2c8e5dc51" at bounding box center [1321, 568] width 207 height 12
